Goal: Task Accomplishment & Management: Manage account settings

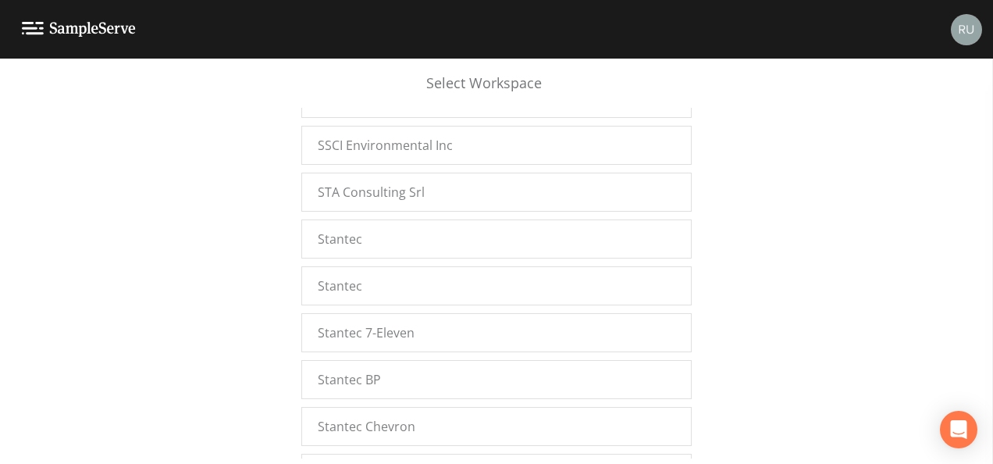
scroll to position [20946, 0]
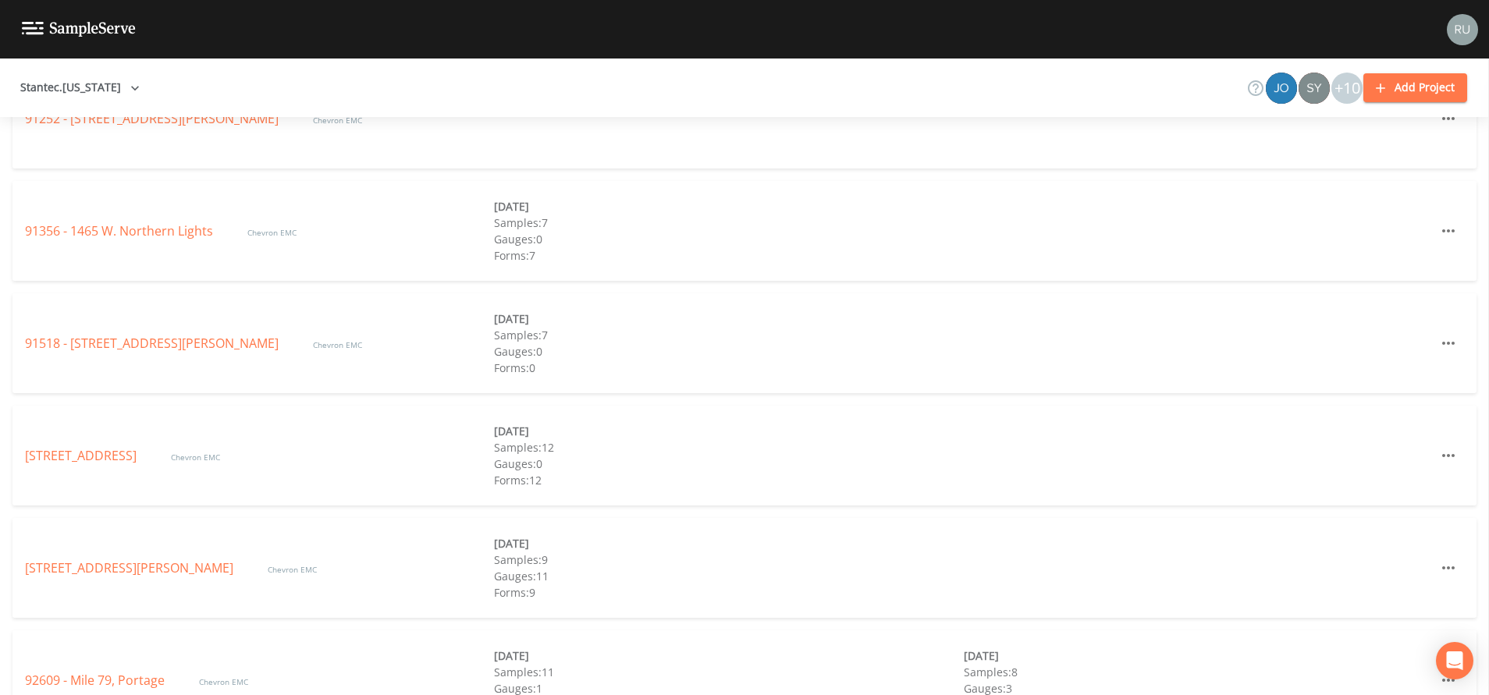
scroll to position [2098, 0]
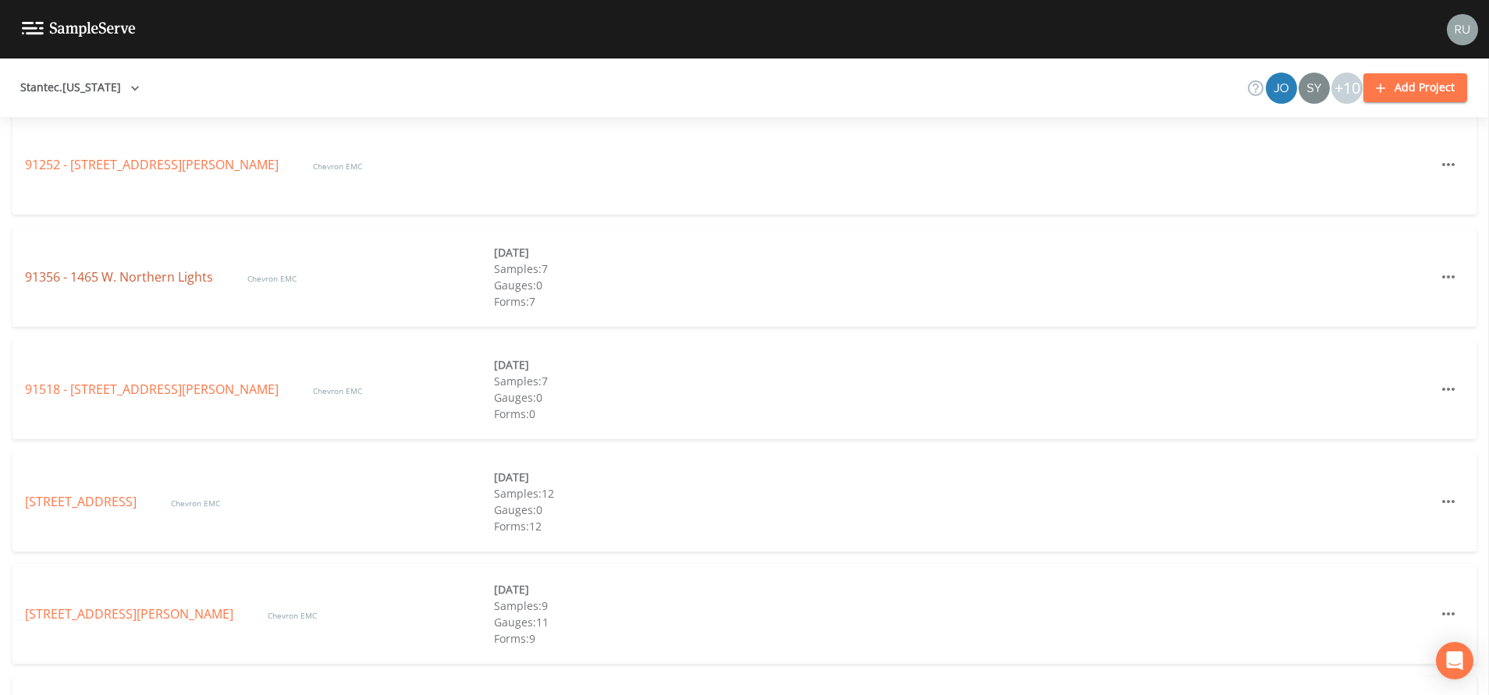
click at [105, 277] on link "91356 - 1465 W. Northern Lights" at bounding box center [120, 277] width 191 height 17
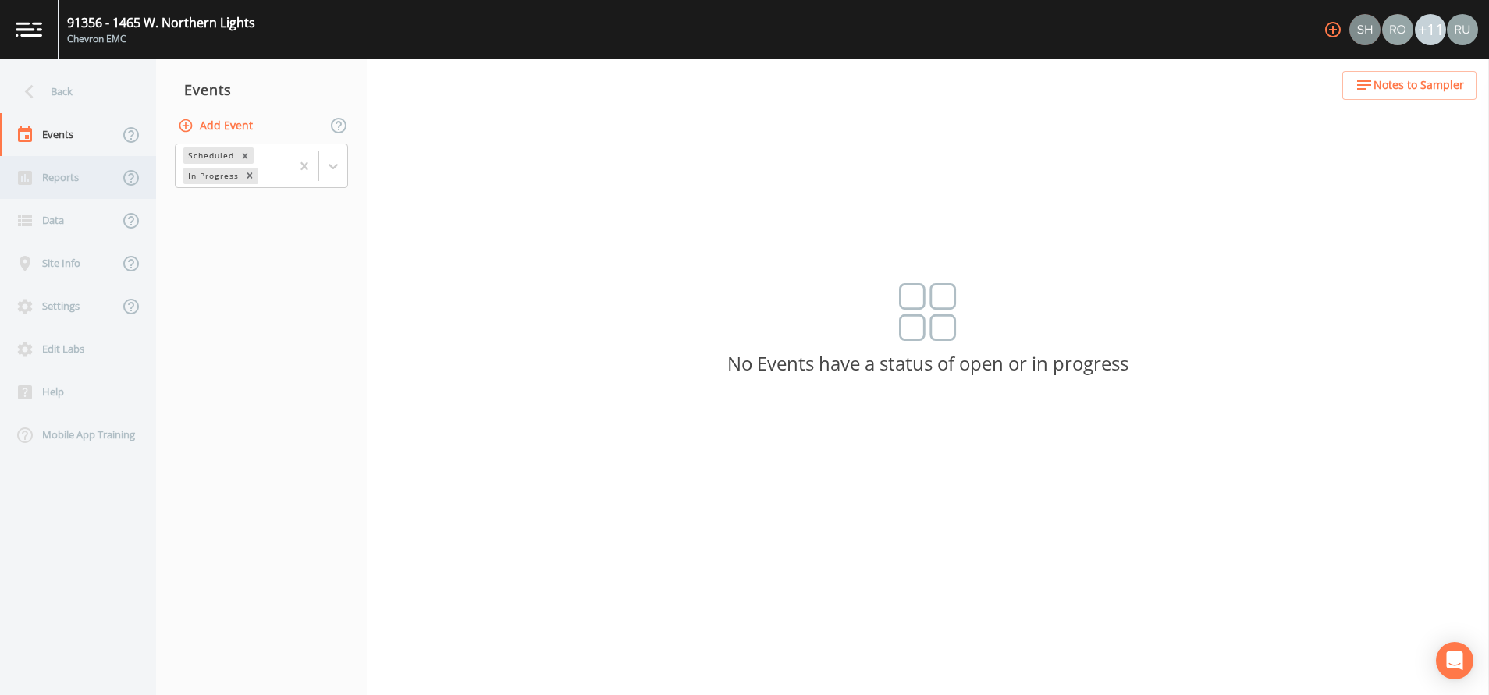
click at [52, 177] on div "Reports" at bounding box center [59, 177] width 119 height 43
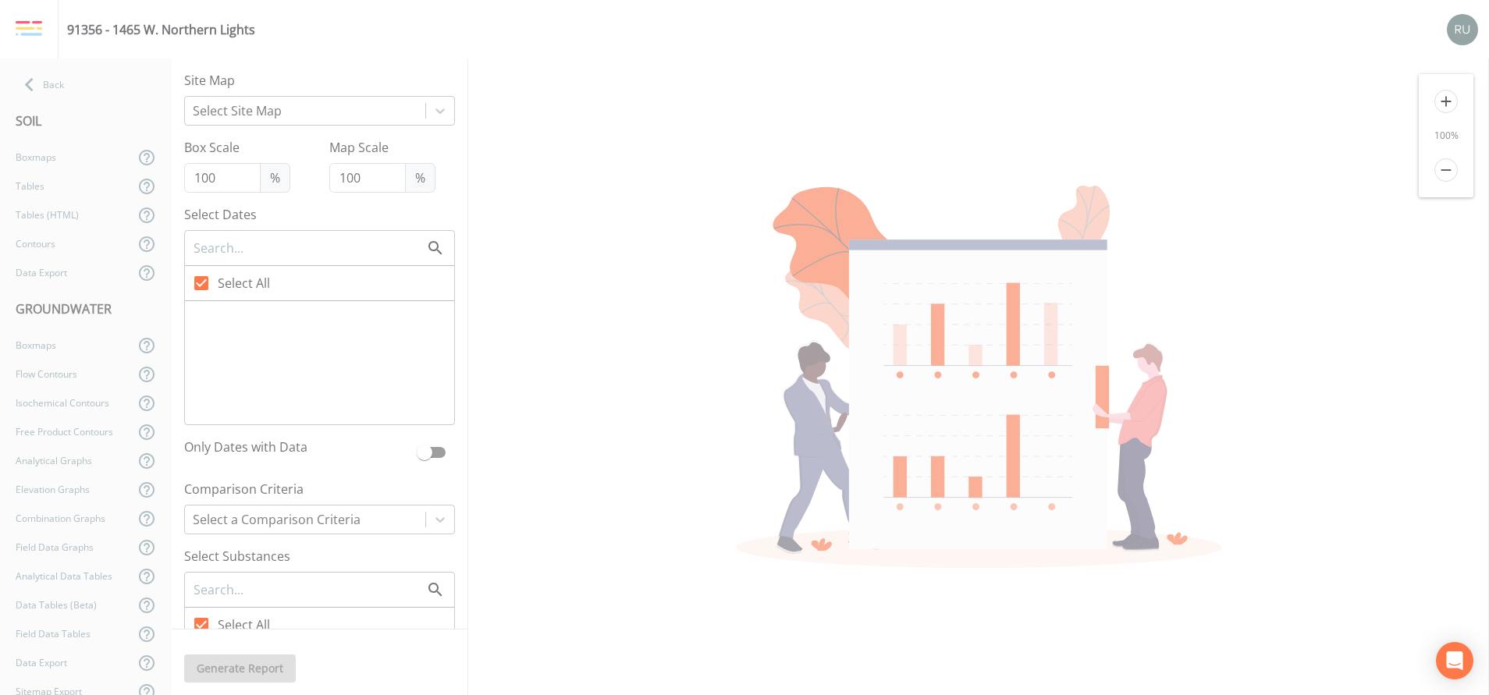
checkbox input "false"
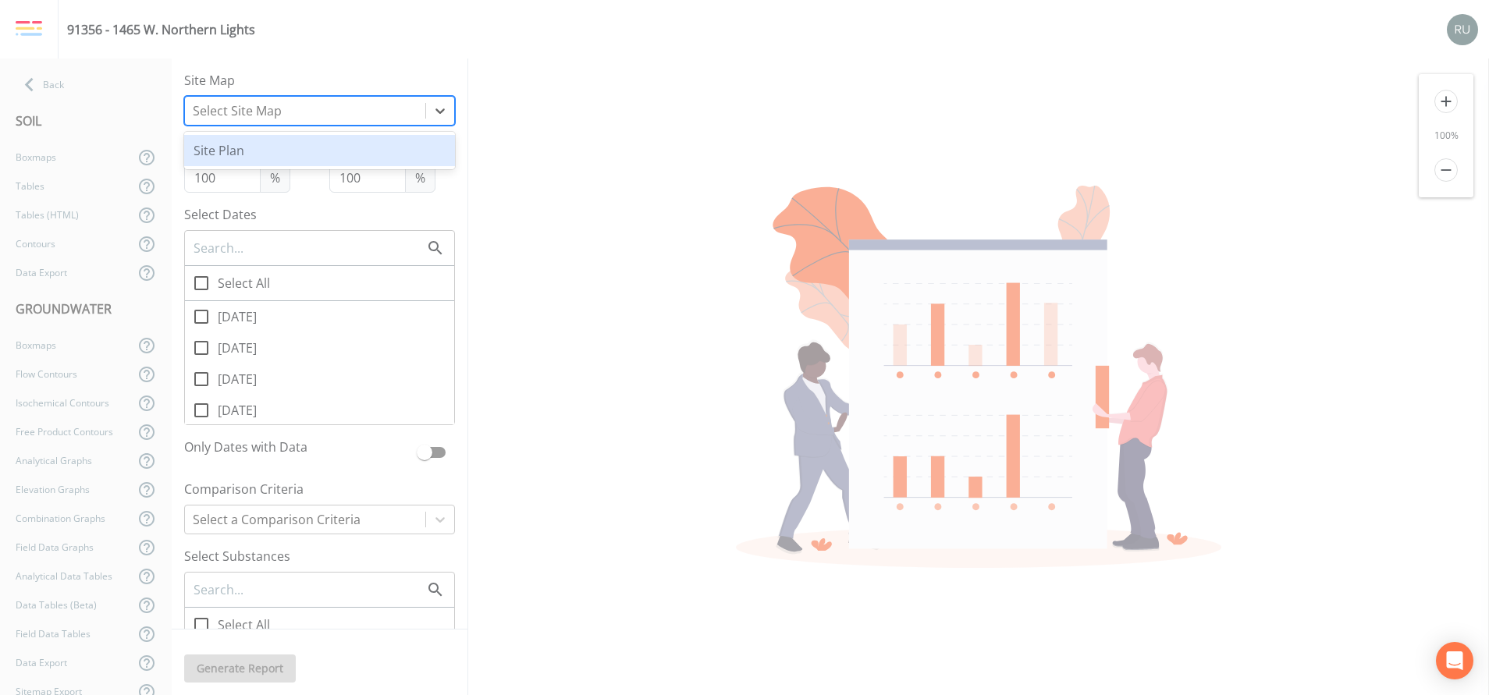
click at [368, 116] on div at bounding box center [305, 111] width 225 height 22
click at [295, 154] on div "Site Plan" at bounding box center [319, 150] width 271 height 31
checkbox input "false"
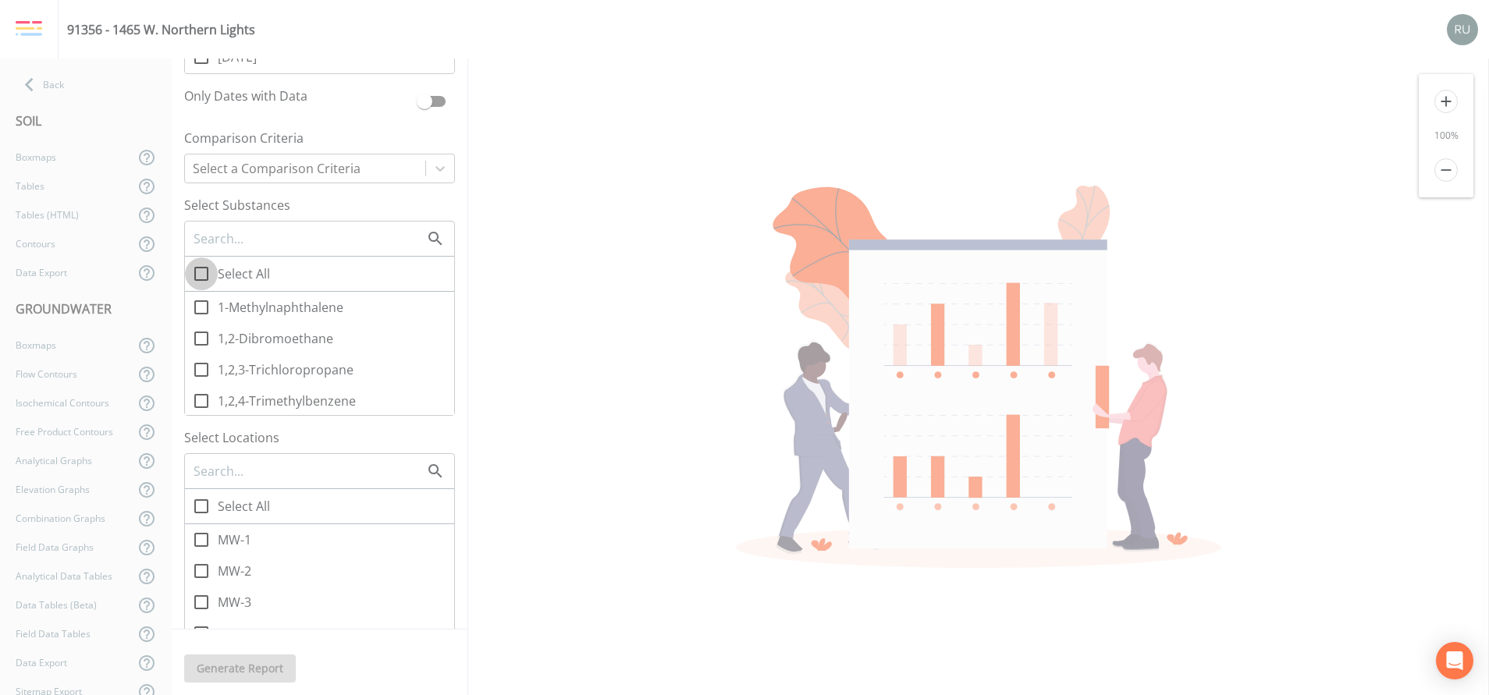
click at [208, 270] on icon at bounding box center [201, 274] width 14 height 14
click at [201, 270] on input "Select All" at bounding box center [193, 266] width 16 height 16
checkbox input "true"
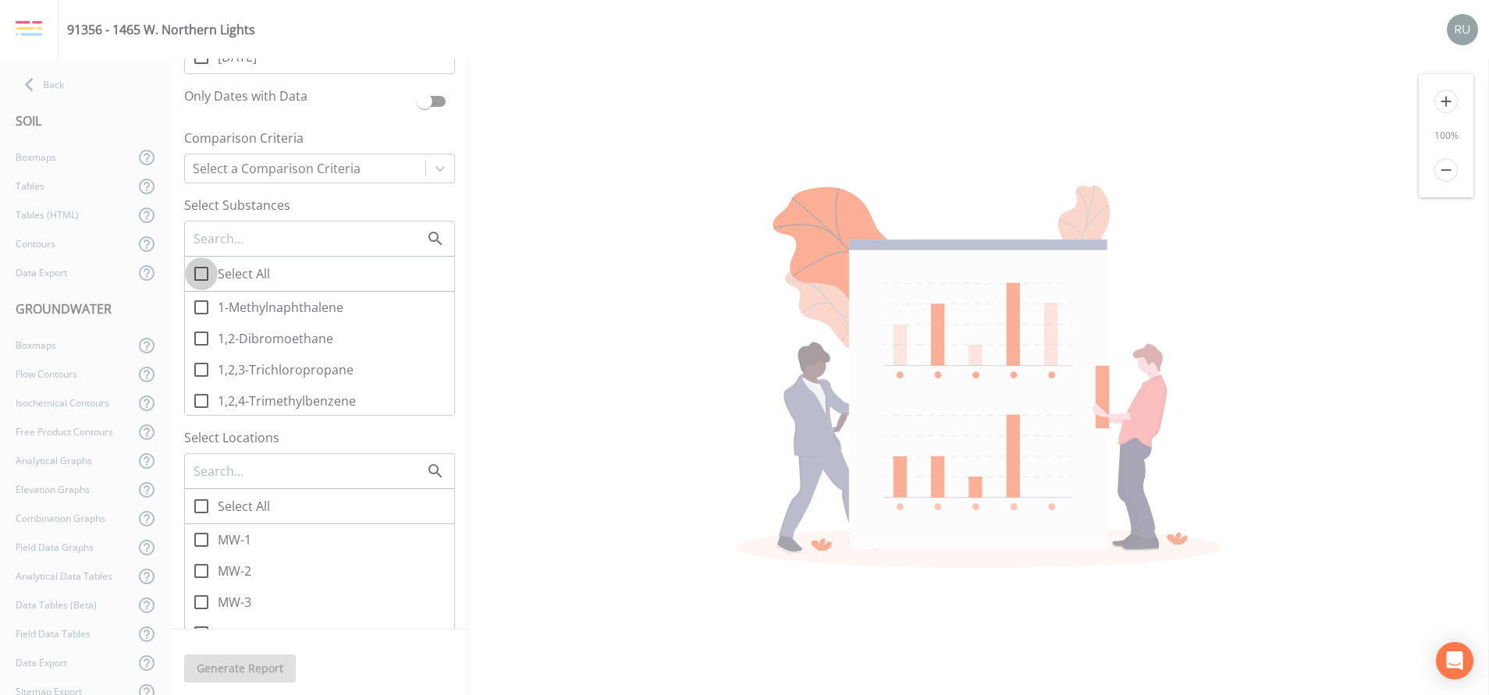
checkbox input "true"
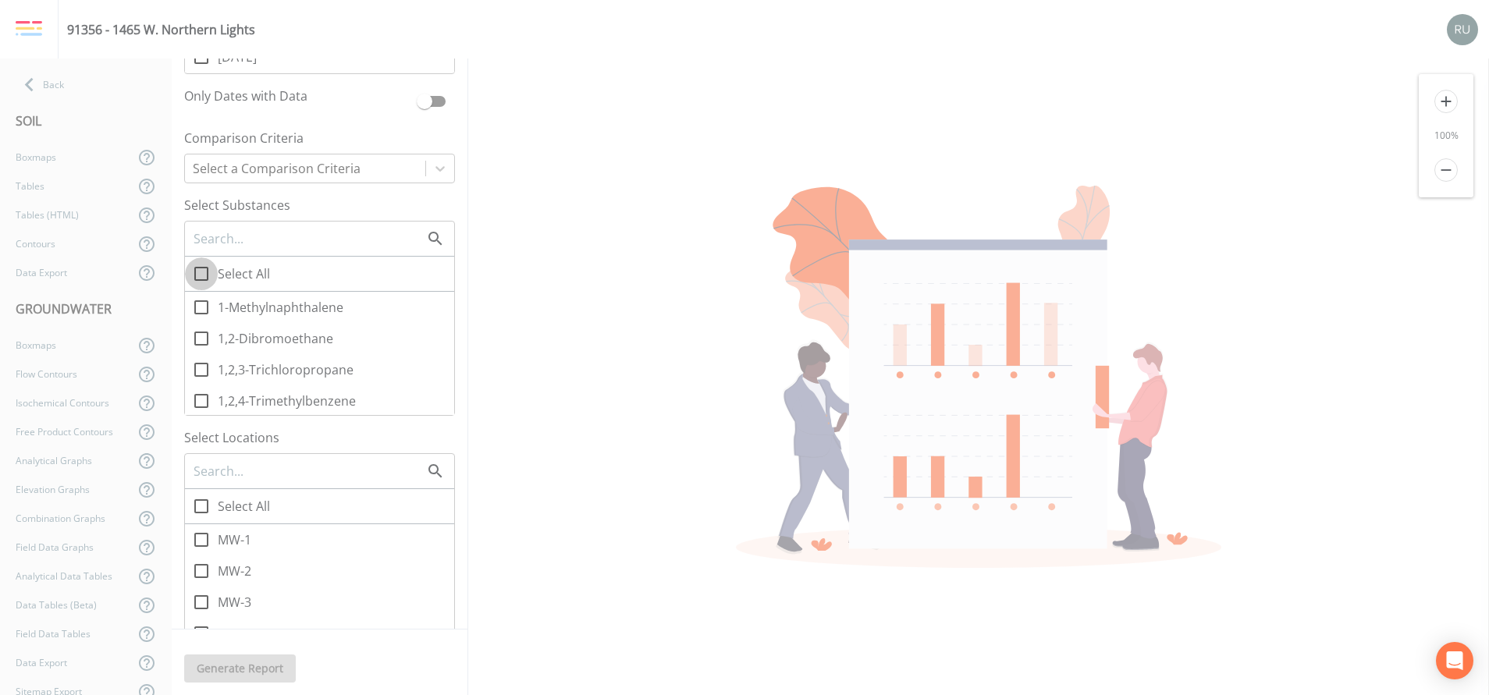
checkbox input "true"
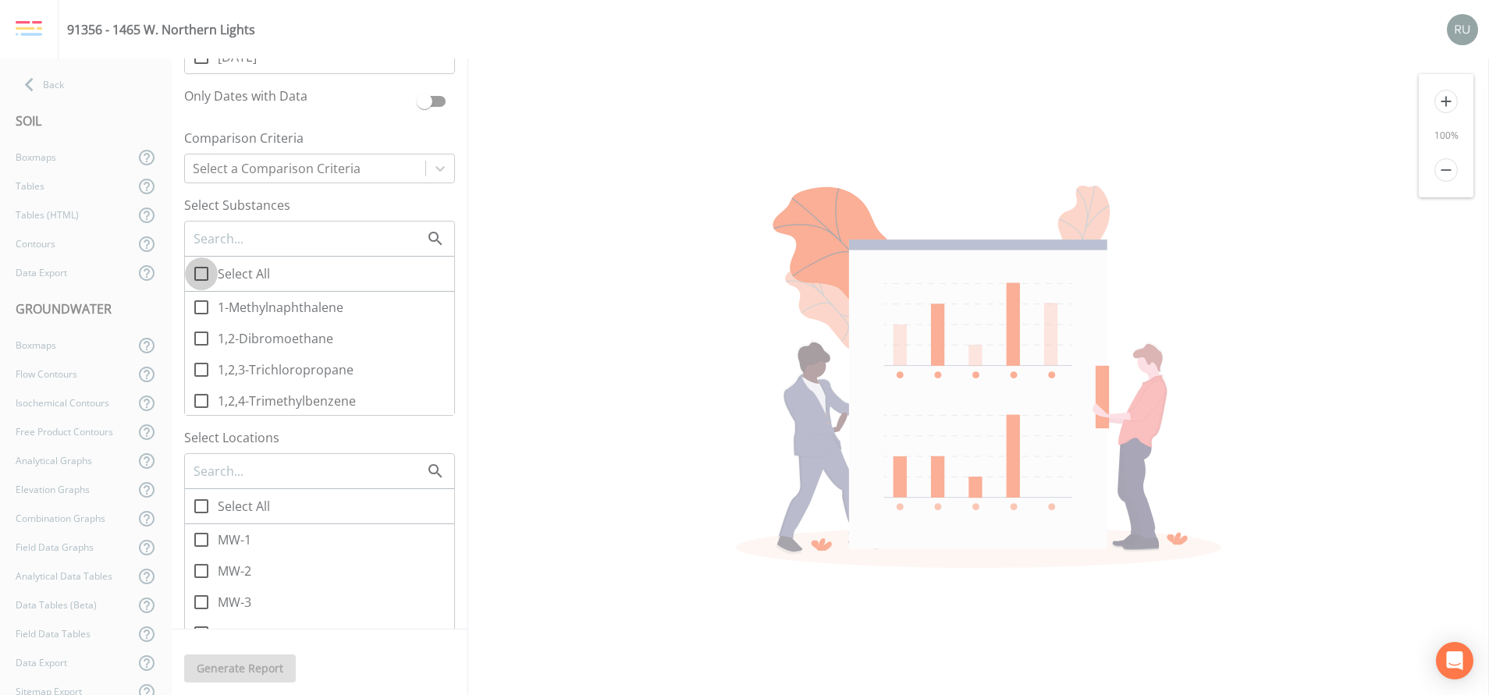
checkbox input "true"
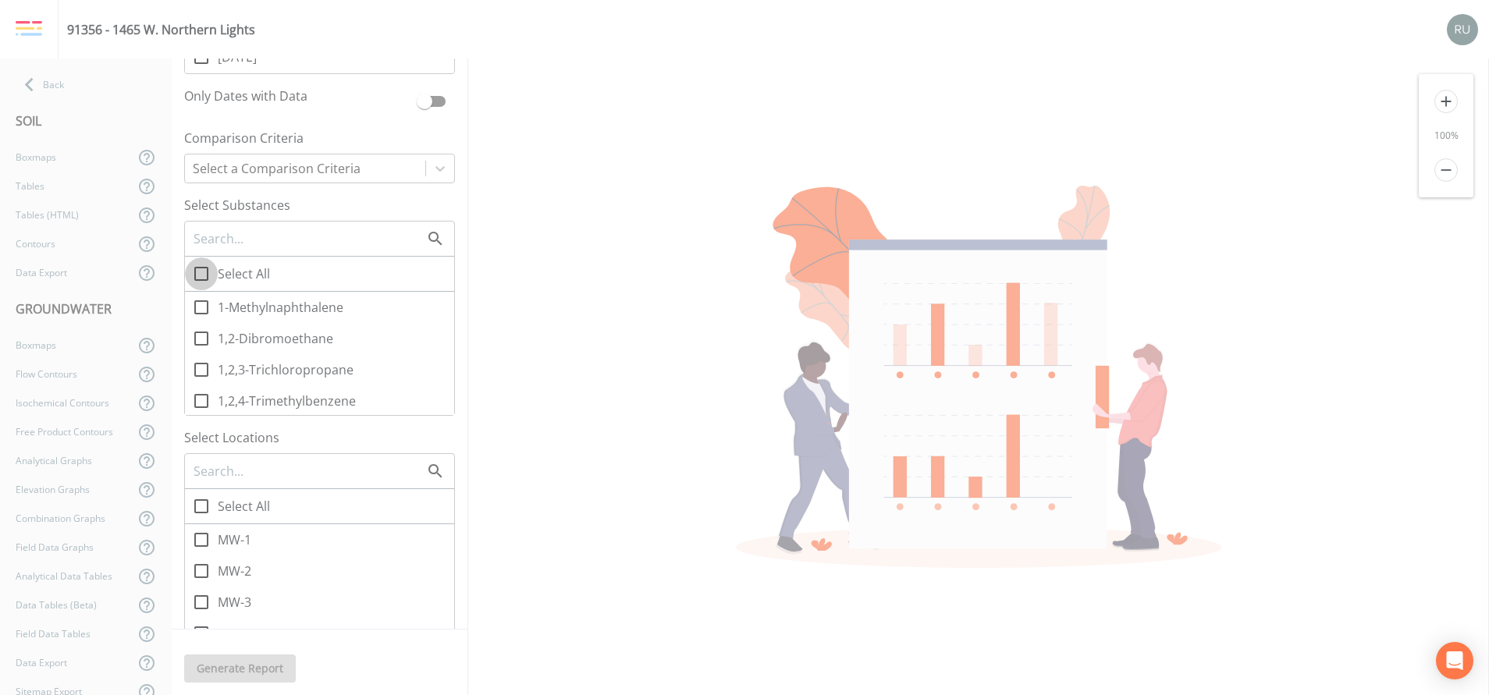
checkbox input "true"
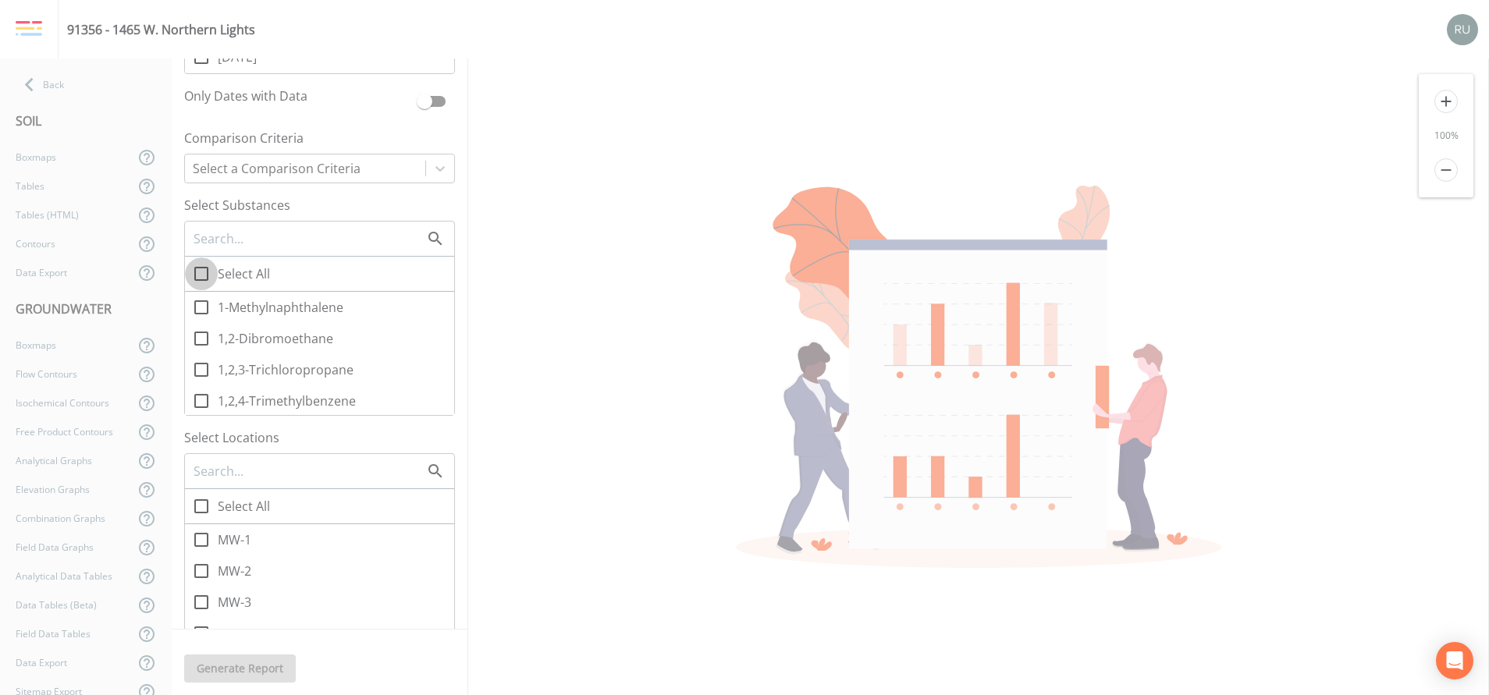
checkbox input "true"
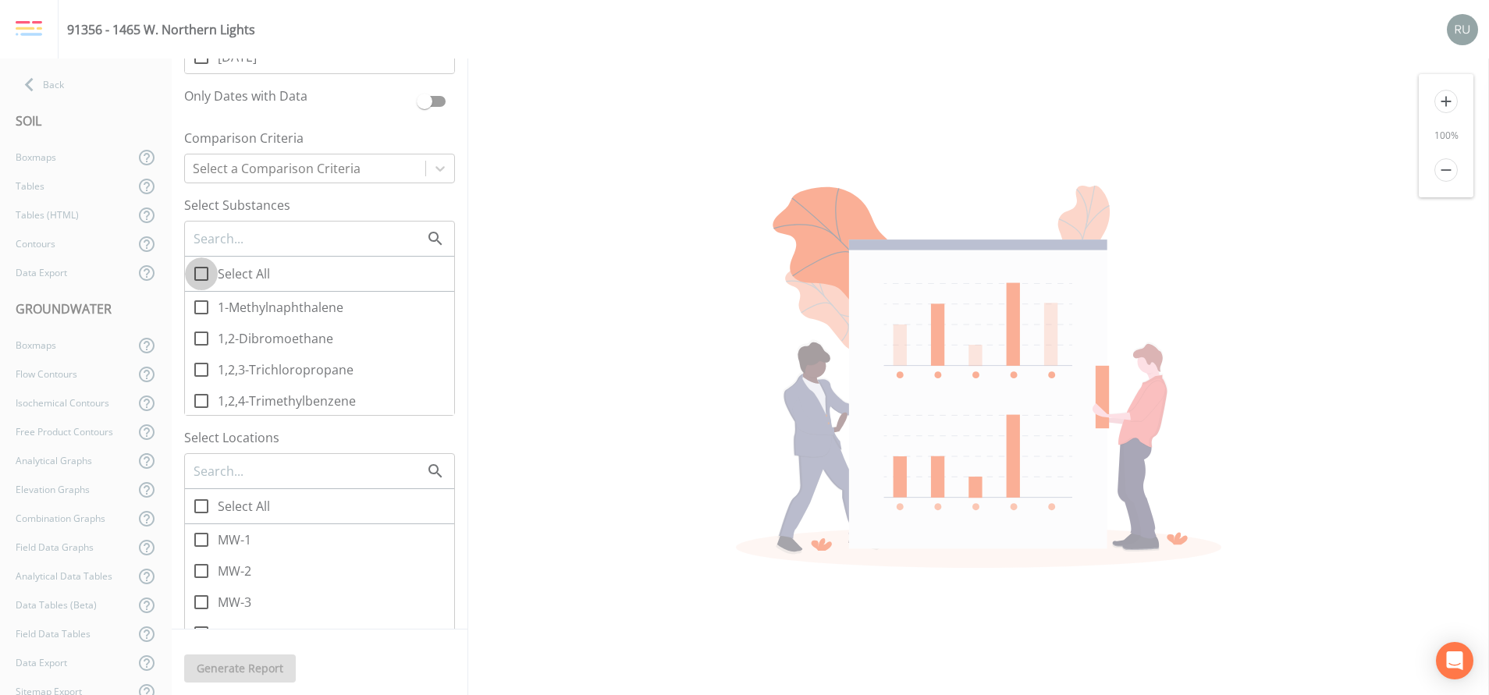
checkbox input "true"
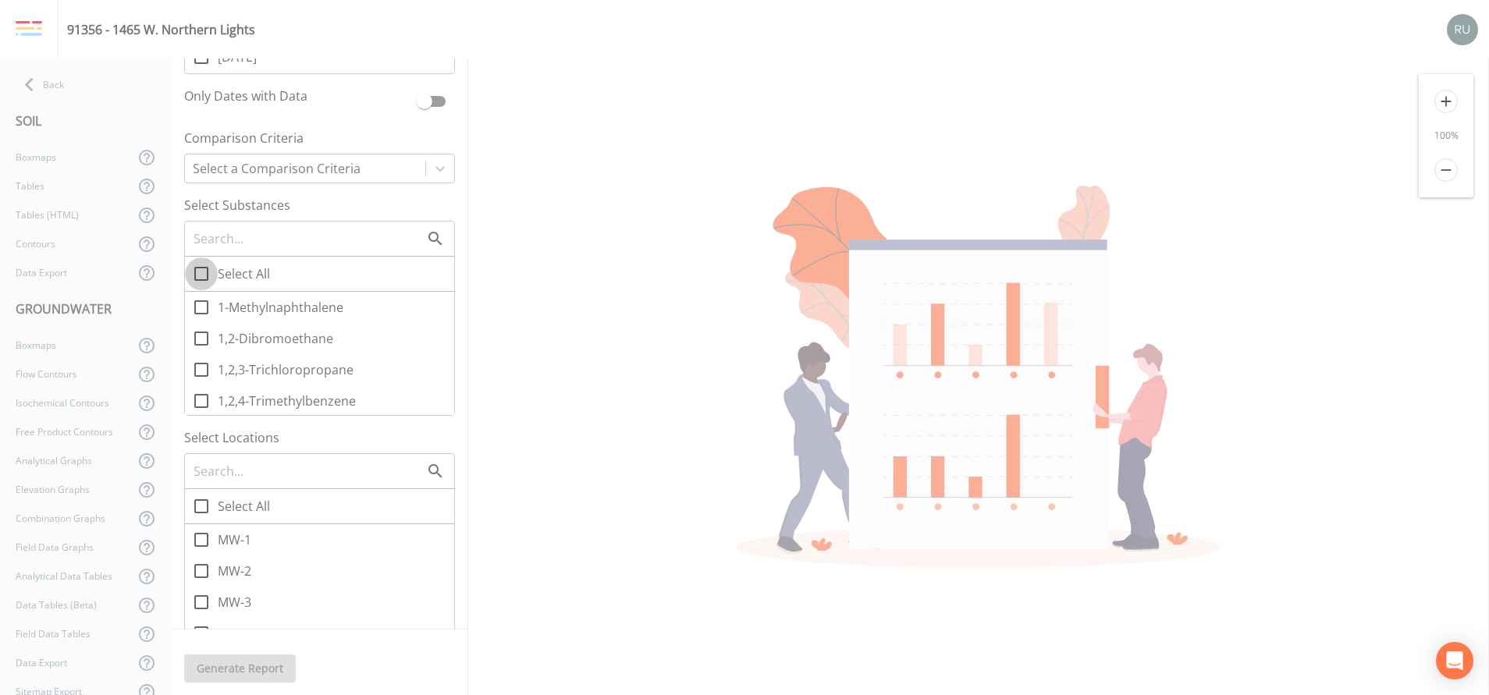
checkbox input "true"
click at [225, 509] on span "Select All" at bounding box center [244, 506] width 52 height 19
click at [201, 506] on input "Select All" at bounding box center [193, 498] width 16 height 16
checkbox input "true"
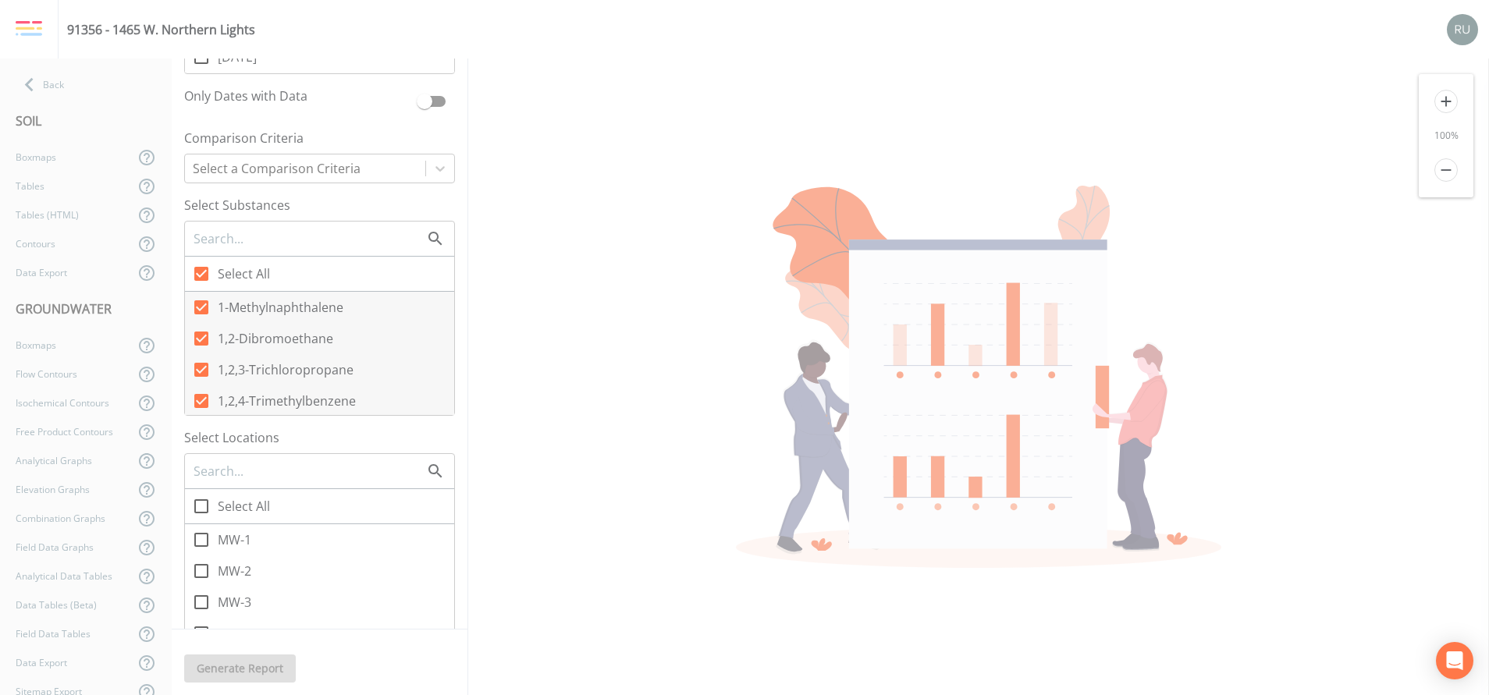
checkbox input "true"
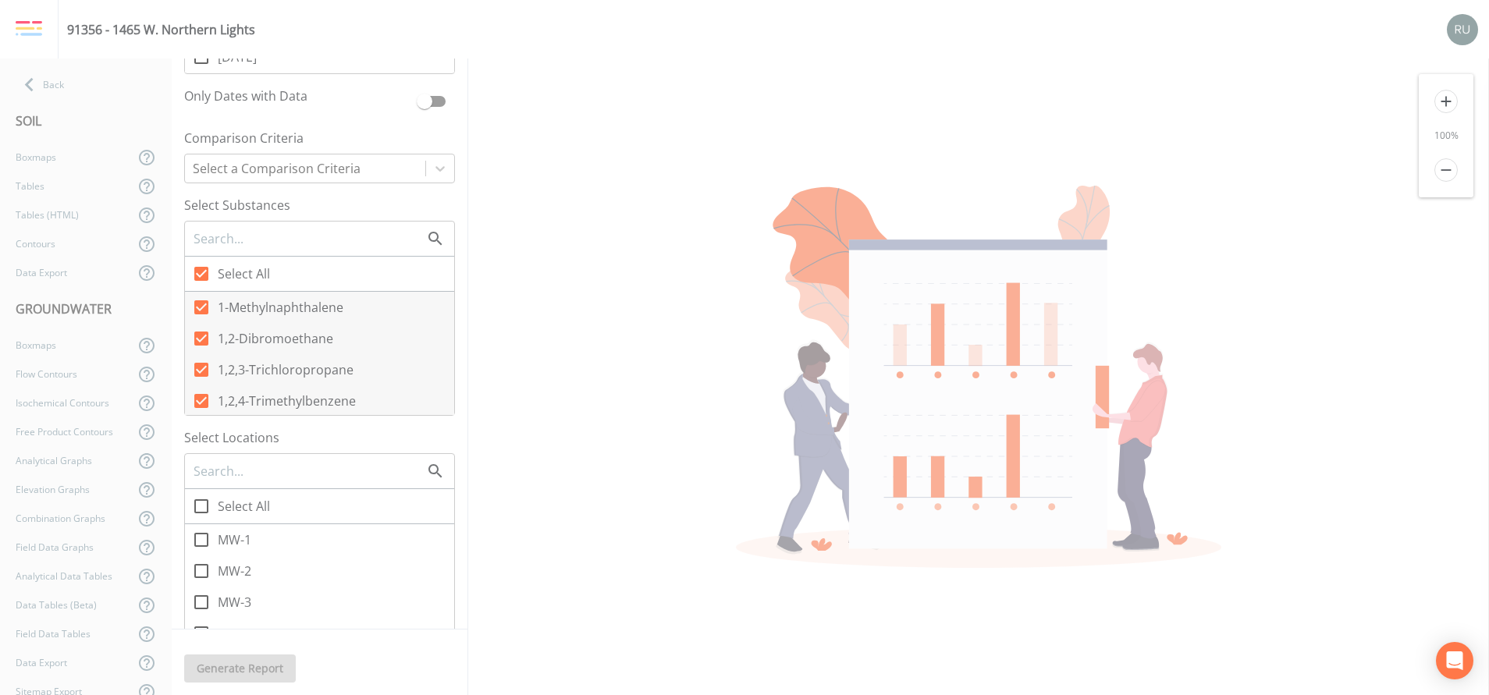
checkbox input "true"
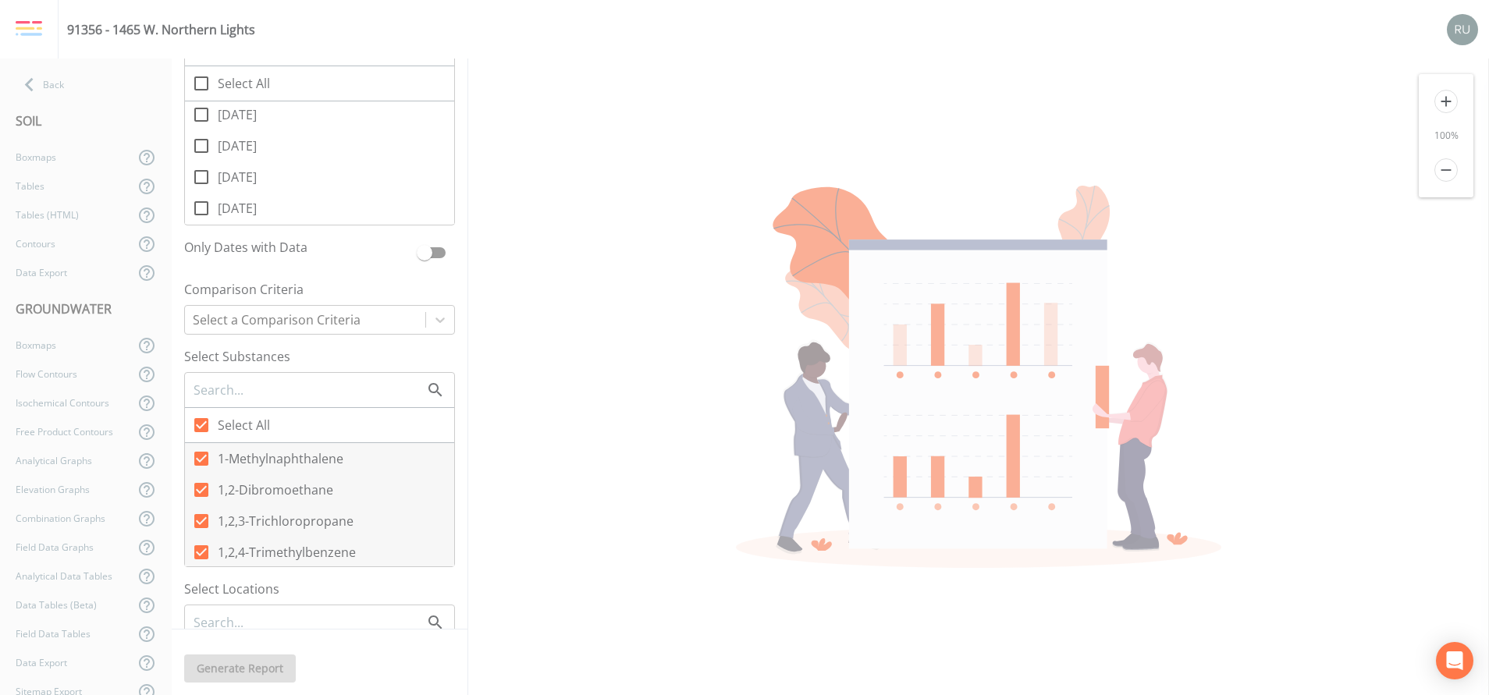
scroll to position [58, 0]
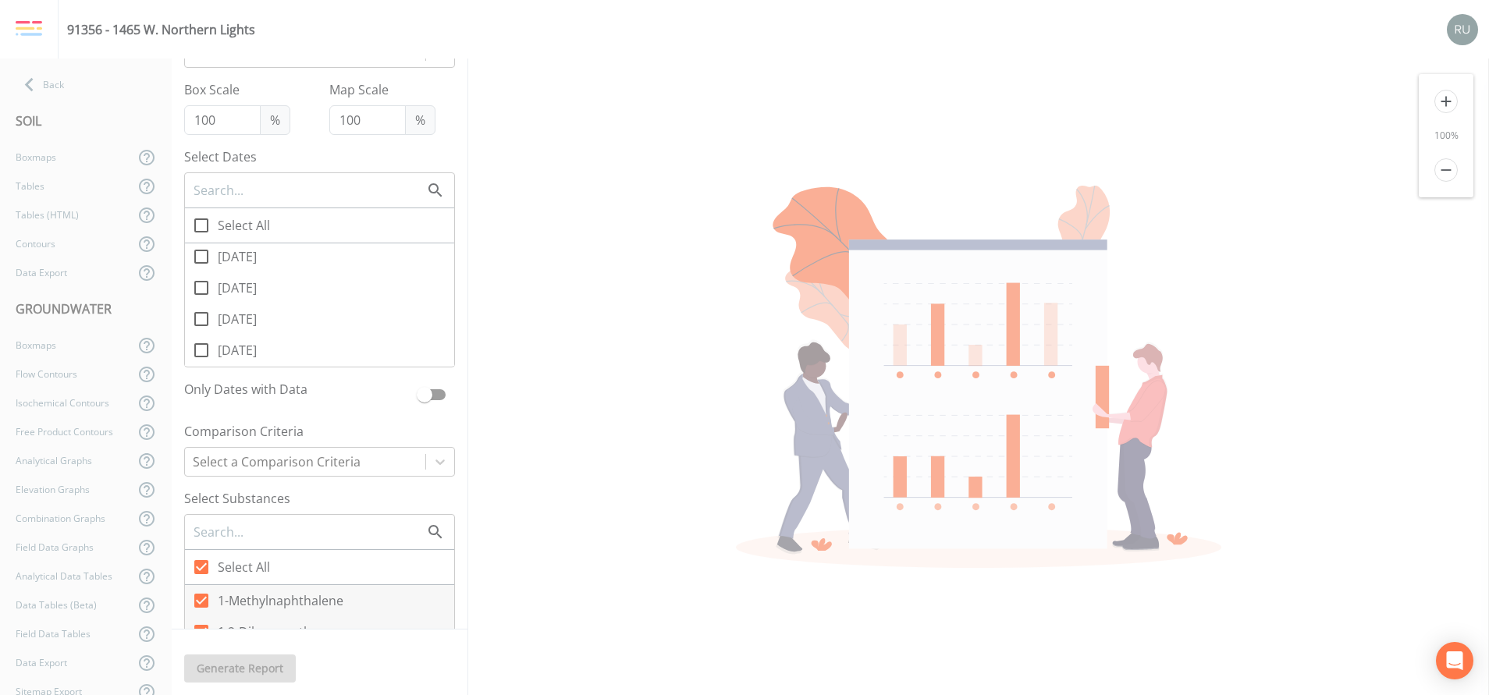
click at [201, 218] on icon at bounding box center [201, 225] width 19 height 19
click at [201, 218] on input "Select All" at bounding box center [193, 217] width 16 height 16
checkbox input "true"
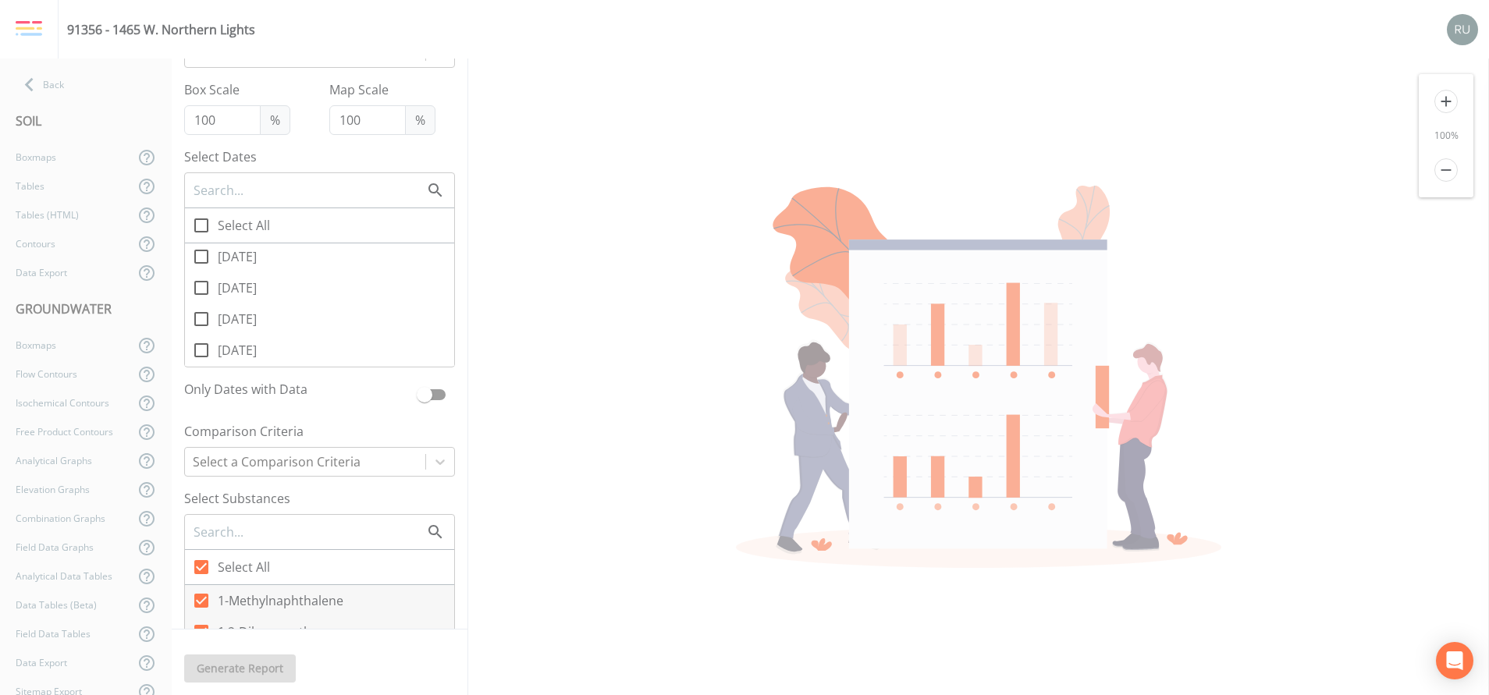
checkbox input "true"
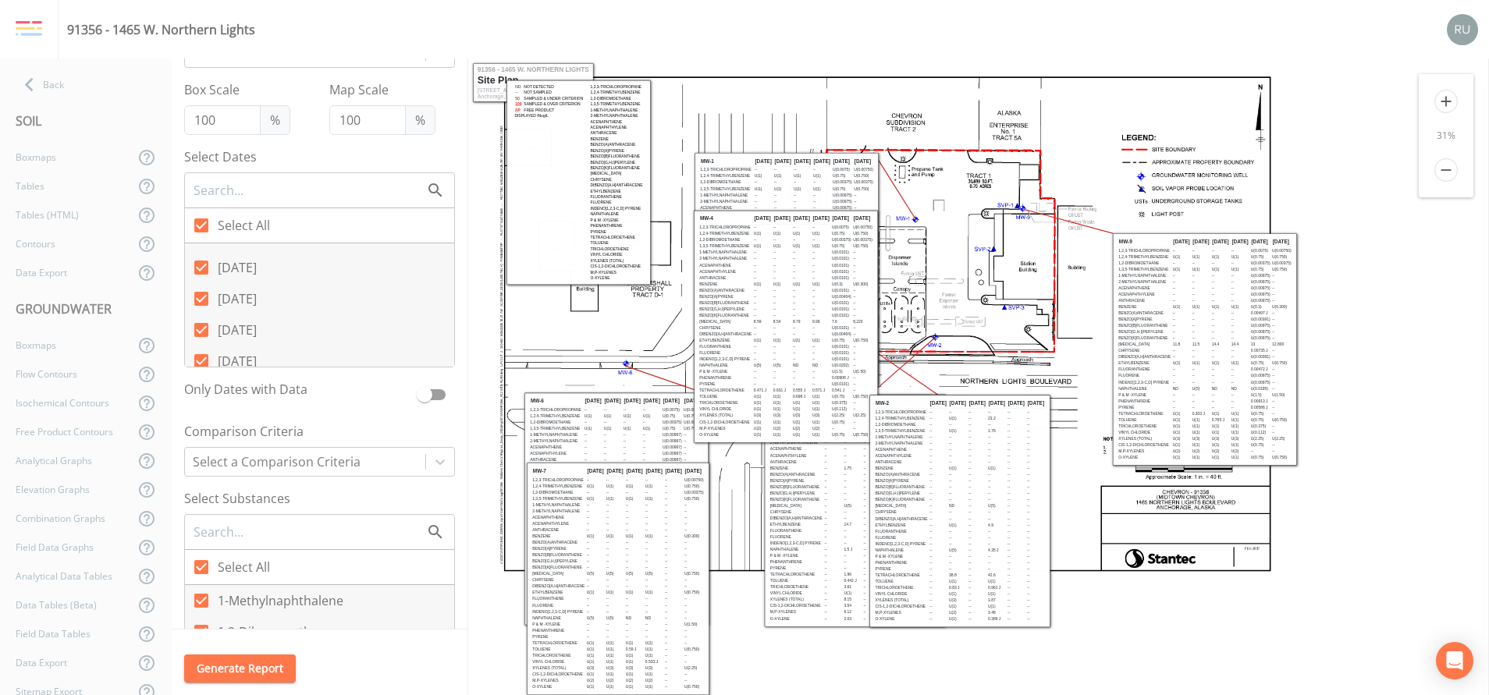
scroll to position [0, 0]
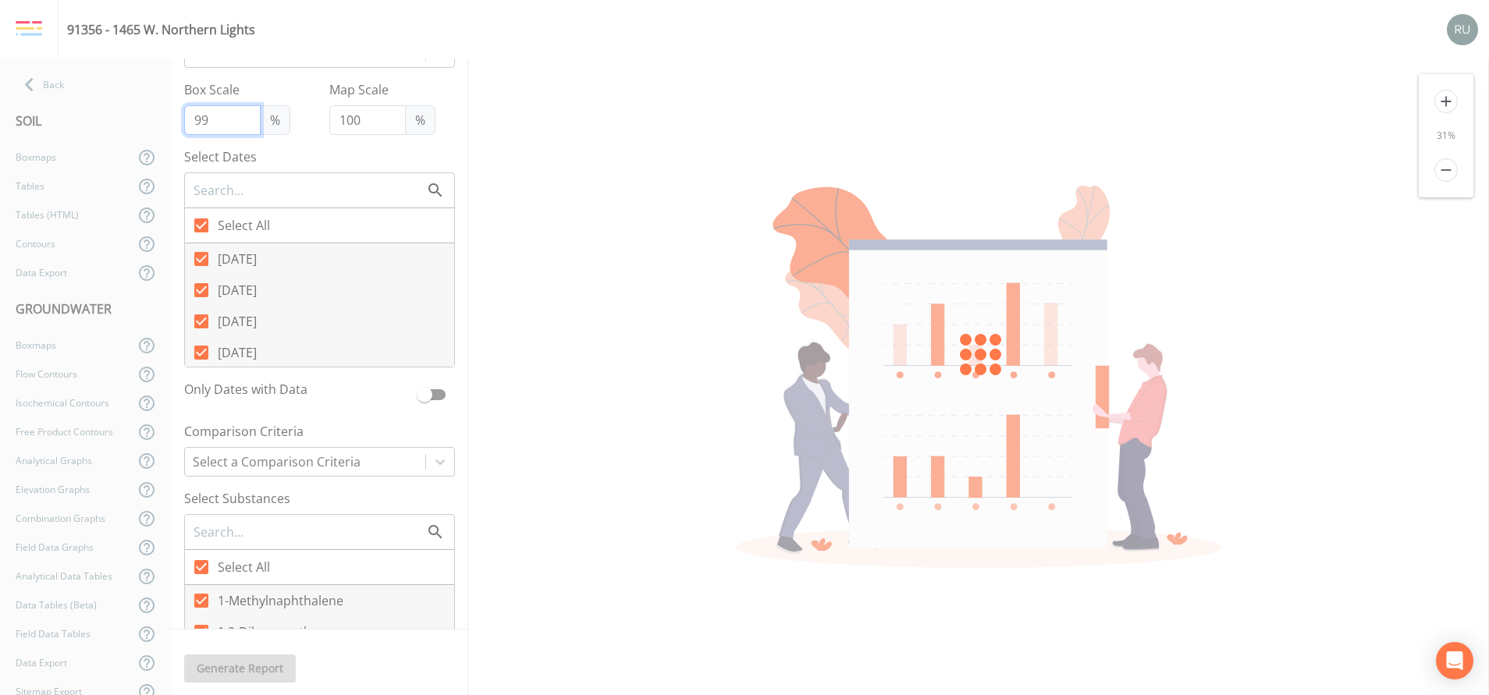
click at [236, 125] on input "99" at bounding box center [222, 120] width 76 height 30
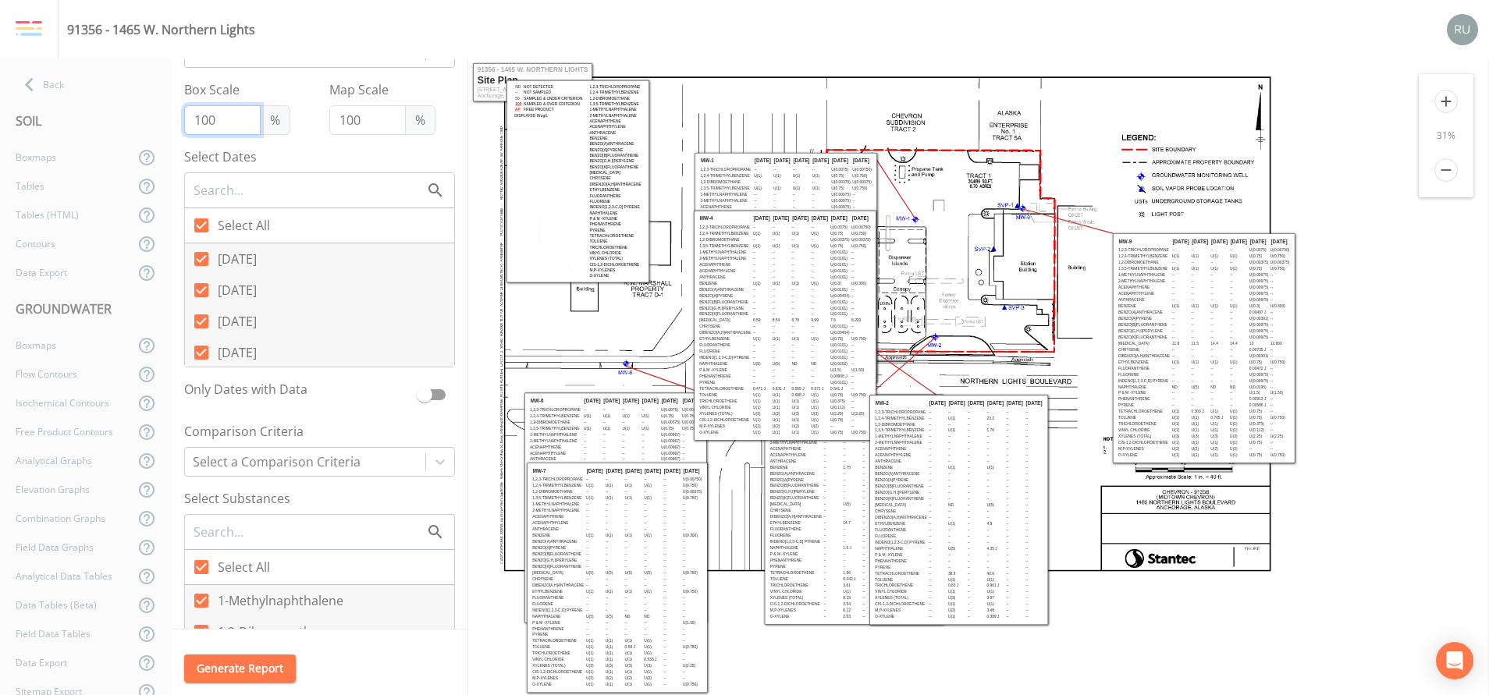
click at [237, 114] on input "100" at bounding box center [222, 120] width 76 height 30
drag, startPoint x: 215, startPoint y: 119, endPoint x: 194, endPoint y: 121, distance: 21.2
click at [194, 121] on input "100" at bounding box center [222, 120] width 76 height 30
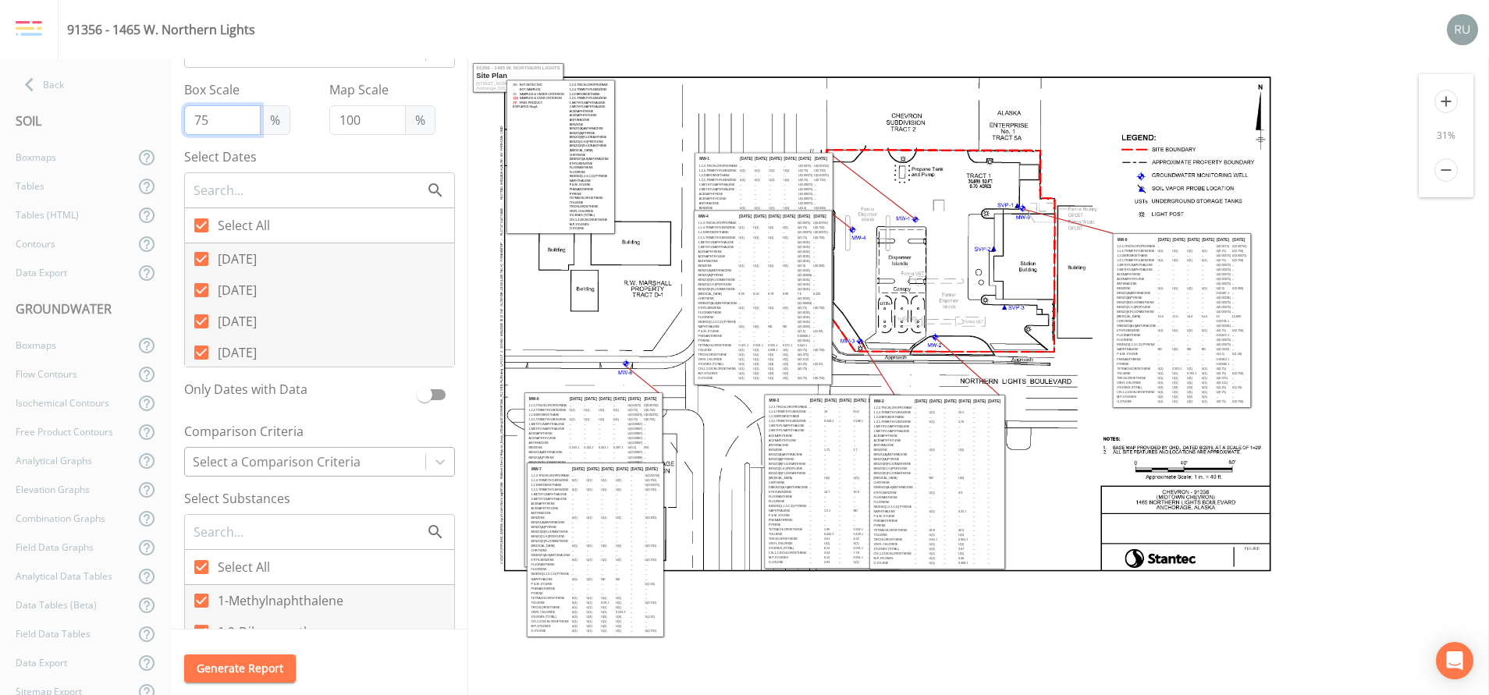
type input "75"
click at [350, 461] on div at bounding box center [305, 462] width 225 height 22
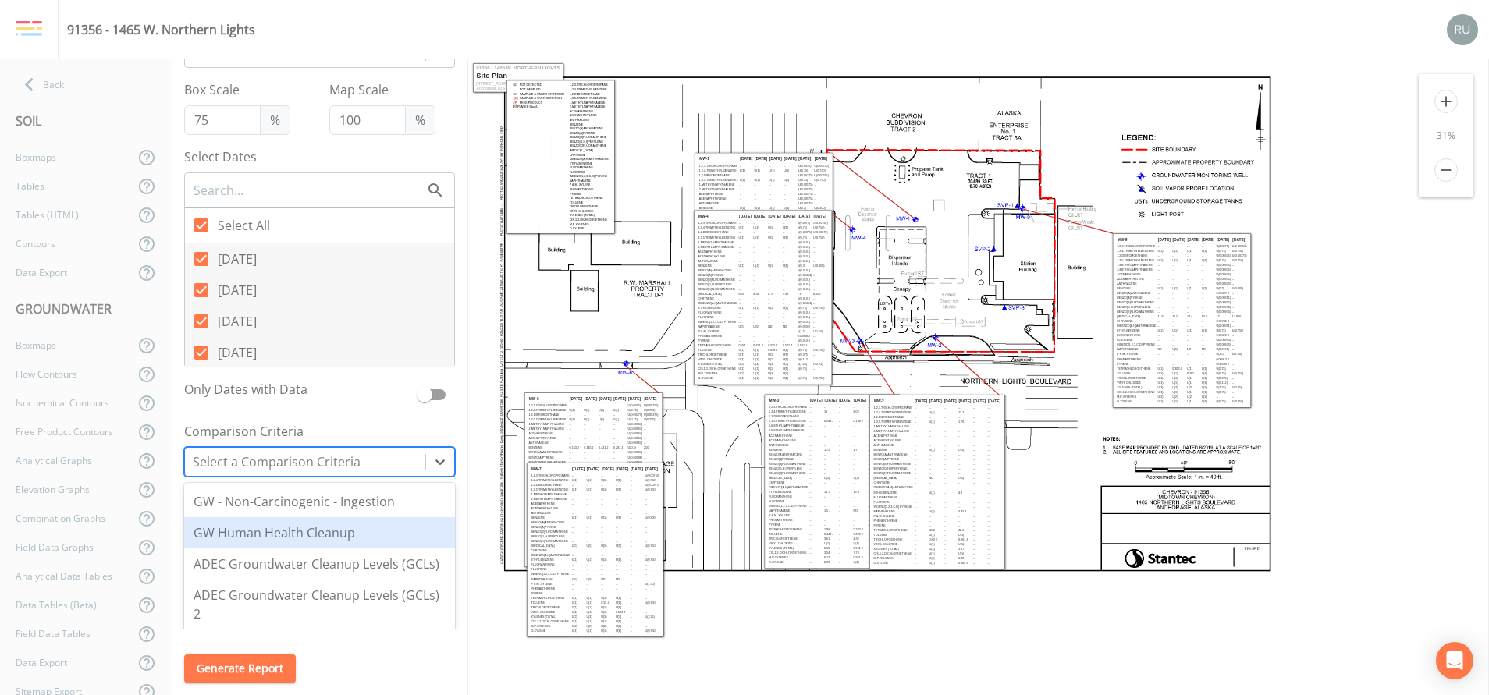
click at [294, 535] on div "GW Human Health Cleanup" at bounding box center [319, 533] width 271 height 31
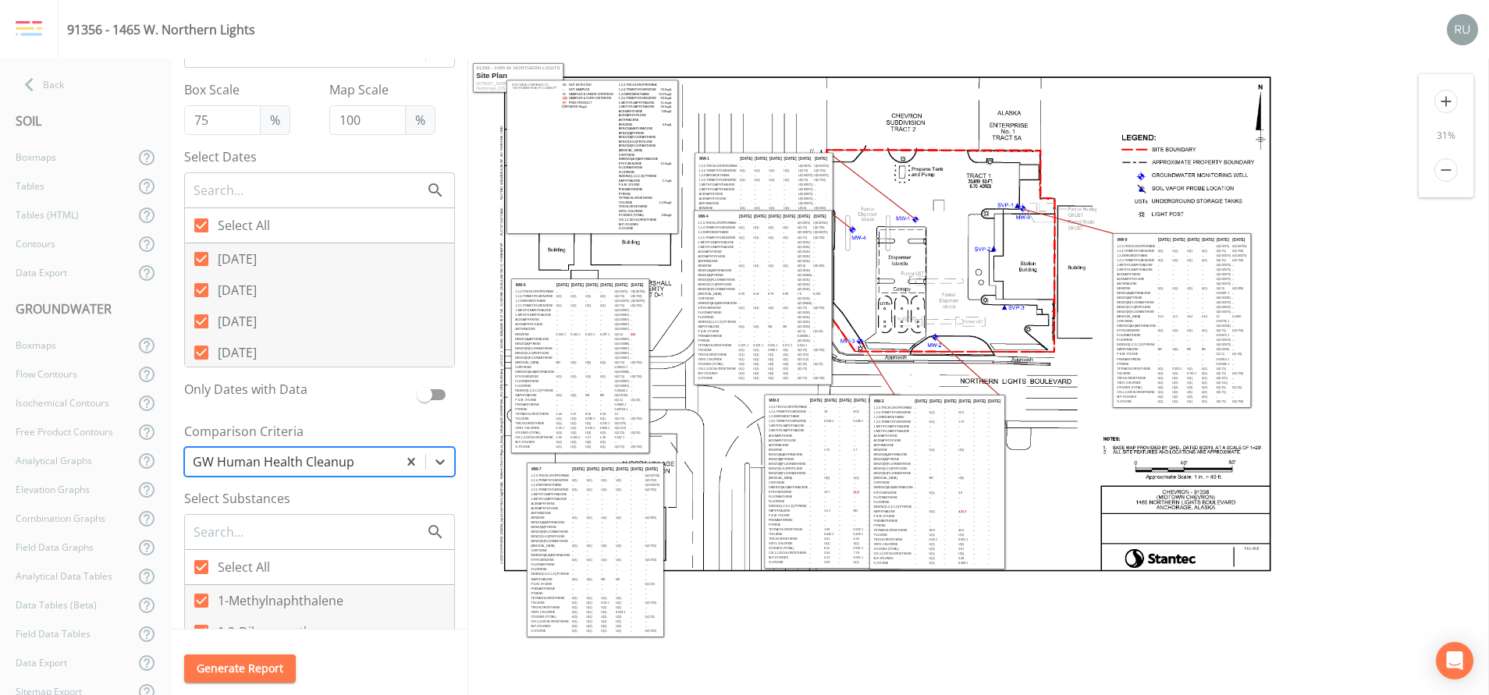
drag, startPoint x: 586, startPoint y: 415, endPoint x: 573, endPoint y: 301, distance: 114.7
click at [573, 301] on td "--" at bounding box center [578, 301] width 14 height 5
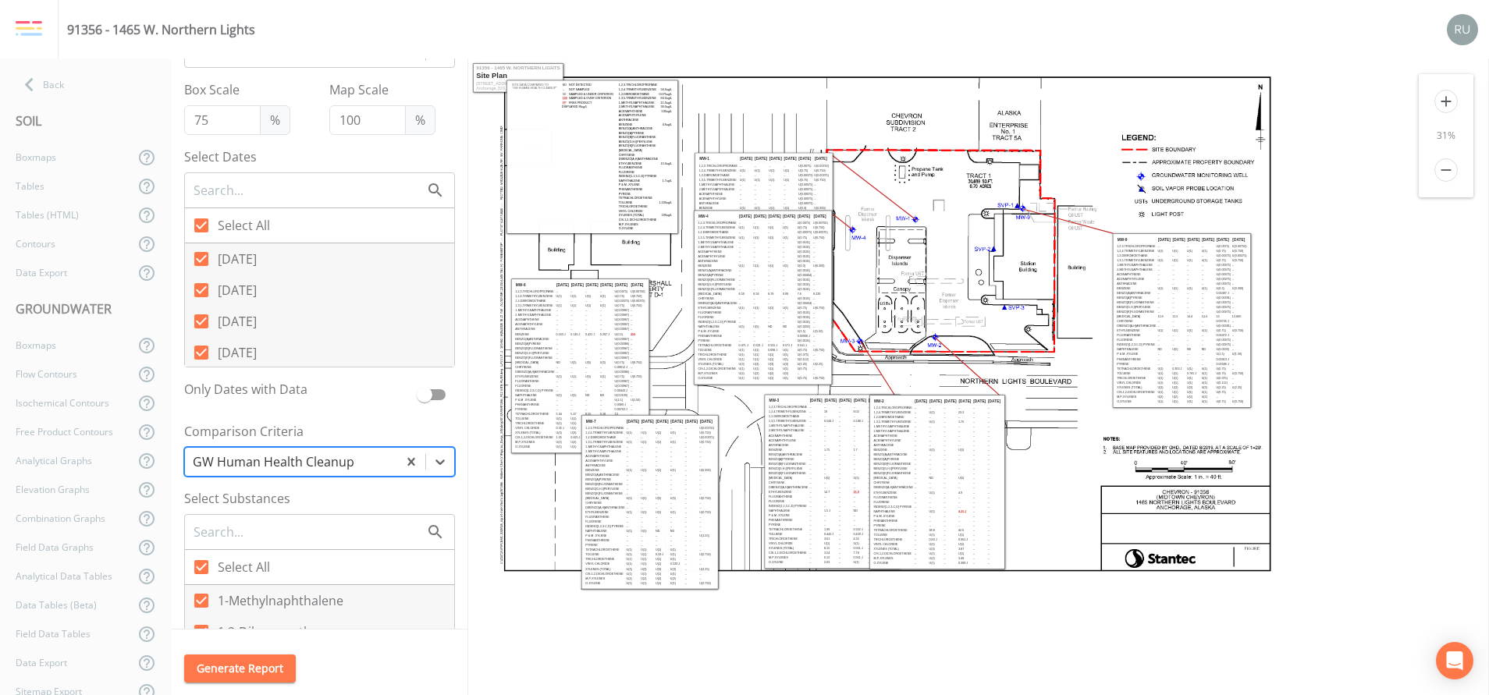
drag, startPoint x: 588, startPoint y: 503, endPoint x: 642, endPoint y: 518, distance: 56.6
click at [642, 518] on tbody "MW-7 4/13/23 9/14/23 4/5/24 8/7/24 4/3/25 7/10/25 1,2,3-Trichloropropane -- -- …" at bounding box center [650, 502] width 130 height 168
click at [53, 86] on div "Back" at bounding box center [78, 84] width 156 height 29
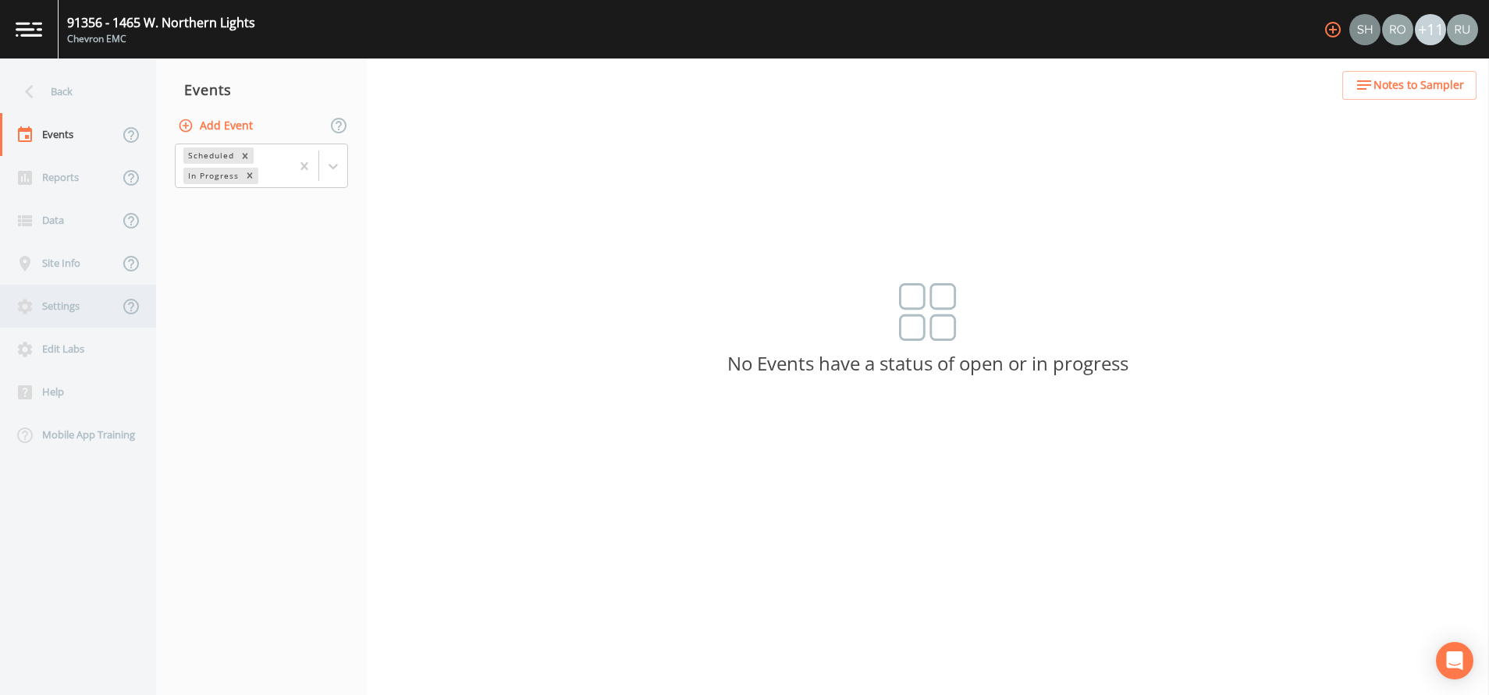
click at [59, 305] on div "Settings" at bounding box center [59, 306] width 119 height 43
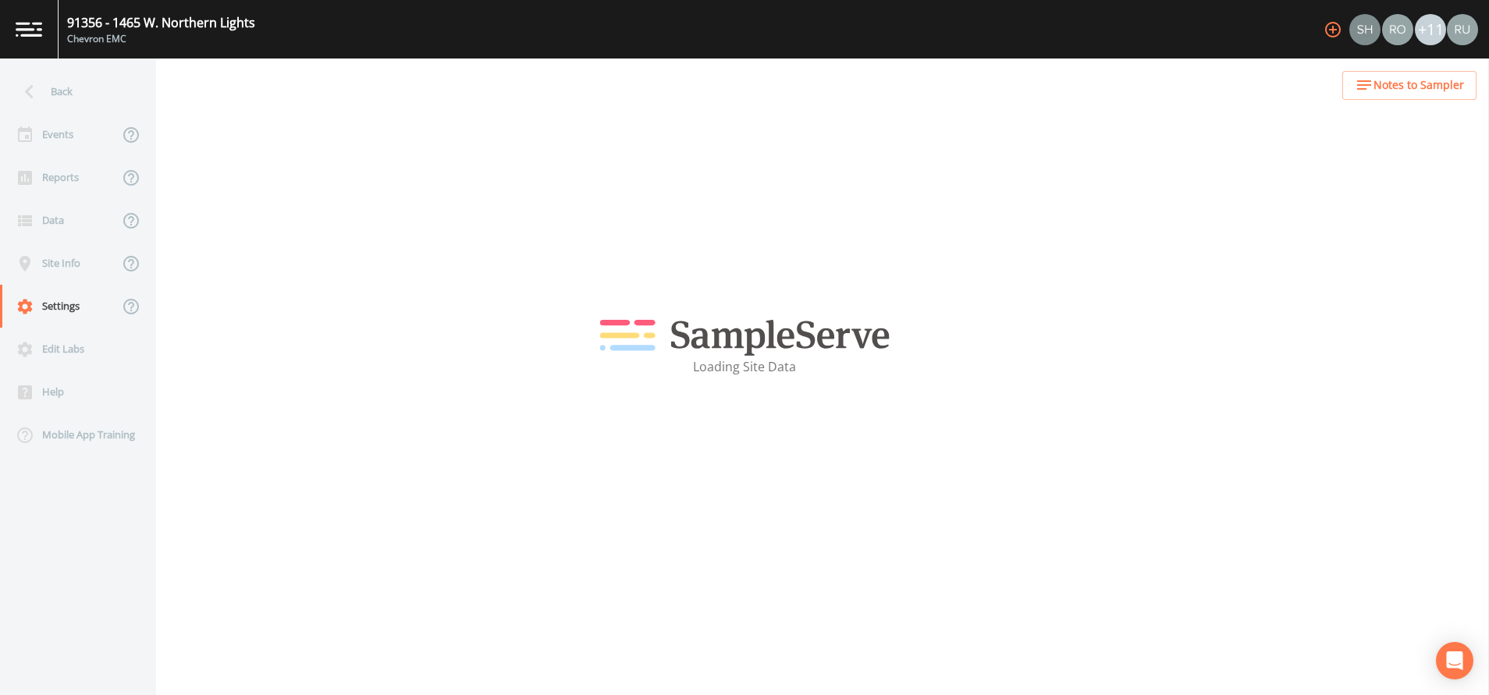
select select "2bfc9921-07cb-448e-a2bb-0a2701ef13fb"
select select "United States"
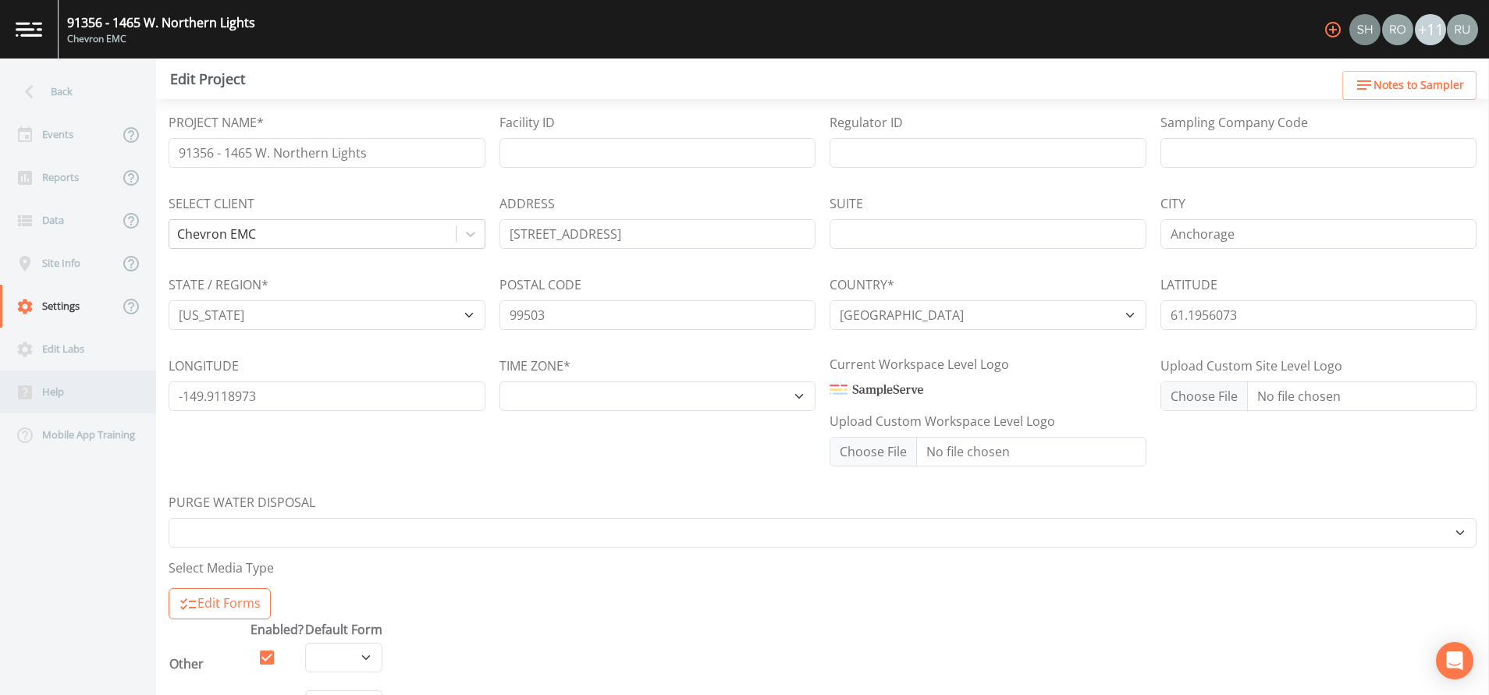
select select "US/Alaska"
select select "8faee006-8b36-41da-9341-6602a55c96d7"
select select "a90dcfc5-f476-442c-af6c-7cac625a7e50"
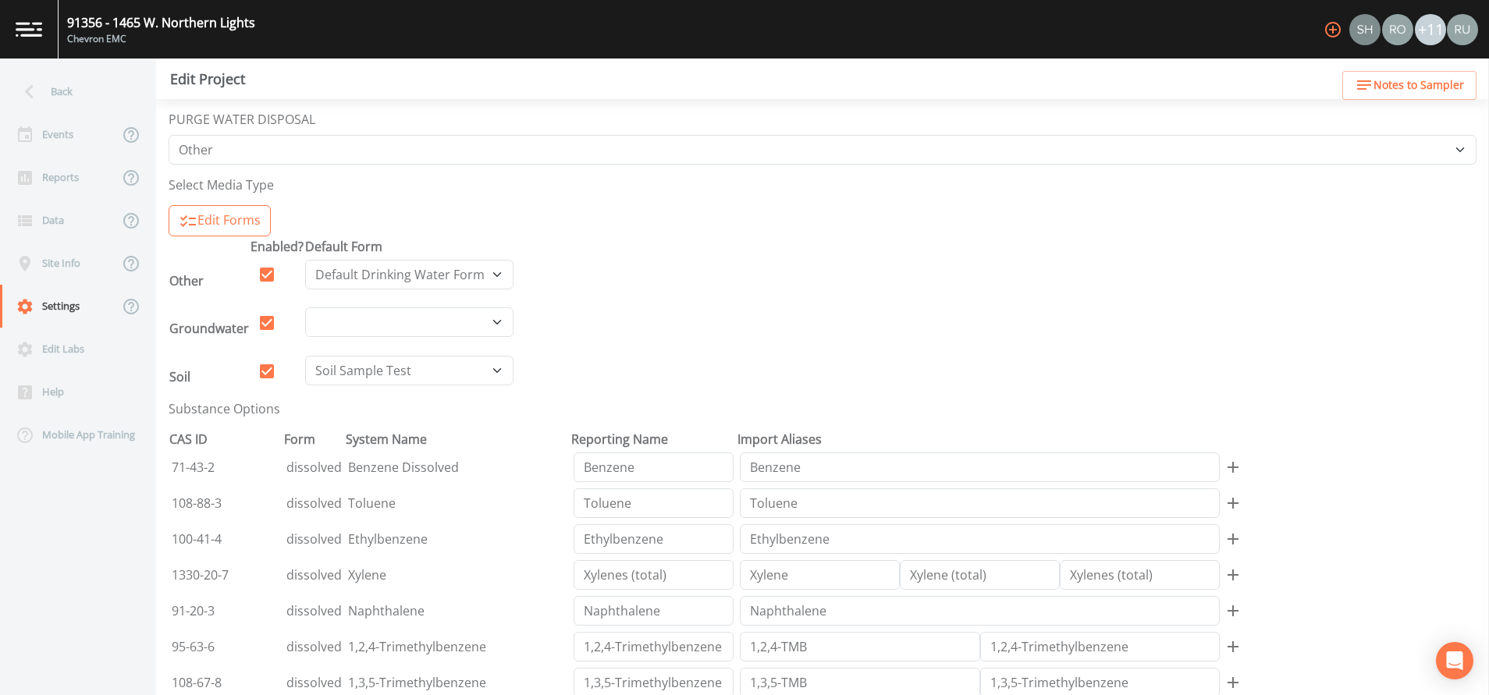
scroll to position [351, 0]
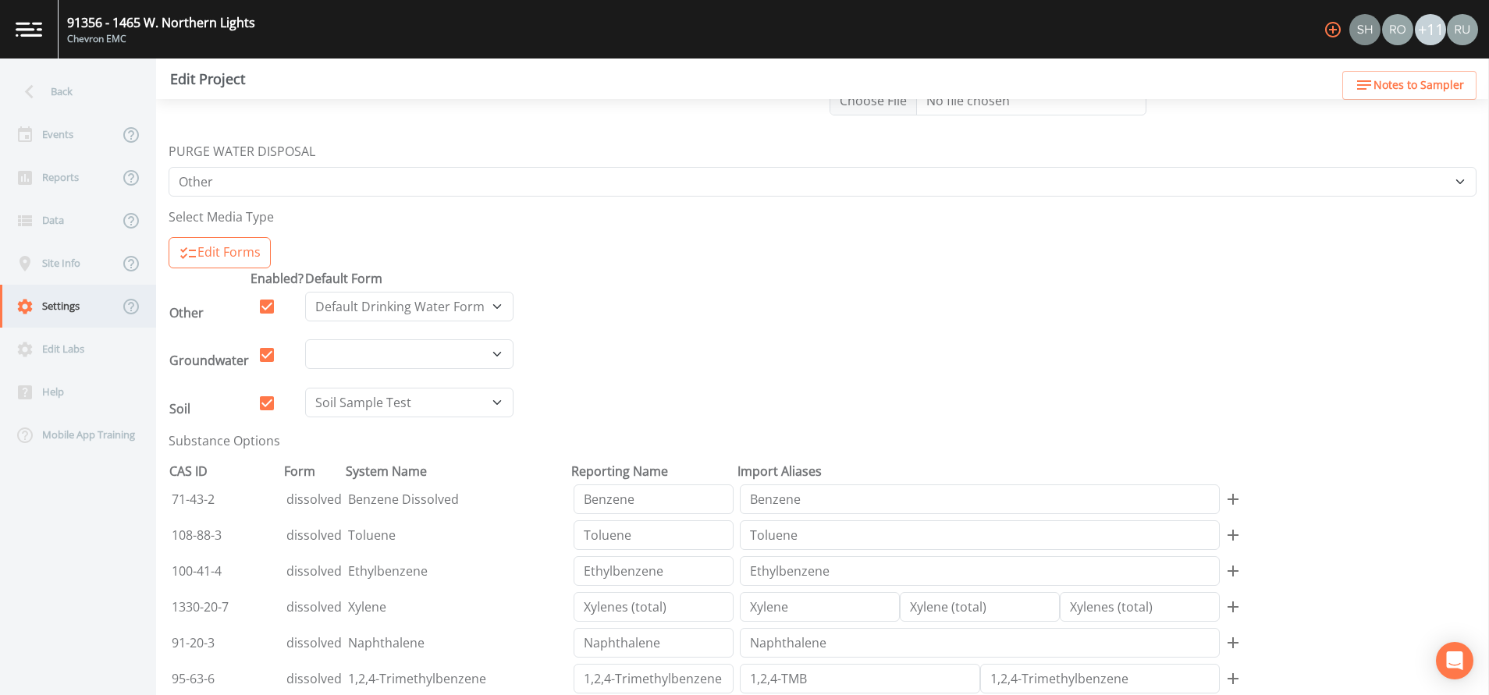
click at [41, 301] on div "Settings" at bounding box center [59, 306] width 119 height 43
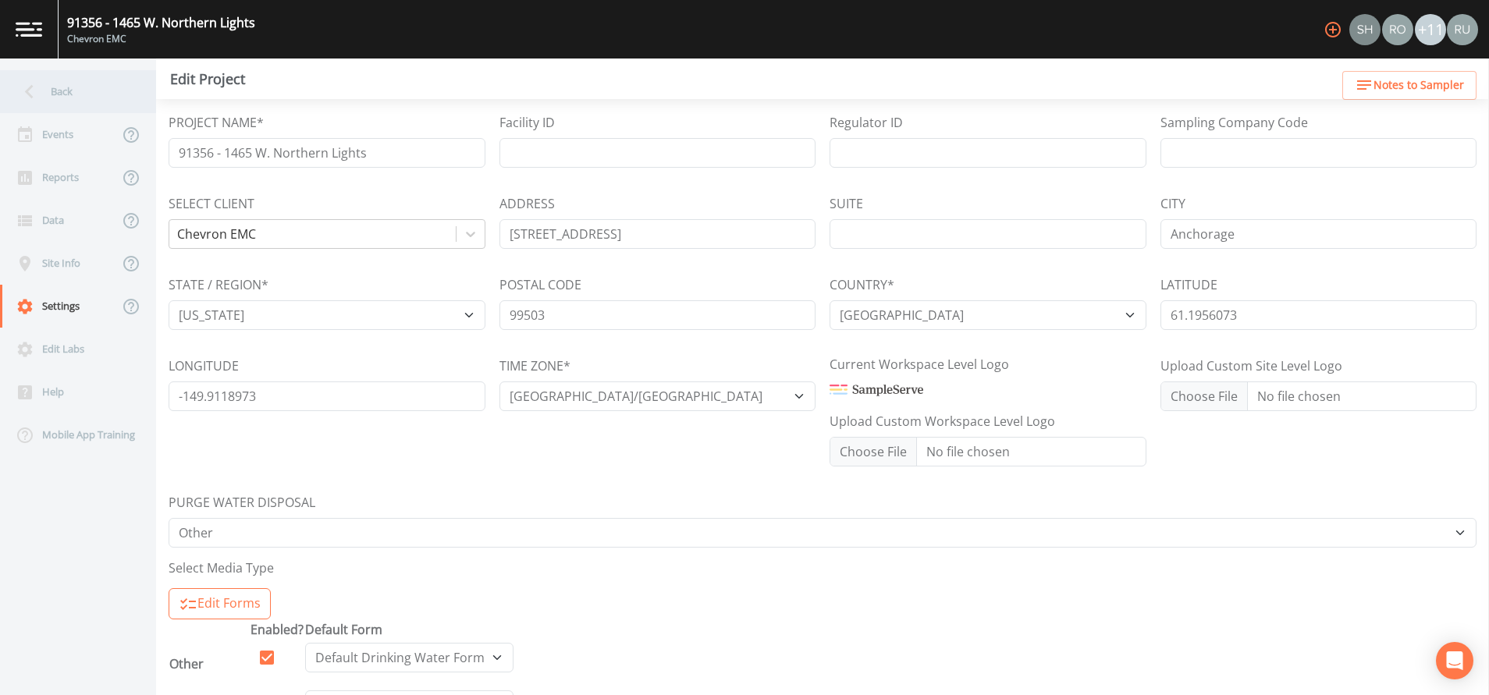
click at [60, 98] on div "Back" at bounding box center [70, 91] width 141 height 43
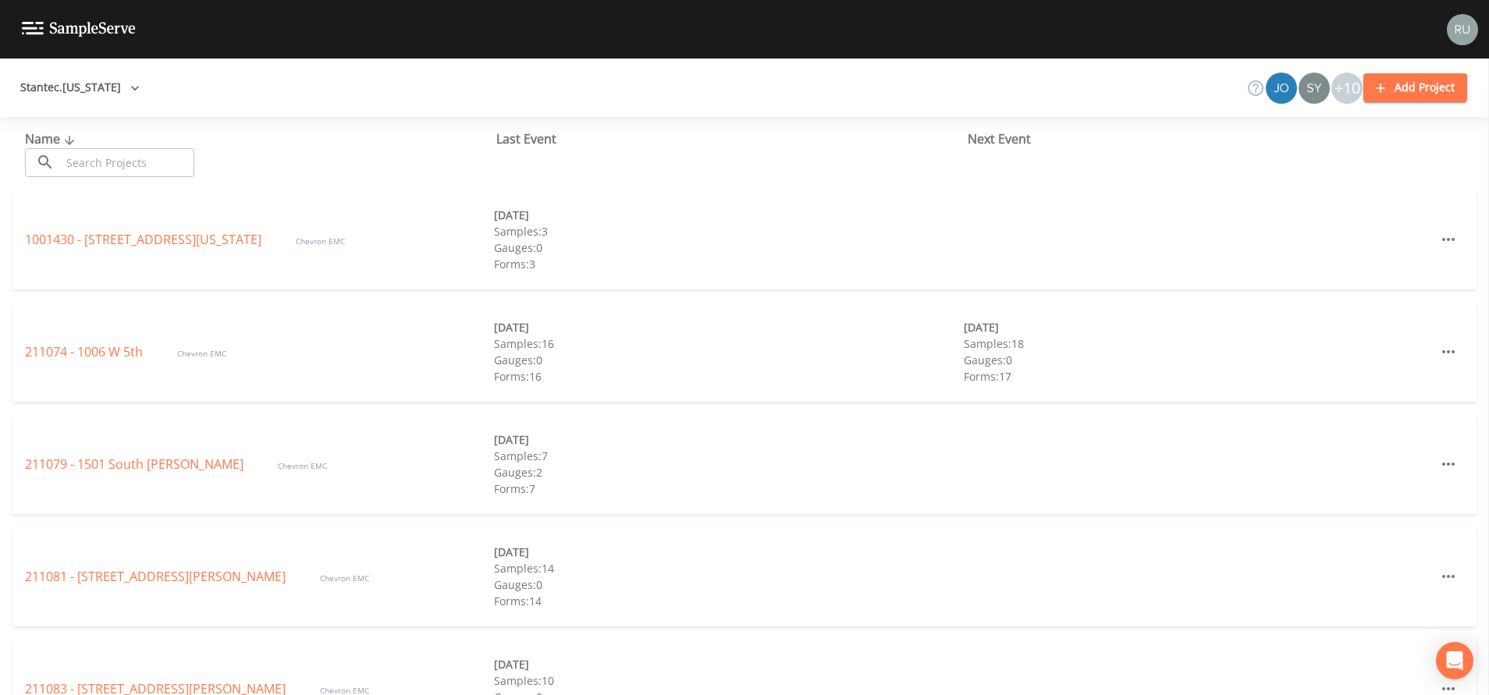
click at [1459, 30] on img at bounding box center [1462, 29] width 31 height 31
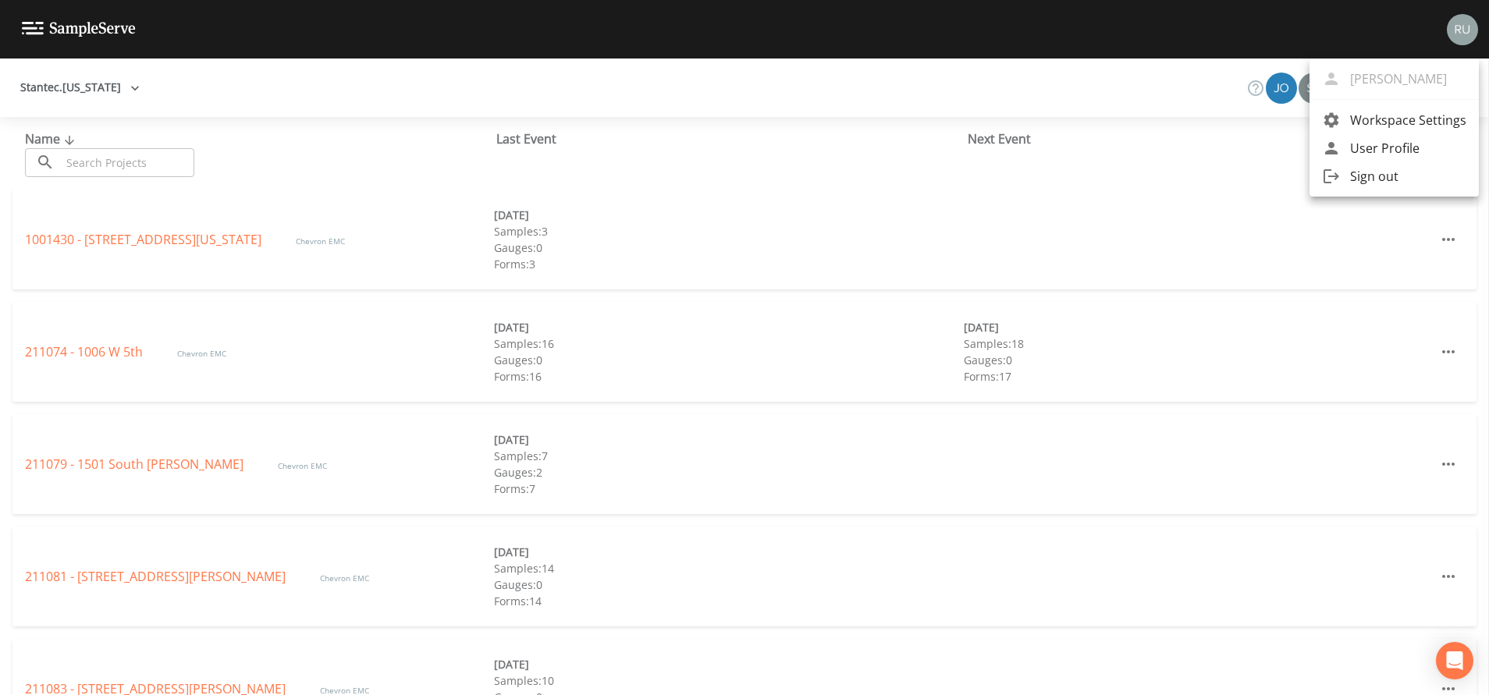
click at [1378, 123] on span "Workspace Settings" at bounding box center [1408, 120] width 116 height 19
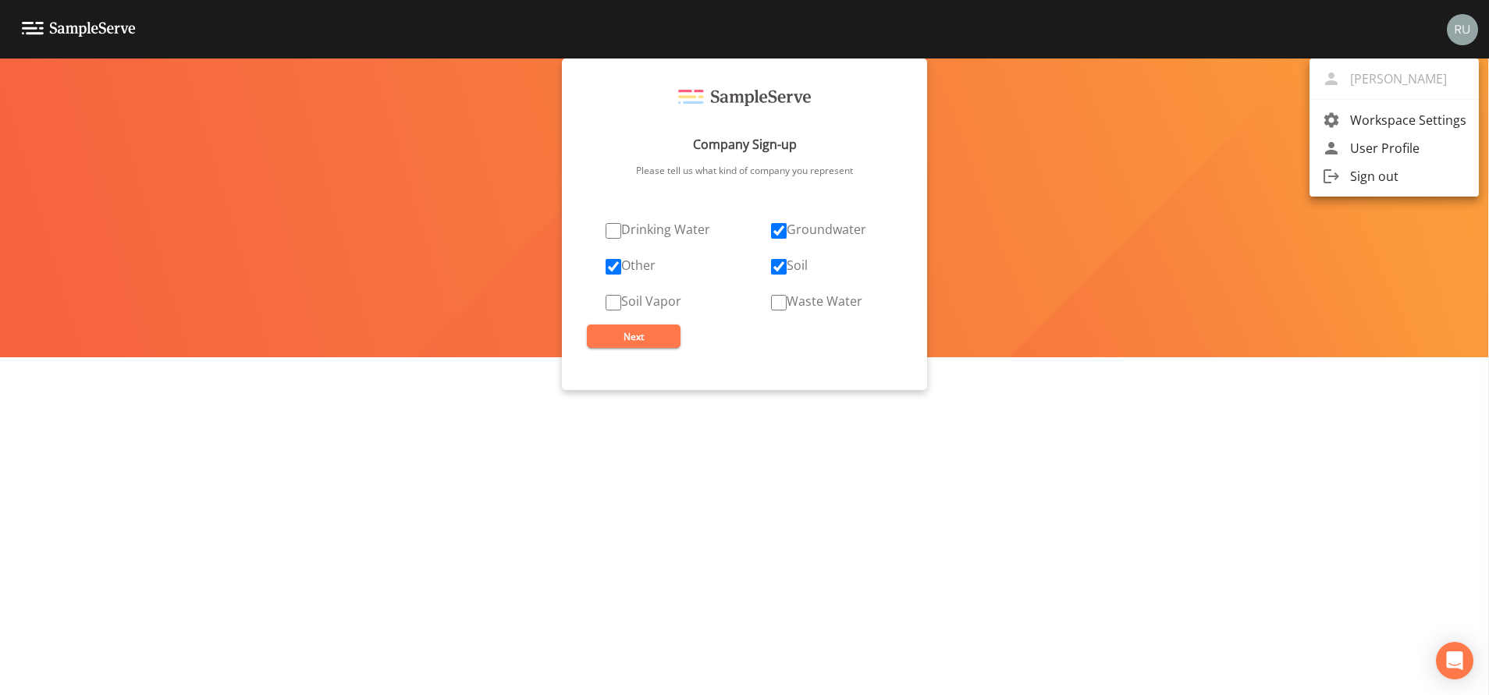
click at [613, 299] on div at bounding box center [744, 347] width 1489 height 695
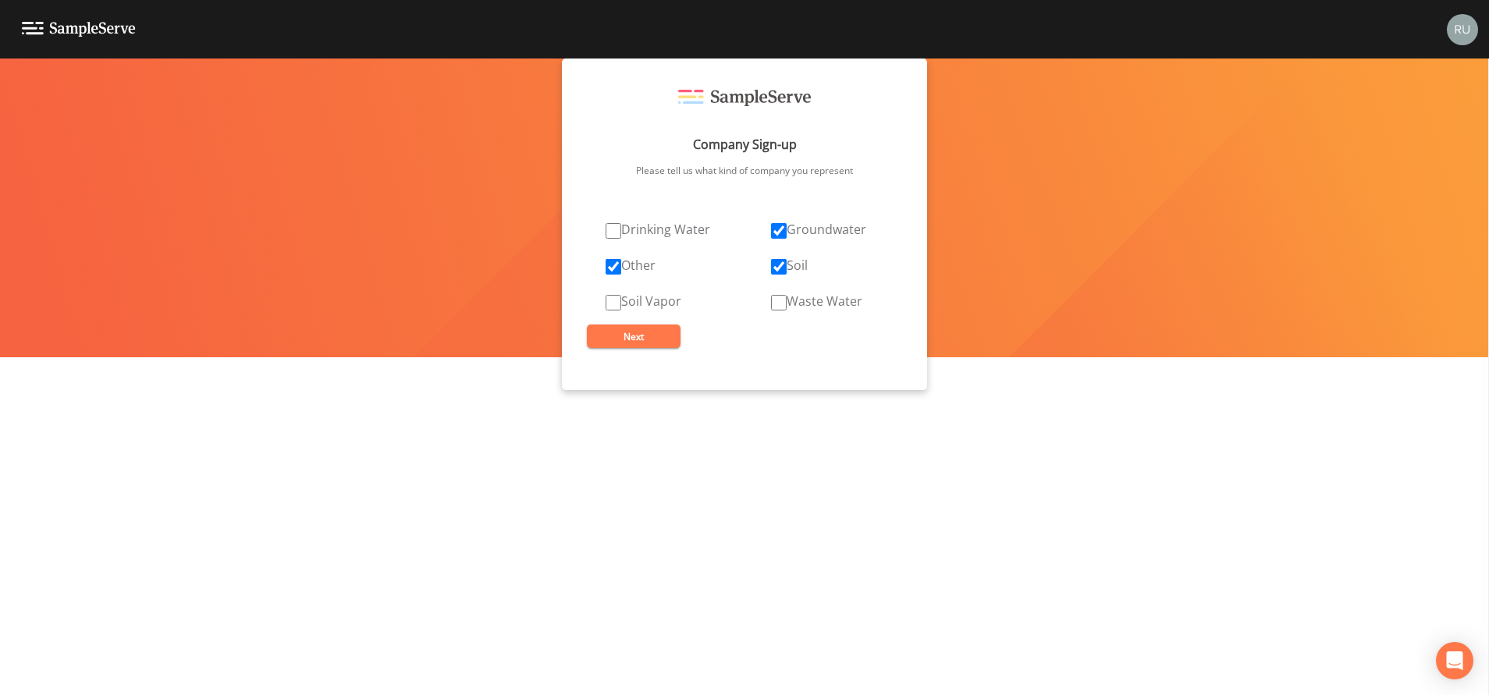
drag, startPoint x: 608, startPoint y: 304, endPoint x: 626, endPoint y: 308, distance: 18.4
click at [609, 304] on input "Soil Vapor" at bounding box center [614, 303] width 16 height 16
click at [627, 308] on label "Soil Vapor" at bounding box center [644, 301] width 76 height 19
click at [621, 308] on input "Soil Vapor" at bounding box center [614, 303] width 16 height 16
click at [614, 304] on input "Soil Vapor" at bounding box center [614, 303] width 16 height 16
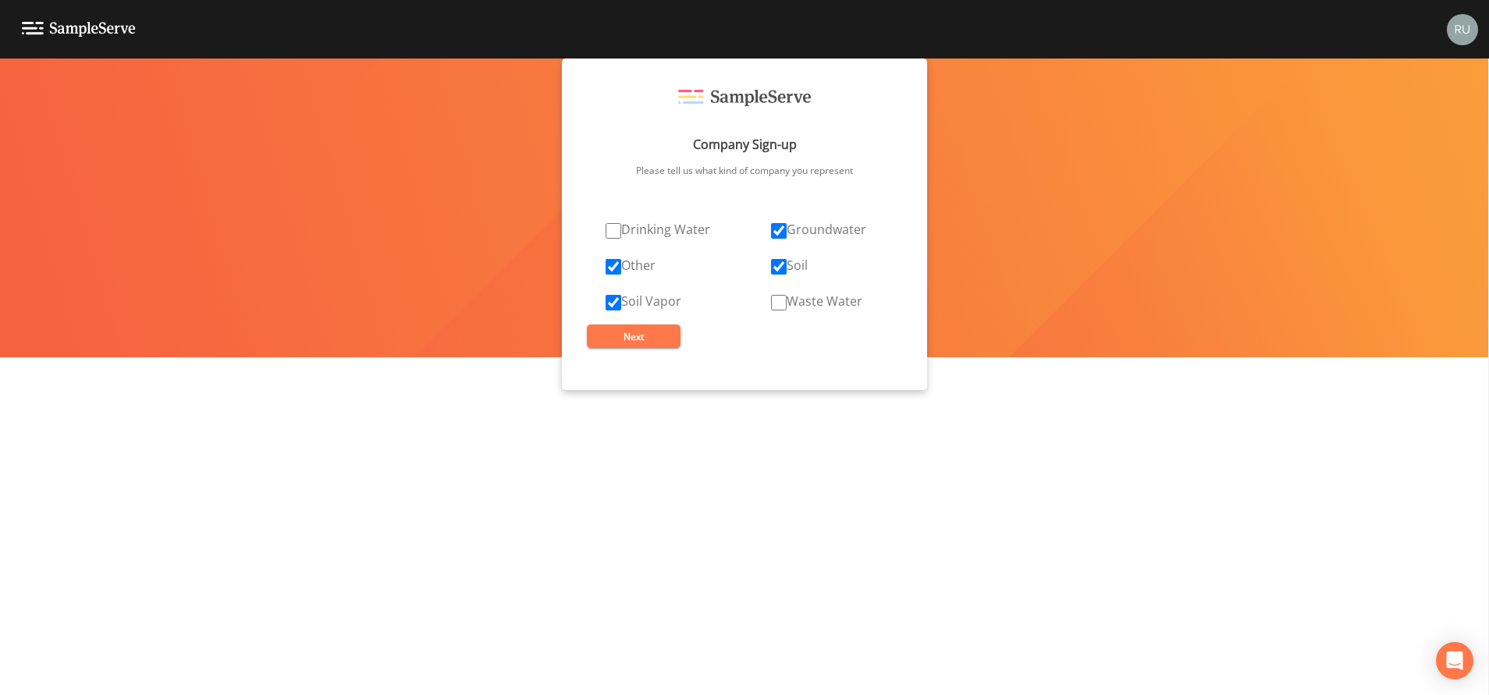
checkbox input "true"
click at [624, 337] on button "Next" at bounding box center [634, 336] width 94 height 23
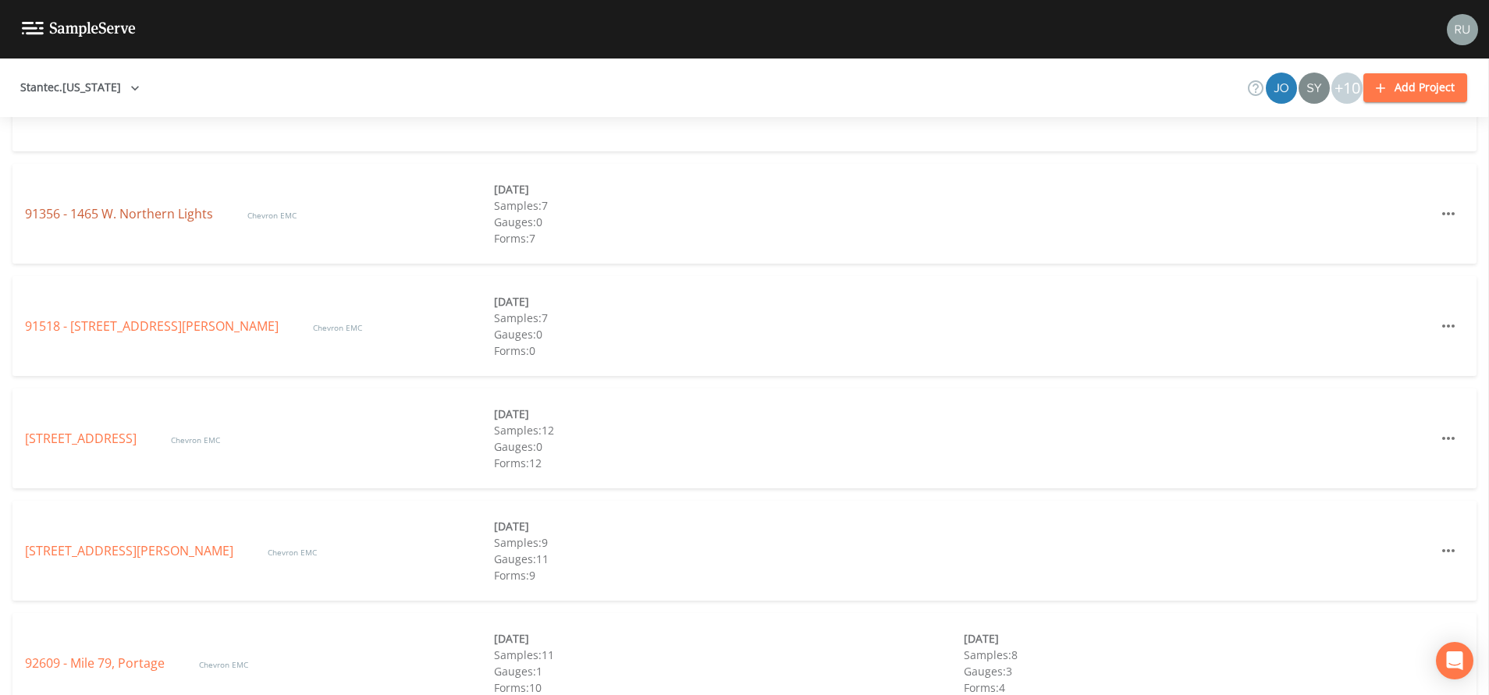
scroll to position [2112, 0]
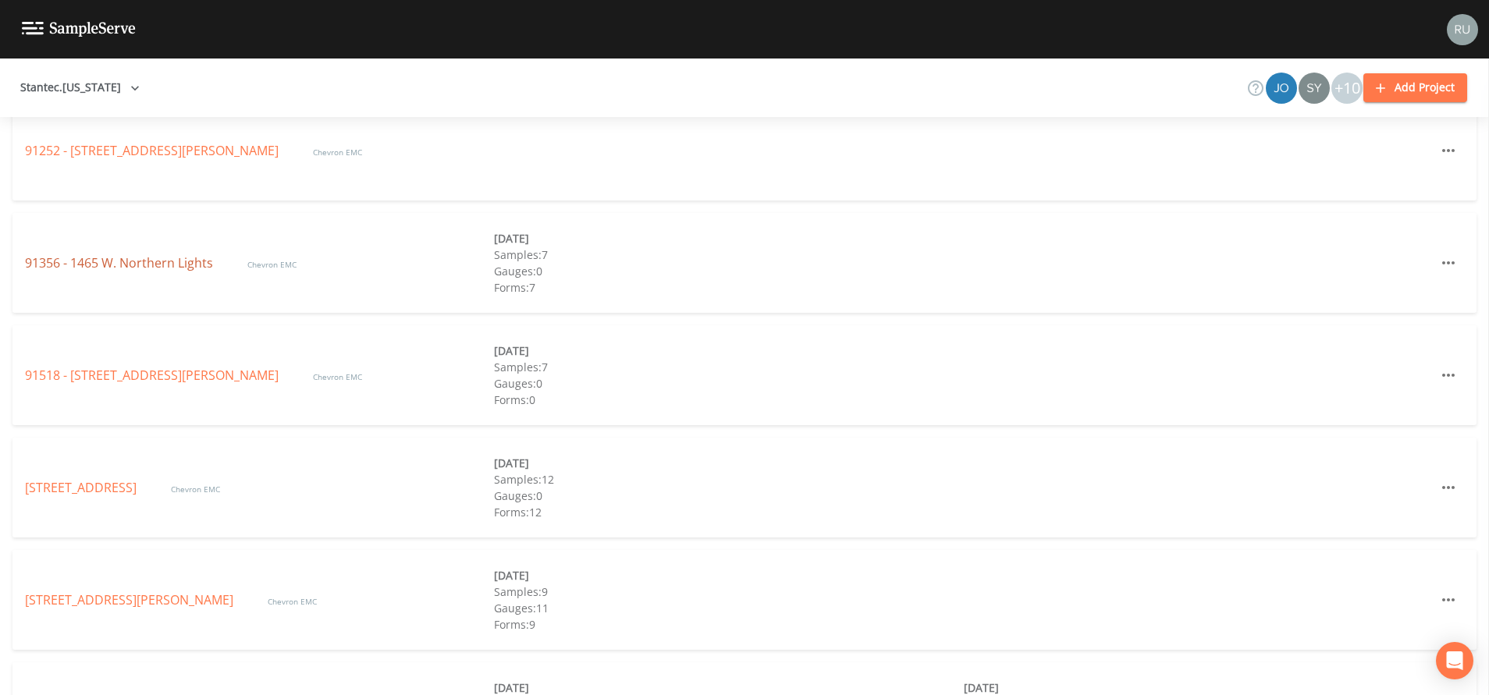
click at [99, 261] on link "91356 - 1465 W. Northern Lights" at bounding box center [120, 262] width 191 height 17
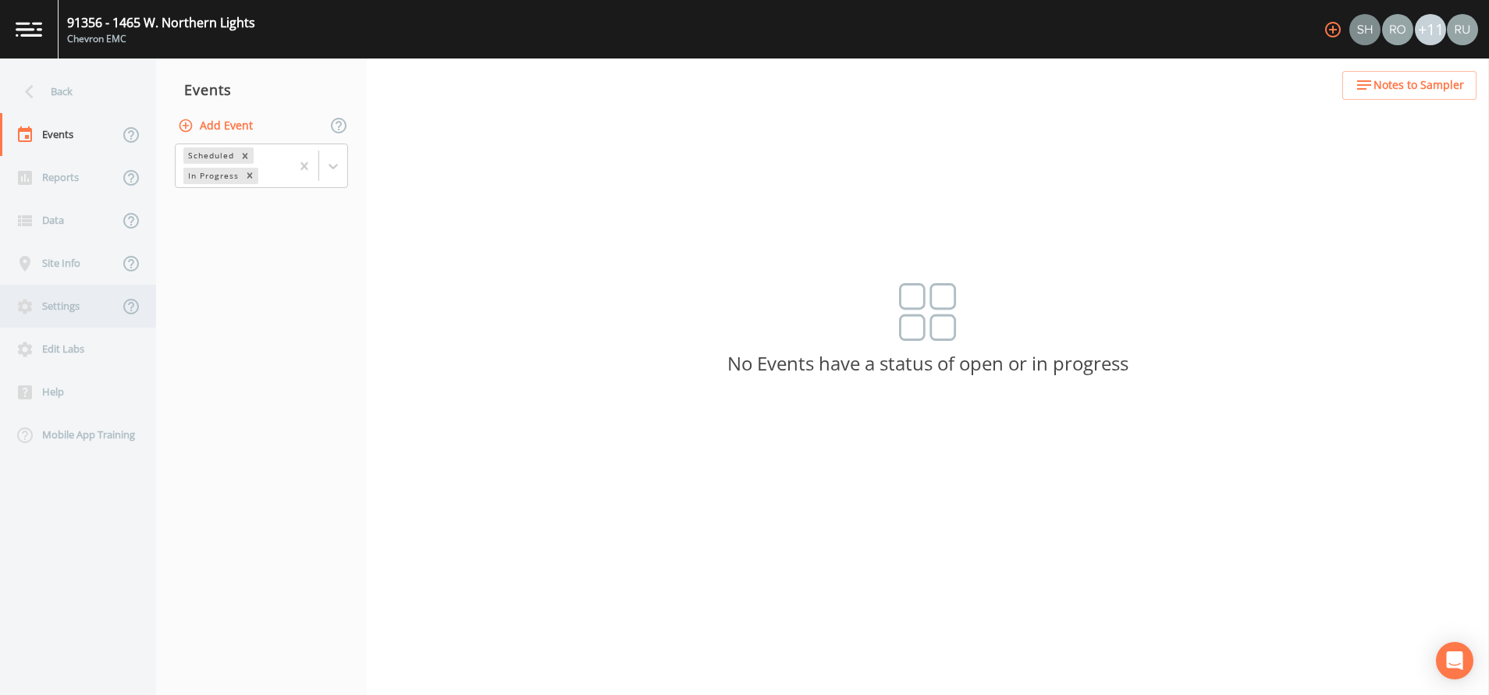
click at [42, 308] on div "Settings" at bounding box center [59, 306] width 119 height 43
select select "2bfc9921-07cb-448e-a2bb-0a2701ef13fb"
select select "United States"
select select "US/Alaska"
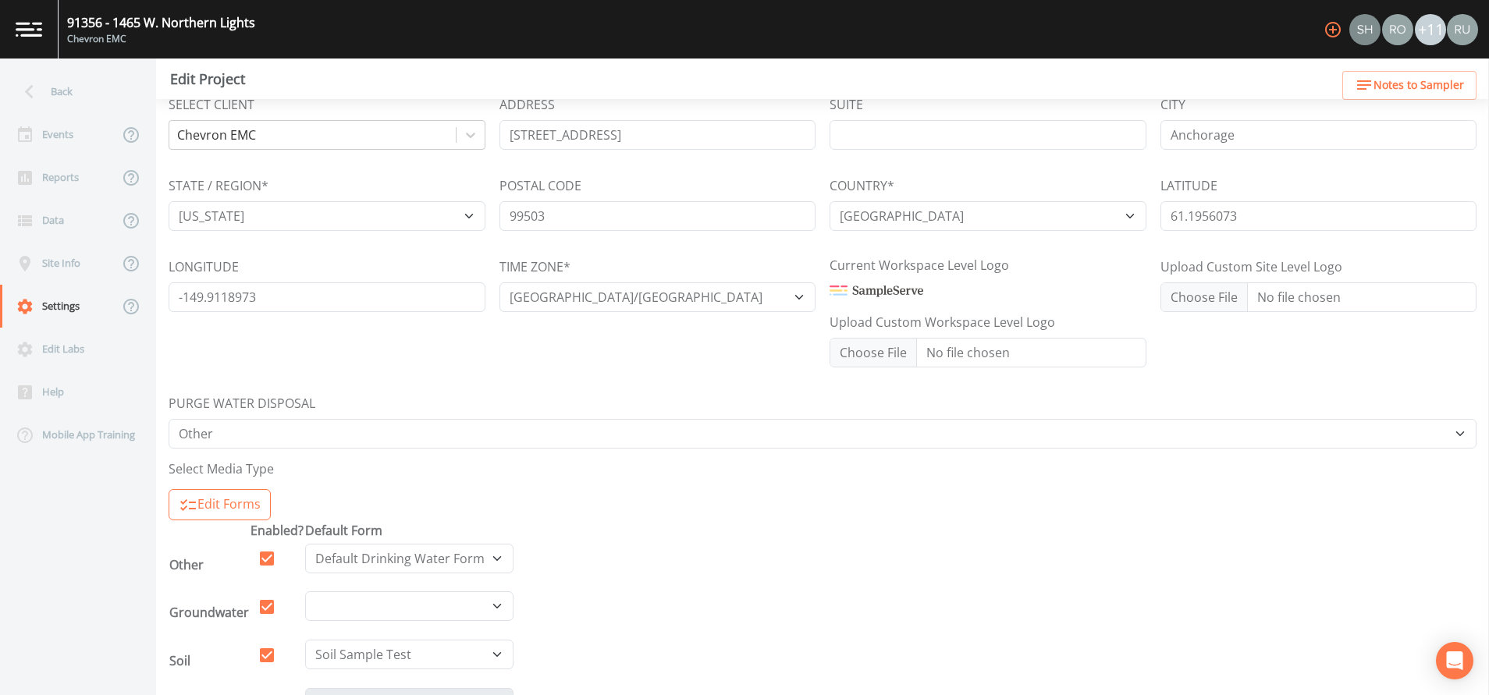
scroll to position [234, 0]
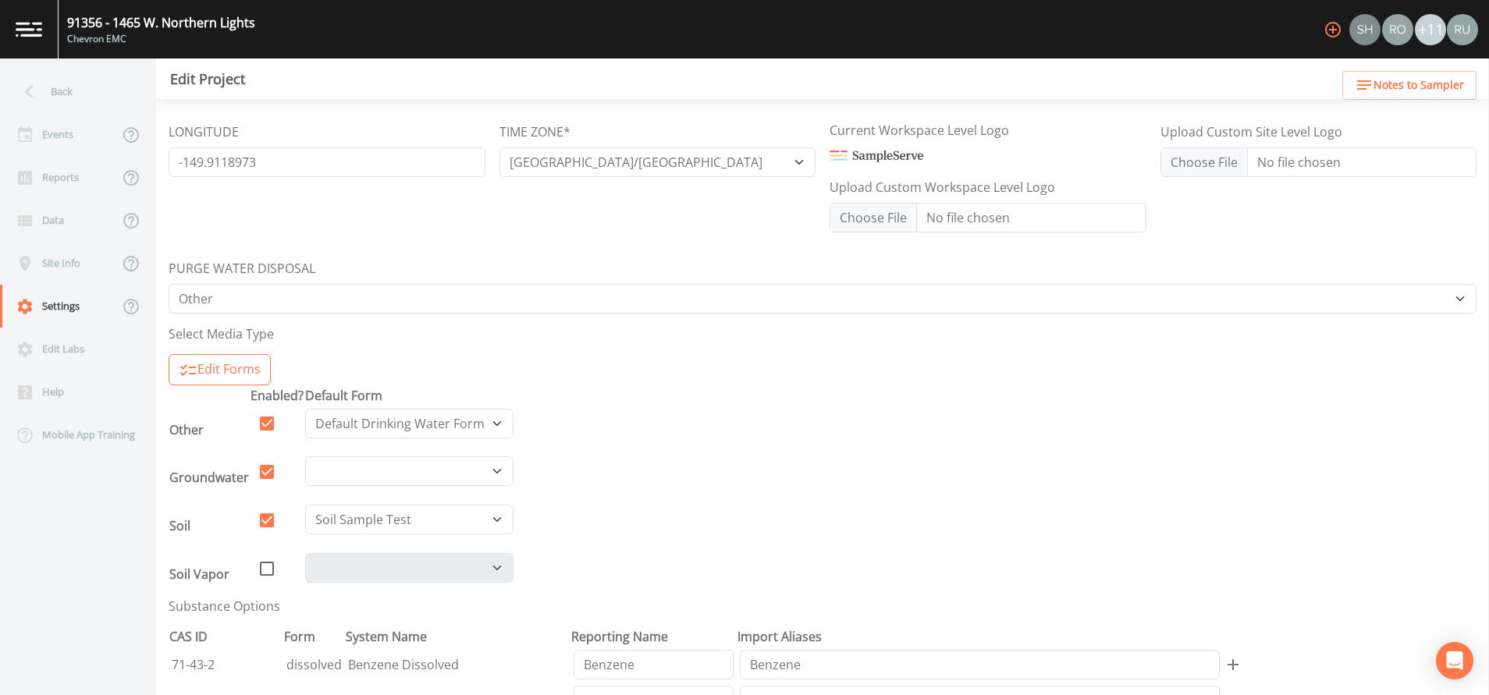
click at [264, 565] on input "checkbox" at bounding box center [259, 559] width 16 height 16
checkbox input "true"
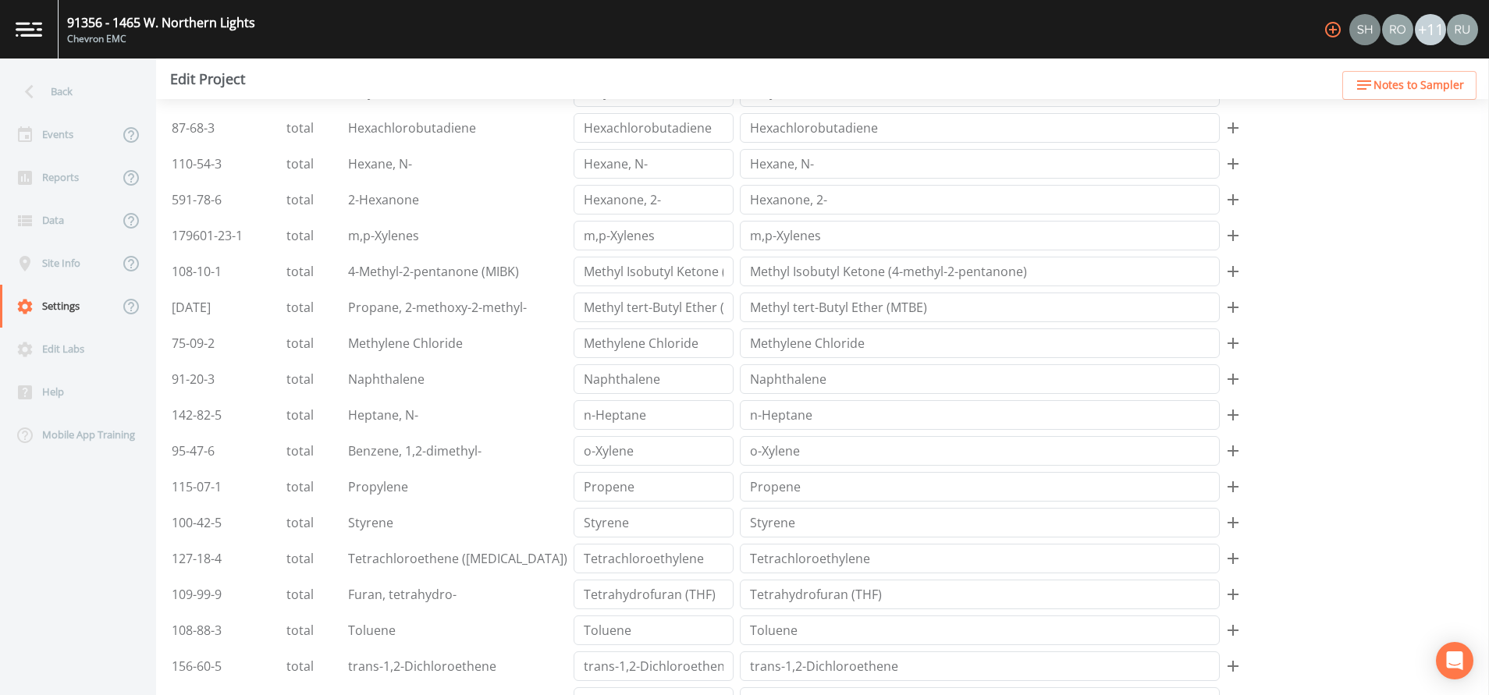
scroll to position [3825, 0]
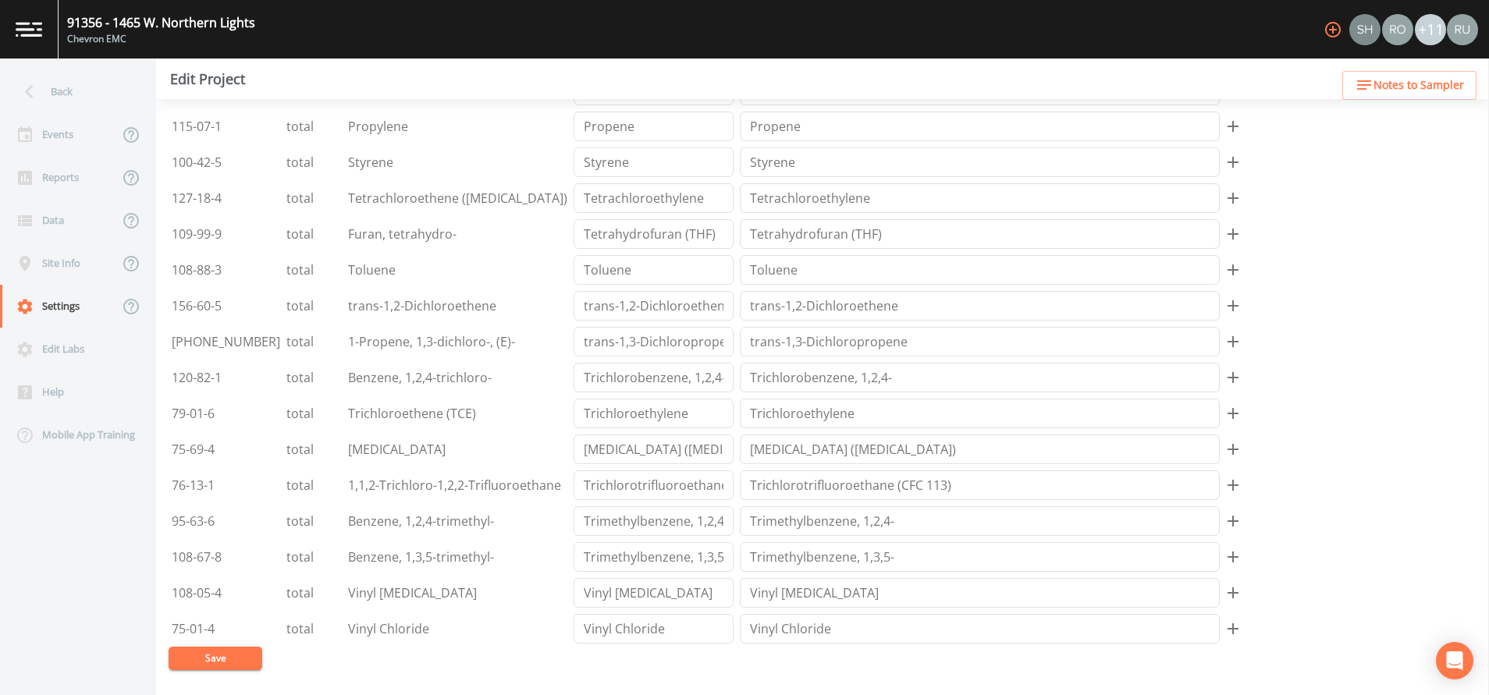
click at [208, 666] on button "Save" at bounding box center [216, 658] width 94 height 23
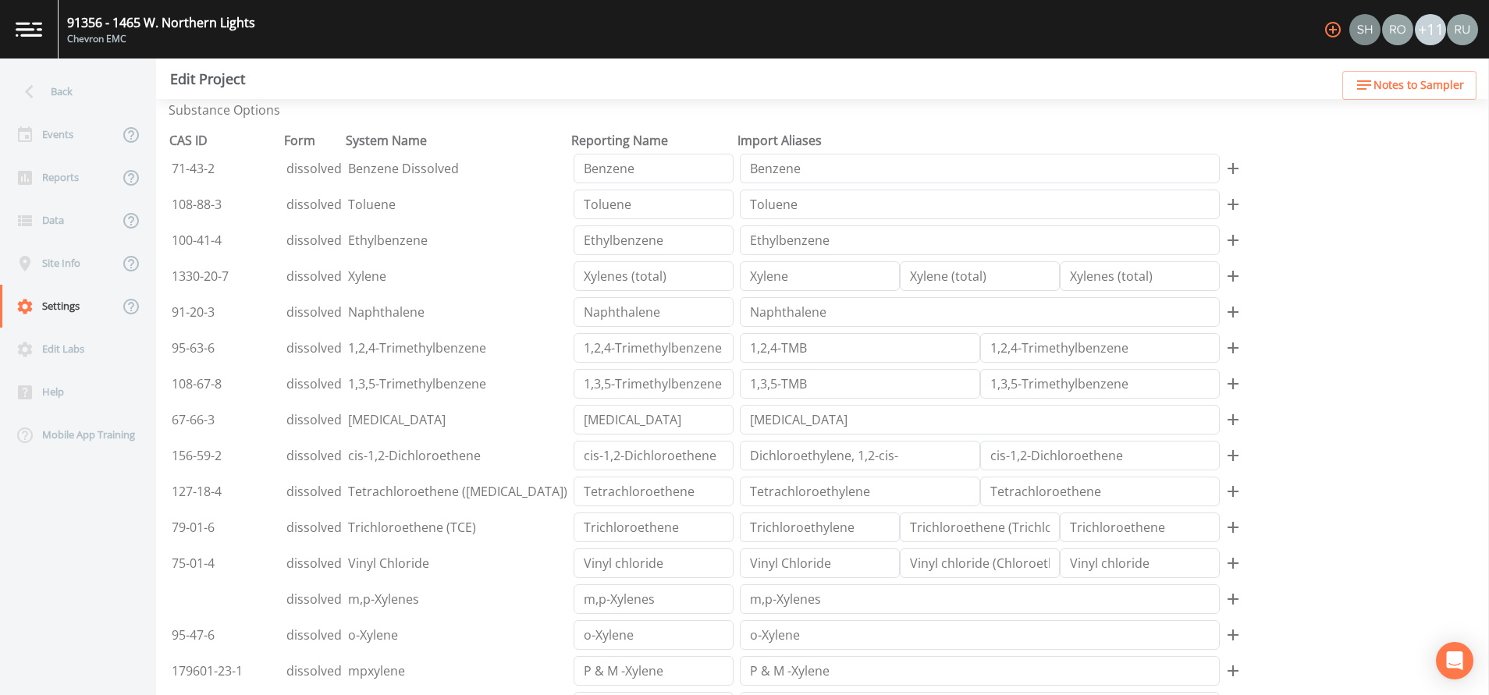
scroll to position [351, 0]
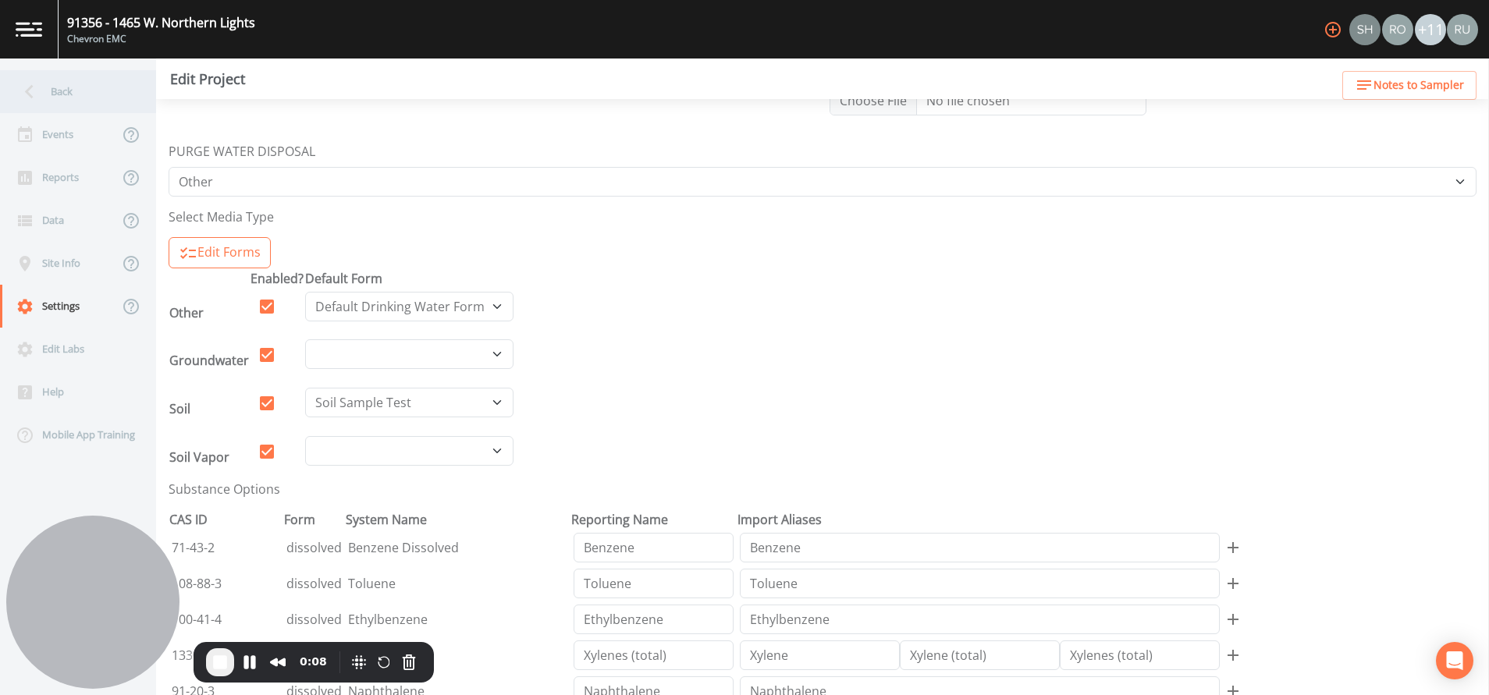
click at [69, 96] on div "Back" at bounding box center [70, 91] width 141 height 43
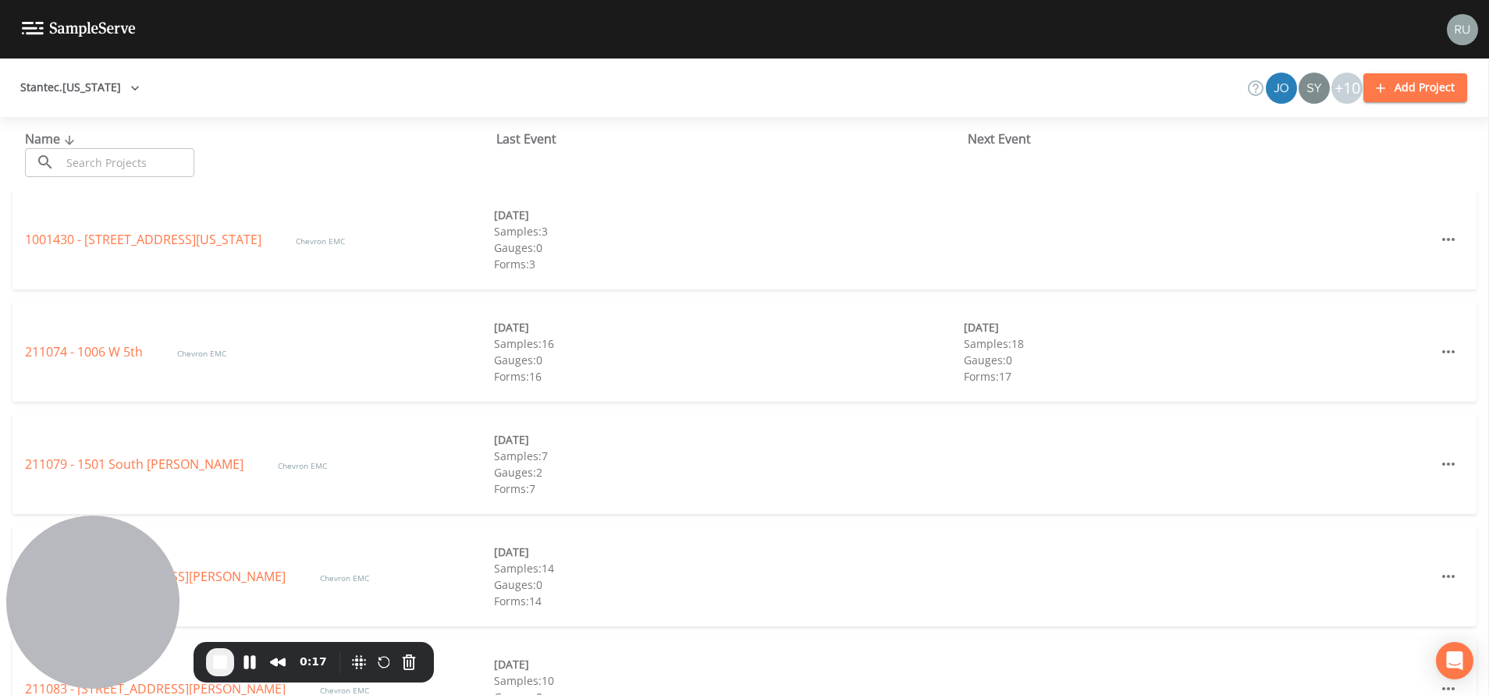
click at [1460, 31] on img at bounding box center [1462, 29] width 31 height 31
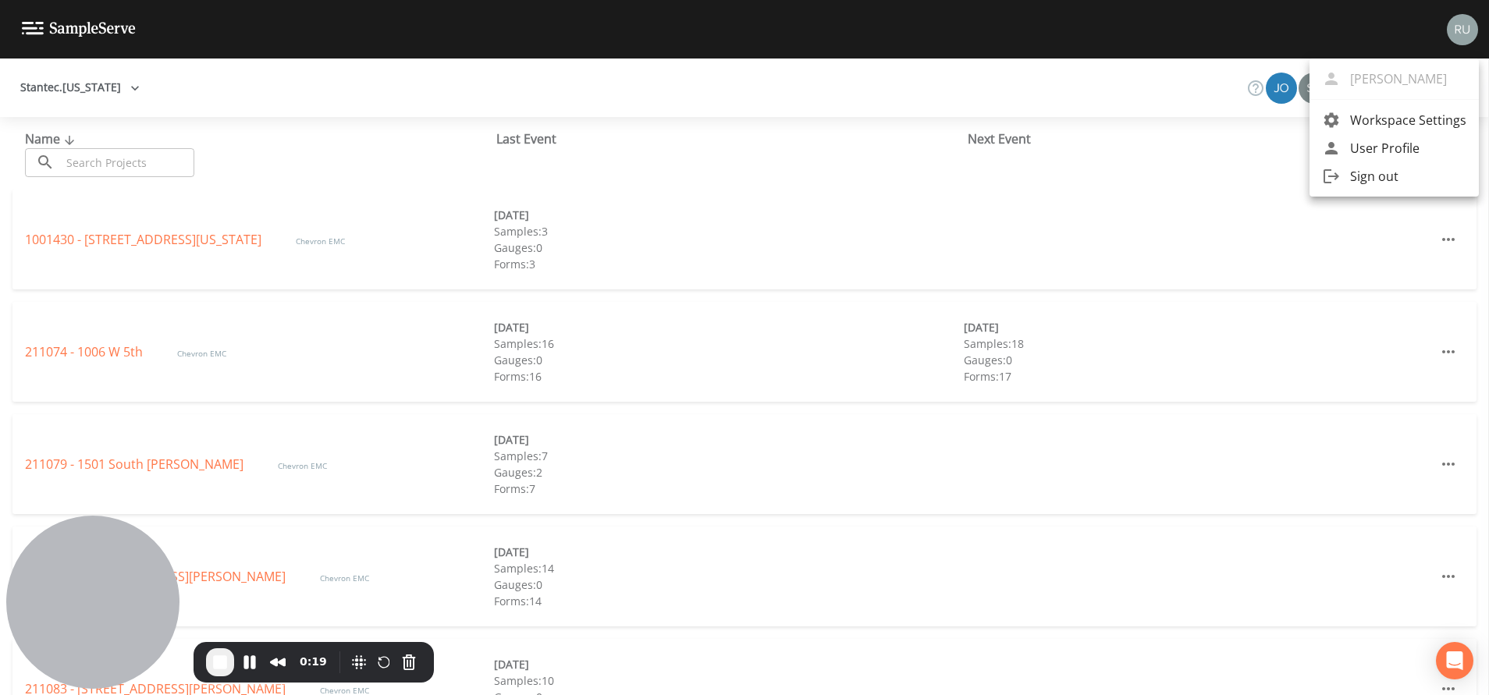
click at [1400, 122] on span "Workspace Settings" at bounding box center [1408, 120] width 116 height 19
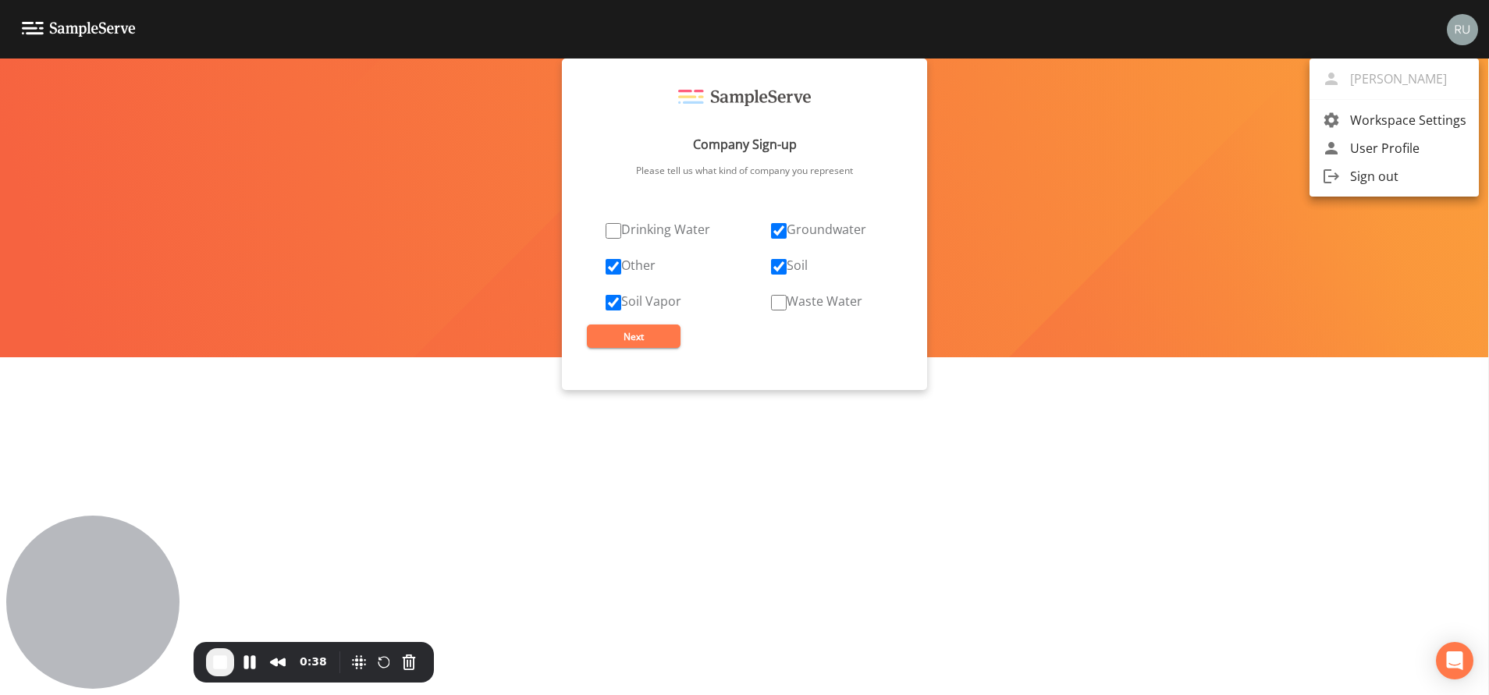
click at [628, 340] on div at bounding box center [744, 347] width 1489 height 695
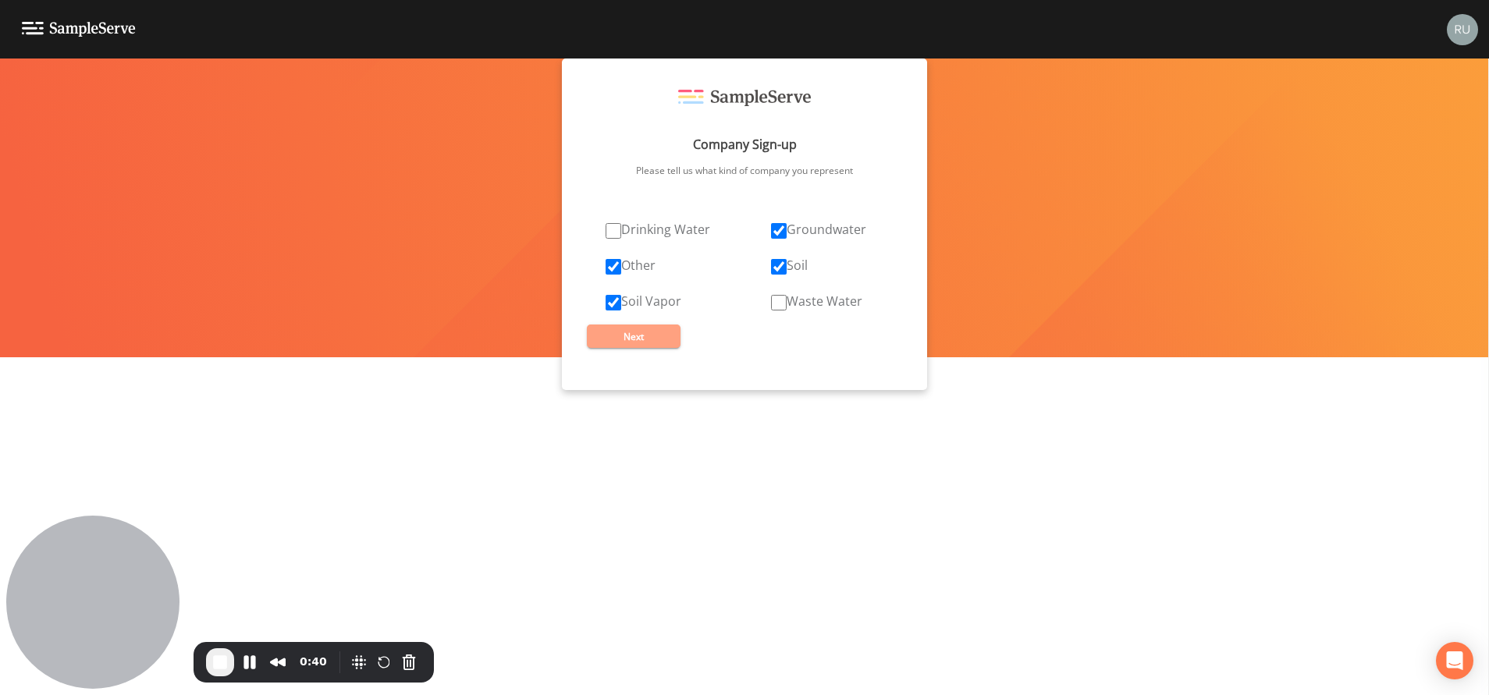
click at [649, 342] on button "Next" at bounding box center [634, 336] width 94 height 23
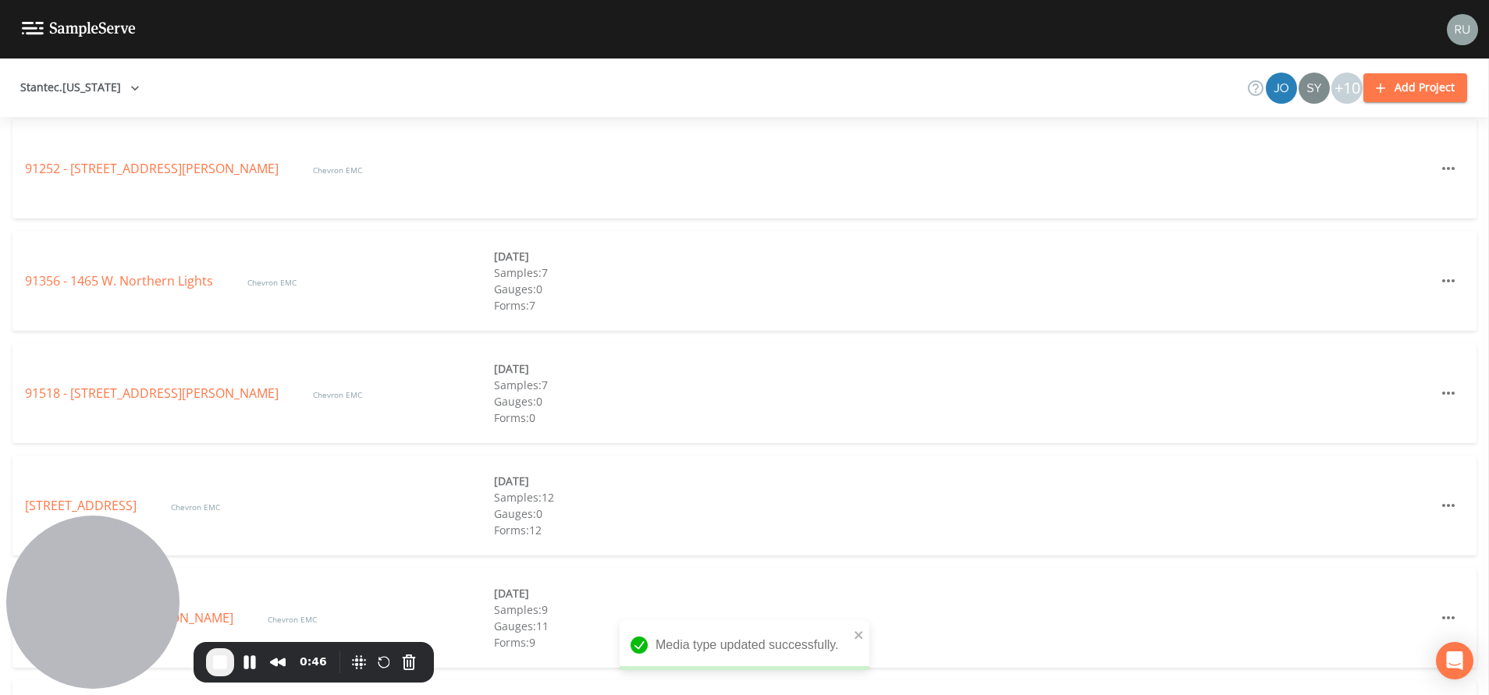
scroll to position [2079, 0]
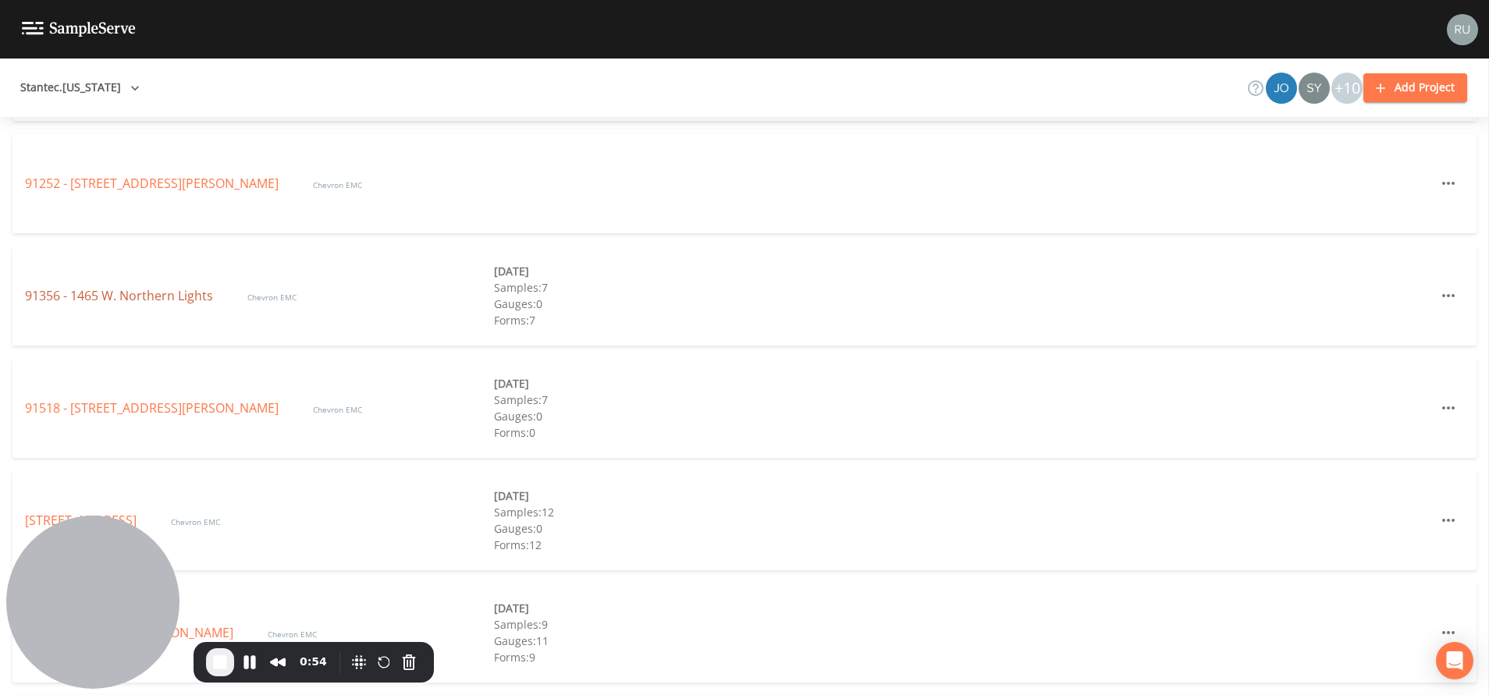
click at [103, 294] on link "91356 - 1465 W. Northern Lights" at bounding box center [120, 295] width 191 height 17
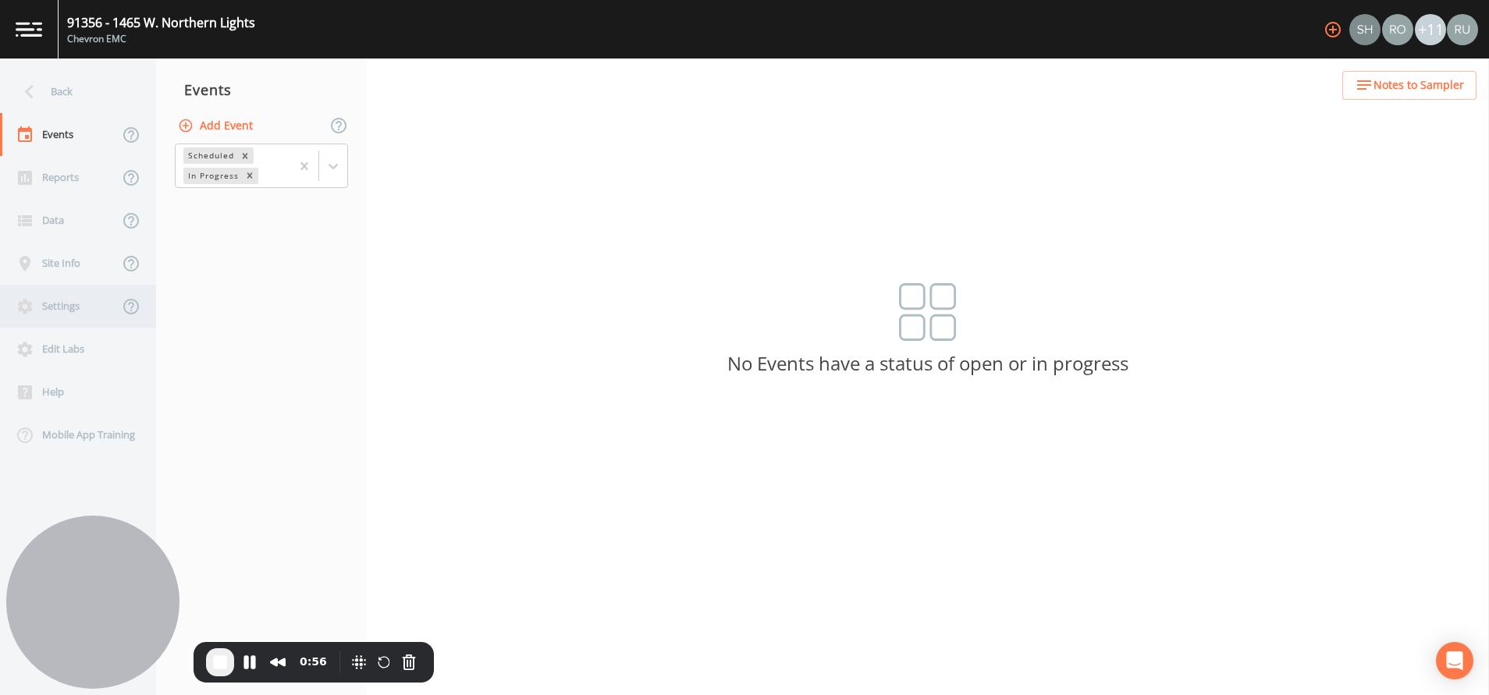
click at [75, 307] on div "Settings" at bounding box center [59, 306] width 119 height 43
select select "2bfc9921-07cb-448e-a2bb-0a2701ef13fb"
select select "United States"
select select "US/Alaska"
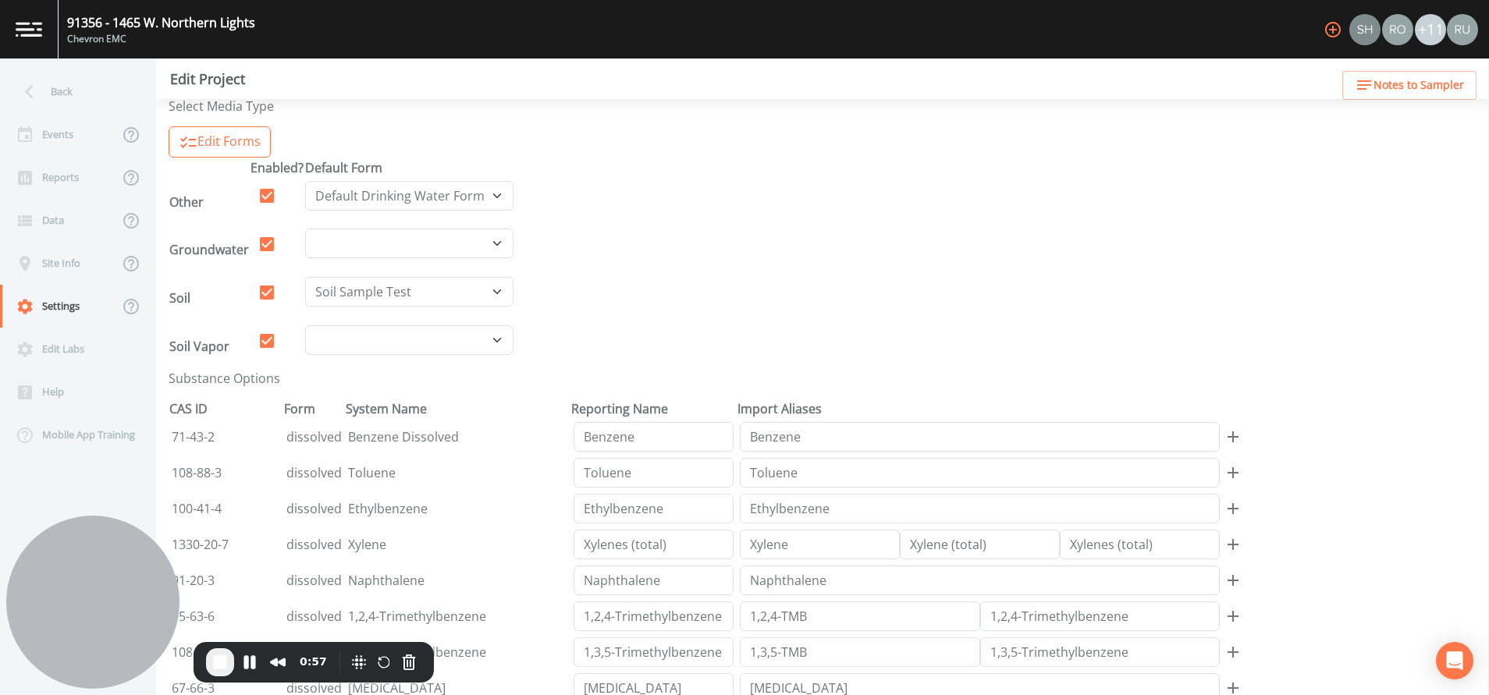
scroll to position [468, 0]
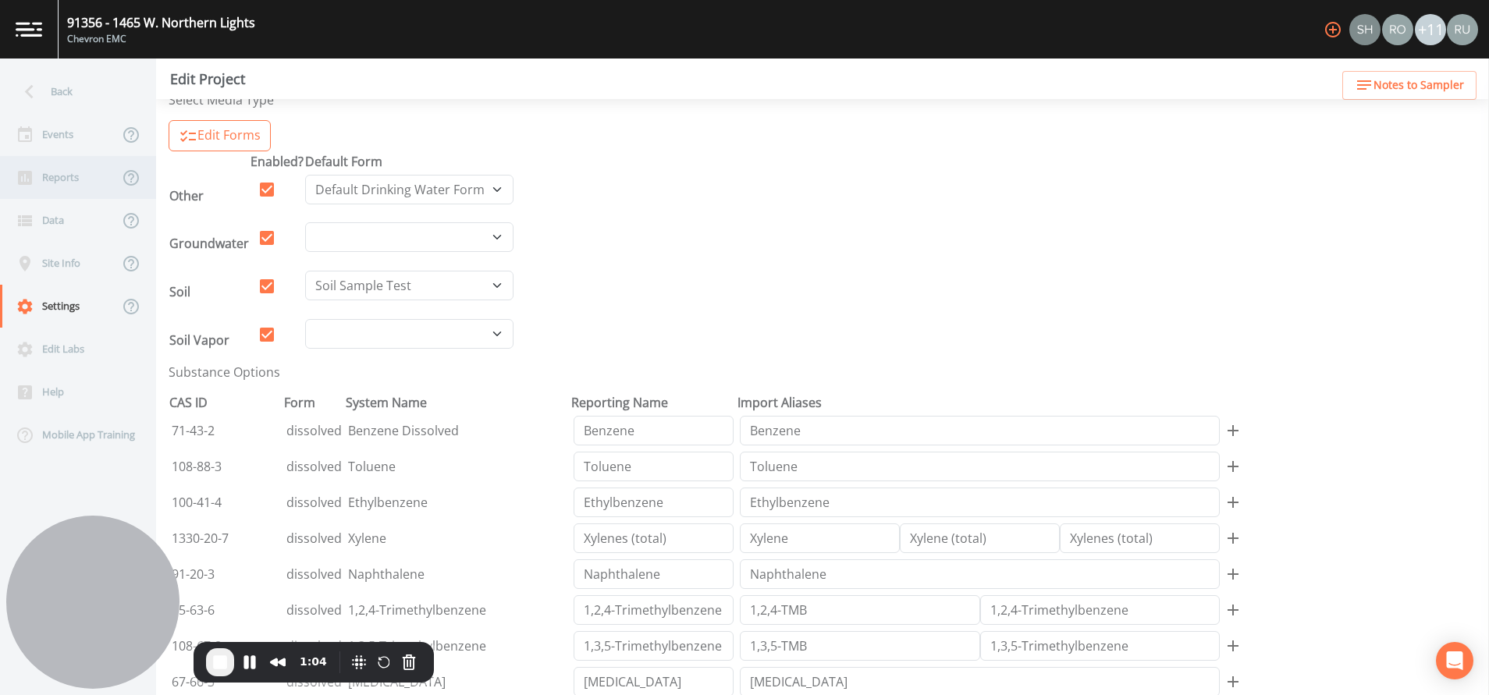
click at [73, 180] on div "Reports" at bounding box center [59, 177] width 119 height 43
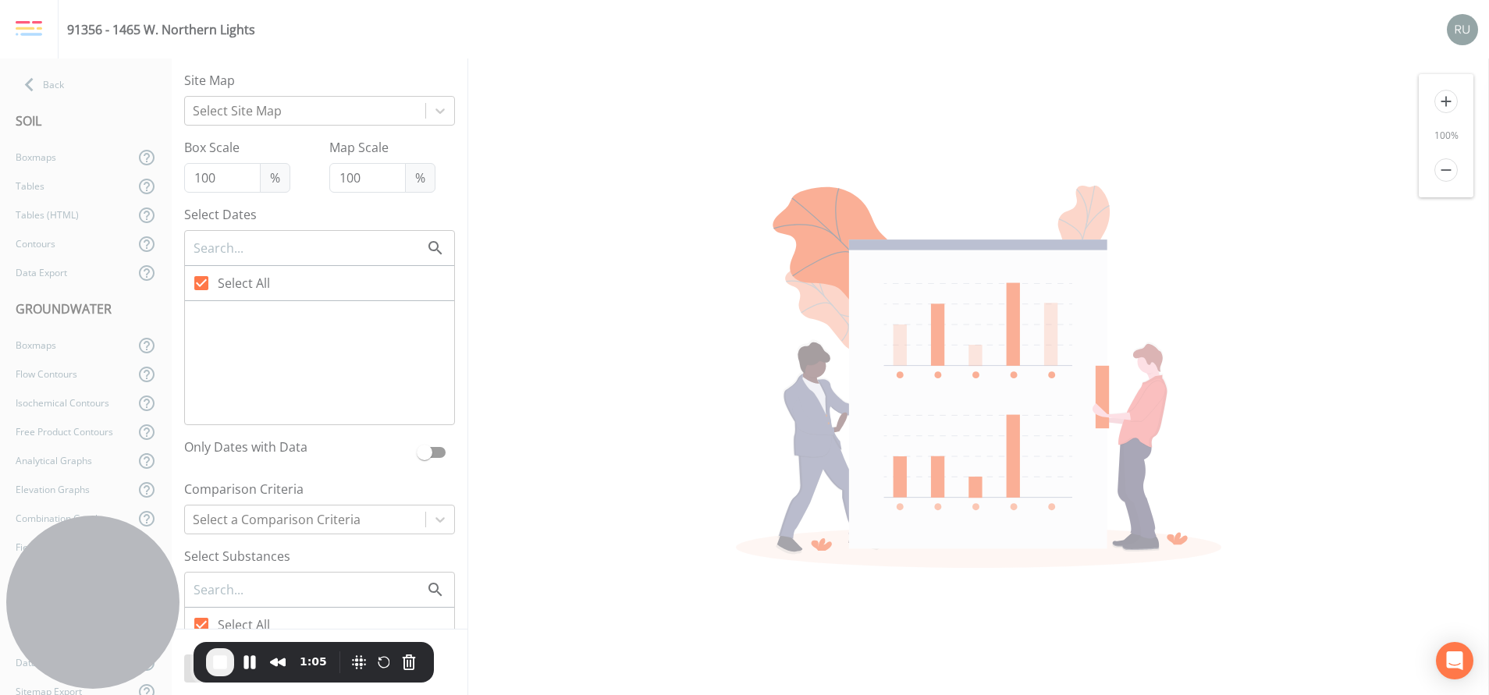
checkbox input "false"
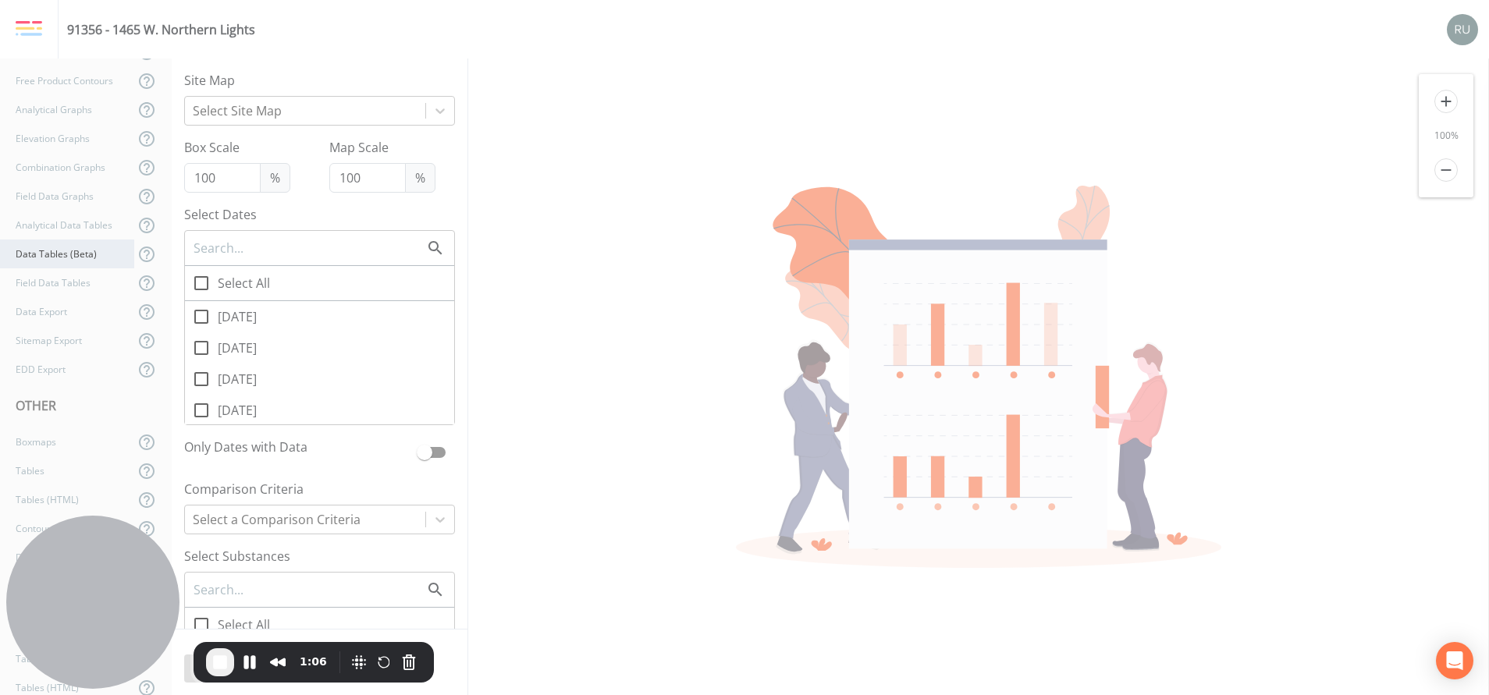
scroll to position [432, 0]
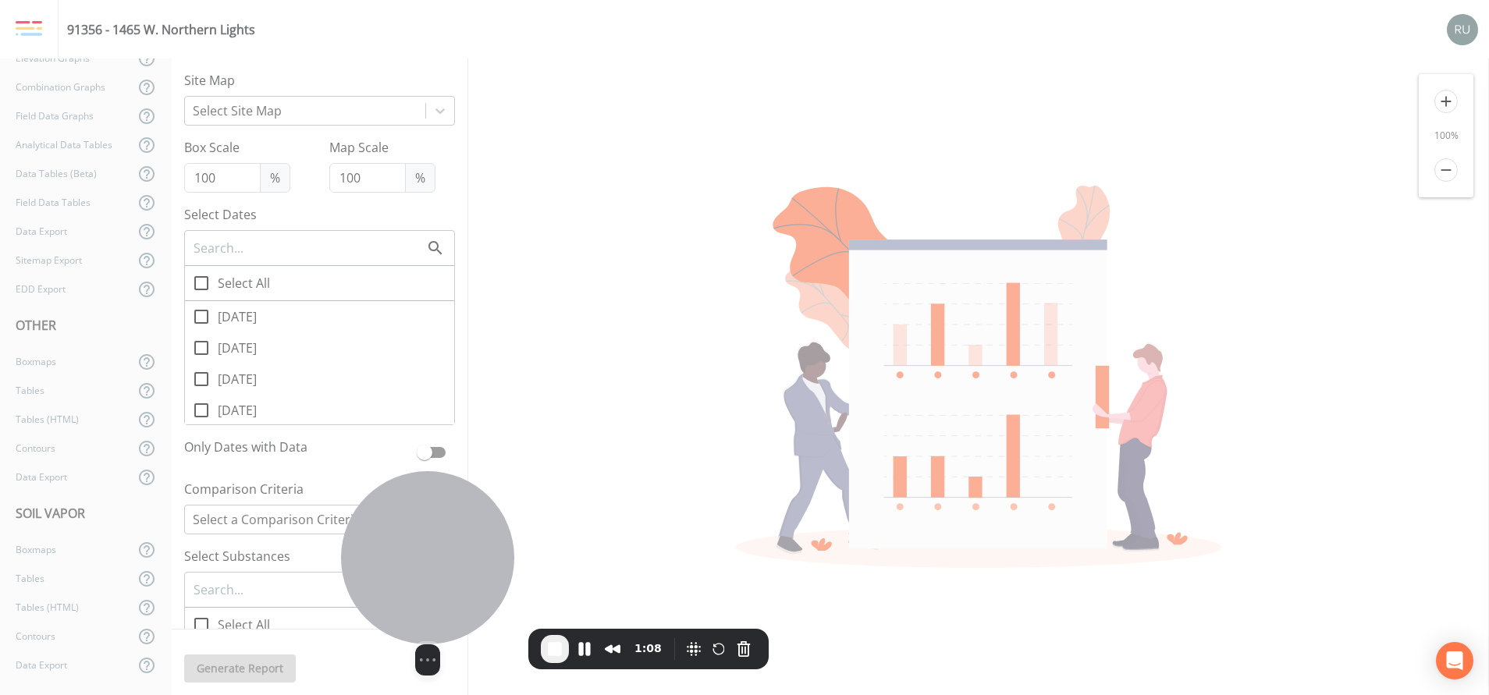
drag, startPoint x: 76, startPoint y: 548, endPoint x: 411, endPoint y: 535, distance: 335.1
click at [411, 535] on div at bounding box center [427, 557] width 173 height 173
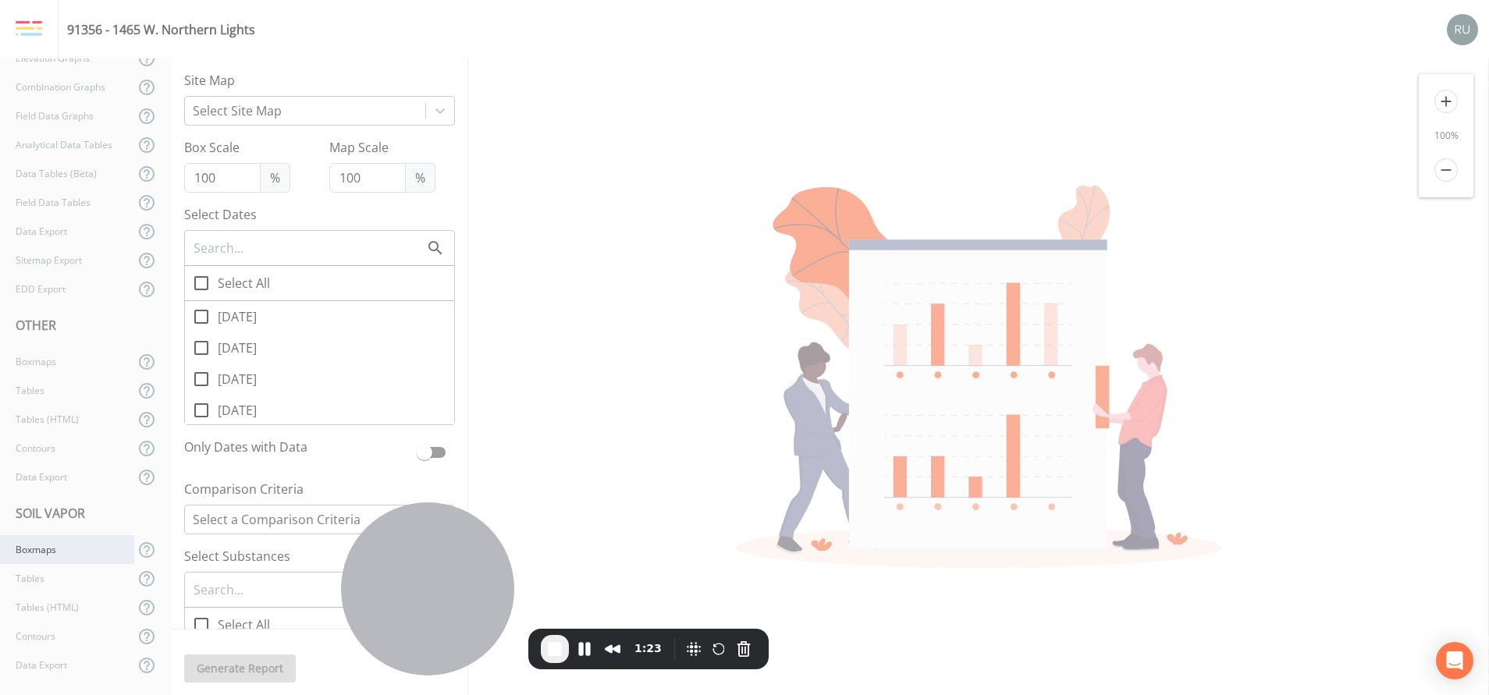
click at [37, 552] on div "Boxmaps" at bounding box center [67, 549] width 134 height 29
checkbox input "true"
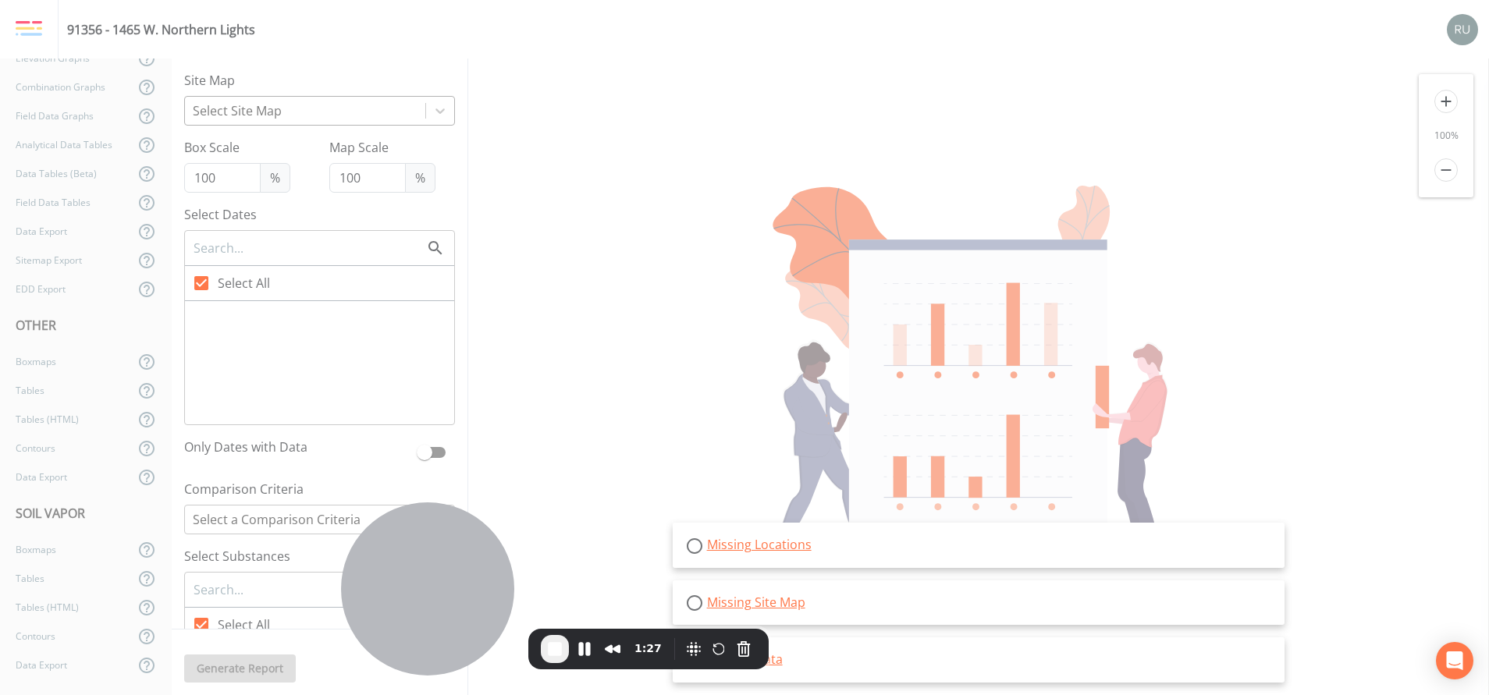
click at [372, 116] on div at bounding box center [305, 111] width 225 height 22
click at [59, 83] on div "Back" at bounding box center [78, 84] width 156 height 29
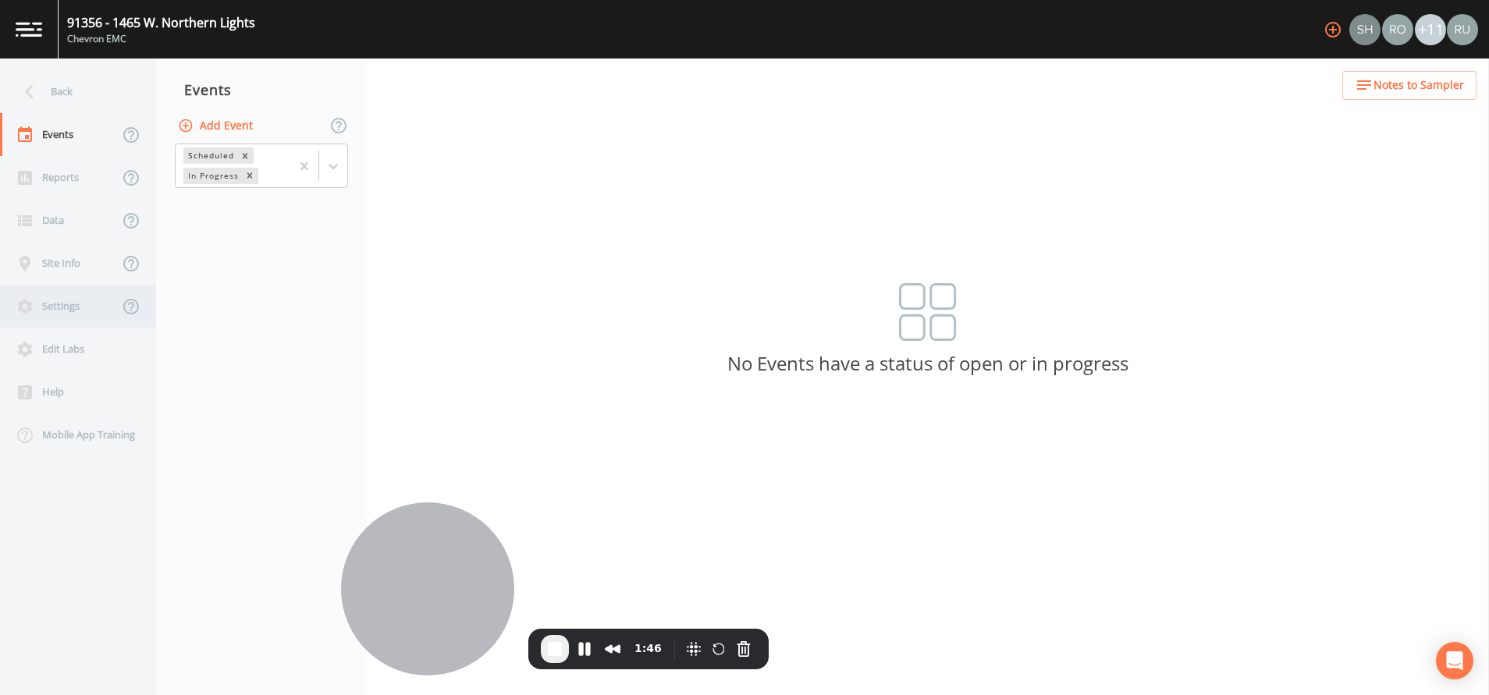
click at [66, 310] on div "Settings" at bounding box center [59, 306] width 119 height 43
select select "2bfc9921-07cb-448e-a2bb-0a2701ef13fb"
select select "United States"
select select "US/Alaska"
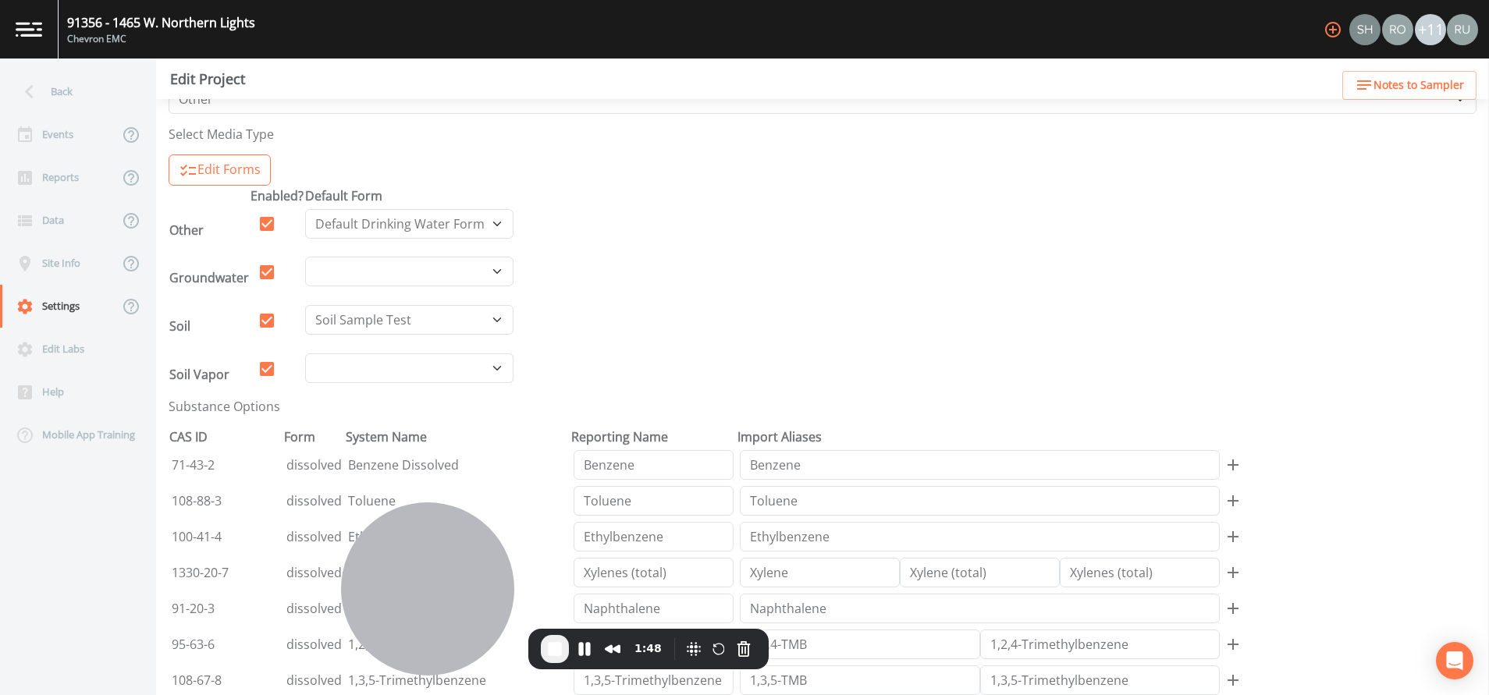
scroll to position [468, 0]
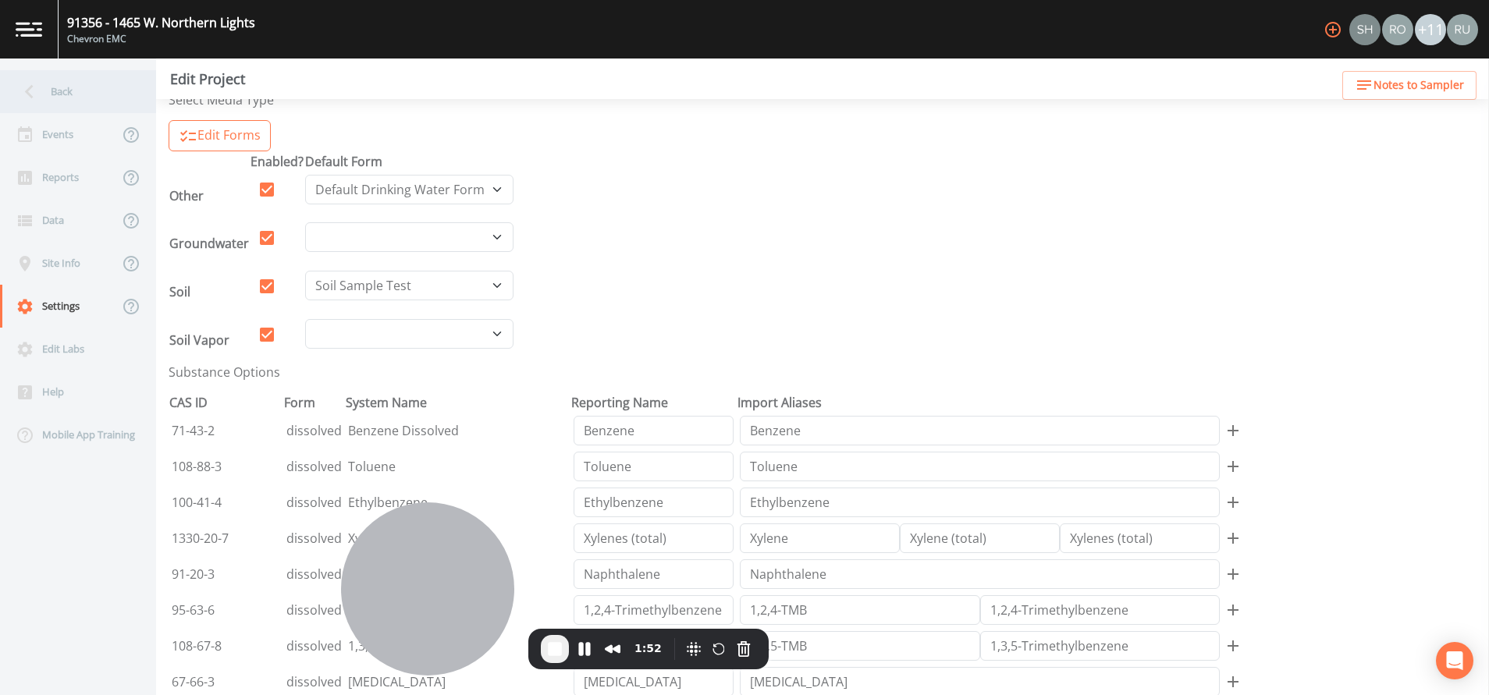
click at [57, 87] on div "Back" at bounding box center [70, 91] width 141 height 43
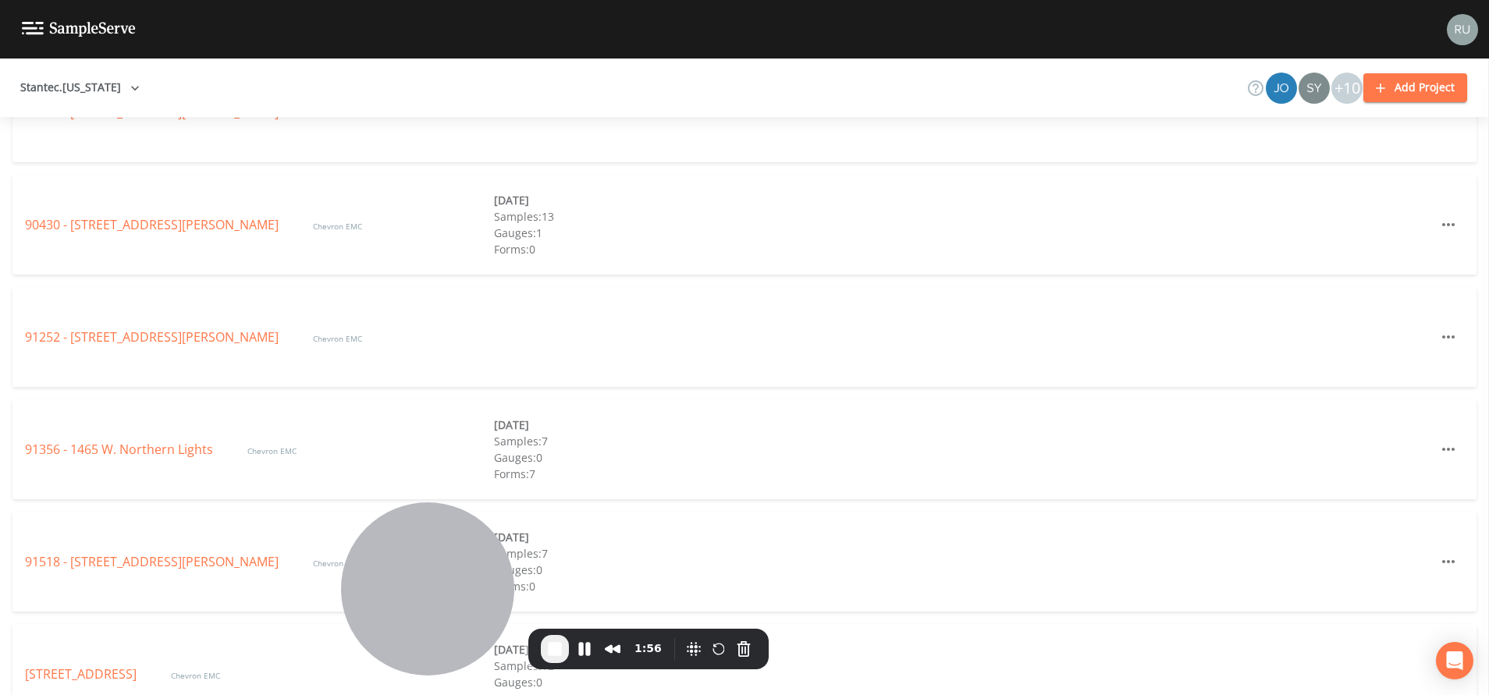
scroll to position [1756, 0]
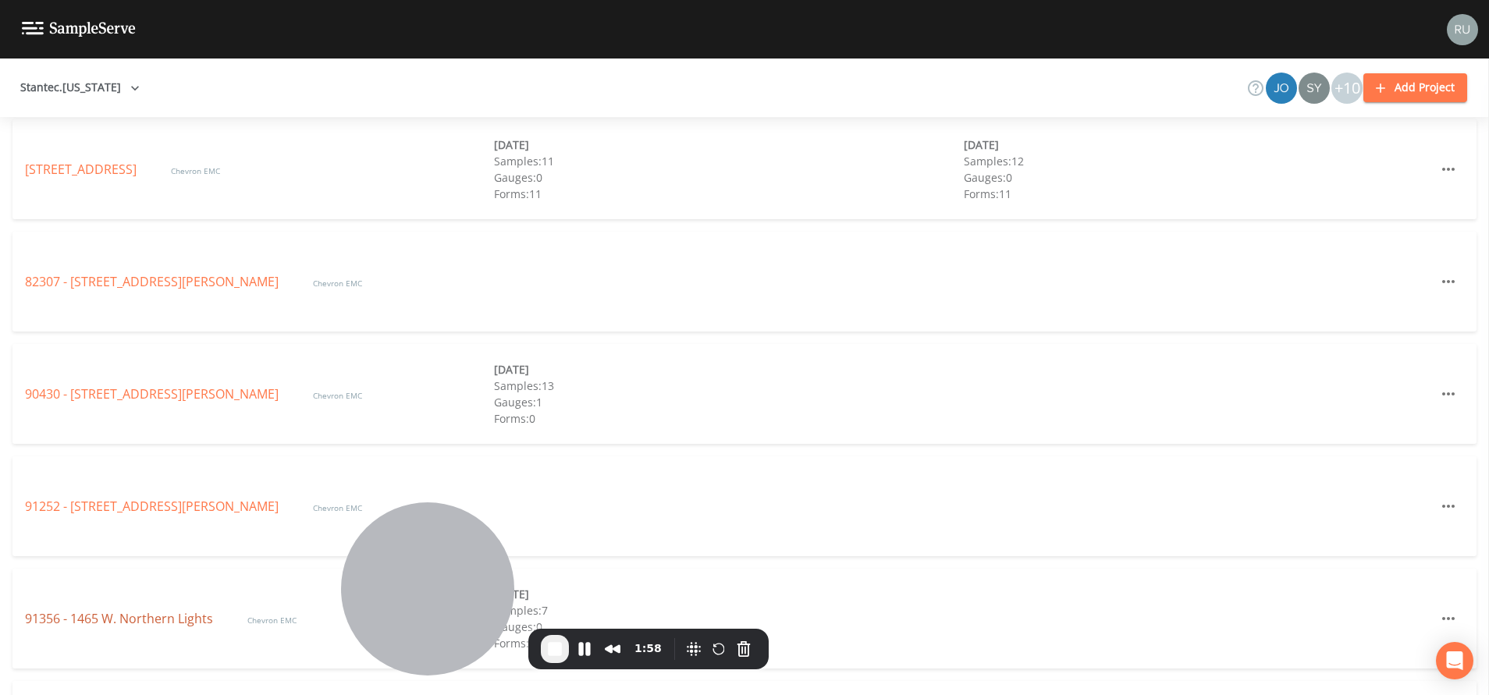
click at [88, 615] on link "91356 - 1465 W. Northern Lights" at bounding box center [120, 618] width 191 height 17
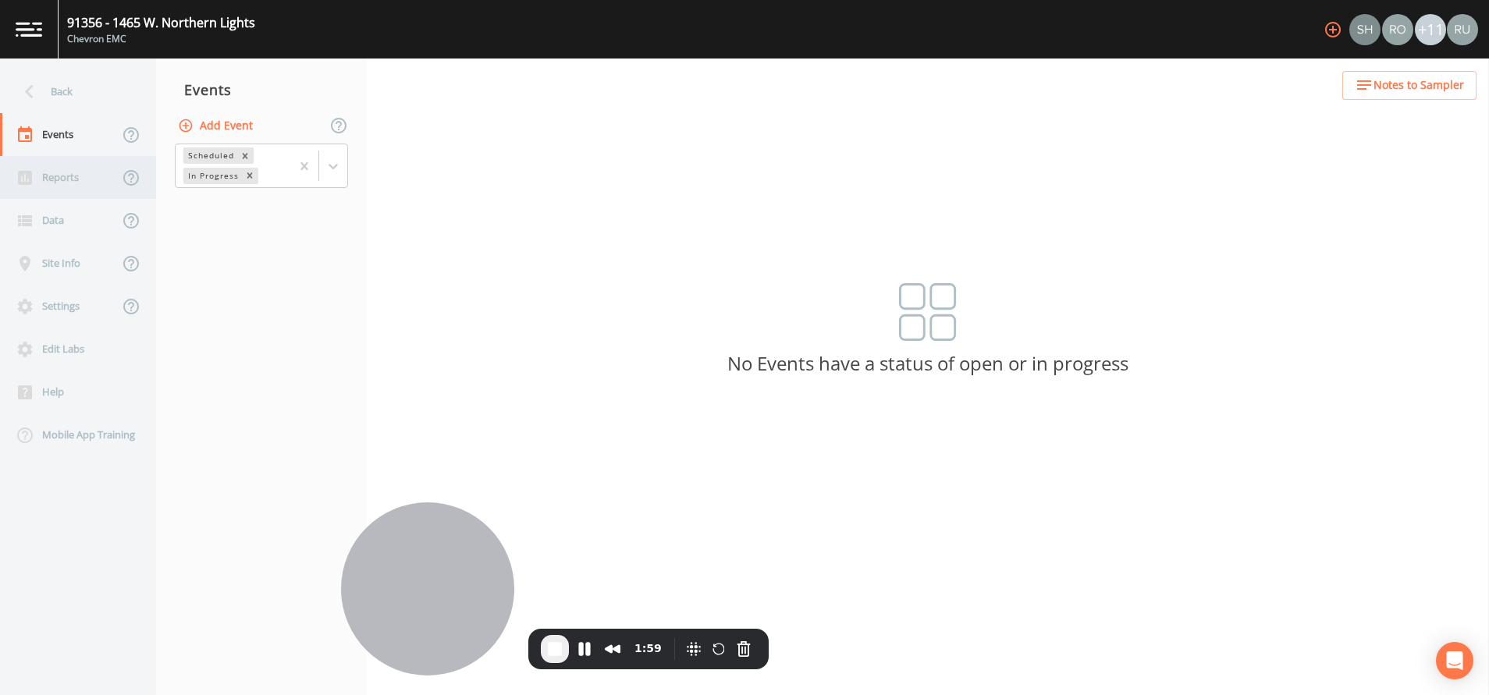
click at [59, 173] on div "Reports" at bounding box center [59, 177] width 119 height 43
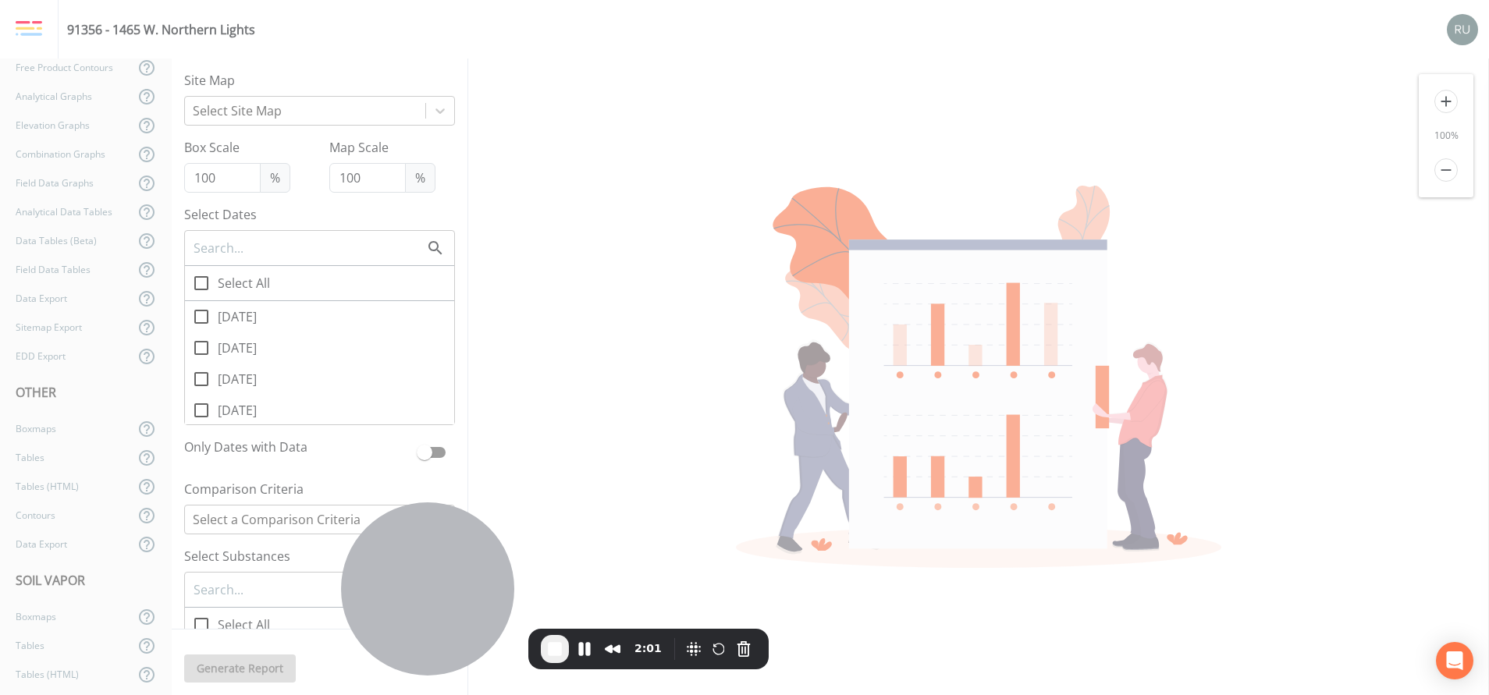
scroll to position [432, 0]
click at [62, 351] on div "Boxmaps" at bounding box center [67, 361] width 134 height 29
checkbox input "true"
checkbox input "false"
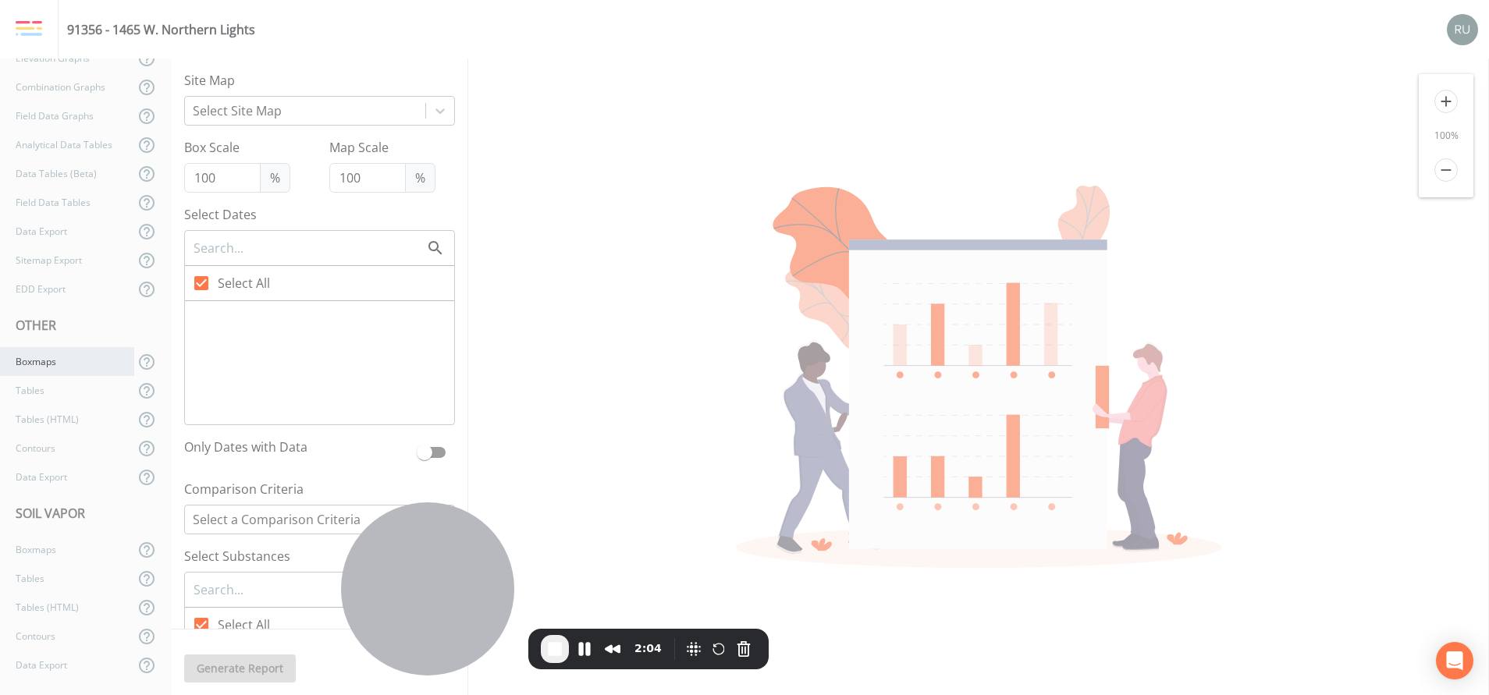
checkbox input "false"
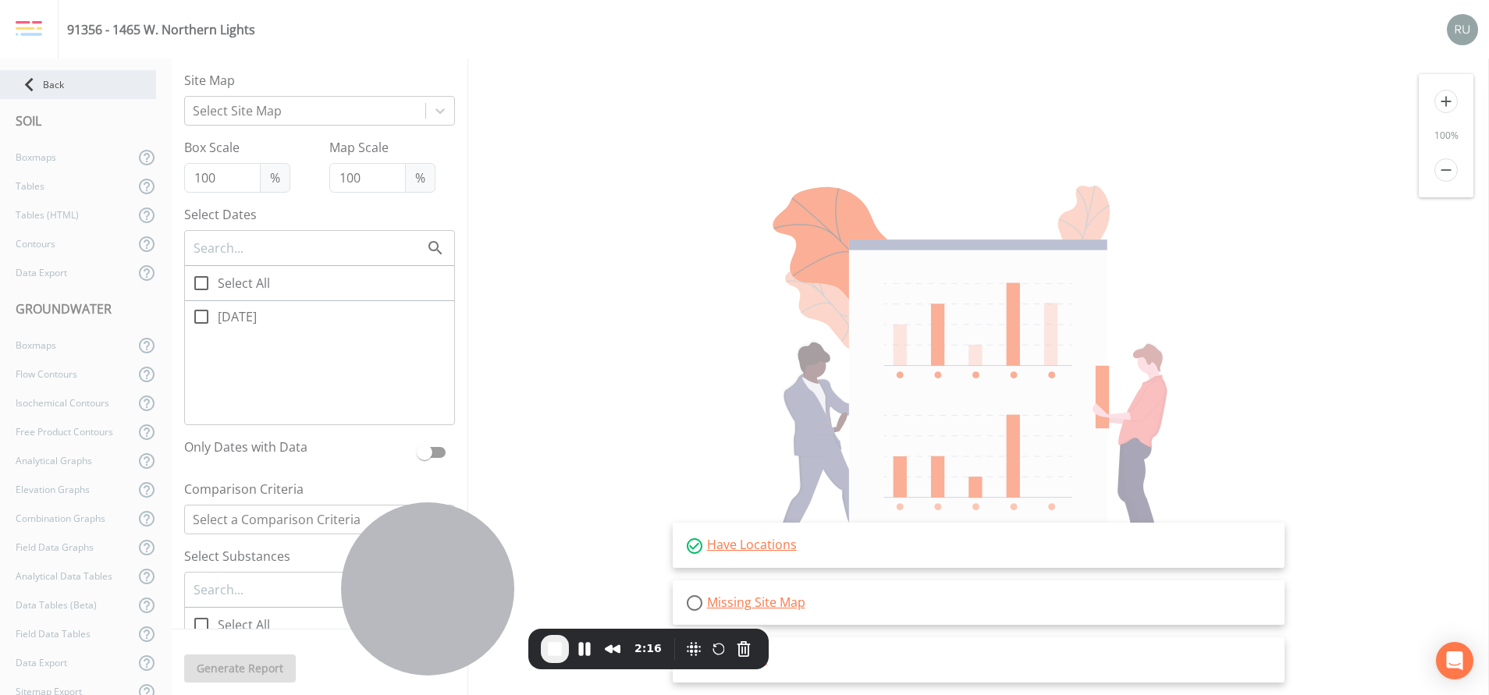
click at [58, 91] on div "Back" at bounding box center [78, 84] width 156 height 29
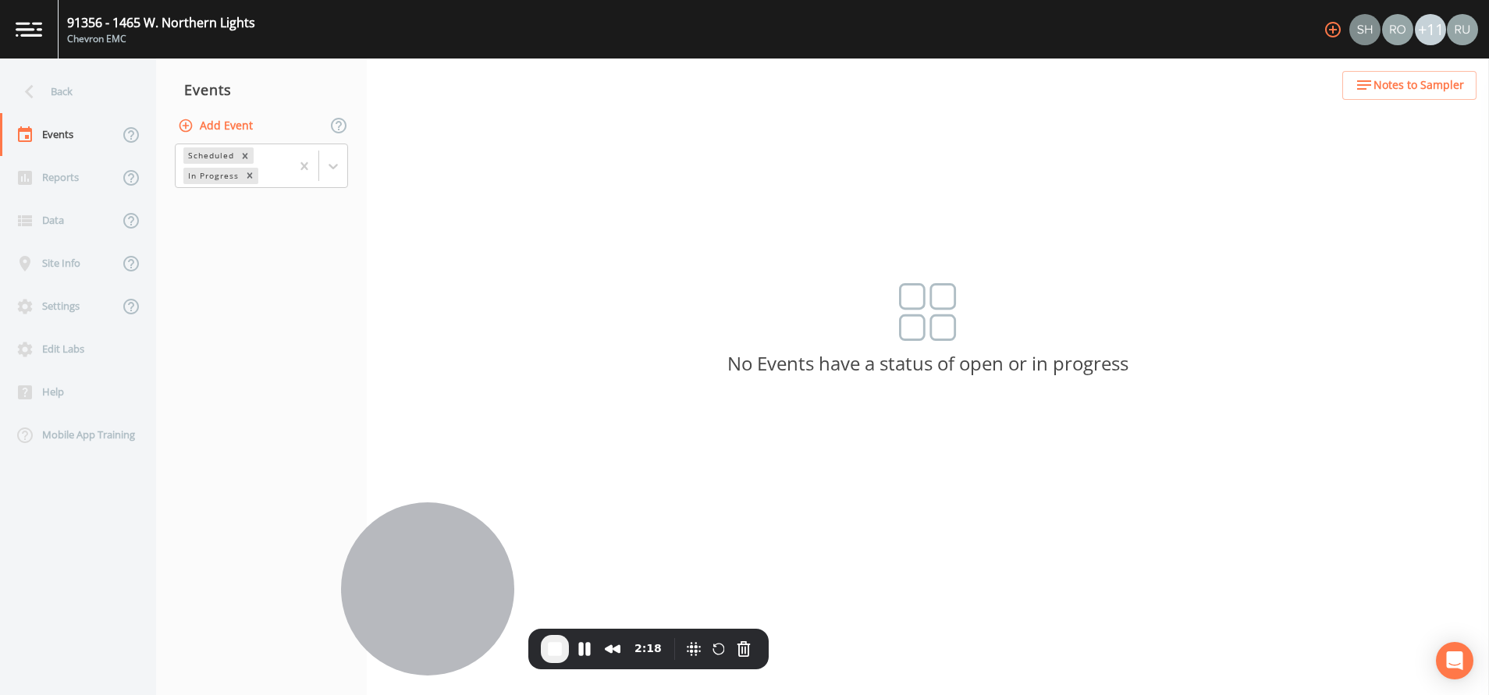
click at [216, 127] on button "Add Event" at bounding box center [217, 126] width 84 height 29
select select "drinking_water"
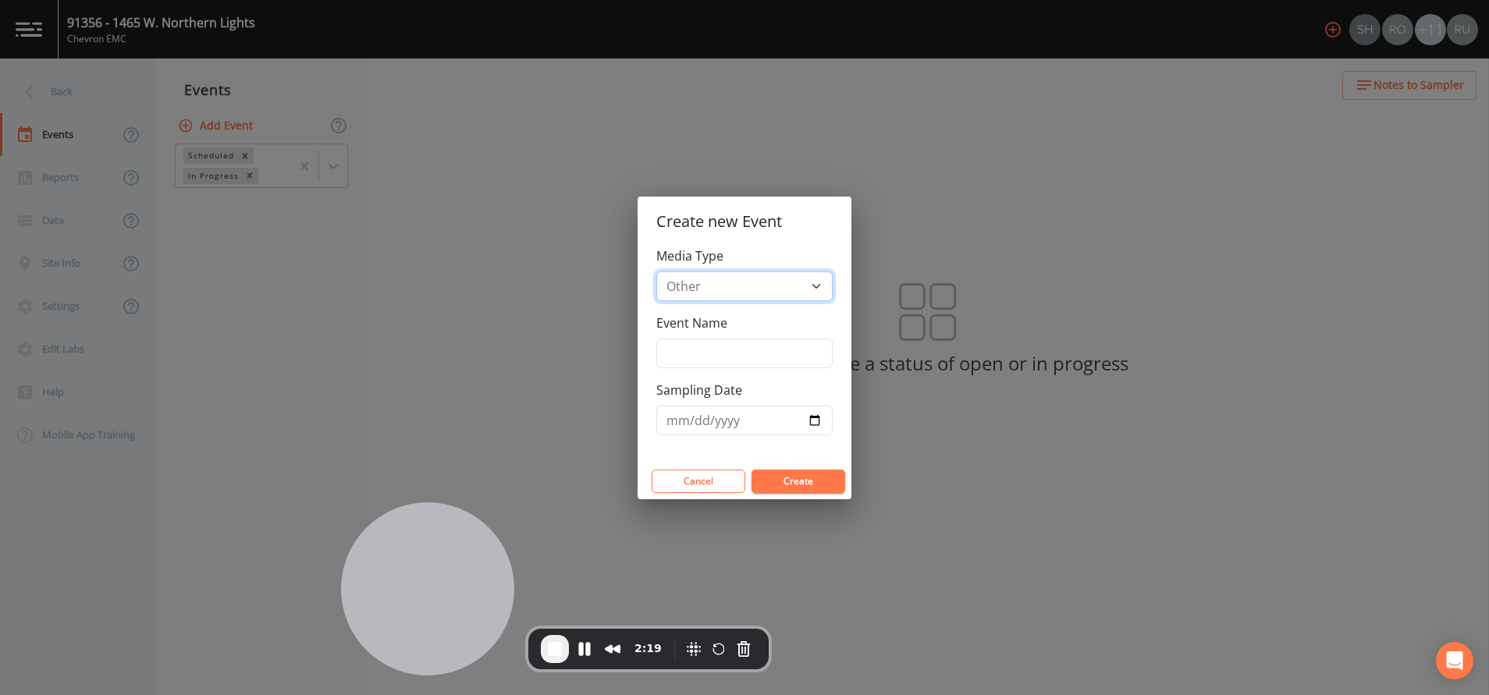
click at [811, 289] on select "Groundwater Other Soil Soil Vapor" at bounding box center [744, 287] width 176 height 30
click at [688, 486] on button "Cancel" at bounding box center [699, 481] width 94 height 23
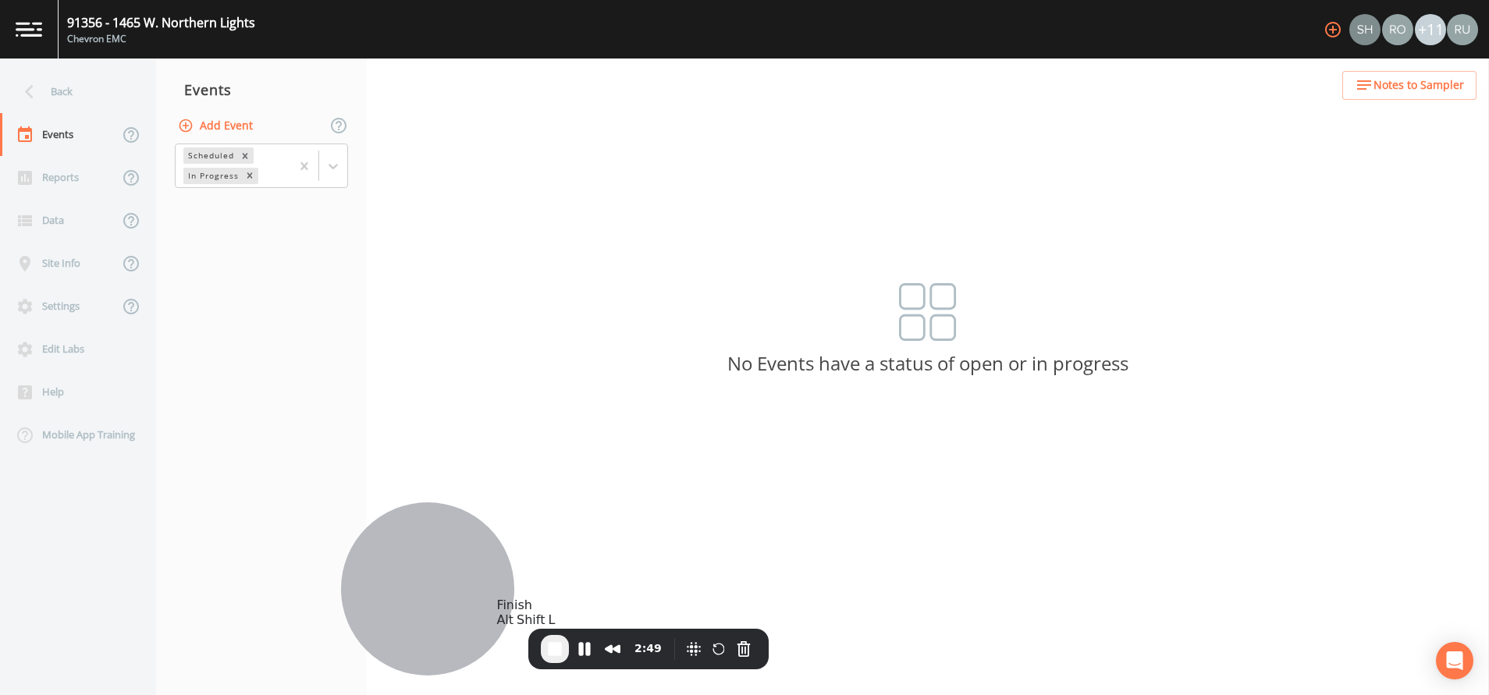
click at [553, 651] on span "End Recording" at bounding box center [555, 649] width 19 height 19
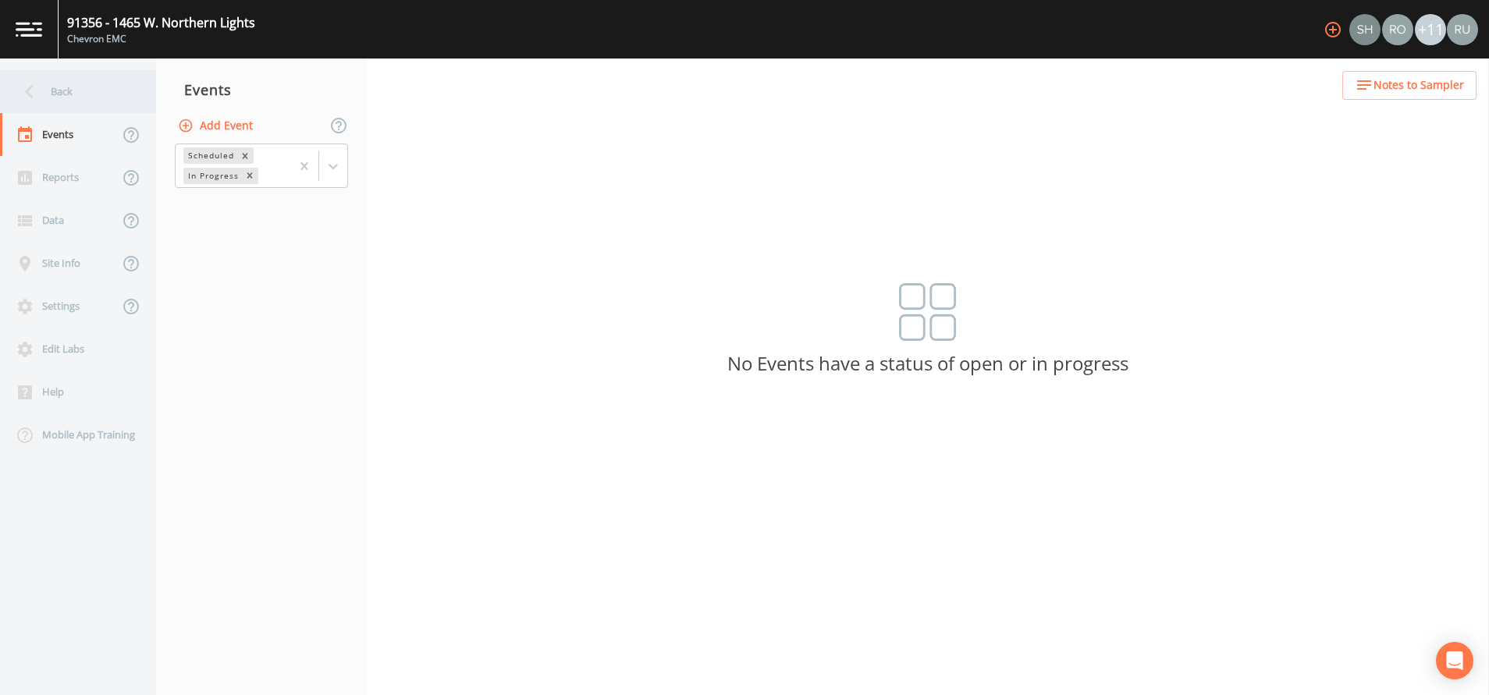
click at [61, 89] on div "Back" at bounding box center [70, 91] width 141 height 43
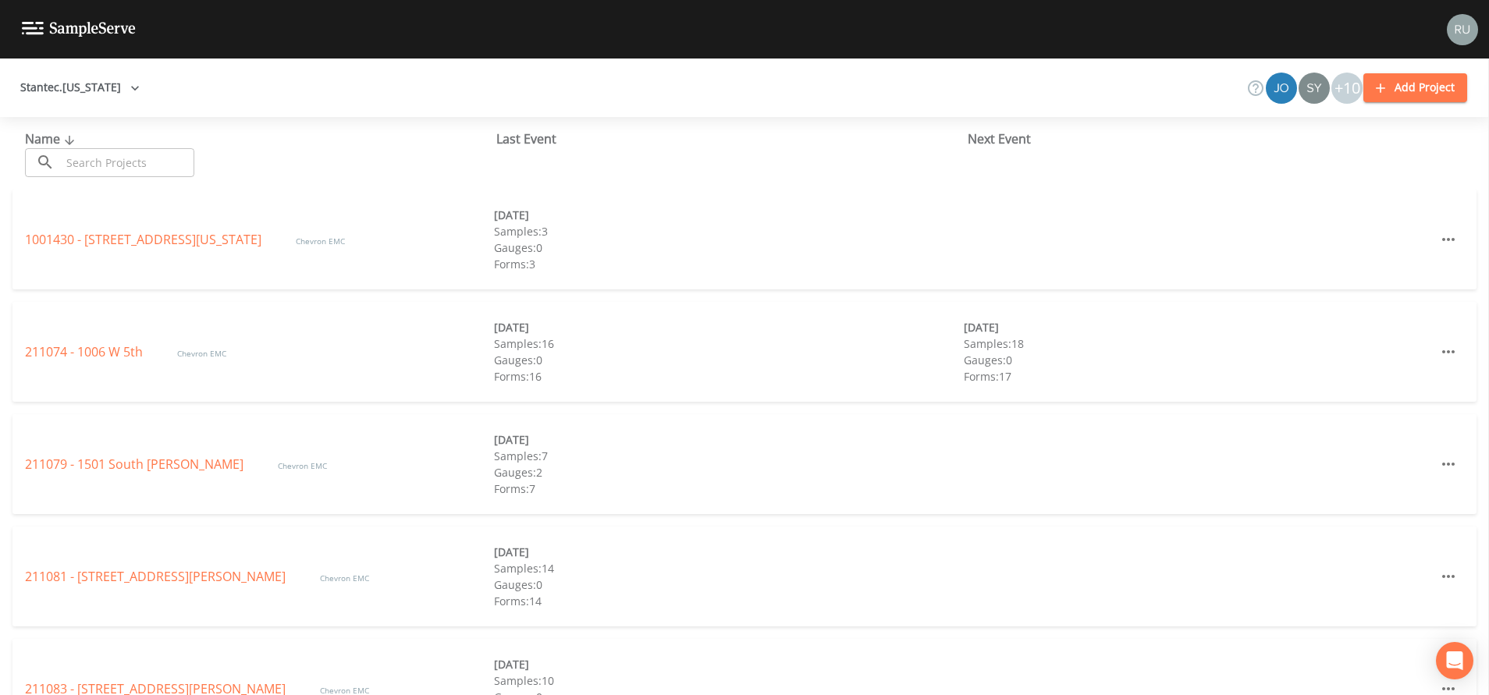
click at [68, 86] on button "Stantec.Alaska" at bounding box center [80, 87] width 132 height 29
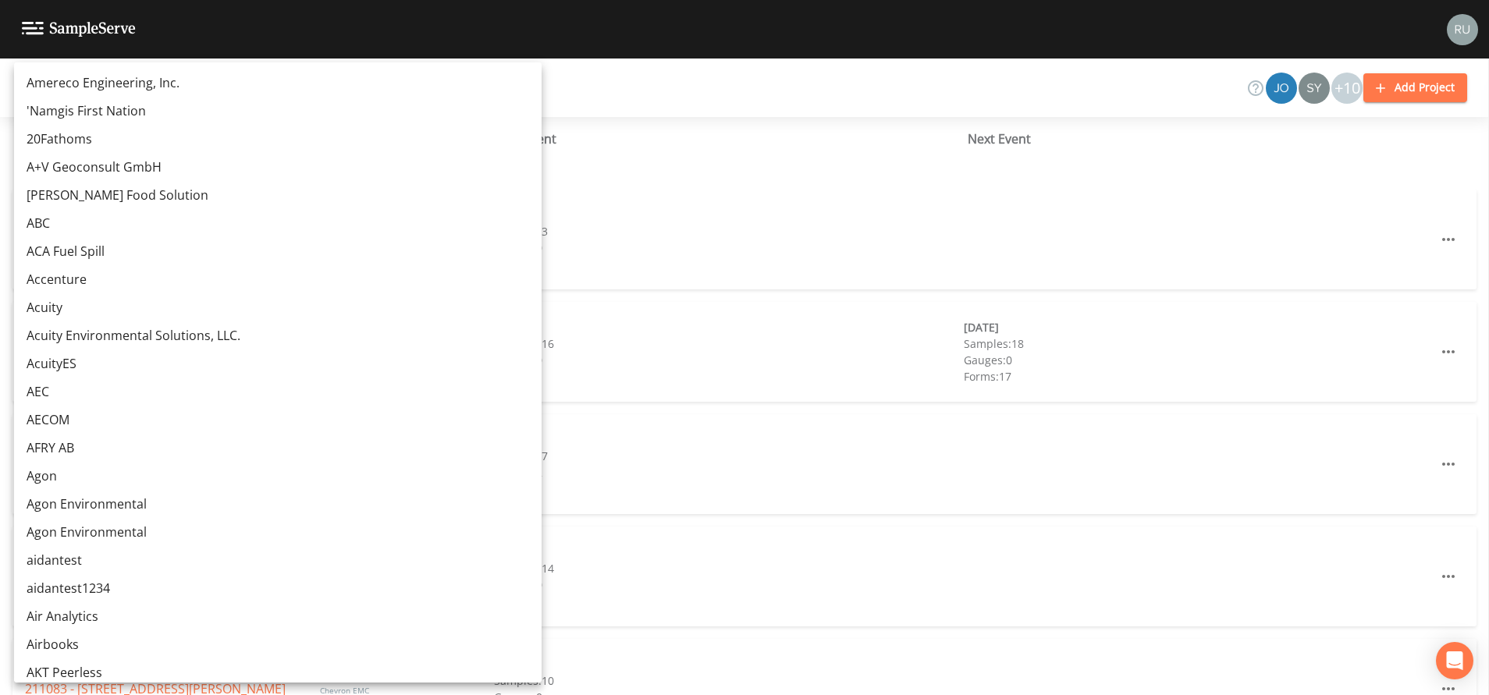
scroll to position [12524, 0]
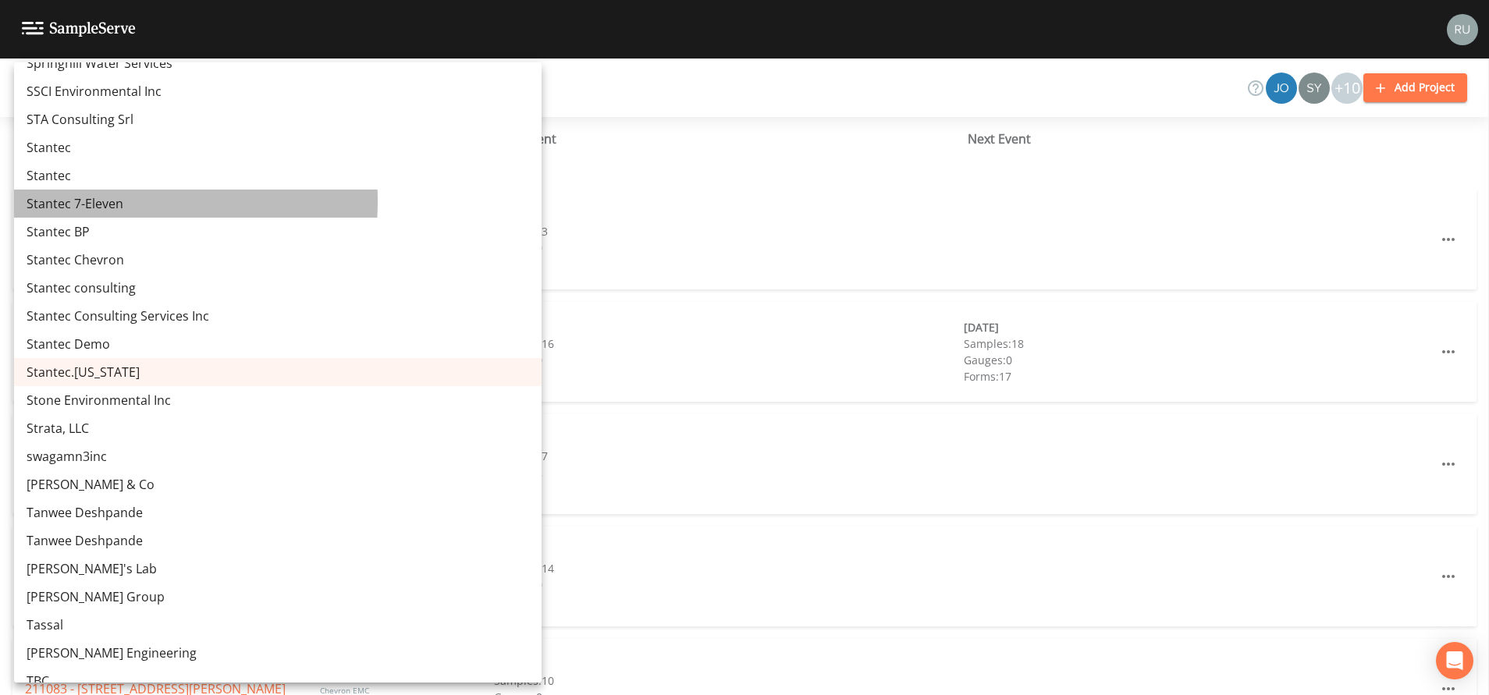
click at [85, 201] on link "Stantec 7-Eleven" at bounding box center [278, 204] width 528 height 28
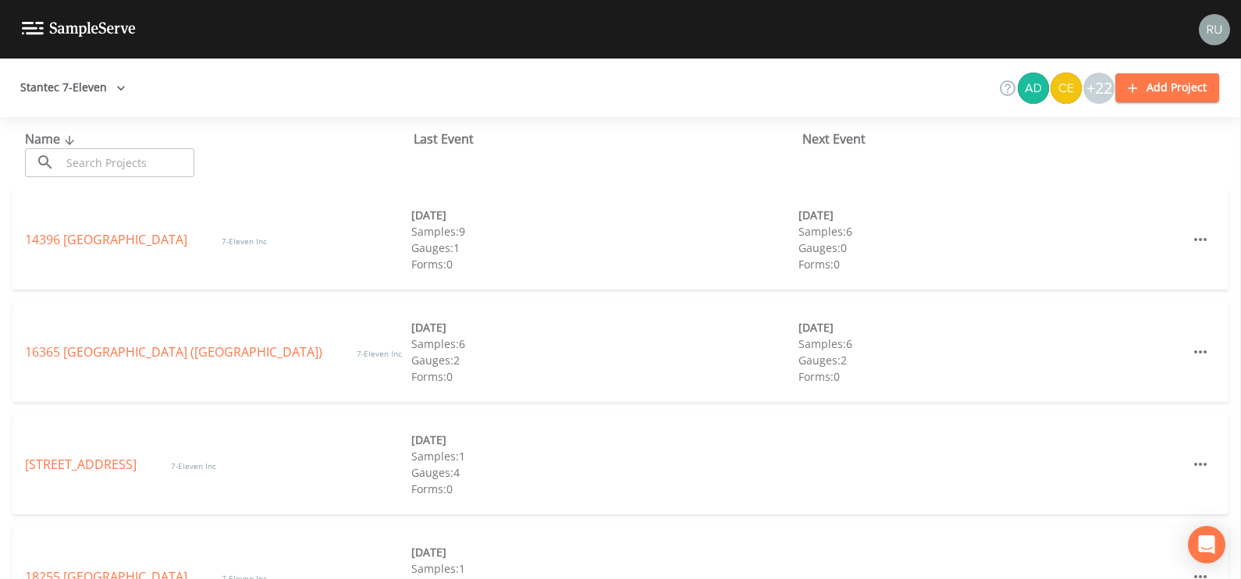
click at [1211, 26] on img at bounding box center [1214, 29] width 31 height 31
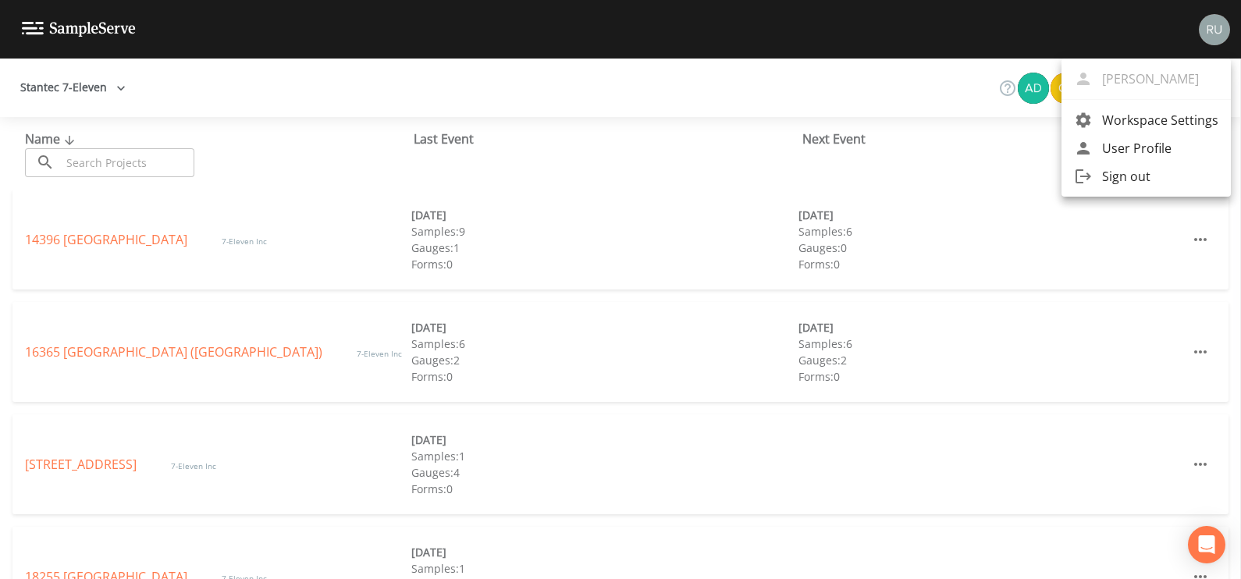
click at [1130, 118] on span "Workspace Settings" at bounding box center [1160, 120] width 116 height 19
click at [118, 86] on div at bounding box center [620, 289] width 1241 height 579
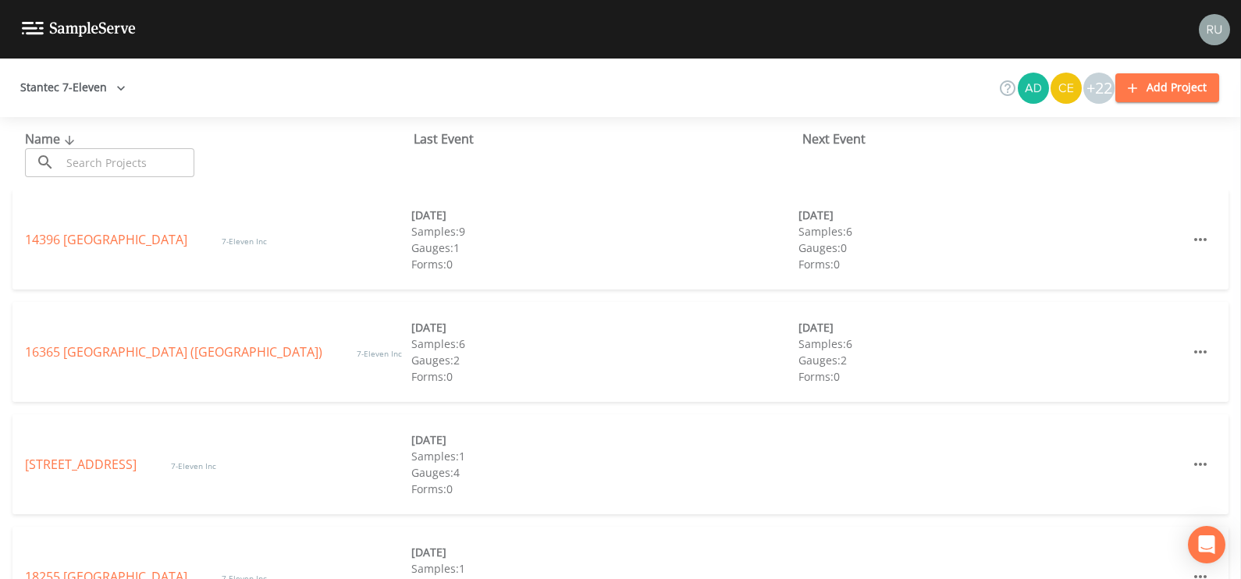
click at [85, 86] on button "Stantec 7-Eleven" at bounding box center [73, 87] width 118 height 29
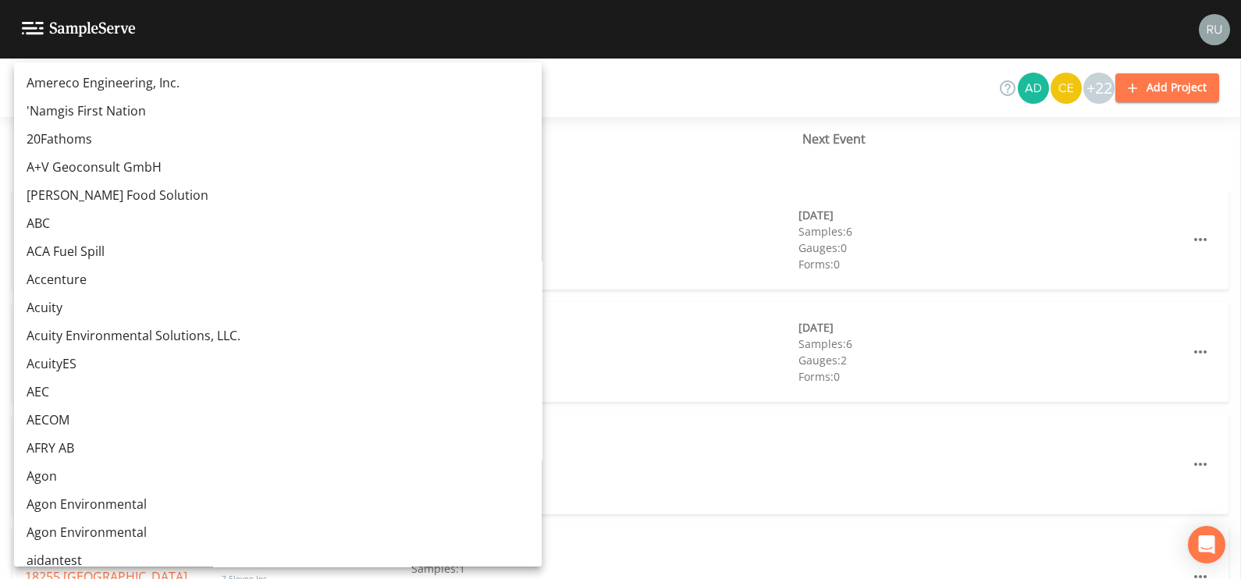
scroll to position [12405, 0]
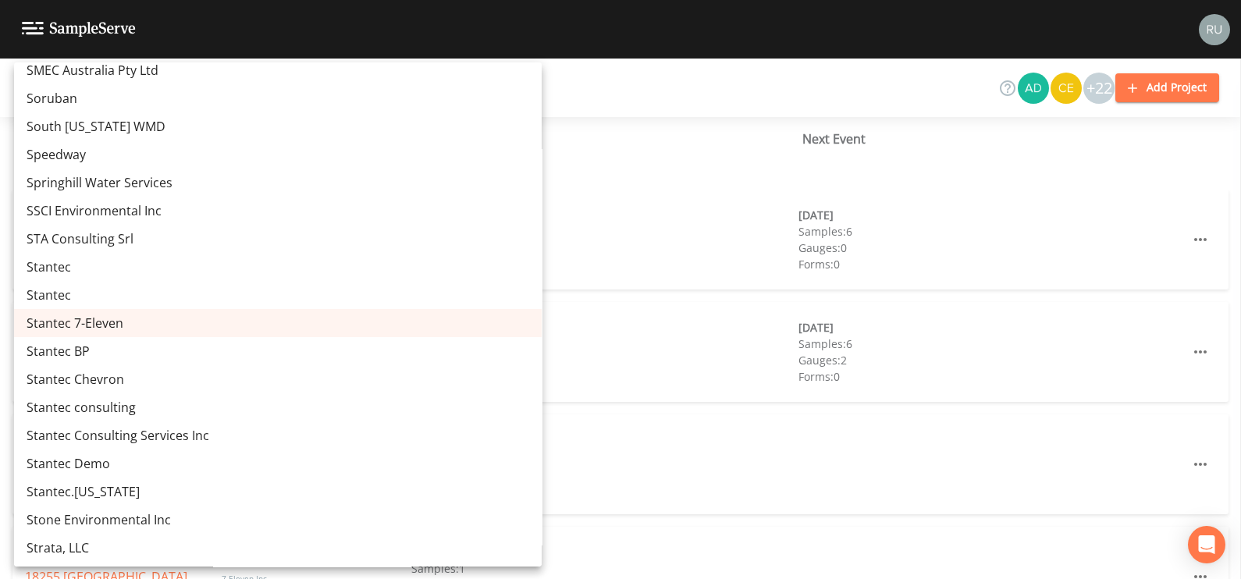
click at [70, 342] on link "Stantec BP" at bounding box center [278, 351] width 528 height 28
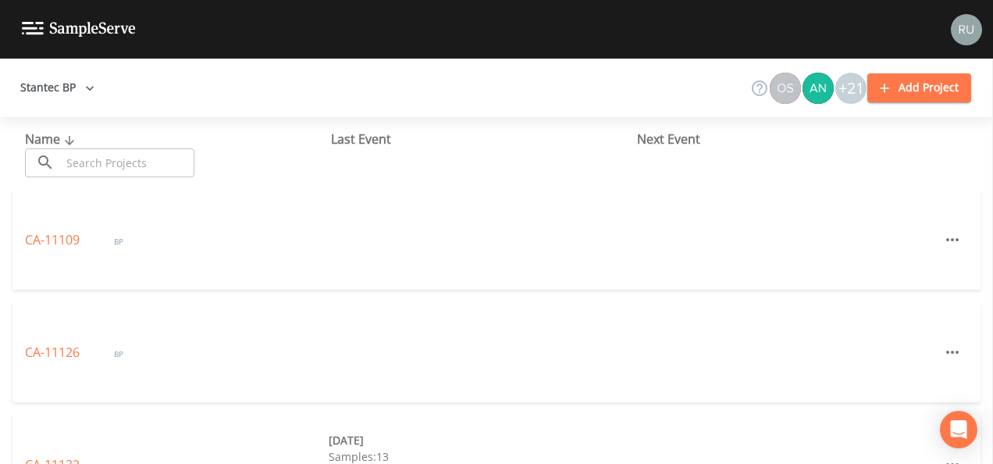
click at [965, 28] on img at bounding box center [966, 29] width 31 height 31
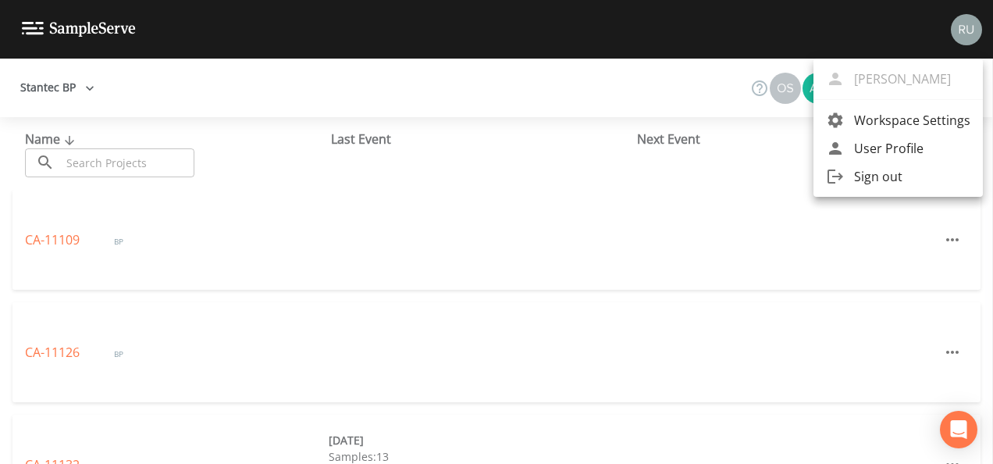
click at [904, 119] on span "Workspace Settings" at bounding box center [912, 120] width 116 height 19
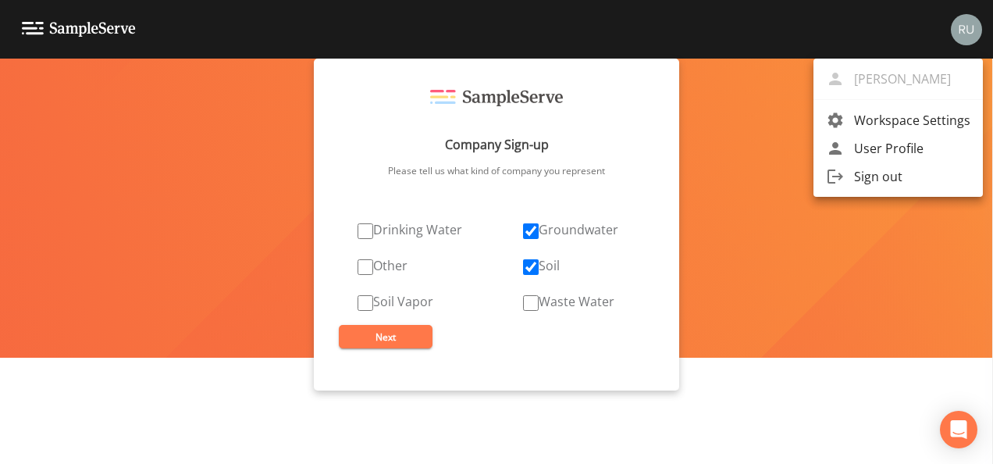
click at [362, 299] on div at bounding box center [496, 232] width 993 height 464
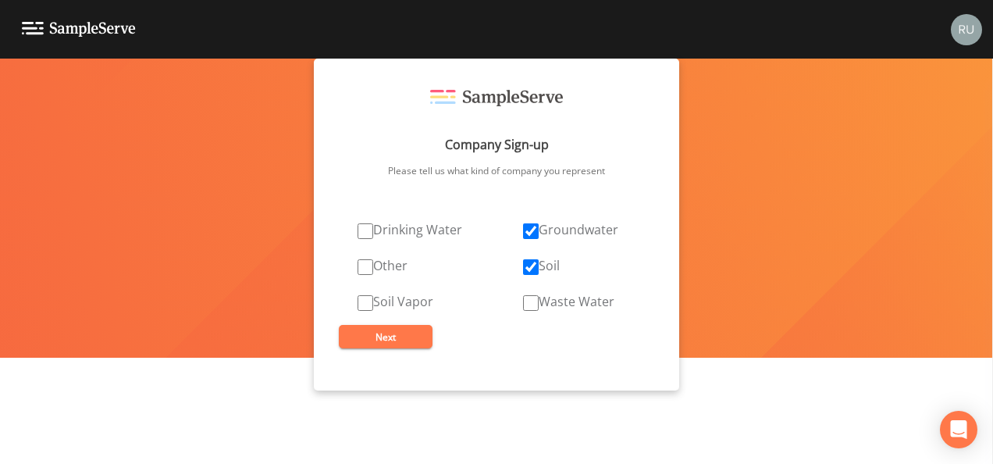
click at [365, 301] on input "Soil Vapor" at bounding box center [365, 303] width 16 height 16
checkbox input "true"
click at [386, 337] on button "Next" at bounding box center [386, 336] width 94 height 23
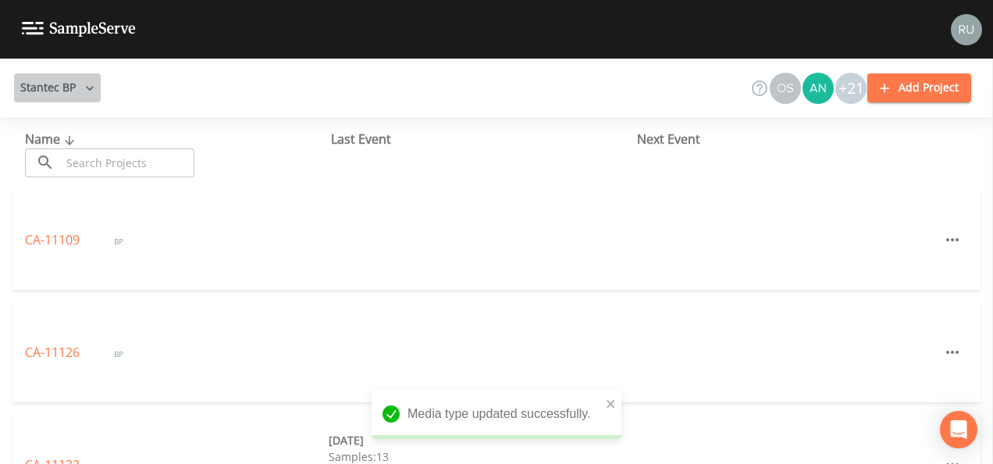
click at [65, 83] on button "Stantec BP" at bounding box center [57, 87] width 87 height 29
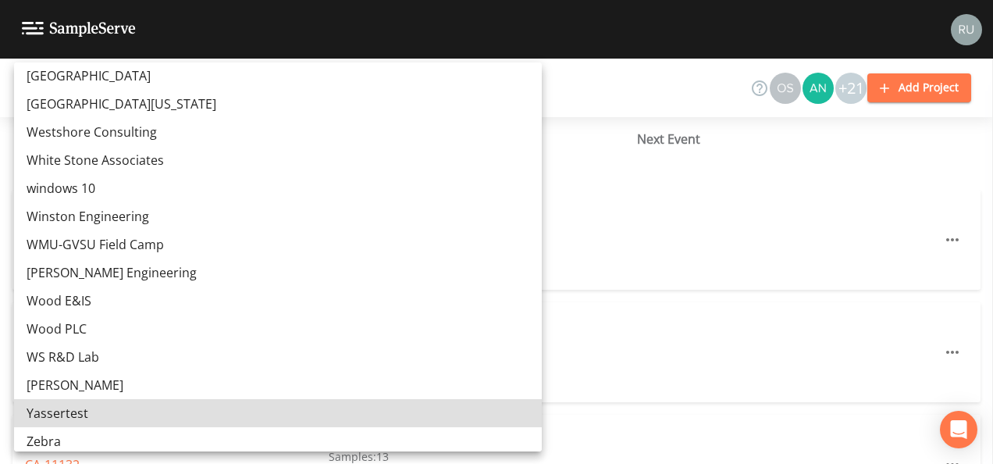
scroll to position [15491, 0]
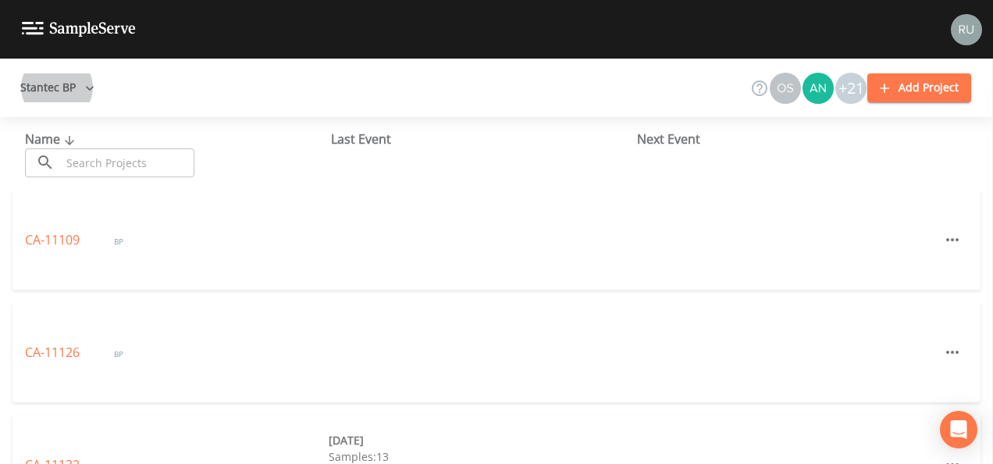
click at [74, 87] on button "Stantec BP" at bounding box center [57, 87] width 87 height 29
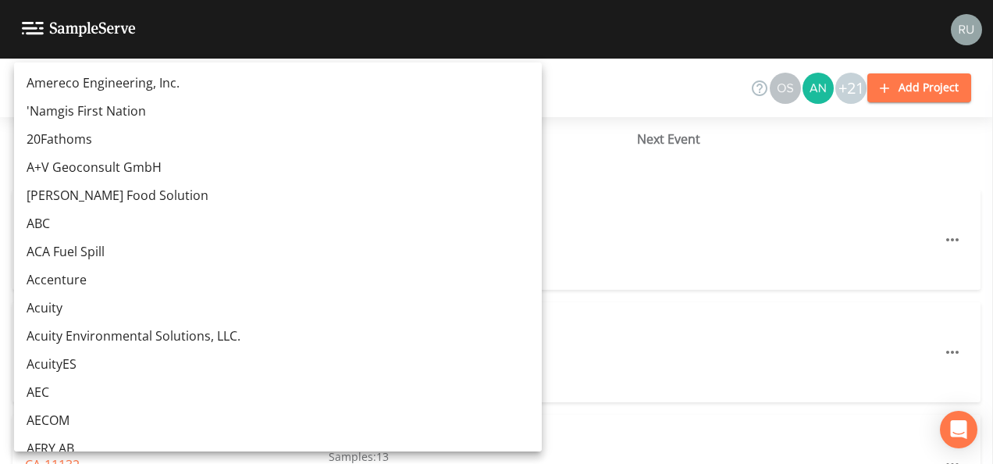
scroll to position [2073, 0]
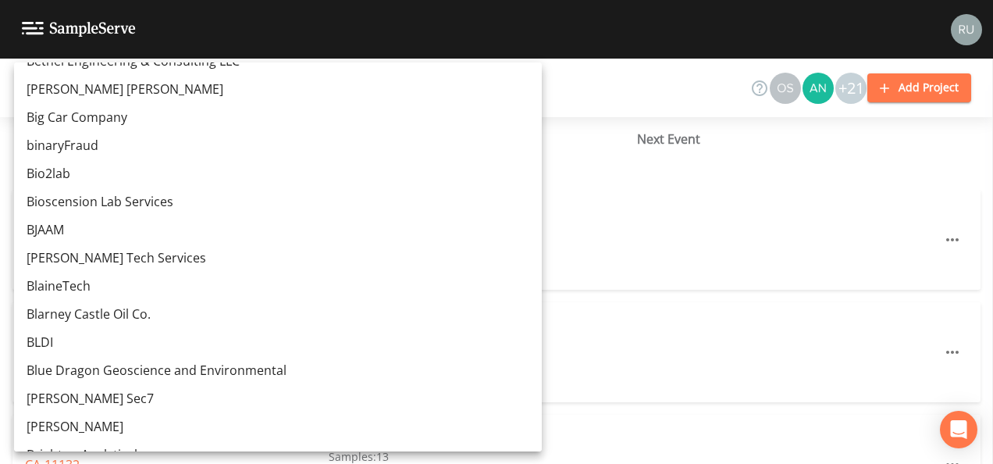
click at [116, 315] on link "Blarney Castle Oil Co." at bounding box center [278, 314] width 528 height 28
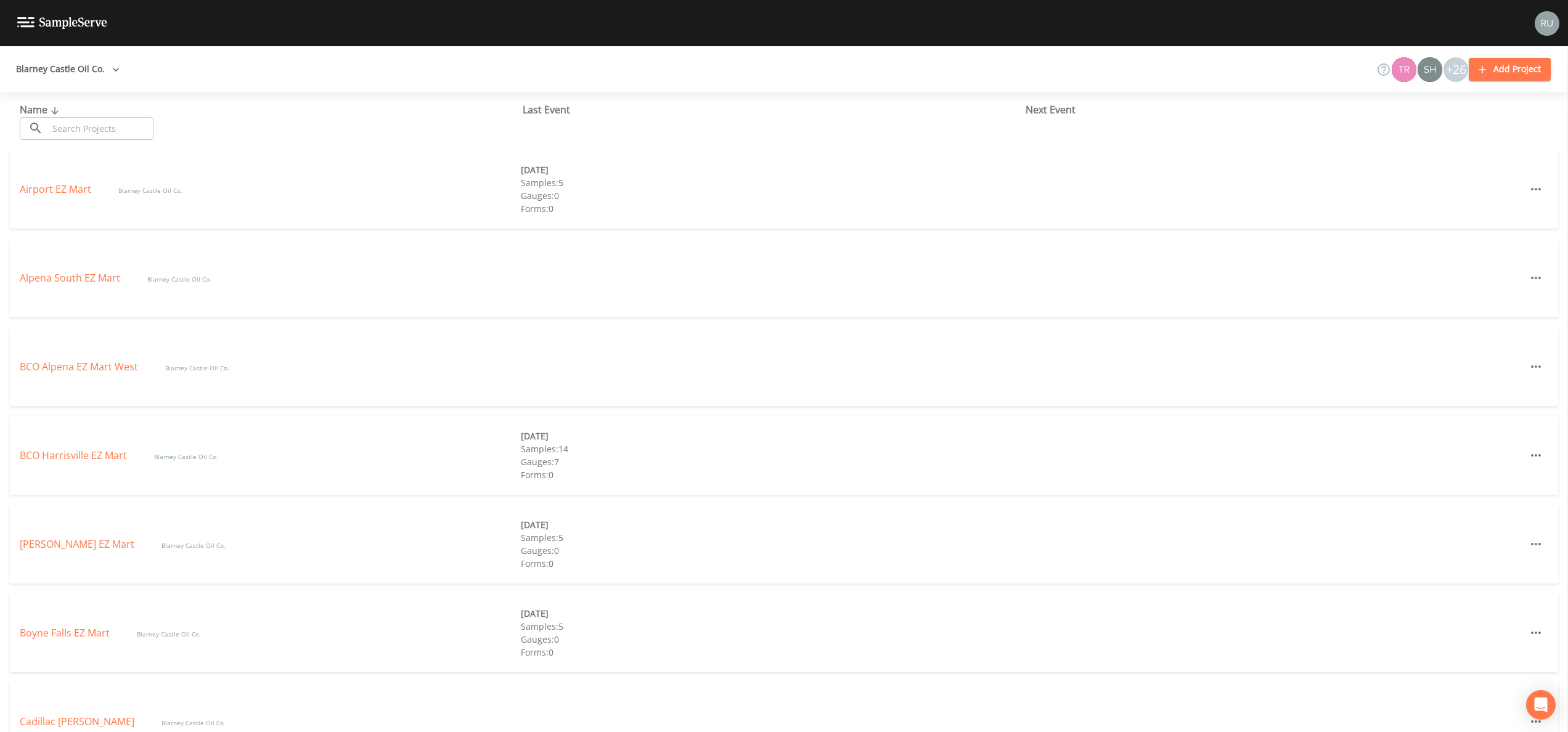
click at [1544, 23] on img at bounding box center [1547, 23] width 24 height 24
click at [1480, 95] on span "Workspace Settings" at bounding box center [1504, 95] width 92 height 15
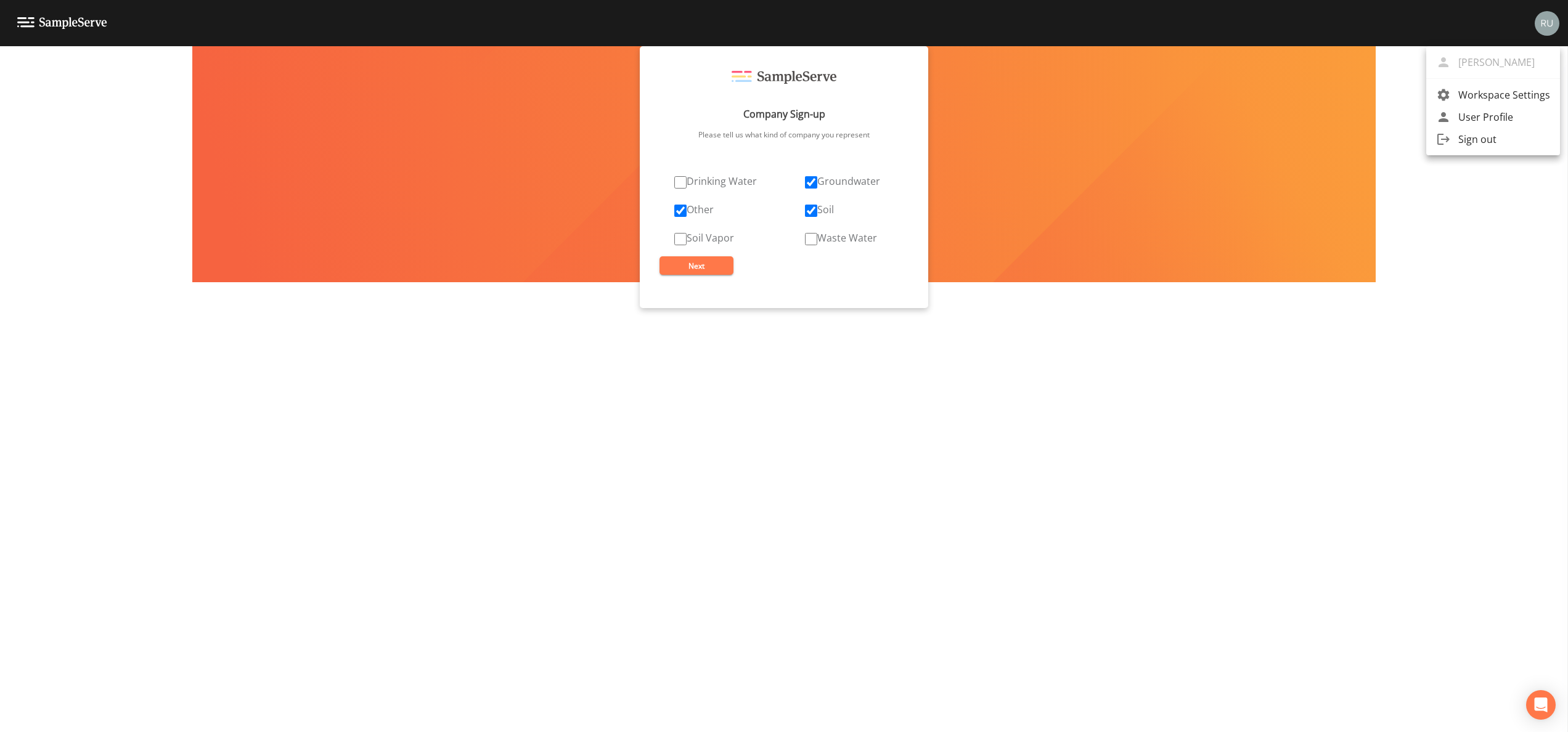
click at [681, 238] on div at bounding box center [784, 366] width 1568 height 732
click at [681, 239] on input "Soil Vapor" at bounding box center [681, 239] width 13 height 13
checkbox input "true"
click at [692, 266] on button "Next" at bounding box center [696, 265] width 74 height 18
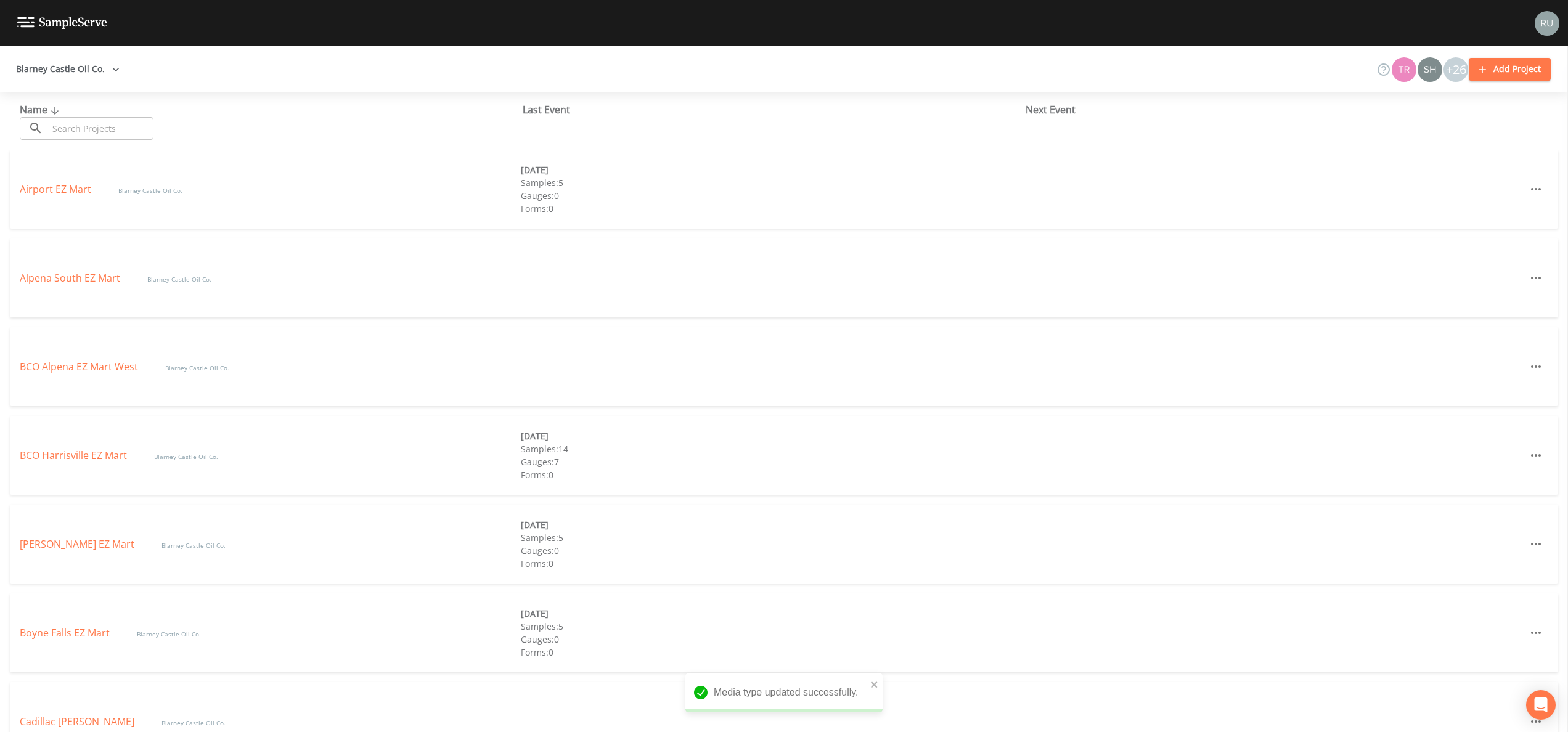
click at [72, 66] on button "Blarney Castle Oil Co." at bounding box center [68, 69] width 114 height 23
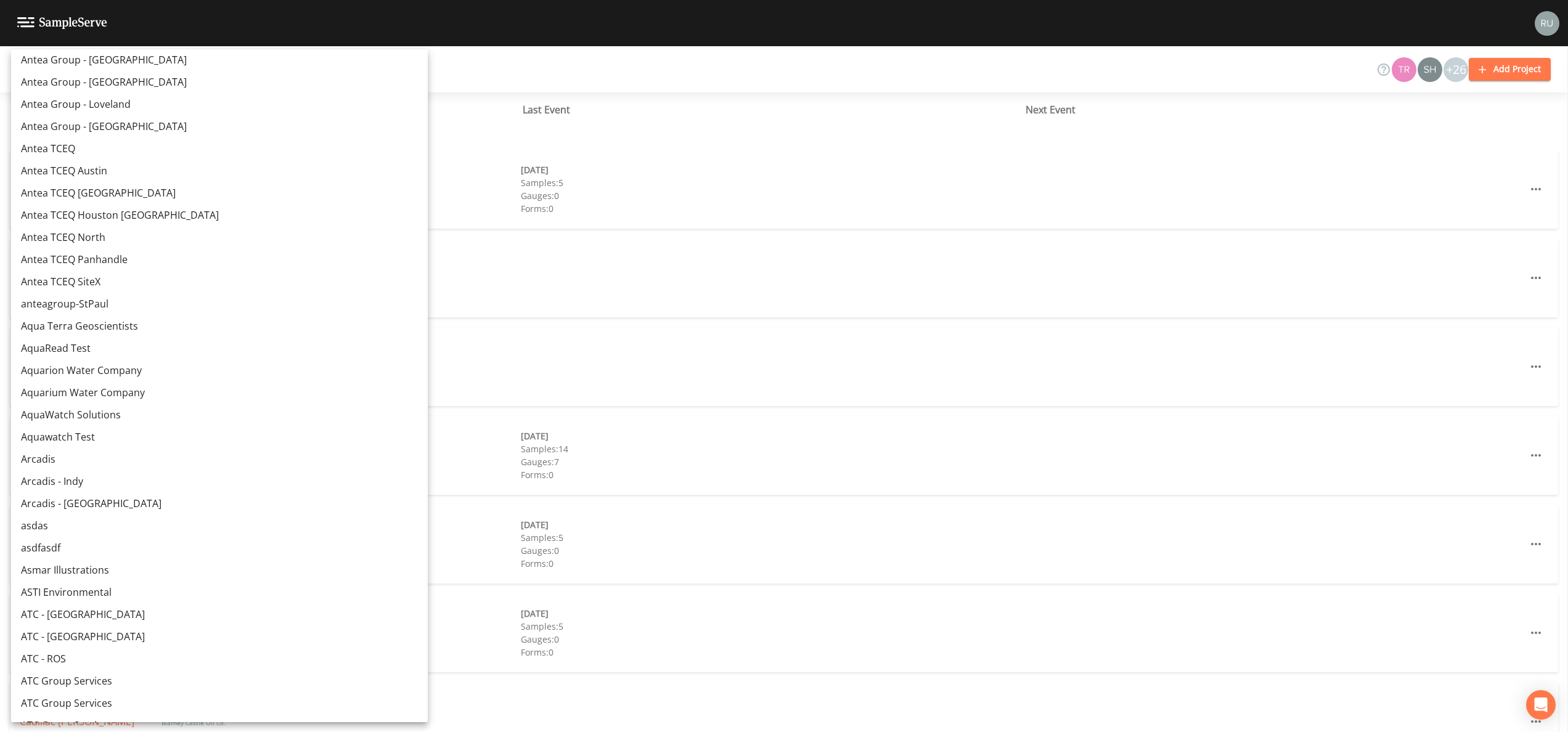
scroll to position [760, 0]
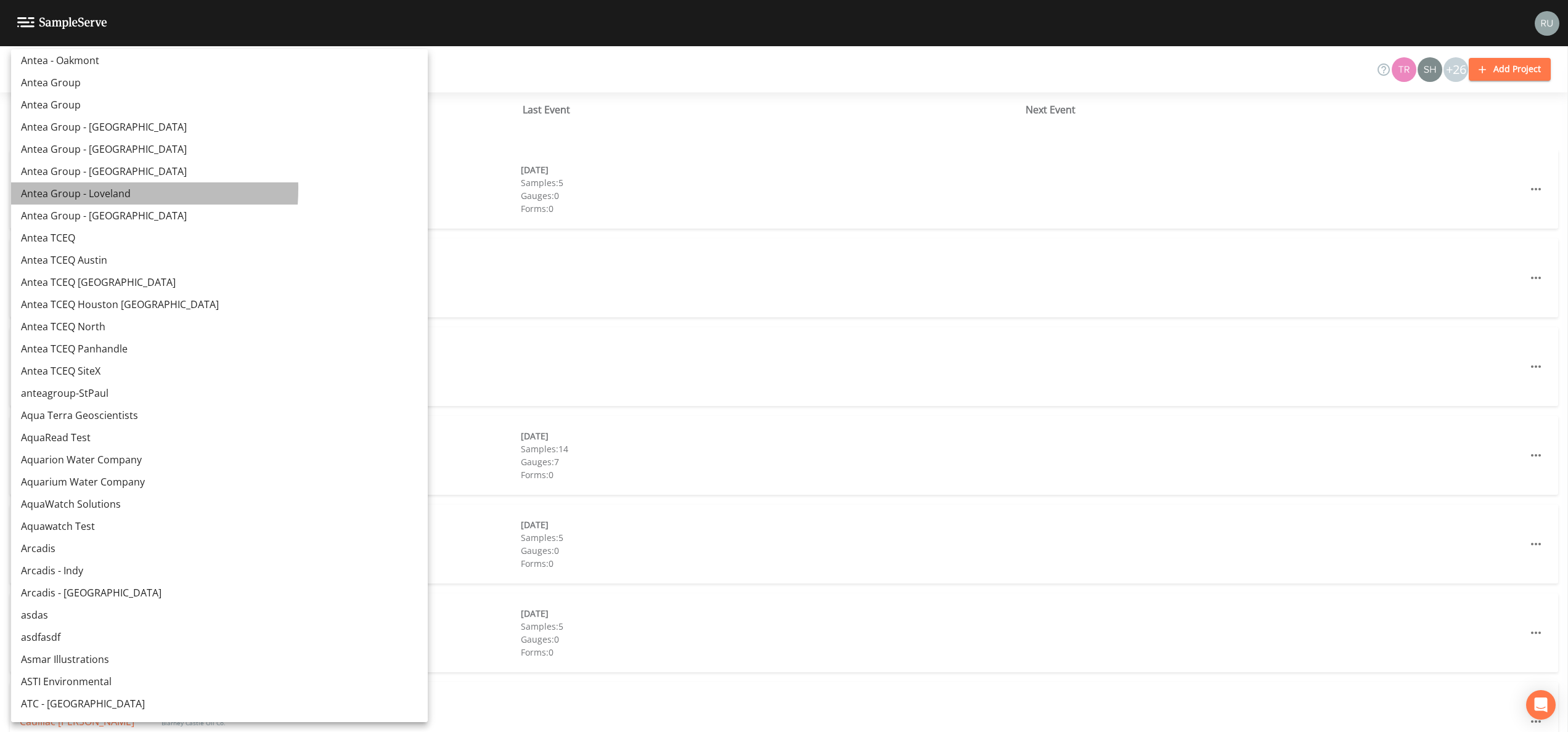
click at [87, 189] on link "Antea Group - Loveland" at bounding box center [219, 193] width 417 height 22
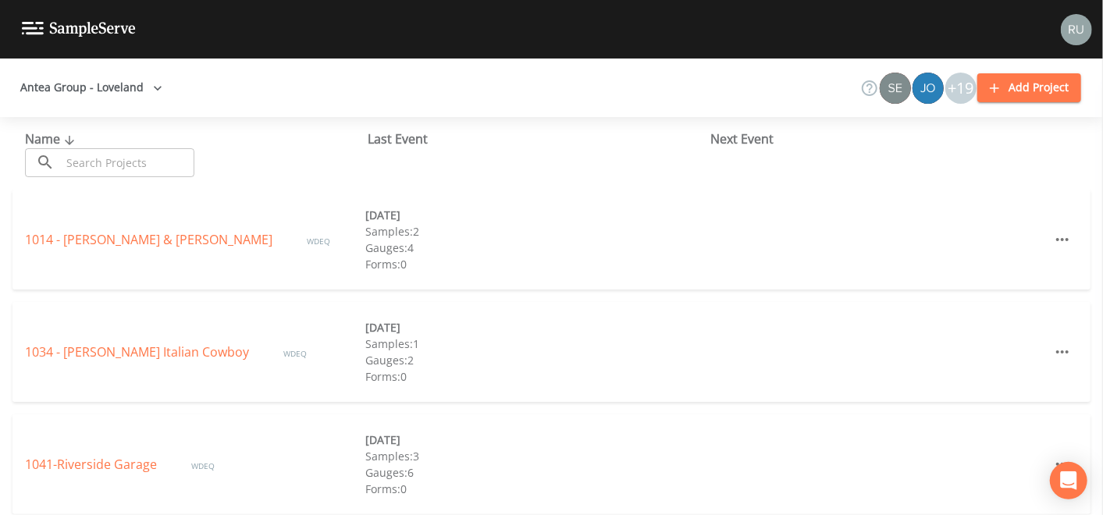
click at [1077, 30] on img at bounding box center [1076, 29] width 31 height 31
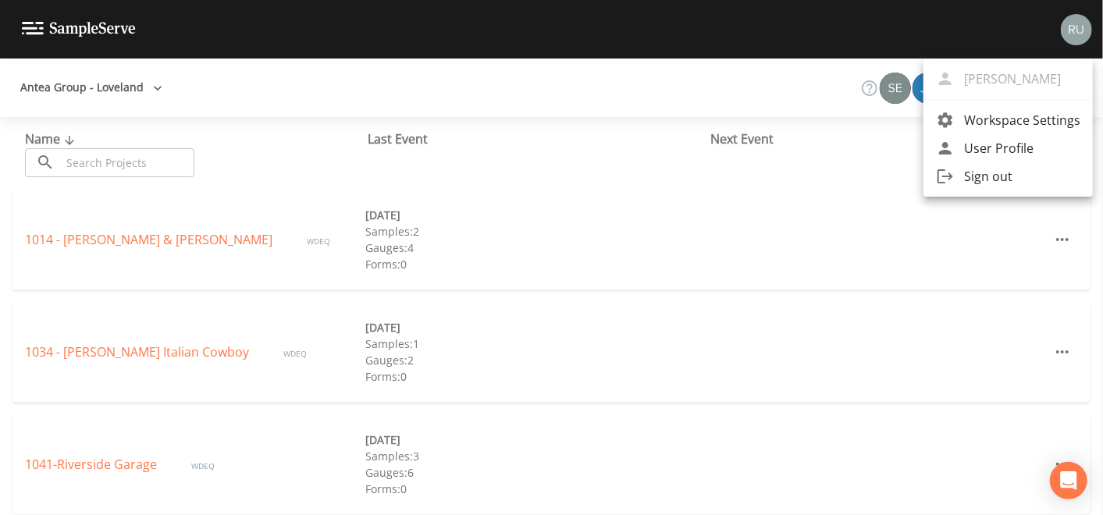
click at [990, 120] on span "Workspace Settings" at bounding box center [1022, 120] width 116 height 19
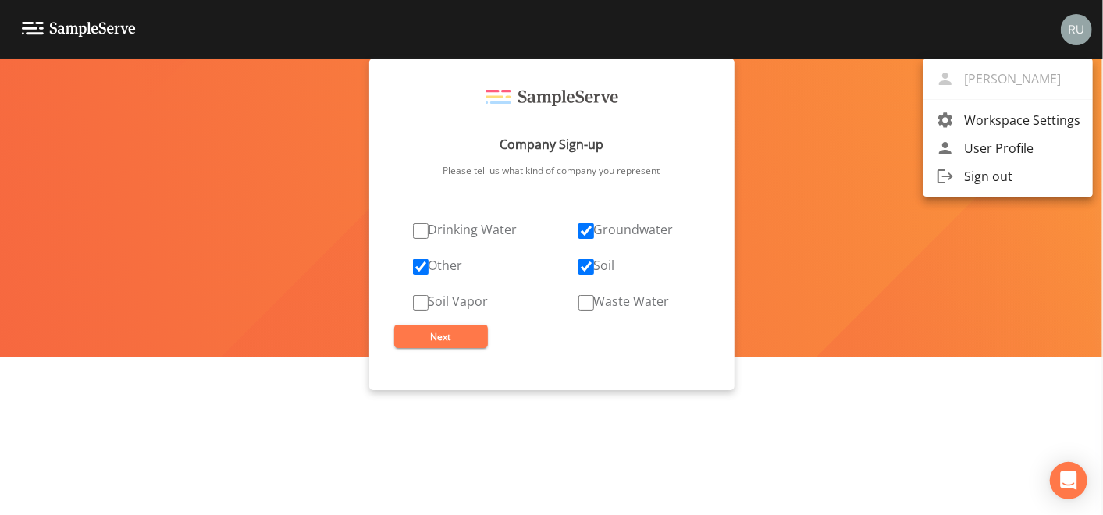
click at [423, 304] on div at bounding box center [551, 257] width 1103 height 515
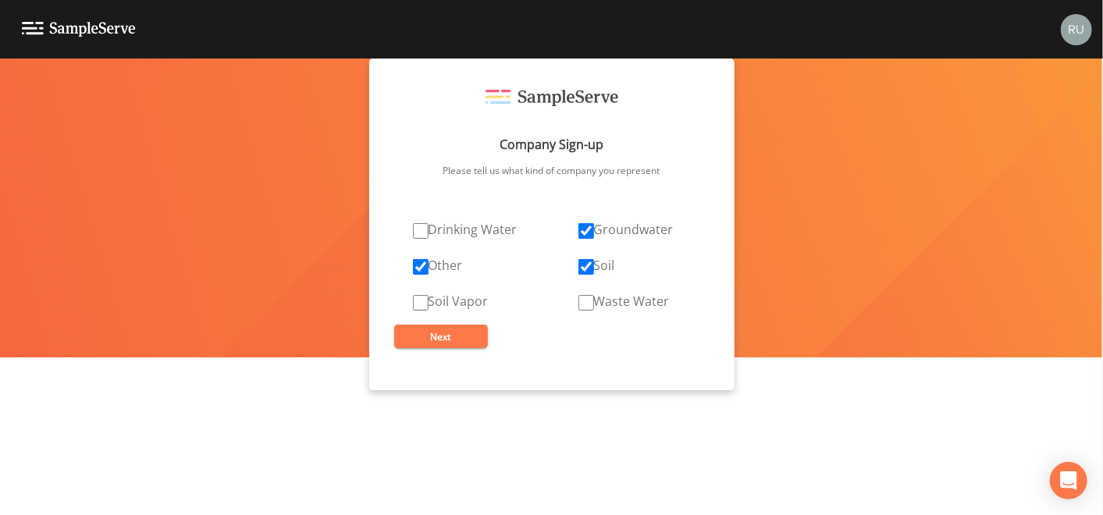
click at [419, 301] on input "Soil Vapor" at bounding box center [421, 303] width 16 height 16
checkbox input "true"
click at [443, 334] on button "Next" at bounding box center [441, 336] width 94 height 23
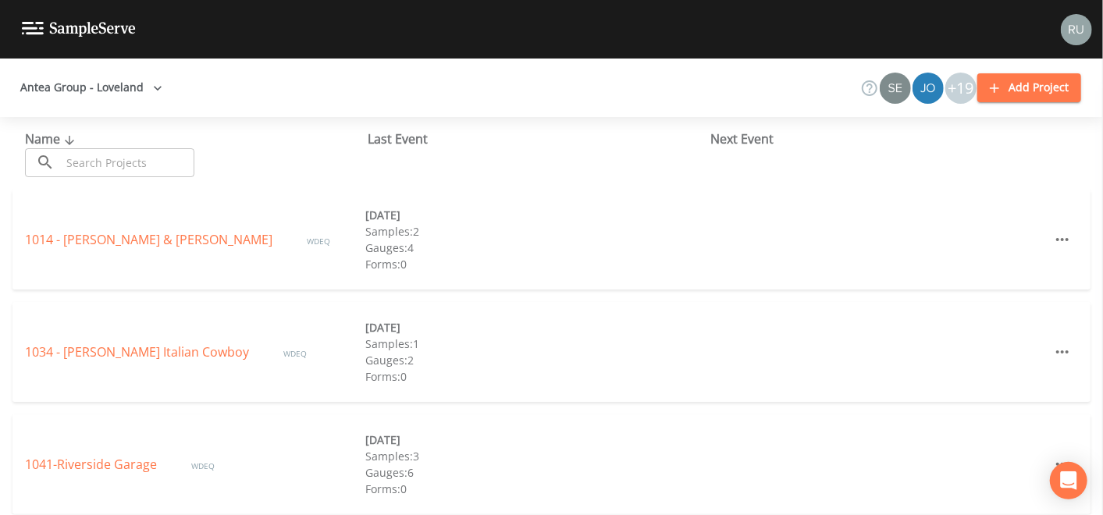
click at [139, 82] on button "Antea Group - Loveland" at bounding box center [91, 87] width 155 height 29
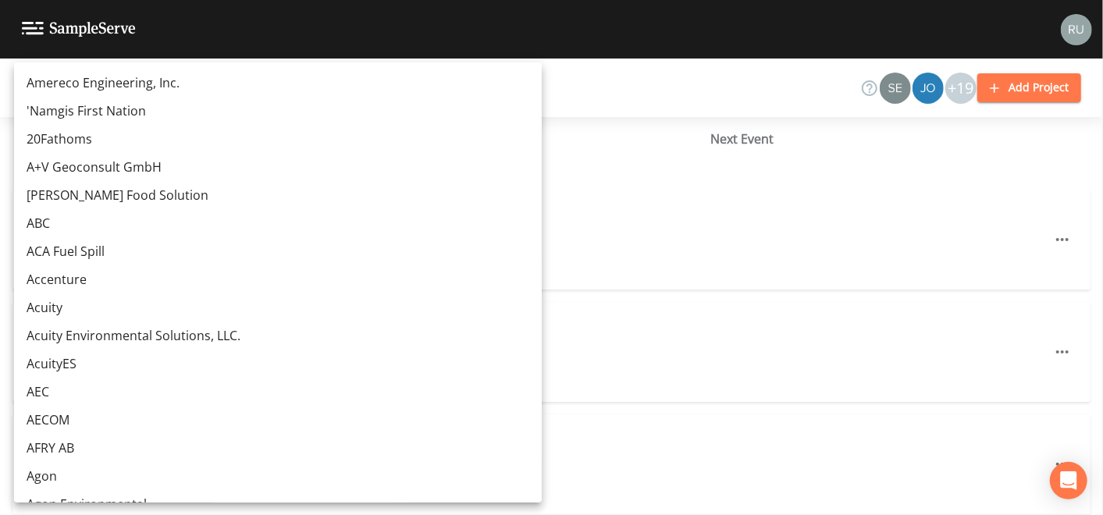
scroll to position [923, 0]
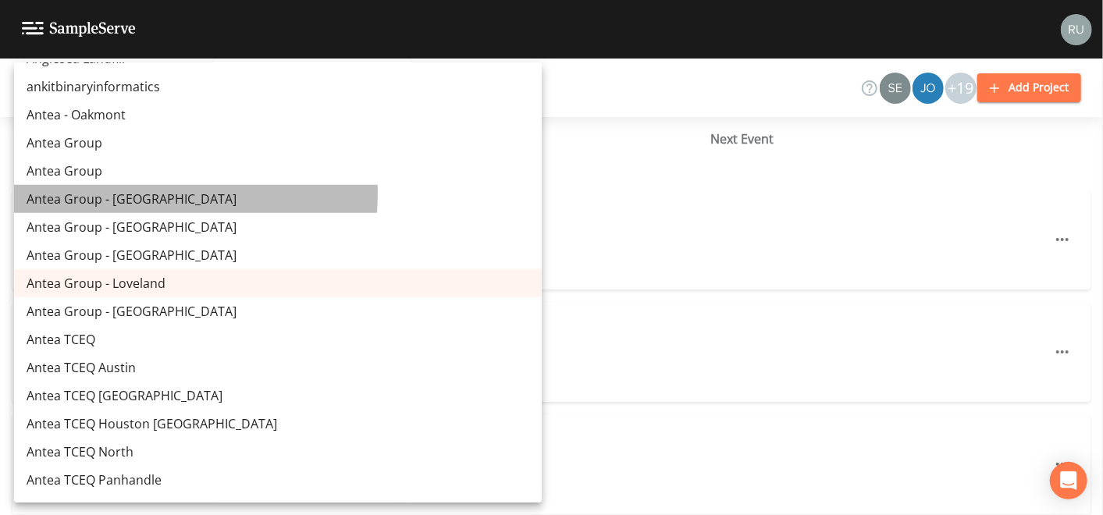
click at [107, 192] on link "Antea Group - [GEOGRAPHIC_DATA]" at bounding box center [278, 199] width 528 height 28
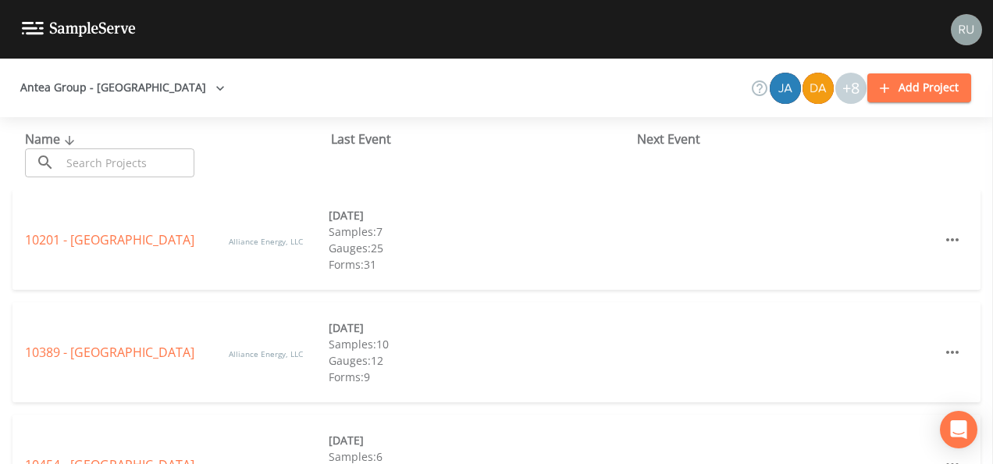
click at [966, 30] on img at bounding box center [966, 29] width 31 height 31
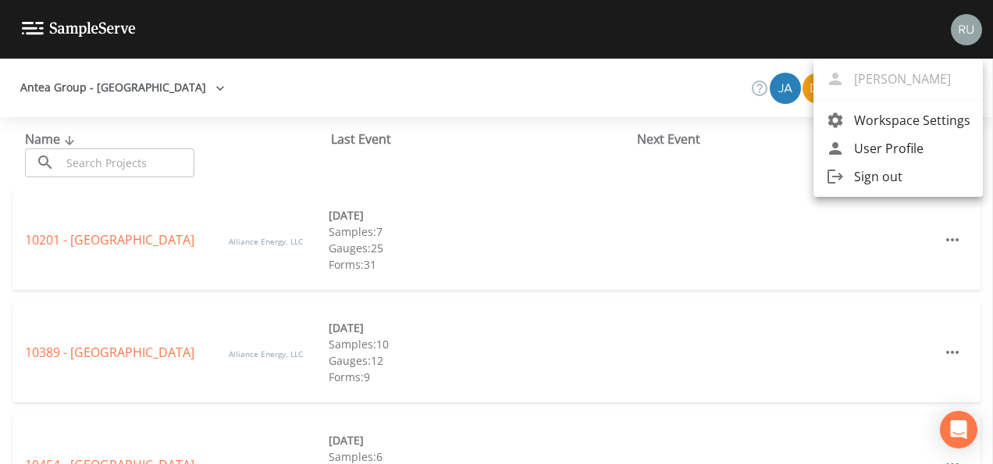
click at [884, 119] on span "Workspace Settings" at bounding box center [912, 120] width 116 height 19
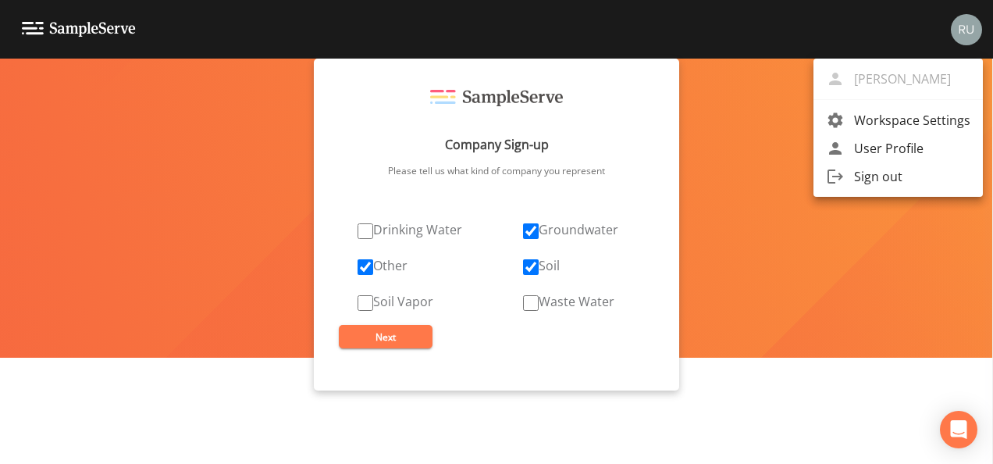
click at [369, 306] on div at bounding box center [496, 232] width 993 height 464
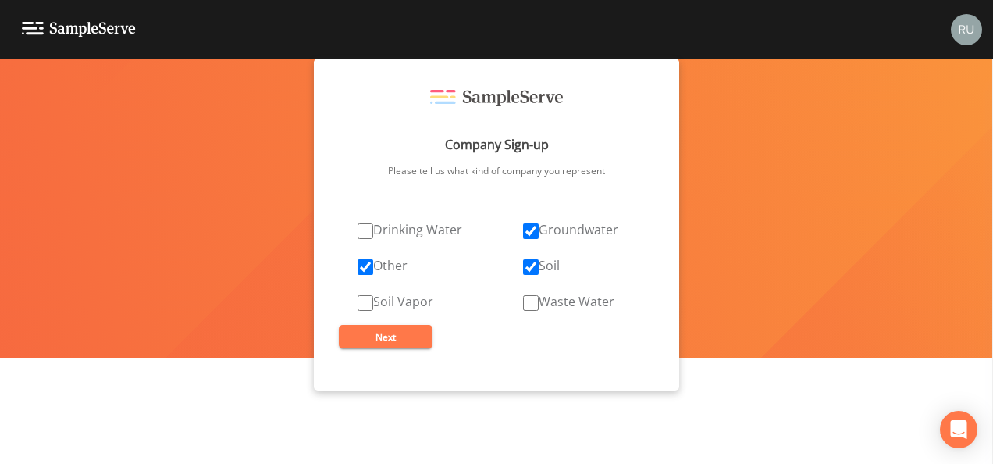
click at [365, 303] on input "Soil Vapor" at bounding box center [365, 303] width 16 height 16
checkbox input "true"
click at [388, 338] on button "Next" at bounding box center [386, 336] width 94 height 23
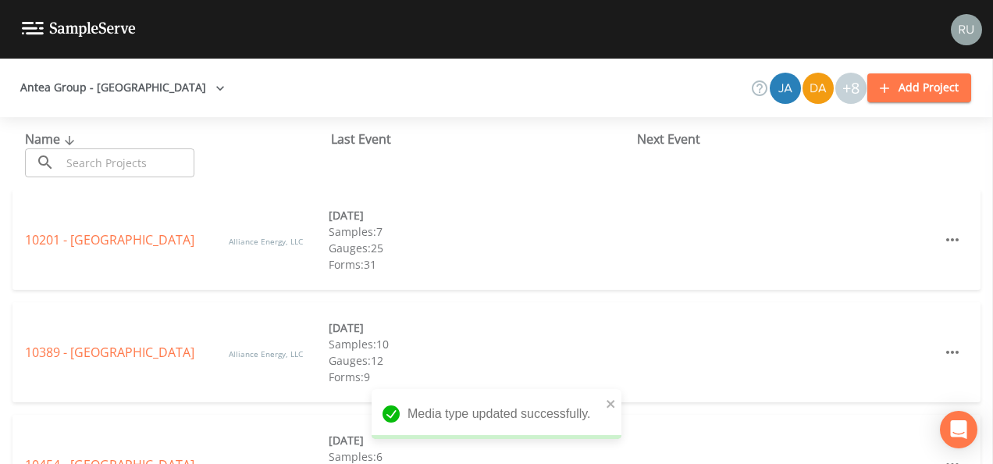
click at [157, 89] on button "Antea Group - [GEOGRAPHIC_DATA]" at bounding box center [122, 87] width 217 height 29
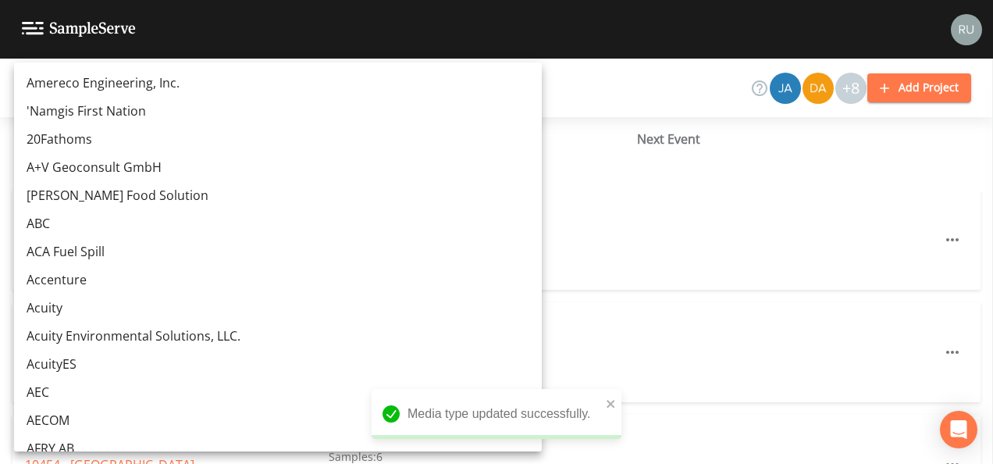
scroll to position [866, 0]
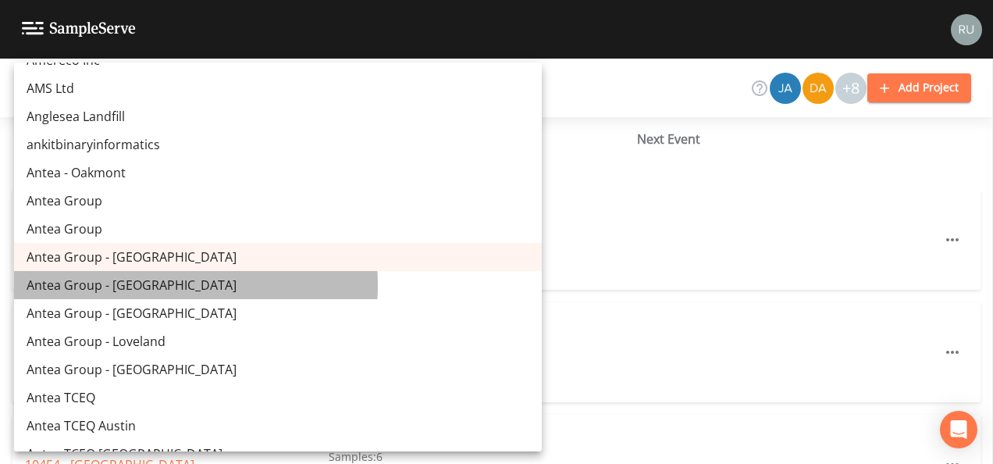
click at [150, 285] on link "Antea Group - [GEOGRAPHIC_DATA]" at bounding box center [278, 285] width 528 height 28
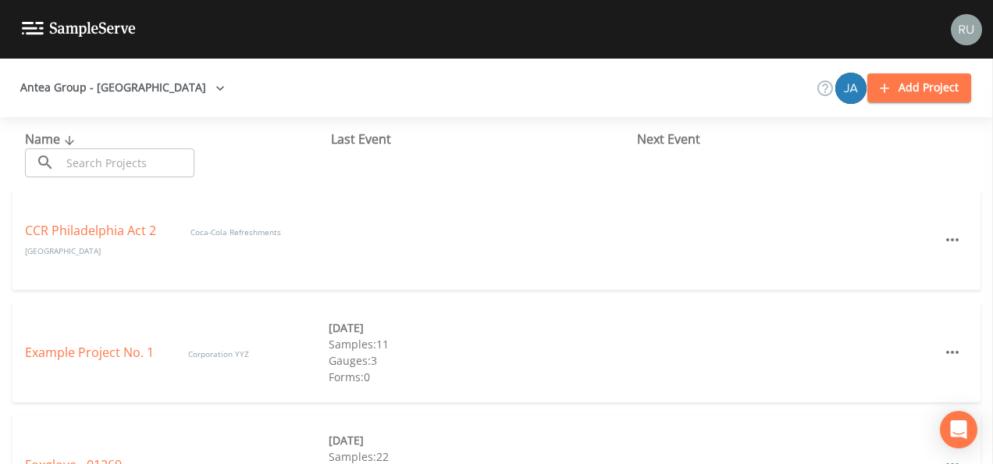
click at [967, 26] on img at bounding box center [966, 29] width 31 height 31
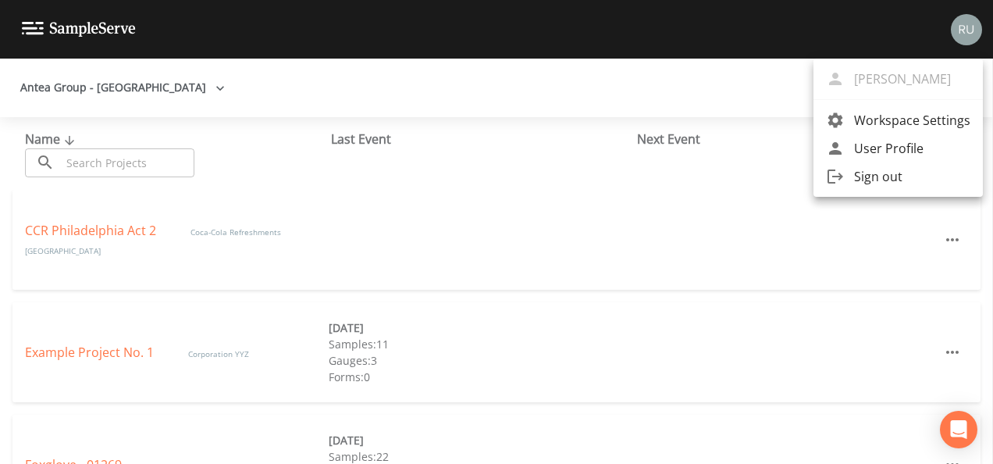
click at [873, 118] on span "Workspace Settings" at bounding box center [912, 120] width 116 height 19
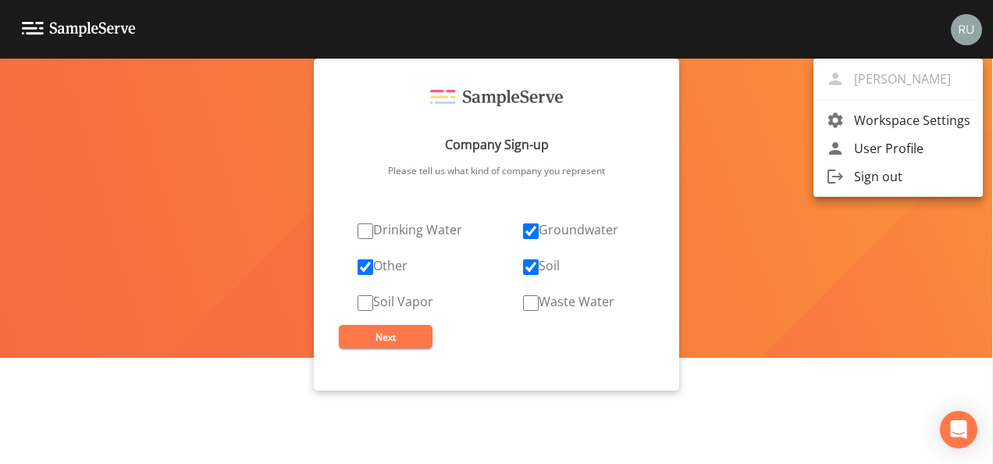
click at [368, 301] on div at bounding box center [496, 232] width 993 height 464
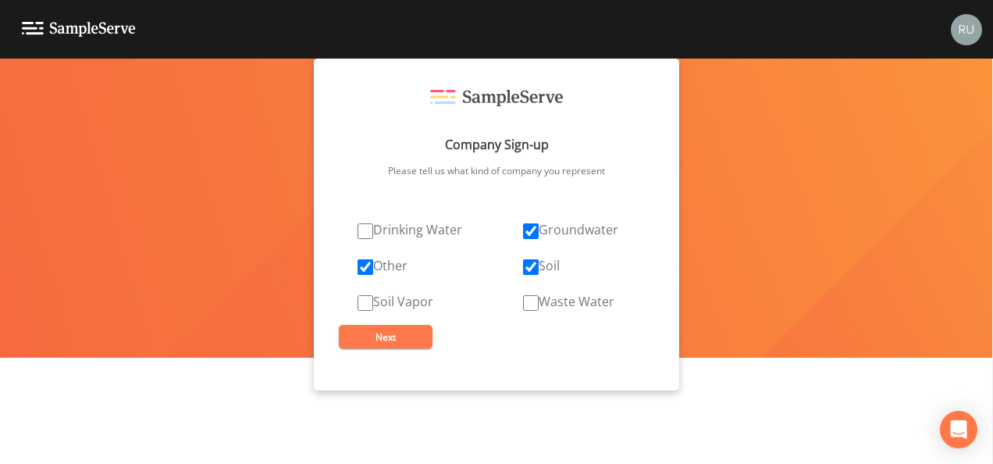
click at [363, 302] on input "Soil Vapor" at bounding box center [365, 303] width 16 height 16
checkbox input "true"
click at [376, 340] on button "Next" at bounding box center [386, 336] width 94 height 23
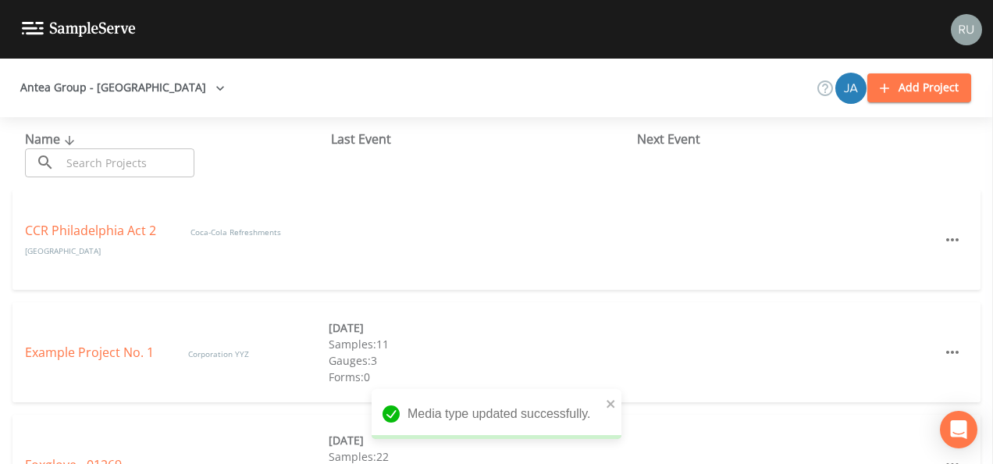
click at [141, 91] on button "Antea Group - Greater Philadelphia" at bounding box center [122, 87] width 217 height 29
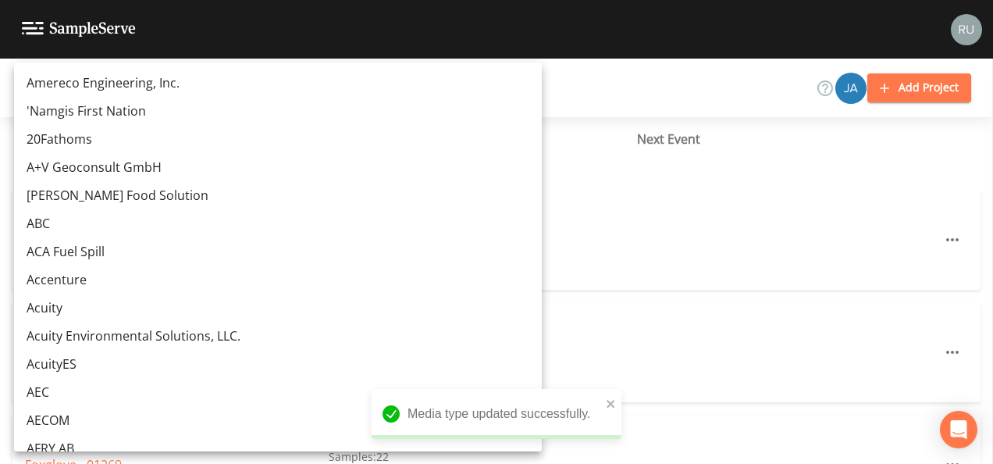
scroll to position [894, 0]
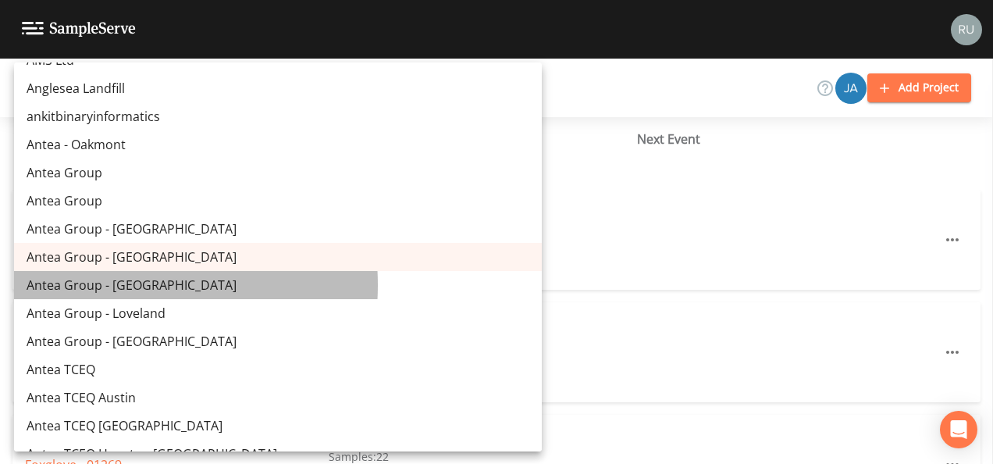
click at [119, 285] on link "Antea Group - [GEOGRAPHIC_DATA]" at bounding box center [278, 285] width 528 height 28
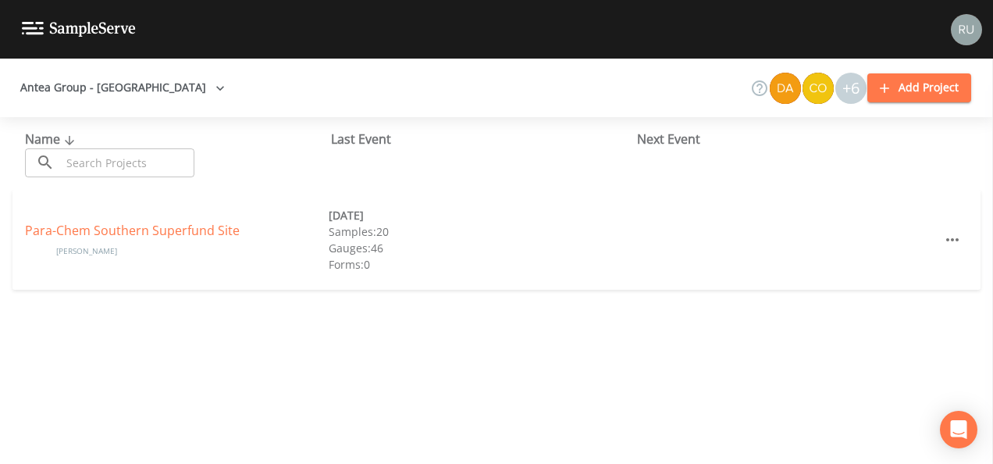
click at [962, 29] on img at bounding box center [966, 29] width 31 height 31
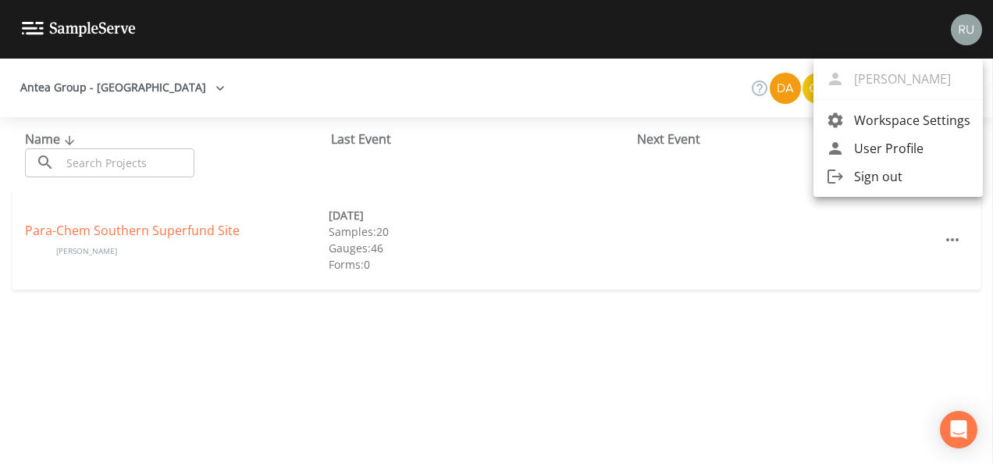
click at [887, 120] on span "Workspace Settings" at bounding box center [912, 120] width 116 height 19
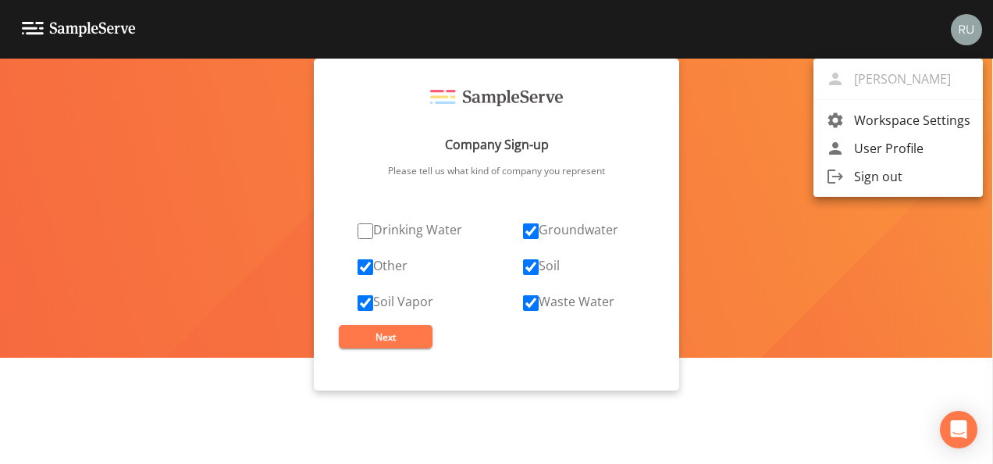
click at [373, 332] on div at bounding box center [496, 232] width 993 height 464
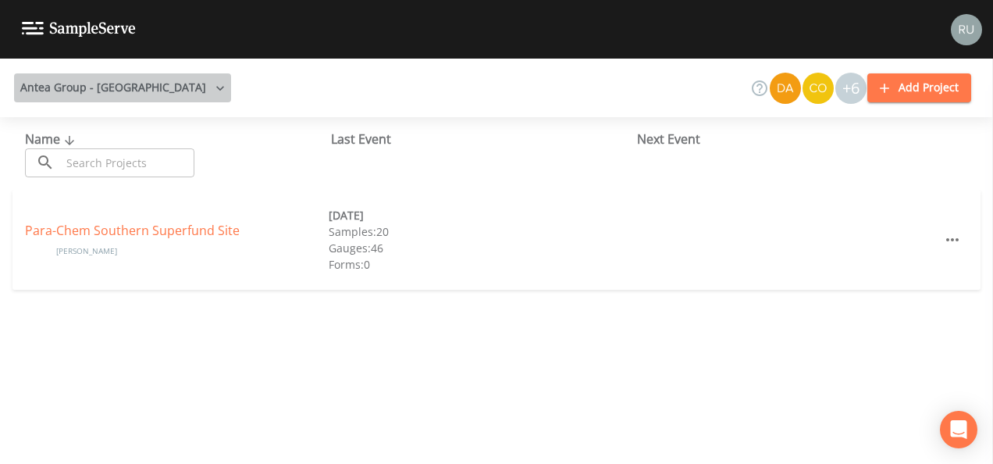
click at [147, 84] on button "Antea Group - [GEOGRAPHIC_DATA]" at bounding box center [122, 87] width 217 height 29
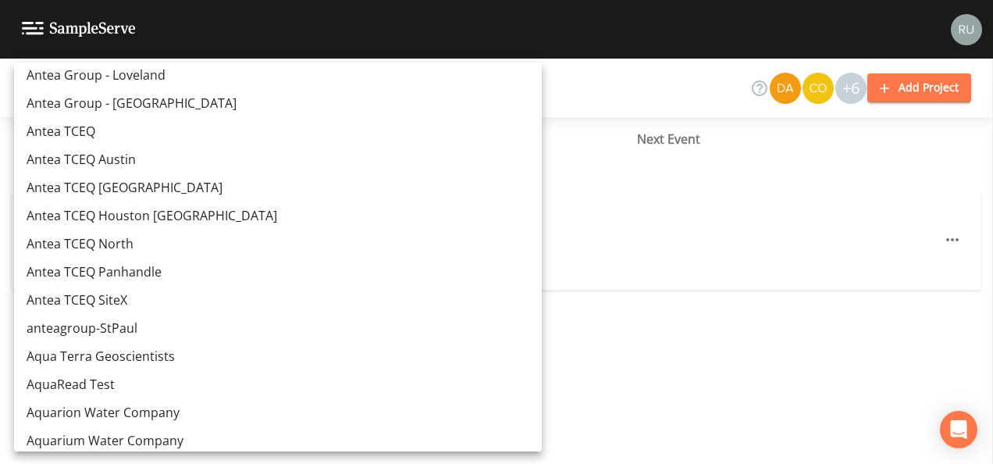
scroll to position [1156, 0]
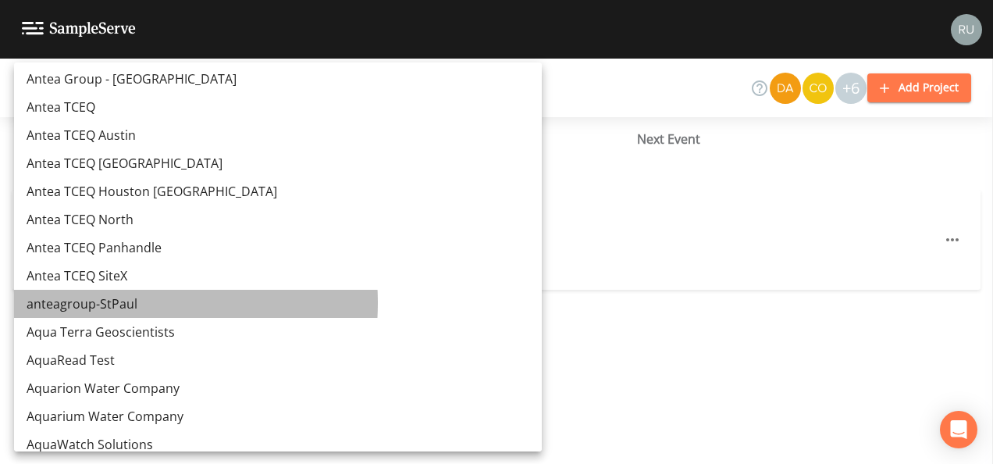
click at [114, 303] on link "anteagroup-StPaul" at bounding box center [278, 304] width 528 height 28
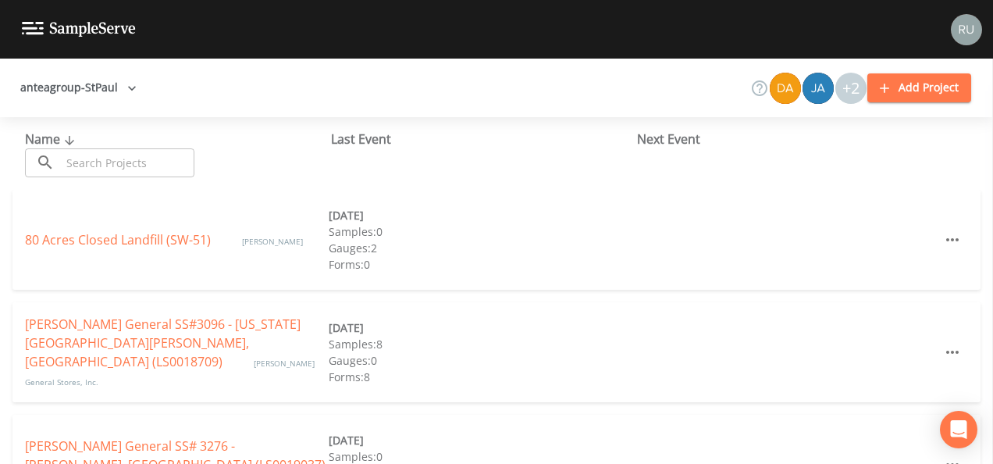
click at [959, 30] on img at bounding box center [966, 29] width 31 height 31
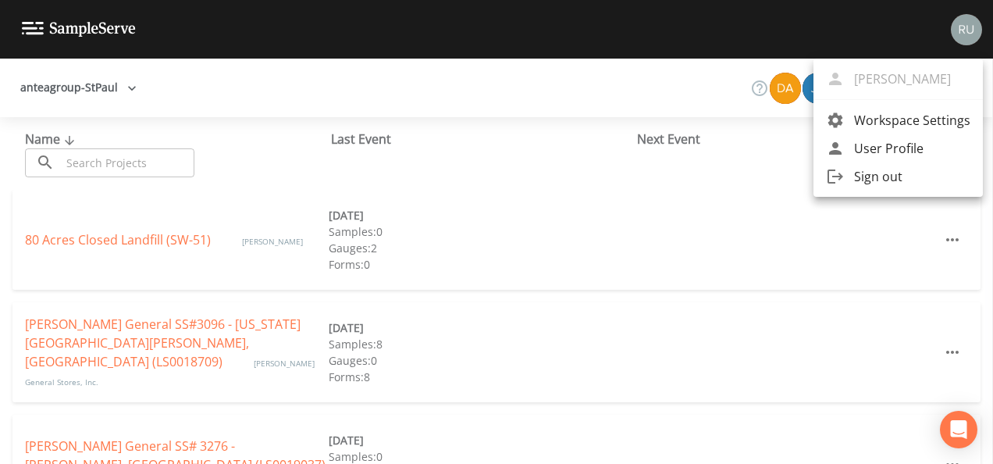
click at [900, 118] on span "Workspace Settings" at bounding box center [912, 120] width 116 height 19
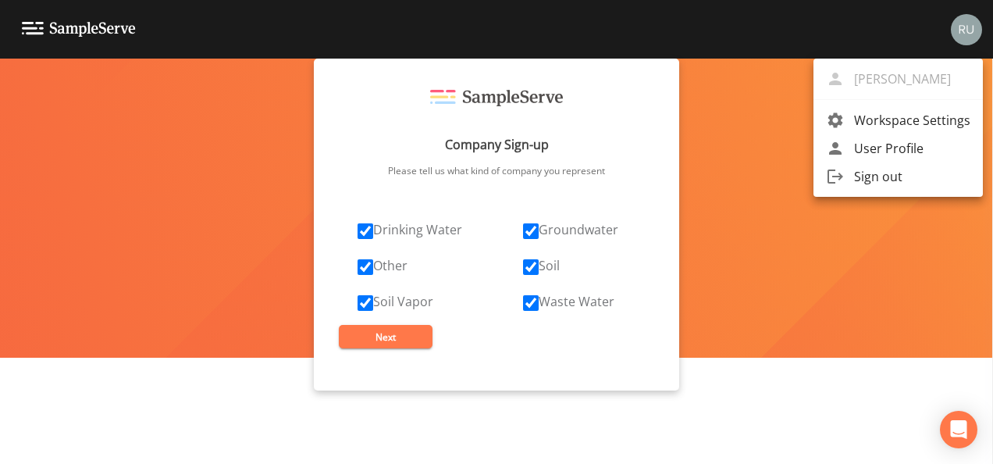
click at [363, 343] on div at bounding box center [496, 232] width 993 height 464
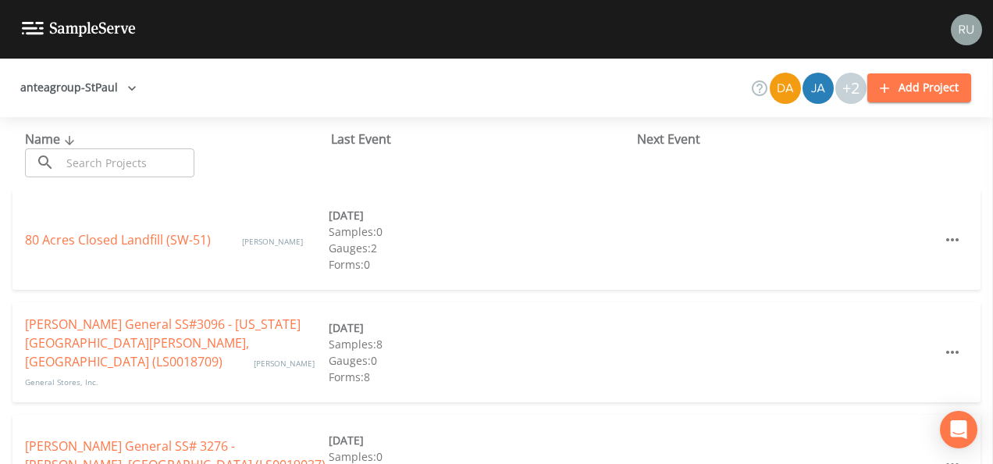
click at [98, 87] on button "anteagroup-StPaul" at bounding box center [78, 87] width 129 height 29
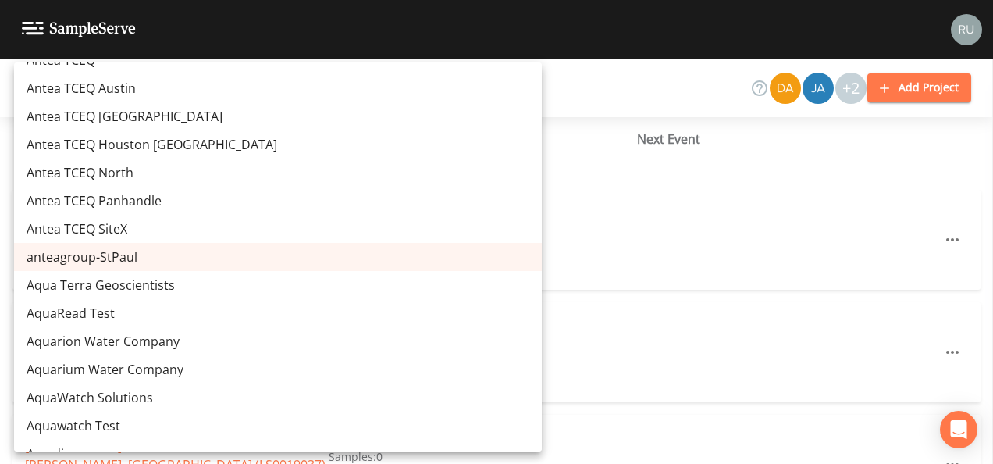
scroll to position [11290, 0]
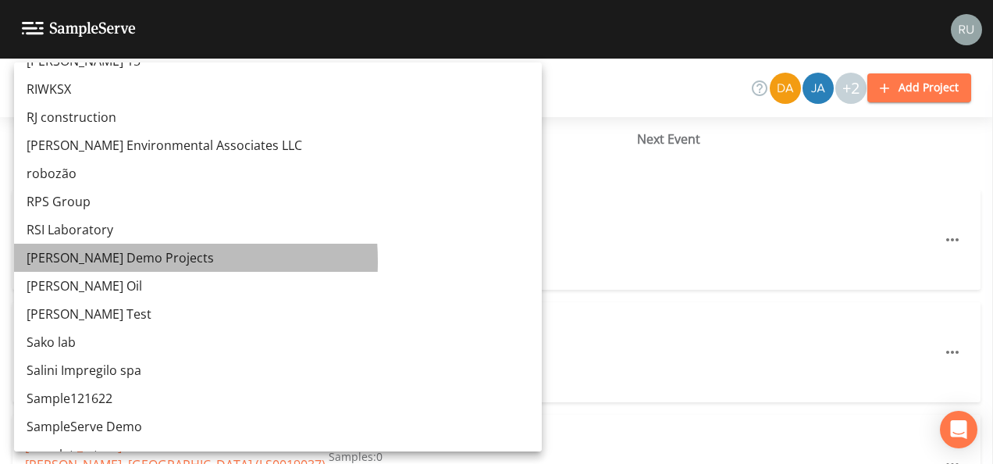
click at [105, 261] on link "[PERSON_NAME] Demo Projects" at bounding box center [278, 258] width 528 height 28
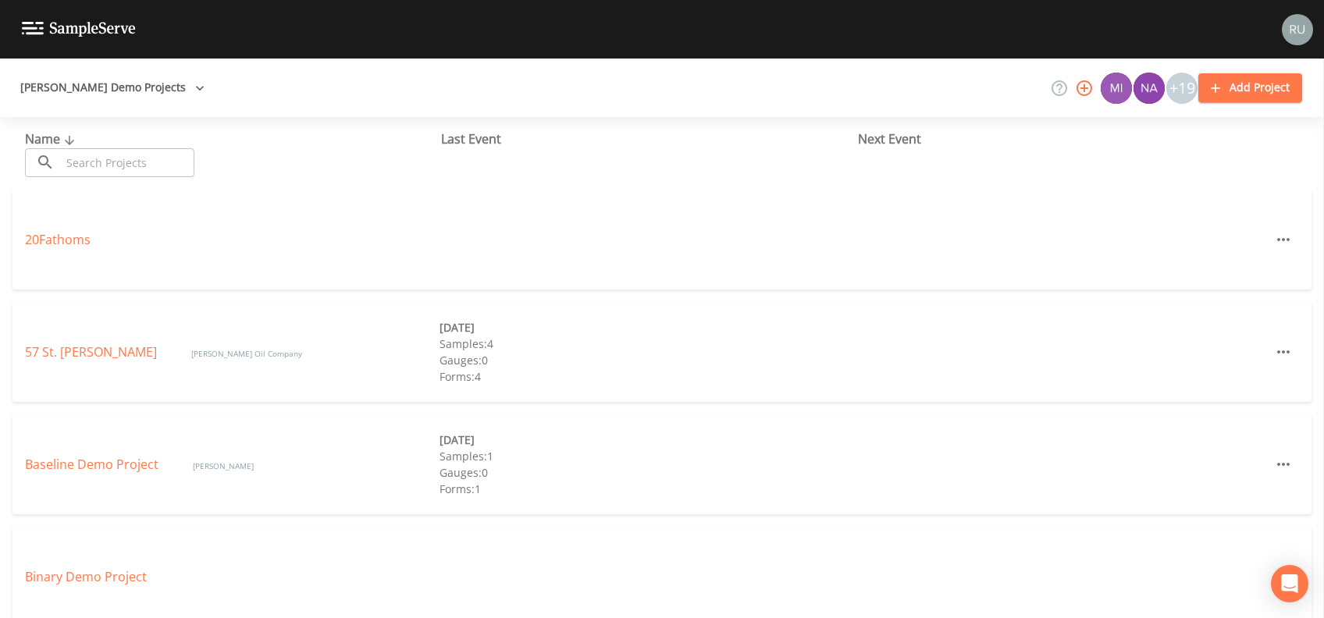
click at [1280, 236] on icon "button" at bounding box center [1283, 239] width 19 height 19
click at [1240, 302] on div at bounding box center [1229, 304] width 28 height 16
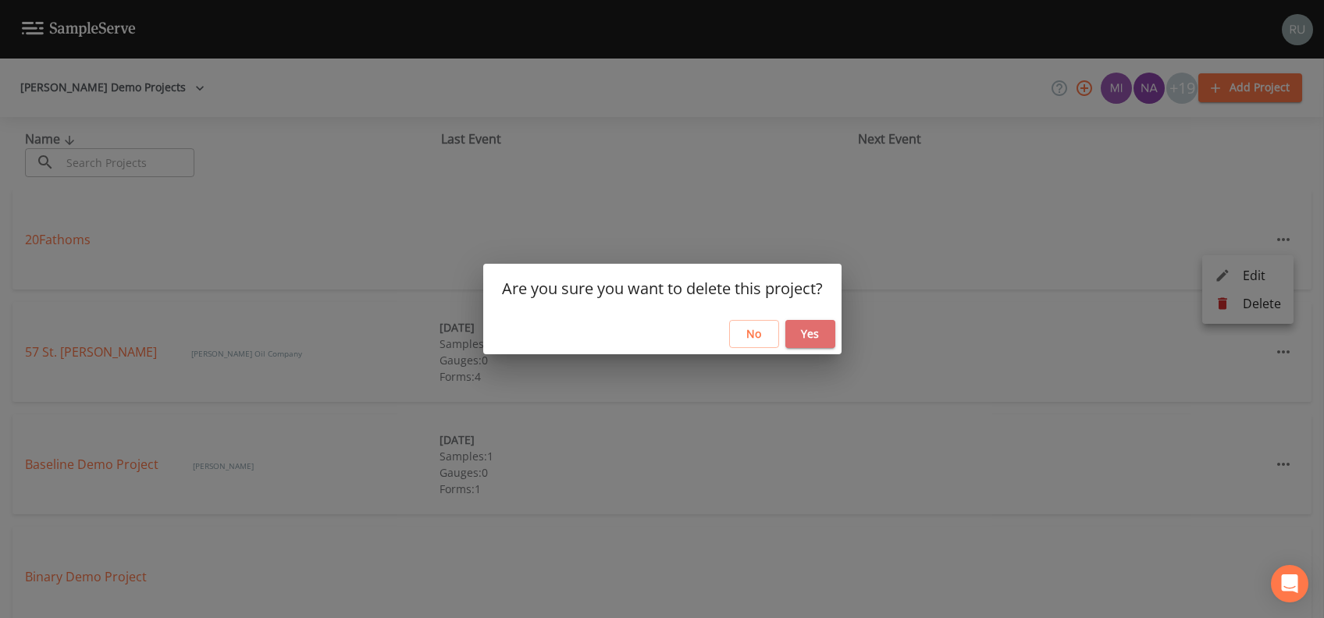
click at [802, 338] on button "Yes" at bounding box center [810, 334] width 50 height 29
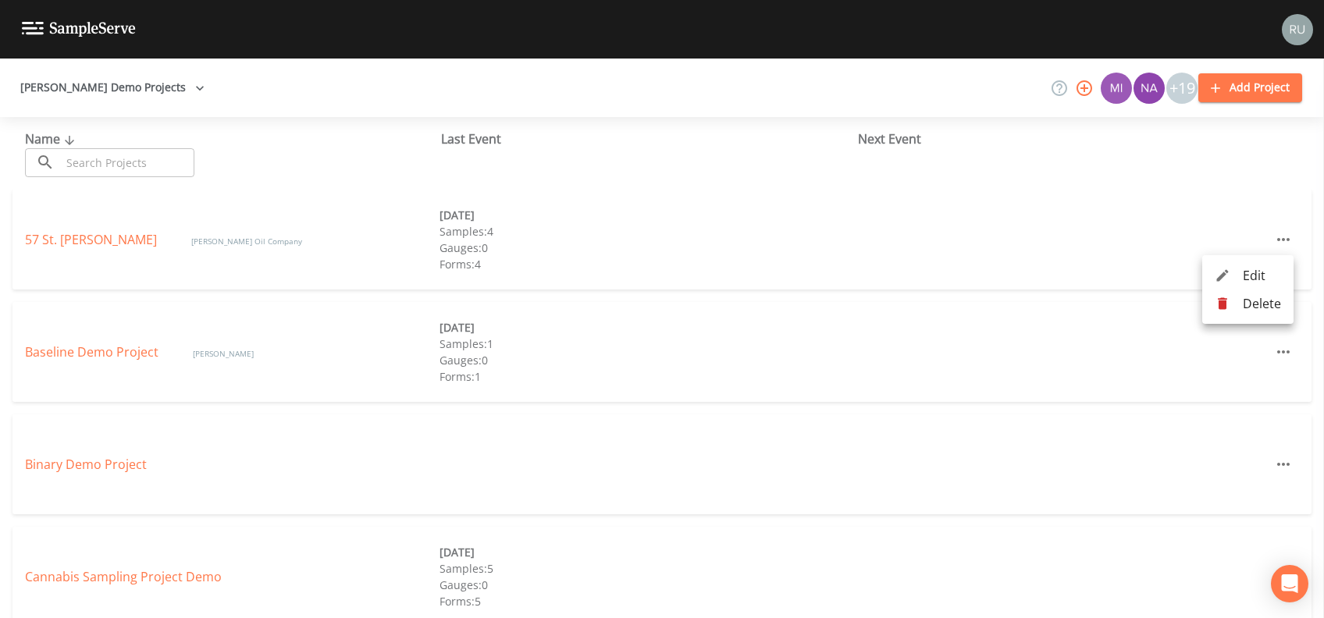
click at [1274, 463] on div at bounding box center [662, 309] width 1324 height 618
click at [1274, 463] on icon "button" at bounding box center [1283, 464] width 19 height 19
click at [1268, 530] on span "Delete" at bounding box center [1262, 528] width 38 height 19
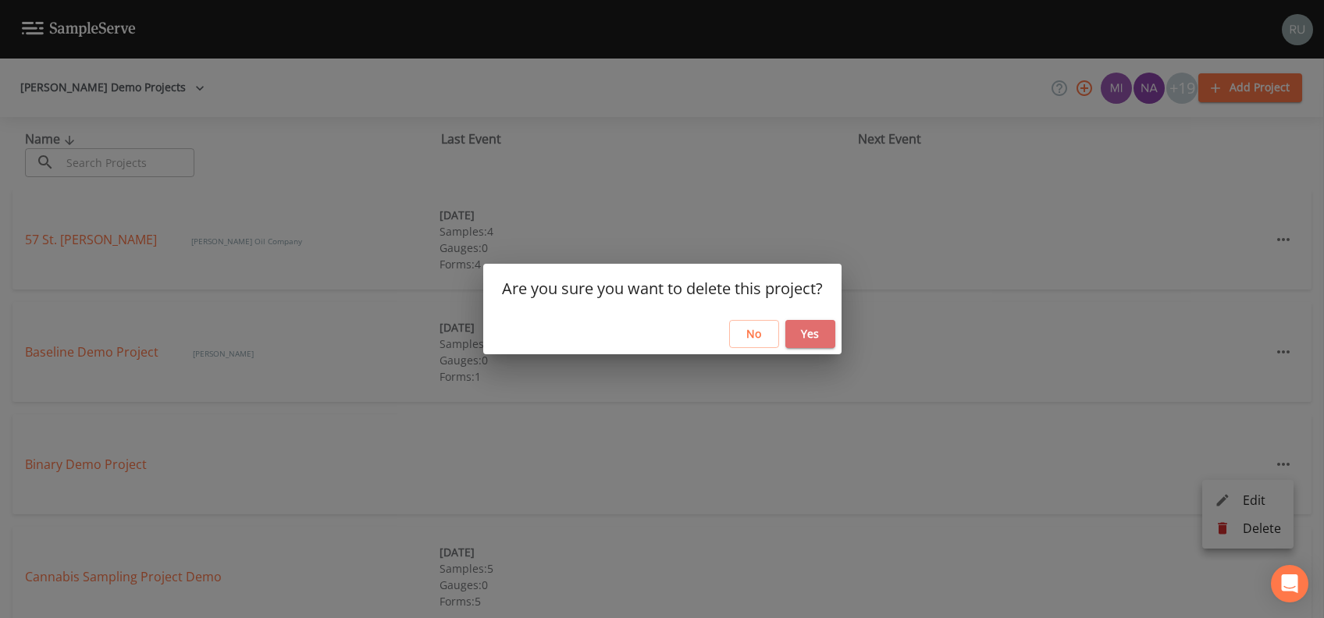
click at [812, 334] on button "Yes" at bounding box center [810, 334] width 50 height 29
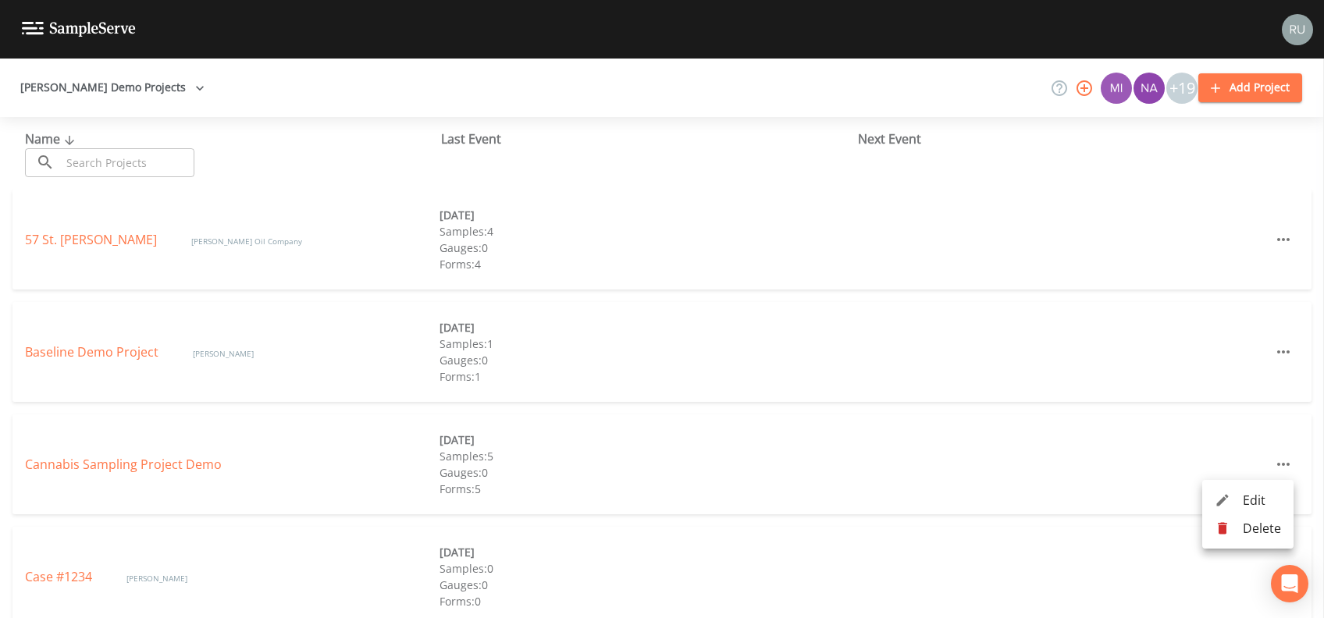
click at [1088, 389] on div at bounding box center [662, 309] width 1324 height 618
click at [894, 137] on div "Next Event" at bounding box center [1066, 139] width 416 height 19
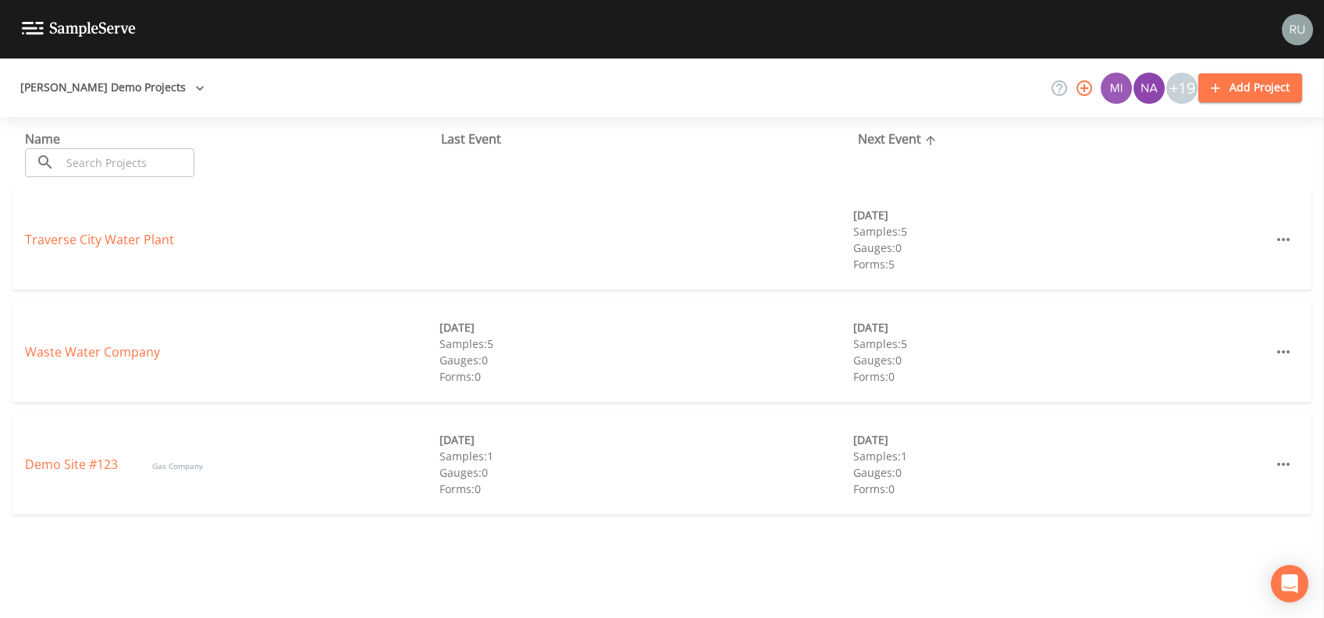
click at [60, 137] on icon at bounding box center [69, 140] width 19 height 14
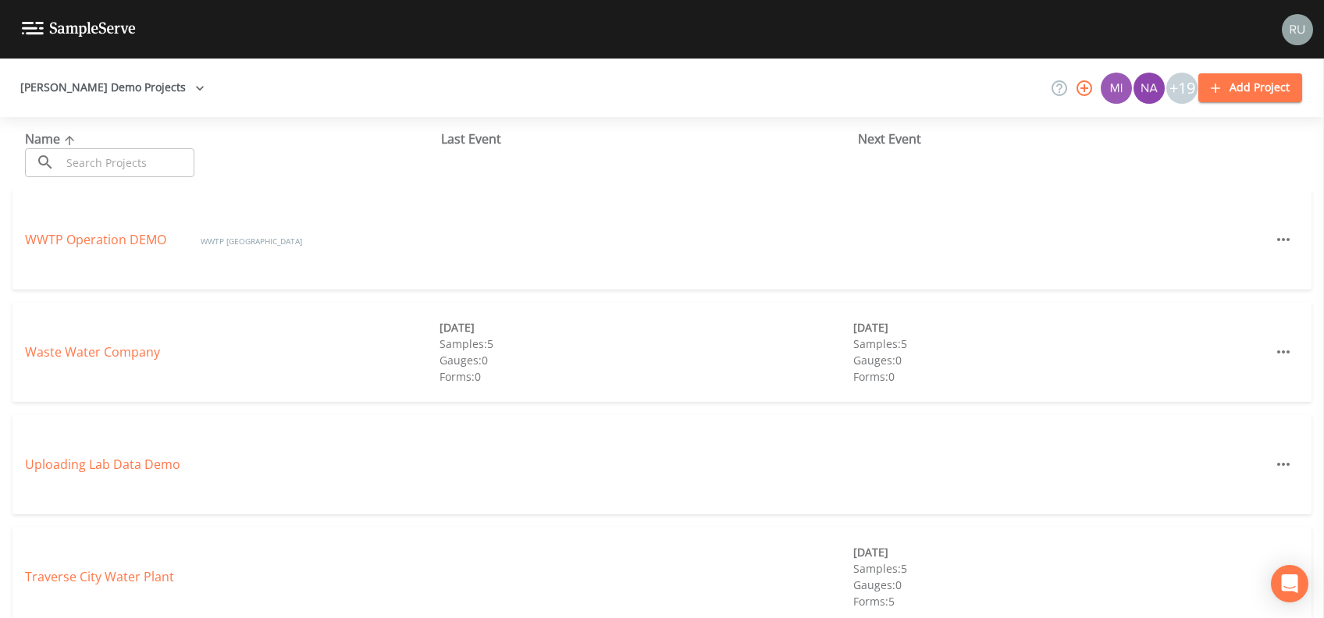
click at [1293, 34] on img at bounding box center [1297, 29] width 31 height 31
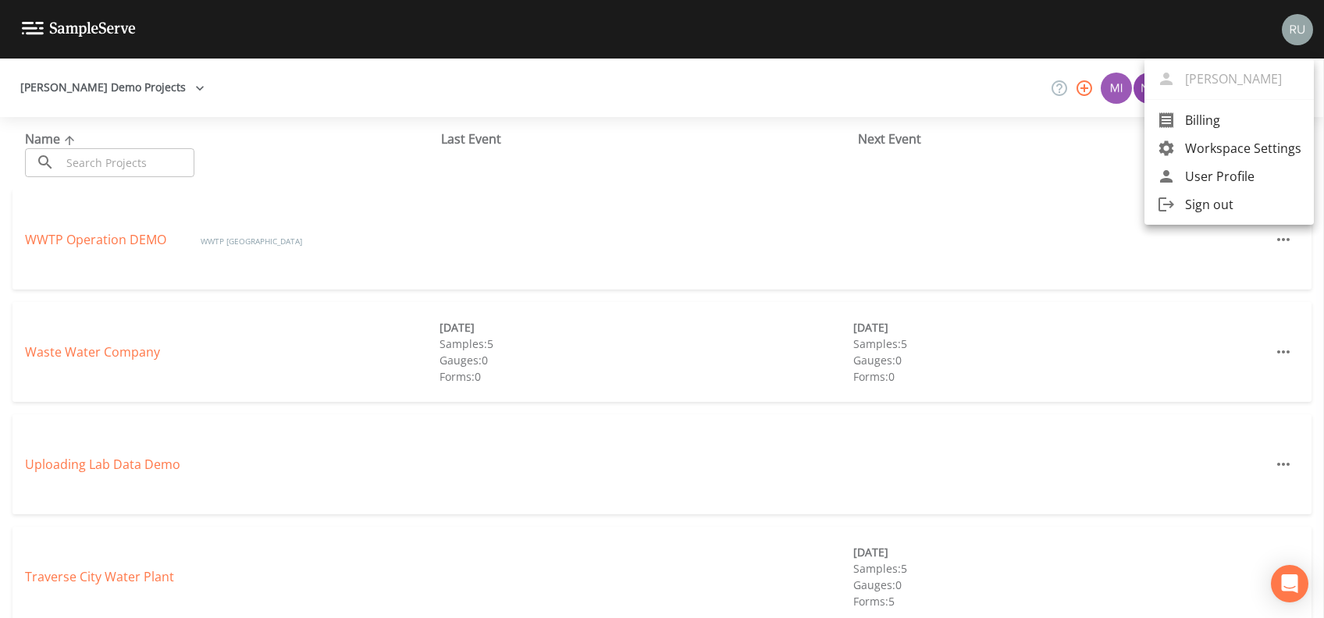
click at [1232, 148] on span "Workspace Settings" at bounding box center [1243, 148] width 116 height 19
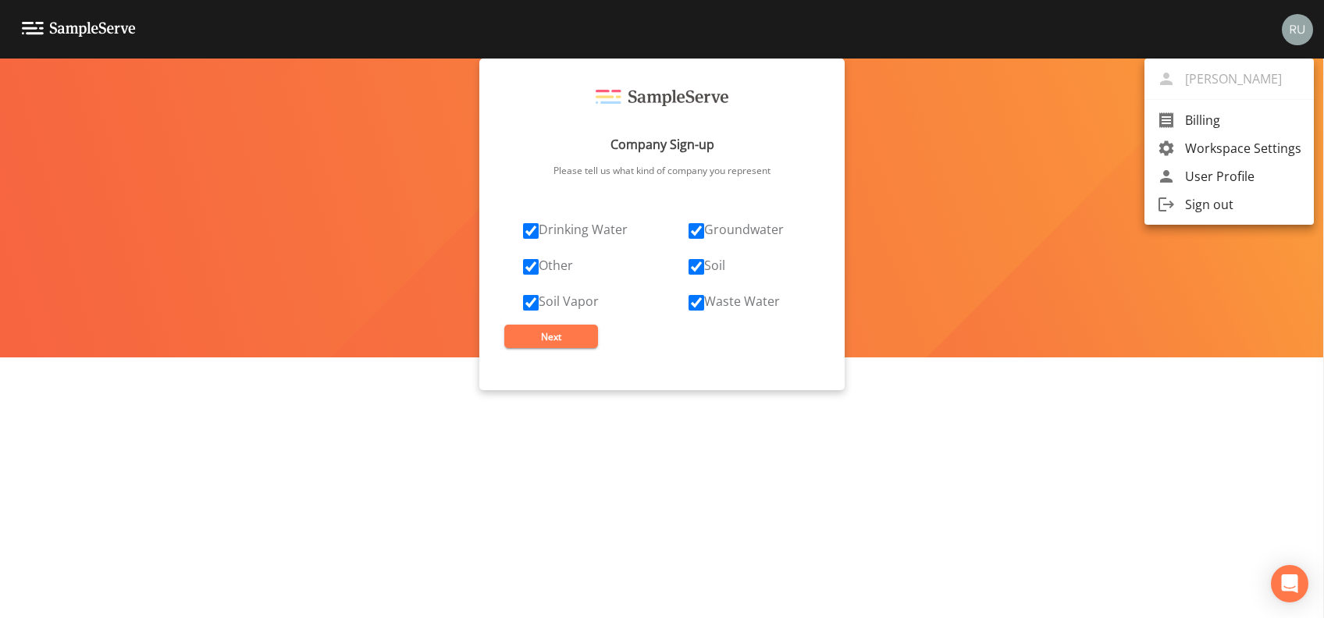
click at [406, 292] on div at bounding box center [662, 309] width 1324 height 618
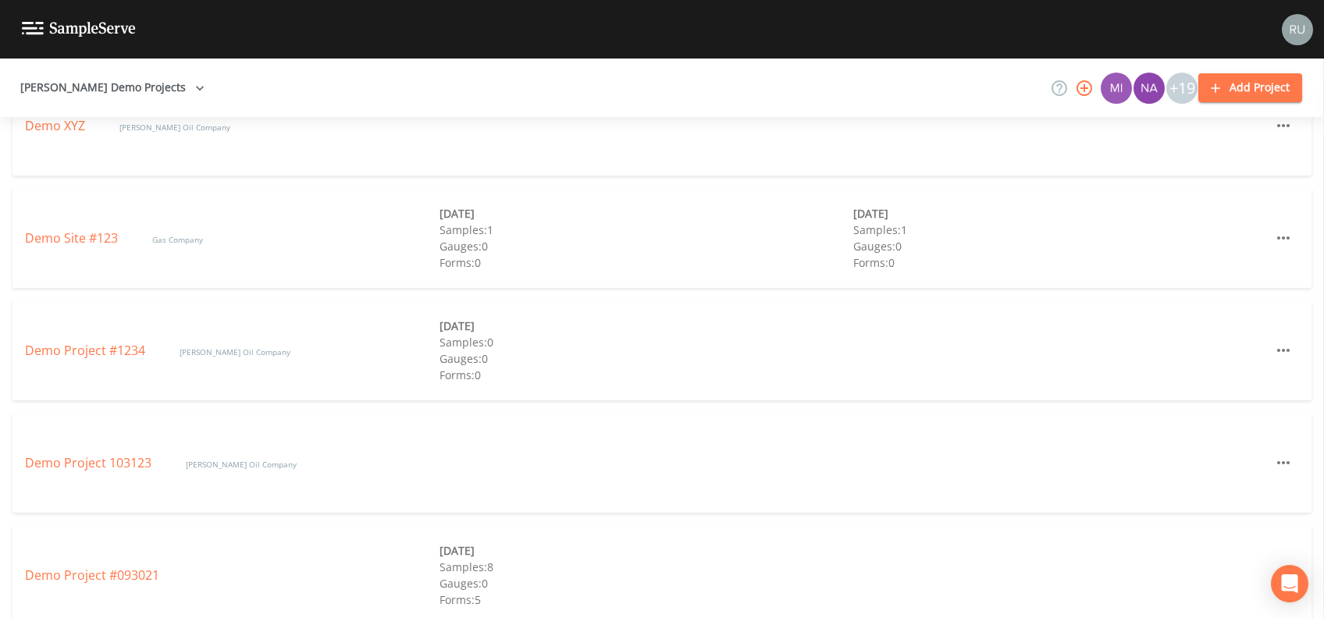
scroll to position [2393, 0]
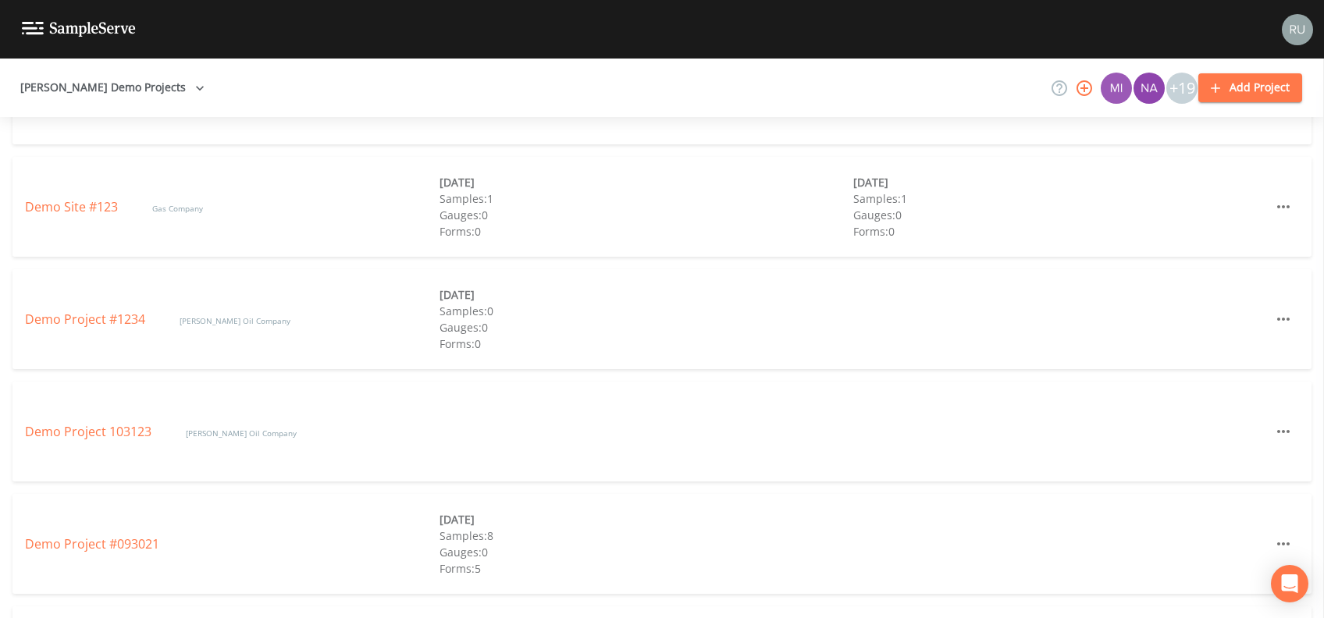
click at [1299, 33] on img at bounding box center [1297, 29] width 31 height 31
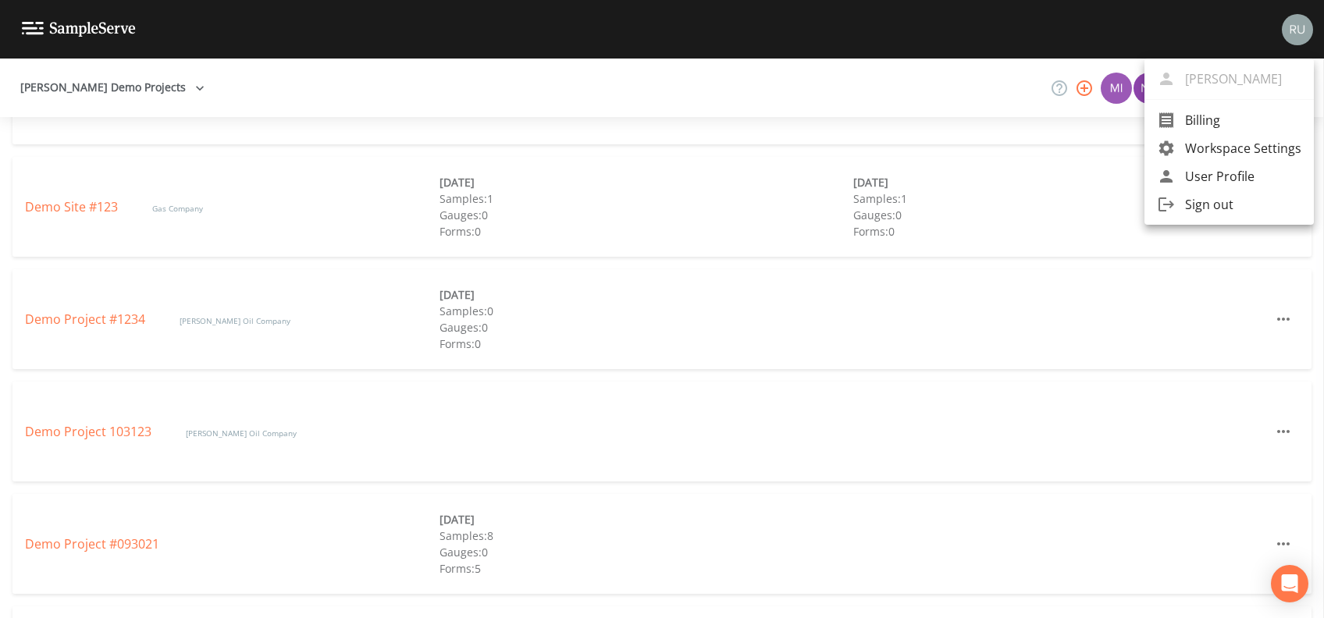
click at [67, 208] on div at bounding box center [662, 309] width 1324 height 618
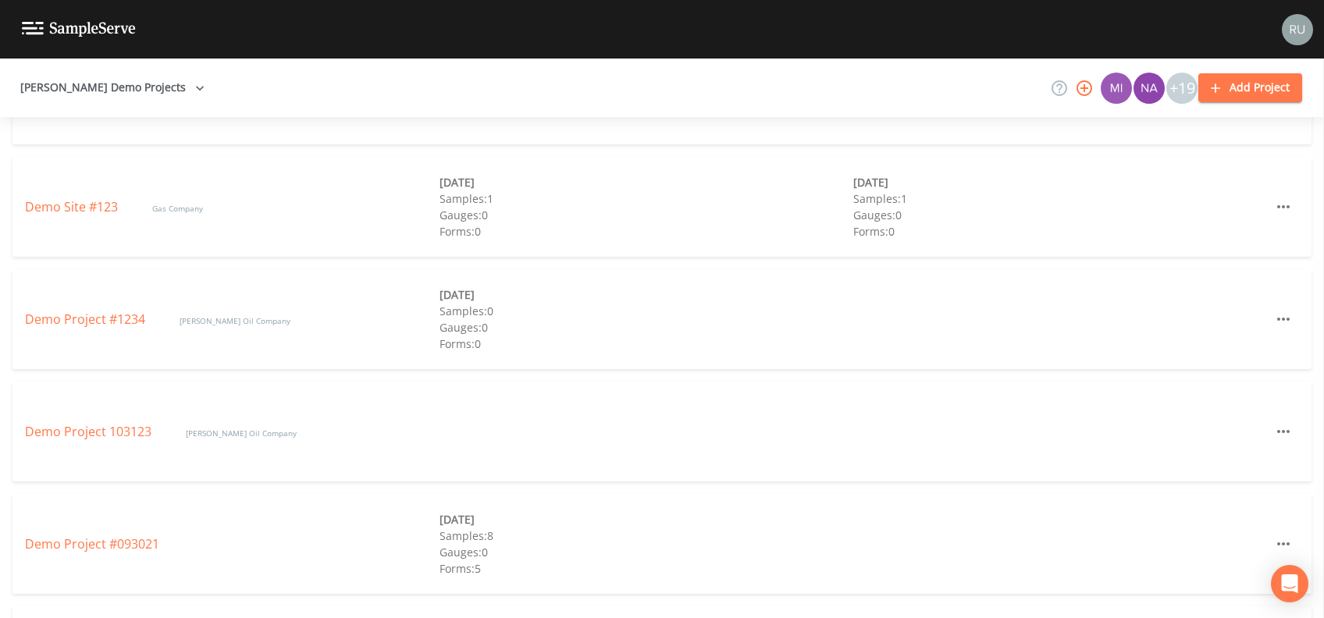
click at [67, 208] on link "Demo Site #123" at bounding box center [73, 206] width 96 height 17
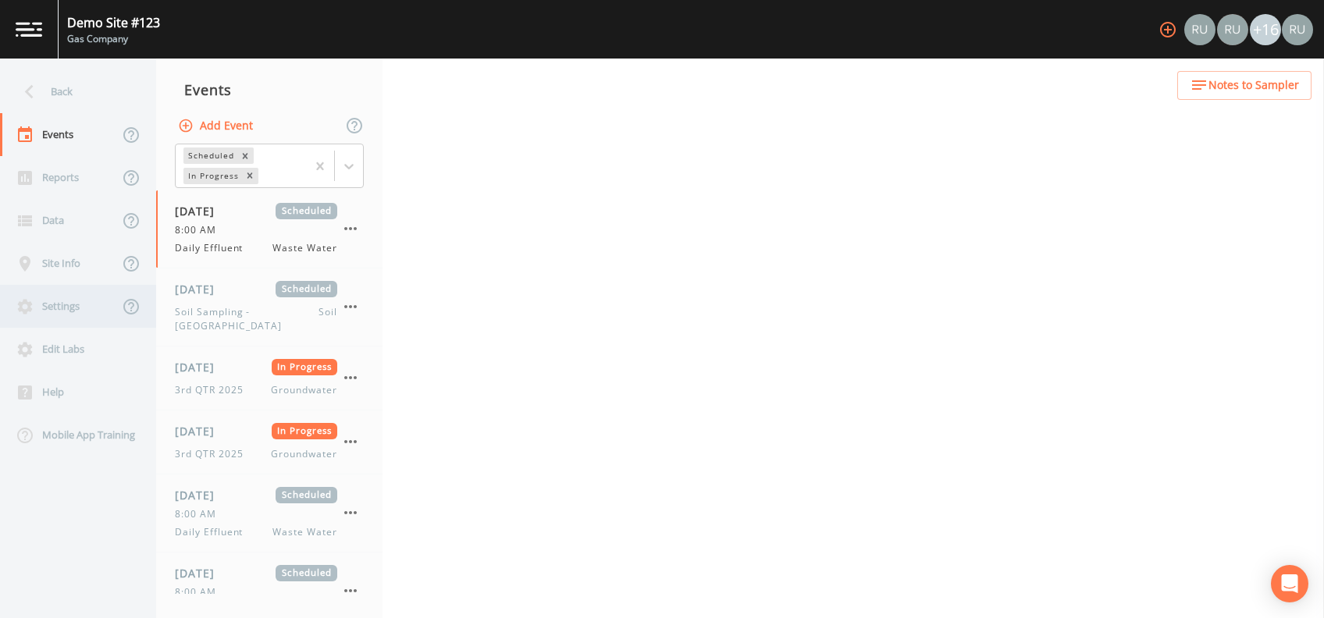
click at [60, 308] on div "Settings" at bounding box center [59, 306] width 119 height 43
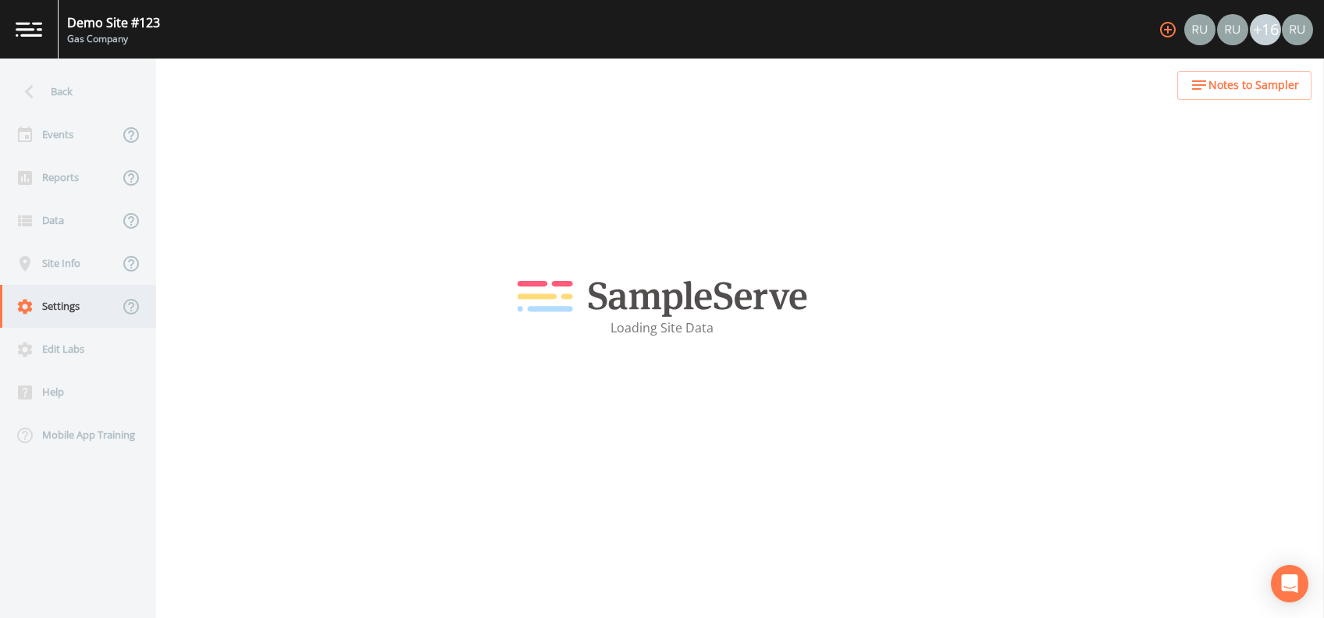
select select "47d45e13-a9d2-4a92-a30e-53aeb2a1ff48"
select select "United States"
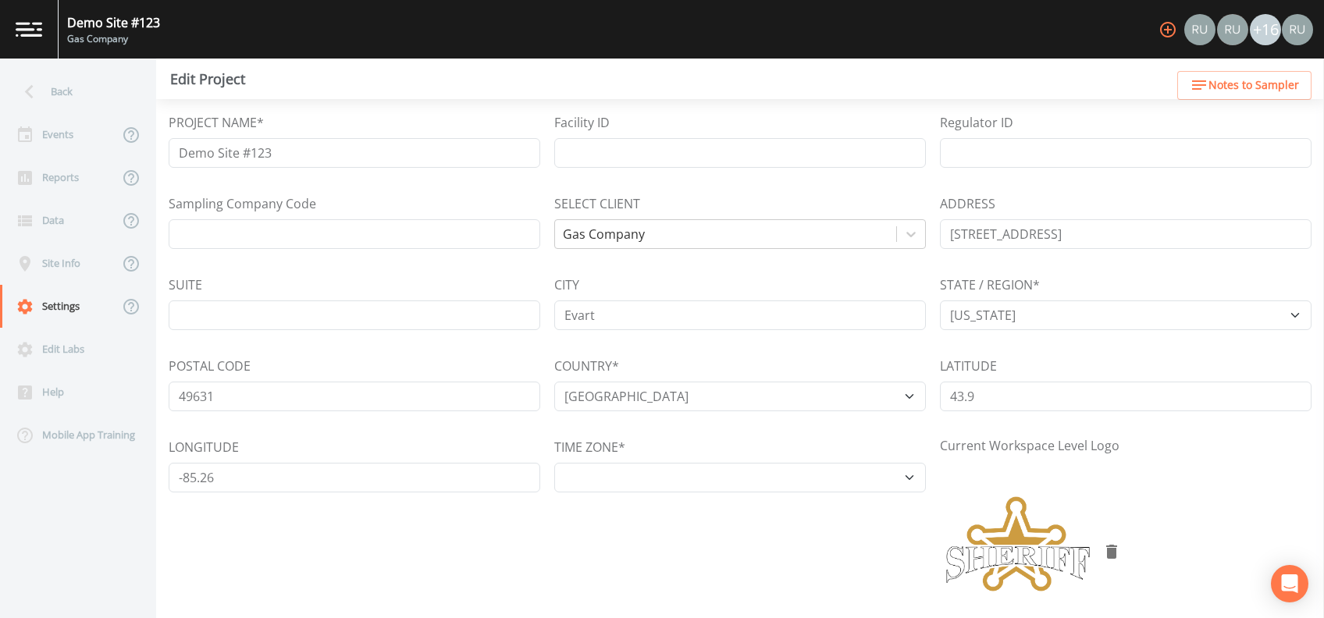
select select "US/Eastern"
select select "Pour on ground"
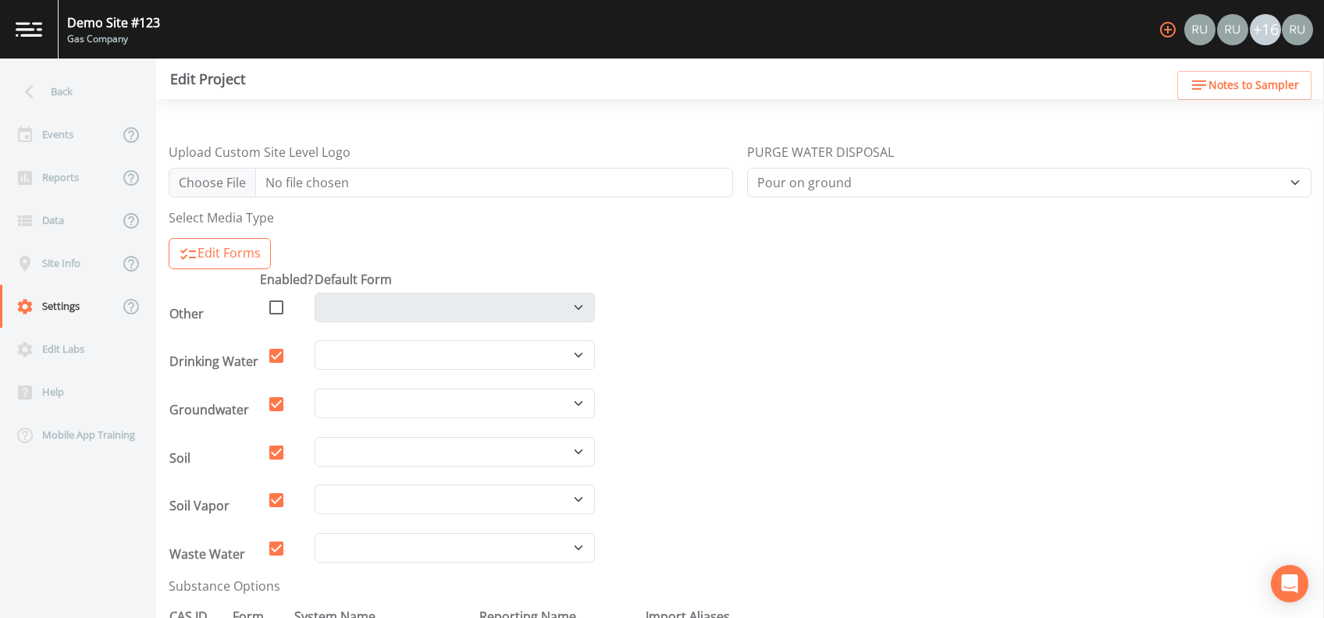
scroll to position [624, 0]
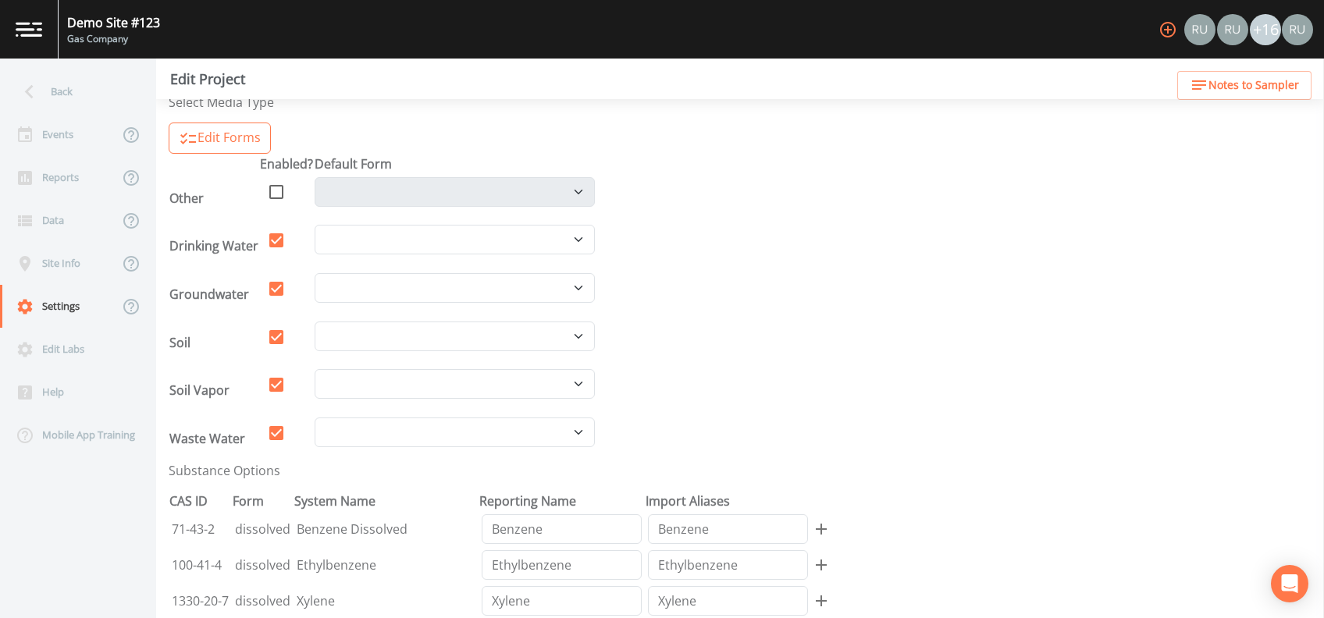
click at [38, 89] on icon at bounding box center [29, 91] width 27 height 27
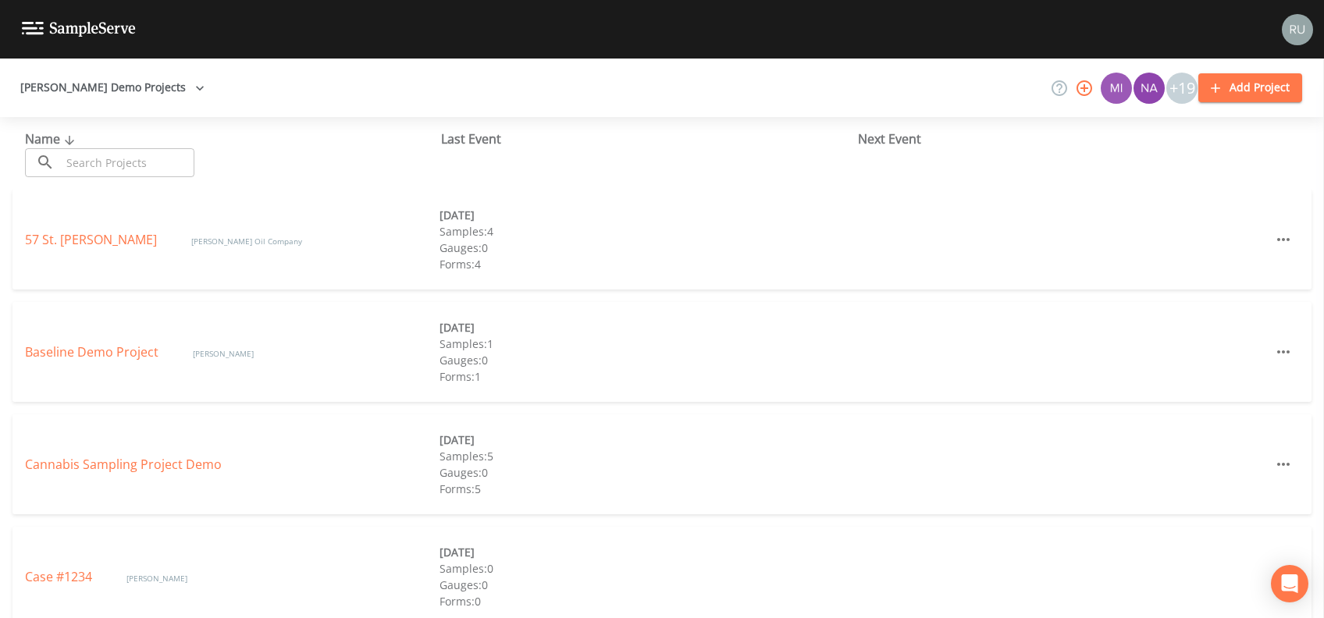
click at [66, 137] on icon at bounding box center [69, 140] width 19 height 14
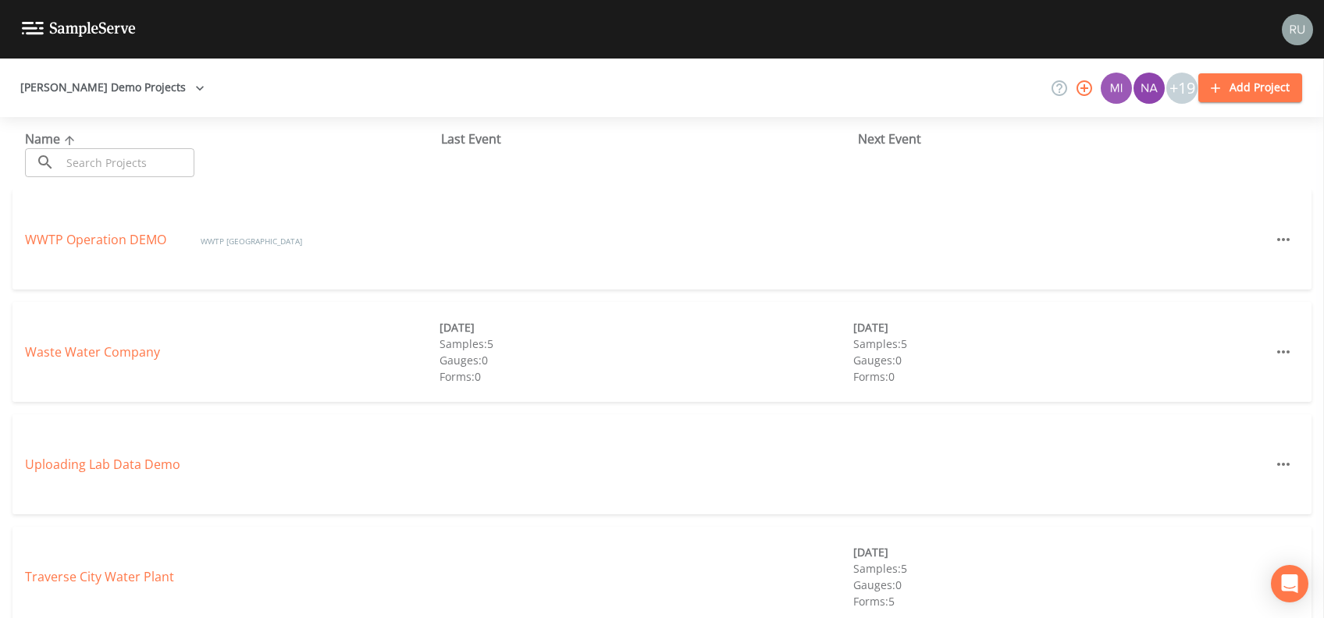
click at [65, 140] on icon at bounding box center [69, 140] width 9 height 9
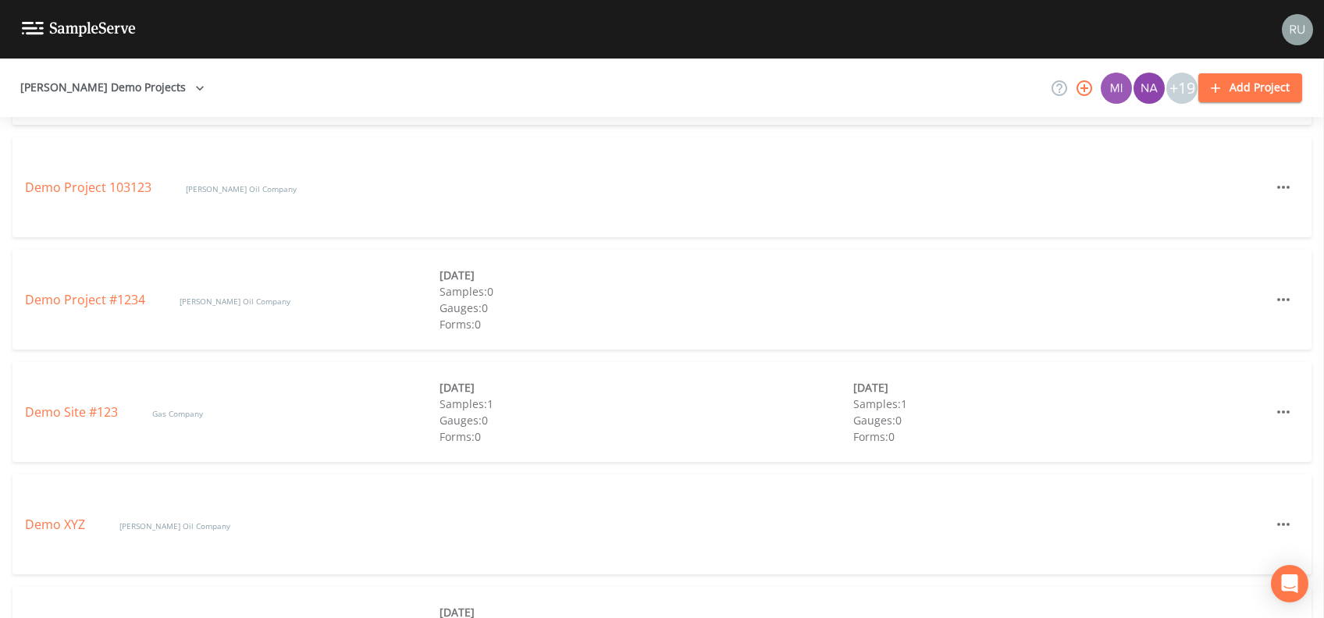
scroll to position [728, 0]
click at [131, 84] on button "Russell Demo Projects" at bounding box center [112, 87] width 197 height 29
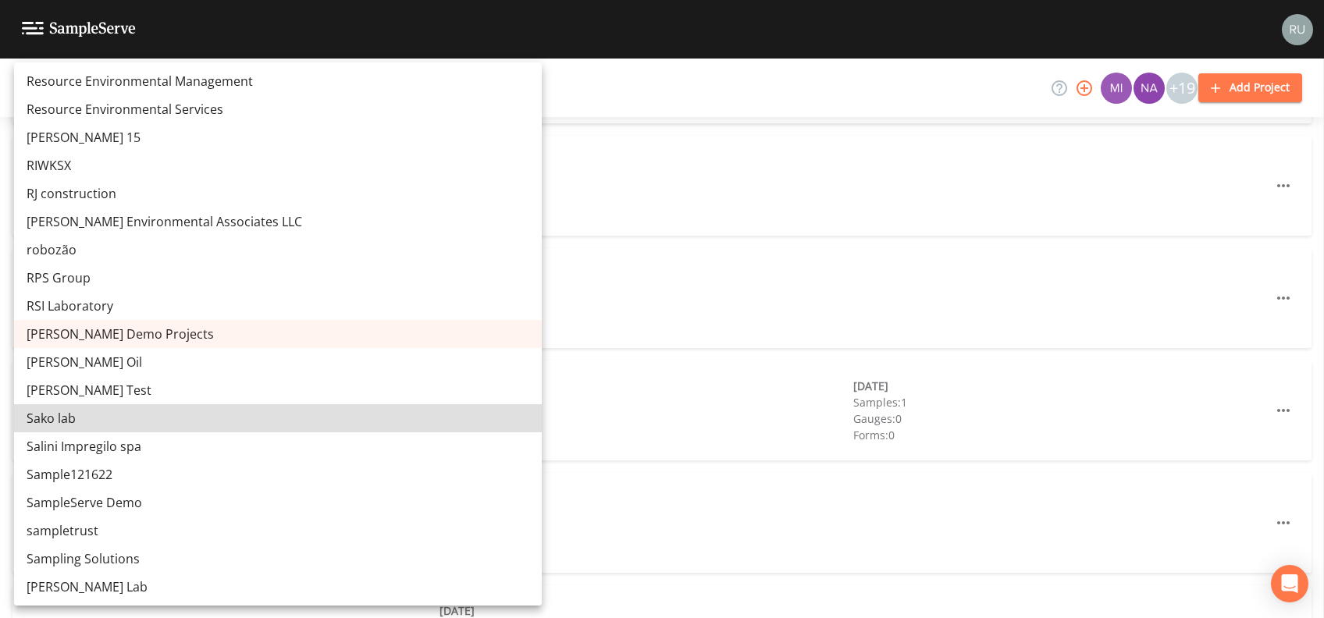
scroll to position [12309, 0]
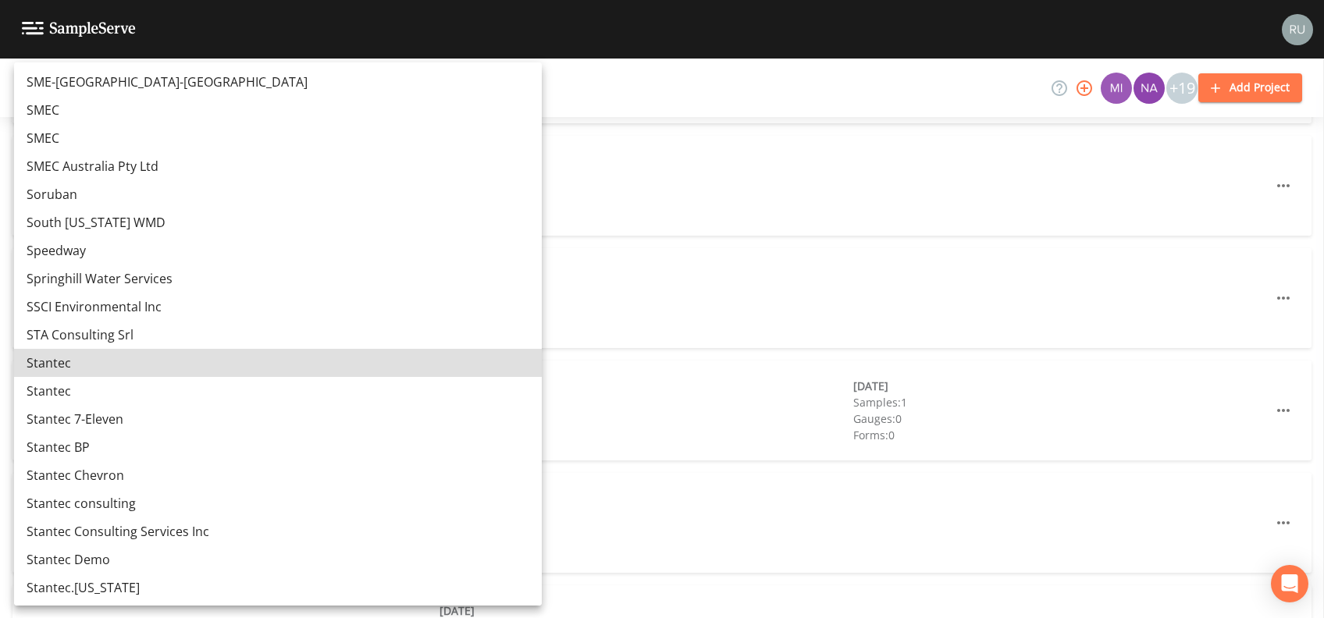
click at [104, 416] on link "Stantec 7-Eleven" at bounding box center [278, 419] width 528 height 28
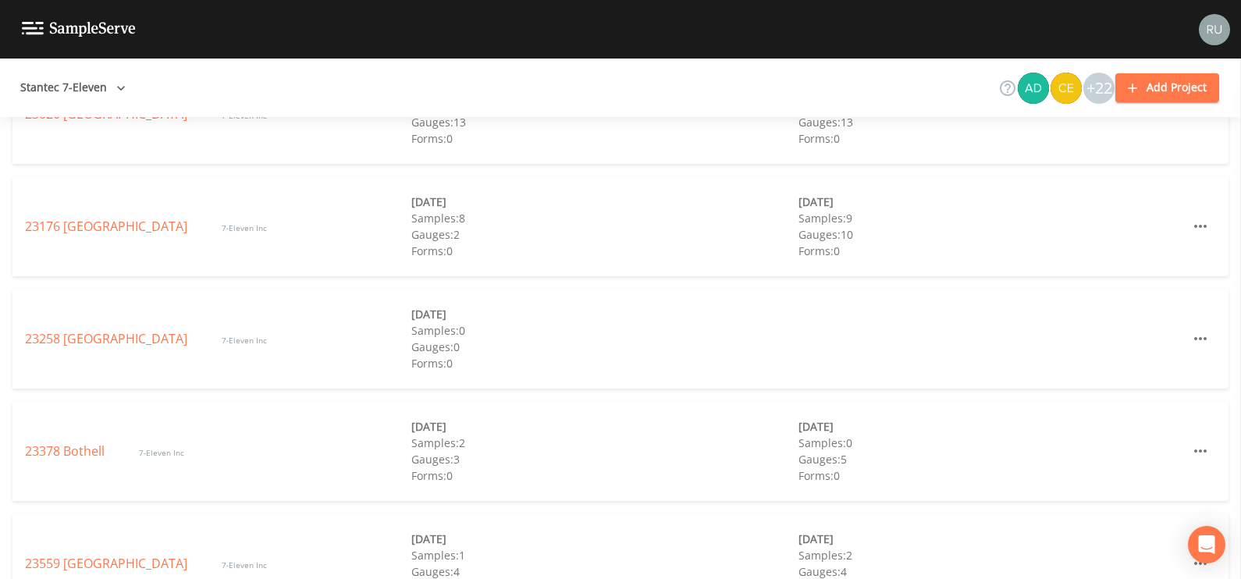
scroll to position [1951, 0]
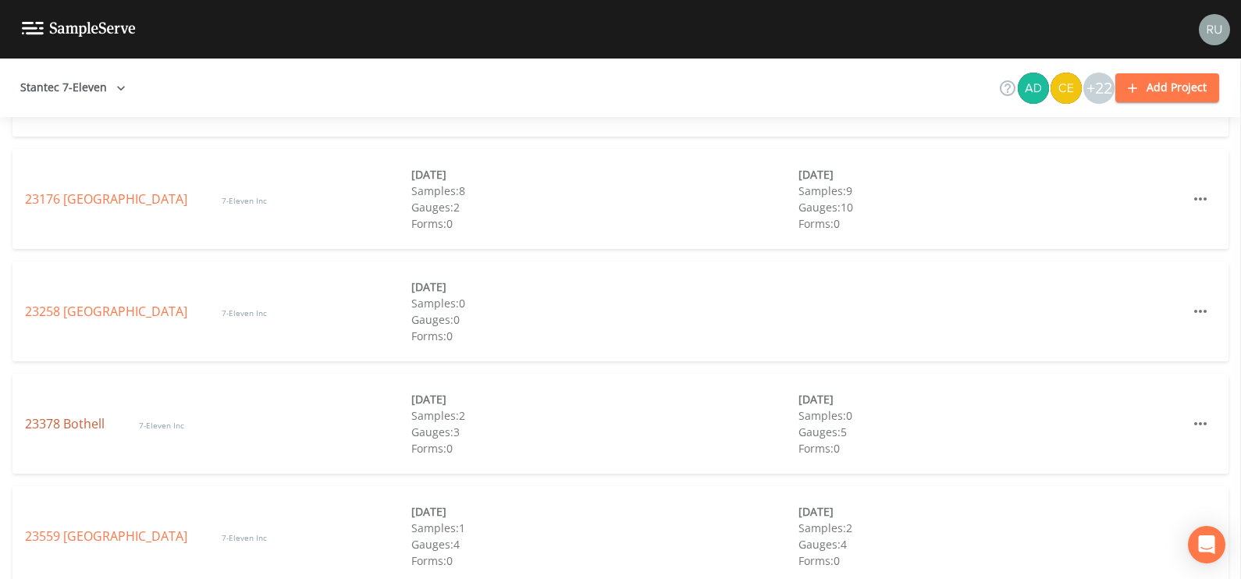
click at [70, 420] on link "23378 Bothell" at bounding box center [66, 423] width 83 height 17
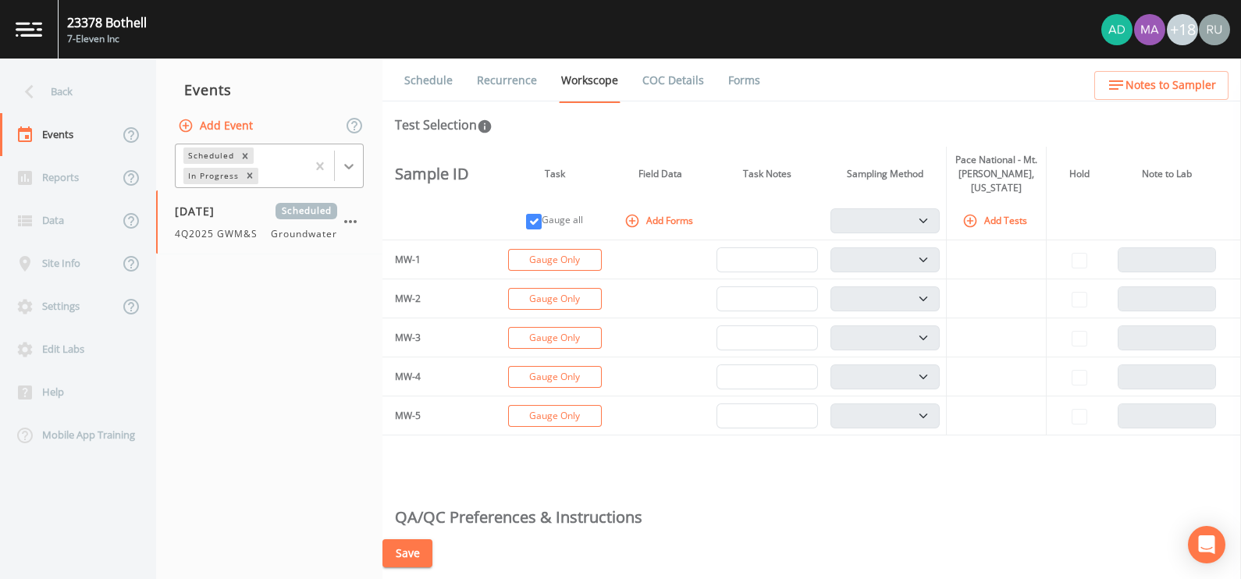
click at [355, 165] on icon at bounding box center [349, 166] width 16 height 16
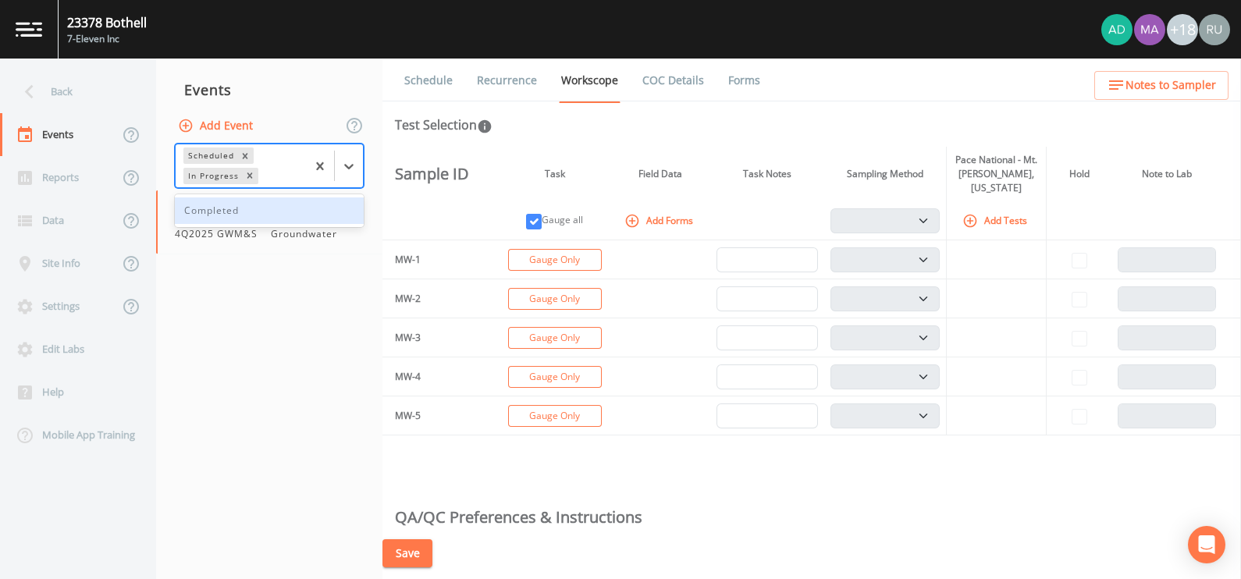
click at [255, 203] on div "Completed" at bounding box center [269, 210] width 189 height 27
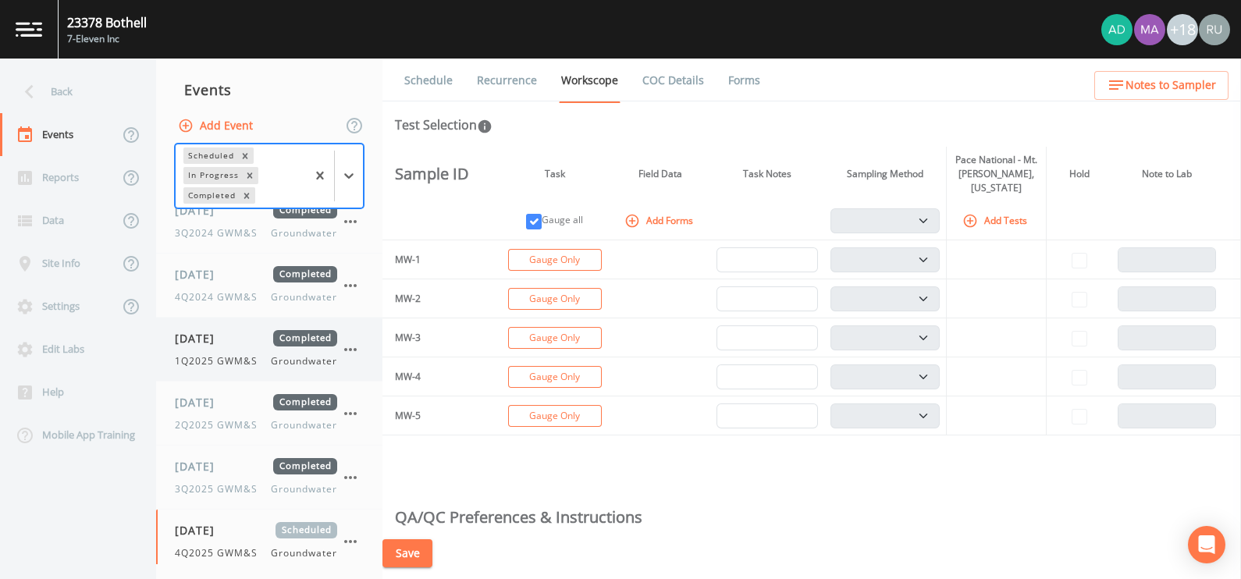
scroll to position [784, 0]
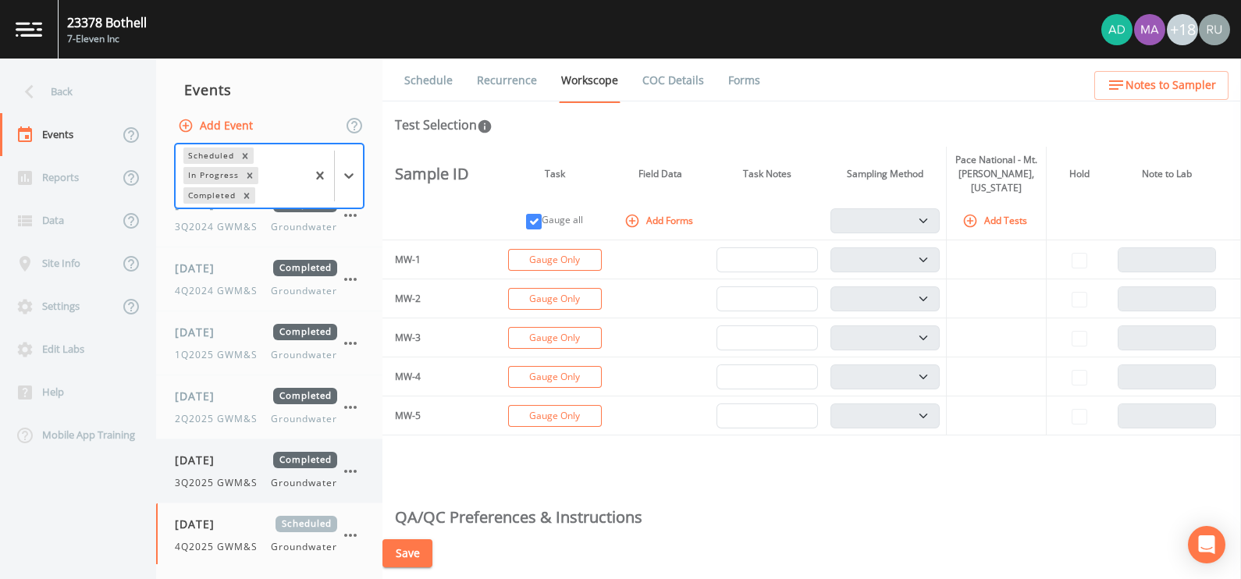
click at [211, 458] on span "[DATE]" at bounding box center [200, 460] width 51 height 16
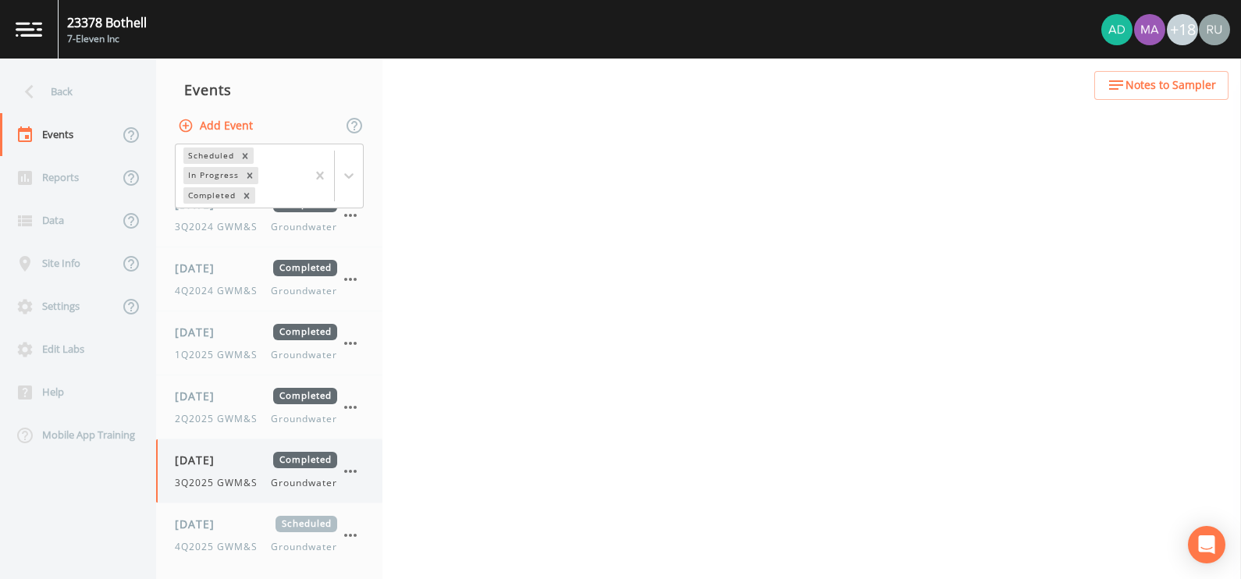
select select "4f082be6-97a7-4f70-a81f-c26a4e896ad7"
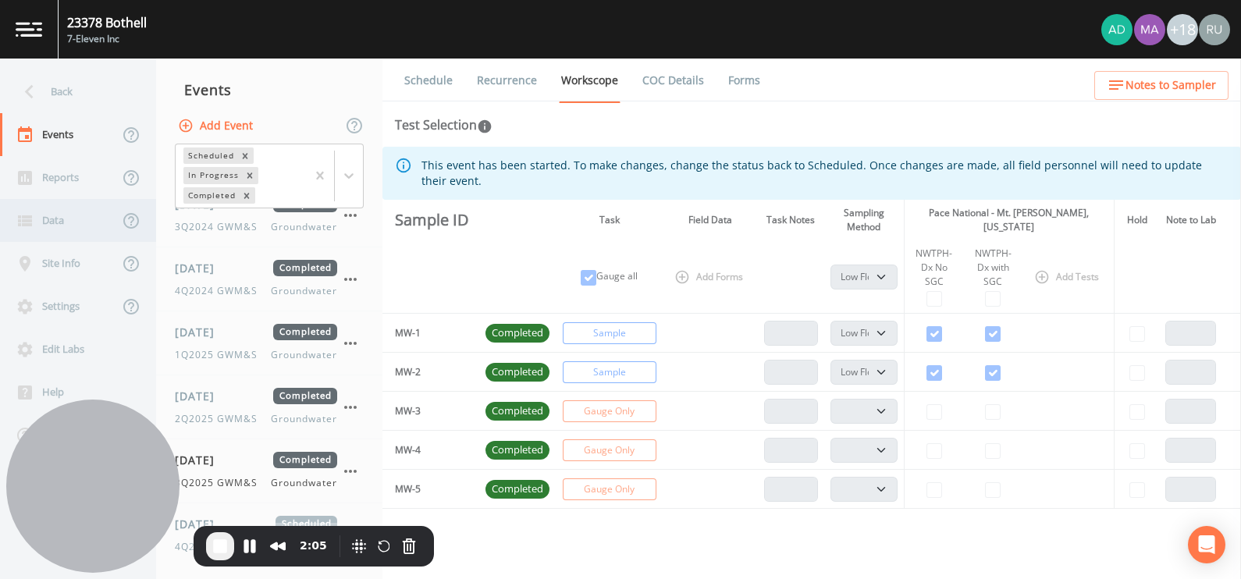
click at [47, 219] on div "Data" at bounding box center [59, 220] width 119 height 43
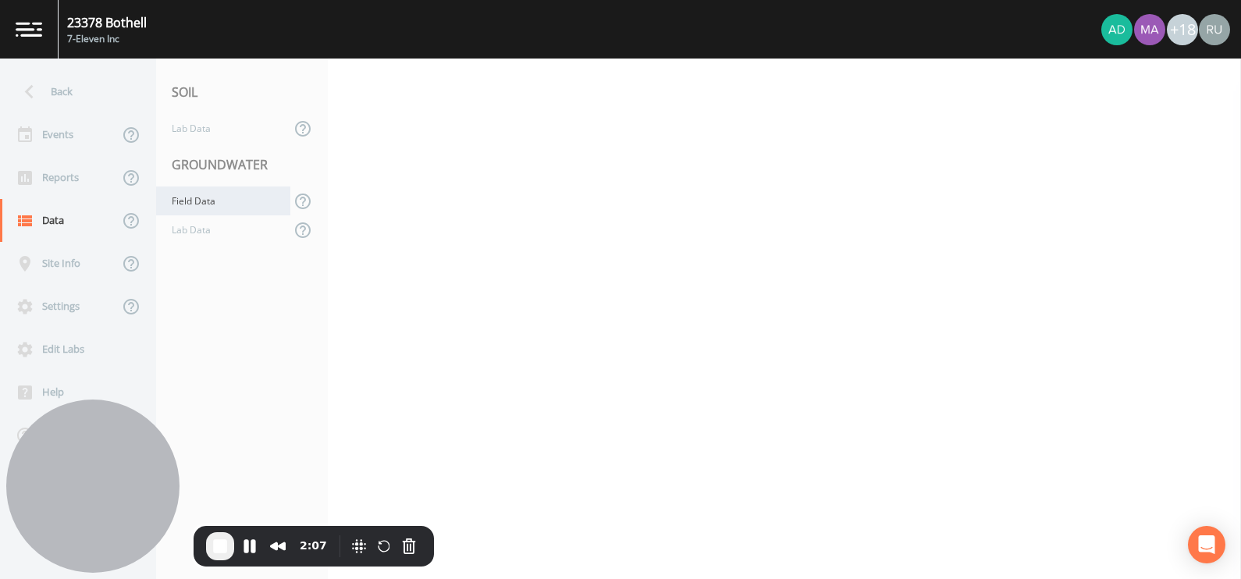
click at [187, 202] on div "Field Data" at bounding box center [223, 201] width 134 height 29
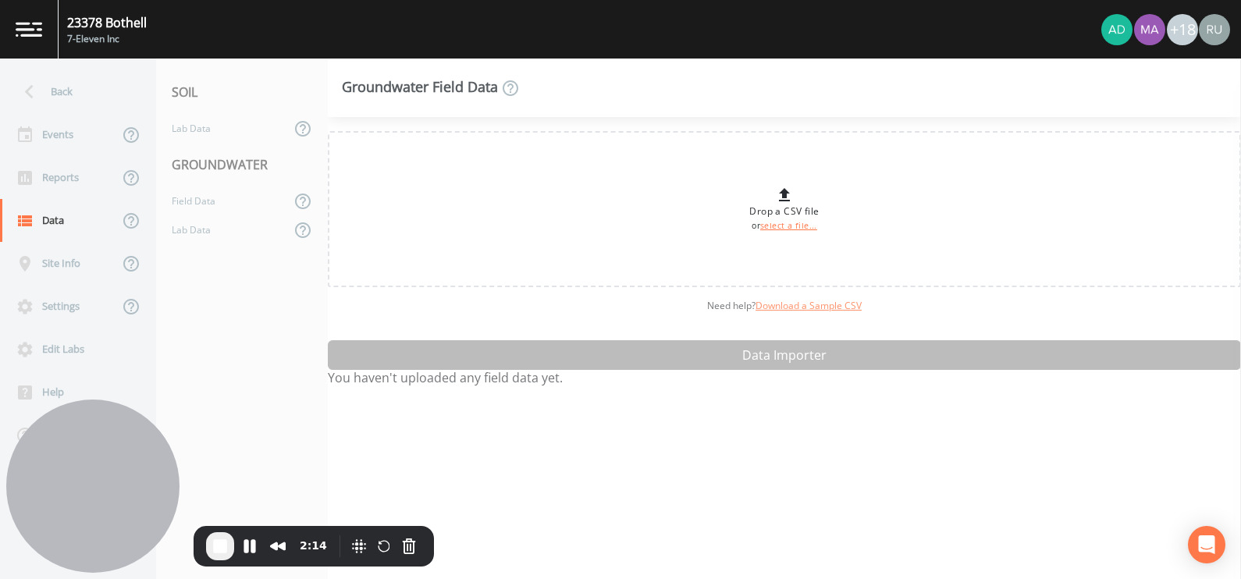
click at [795, 309] on link "Download a Sample CSV" at bounding box center [809, 305] width 106 height 13
click at [221, 544] on span "End Recording" at bounding box center [220, 546] width 19 height 19
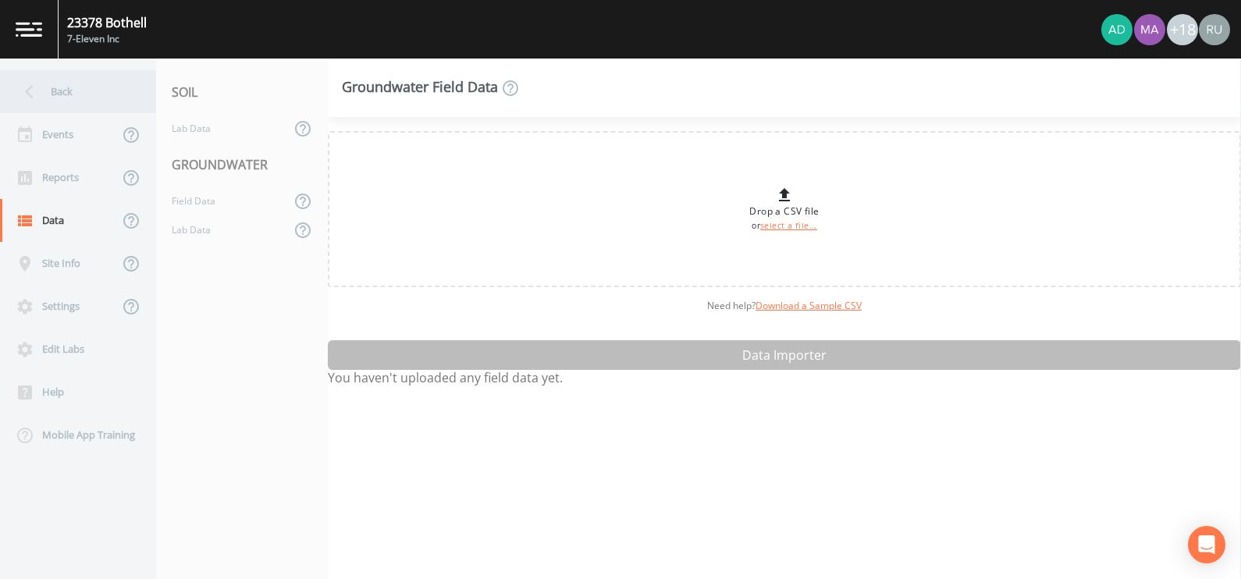
click at [52, 88] on div "Back" at bounding box center [70, 91] width 141 height 43
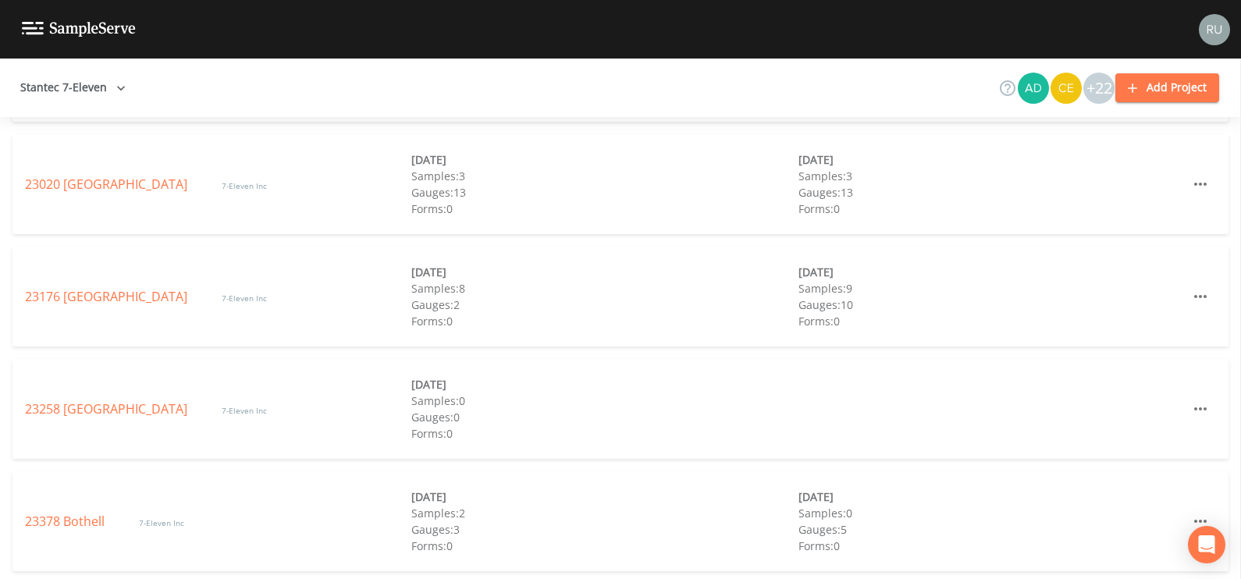
scroll to position [1951, 0]
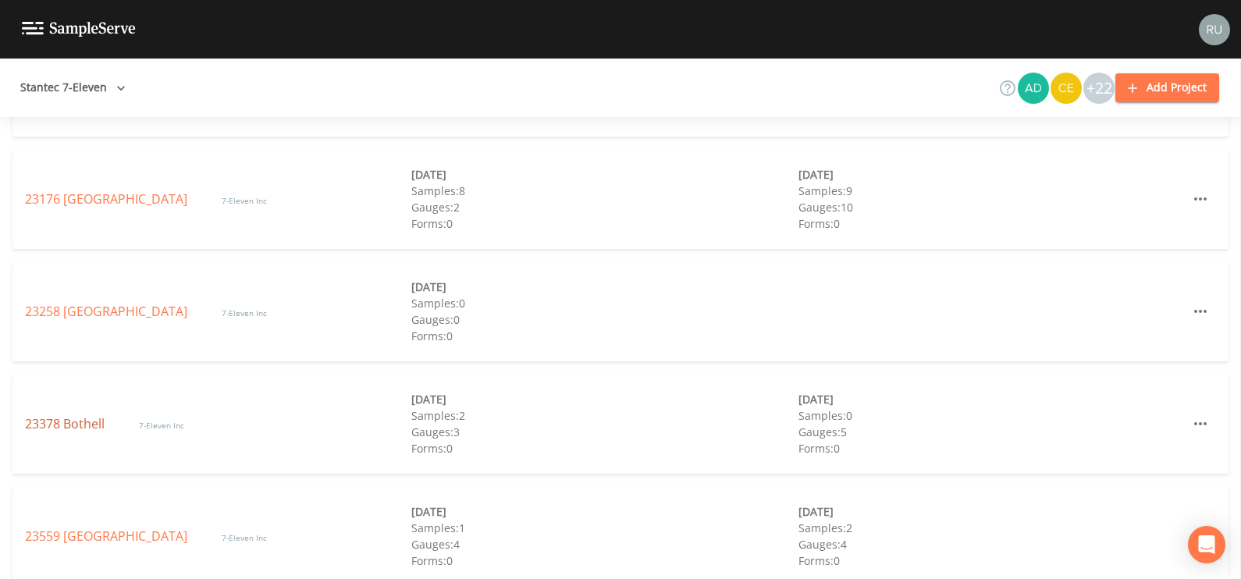
click at [71, 422] on link "23378 Bothell" at bounding box center [66, 423] width 83 height 17
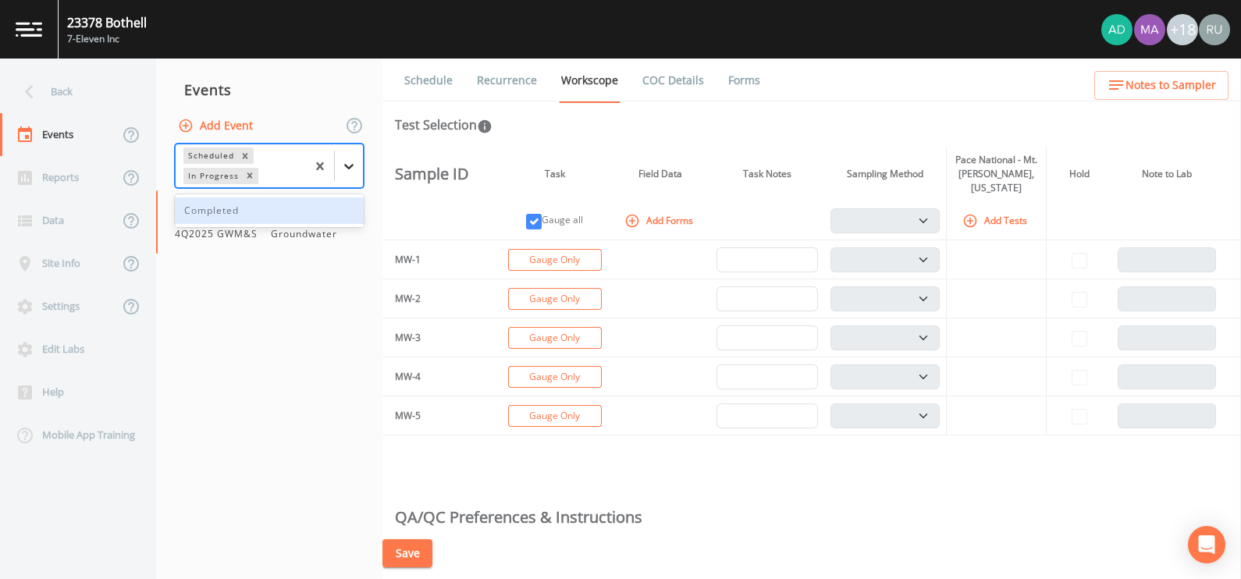
click at [350, 167] on icon at bounding box center [348, 166] width 9 height 5
click at [208, 210] on div "Completed" at bounding box center [269, 210] width 189 height 27
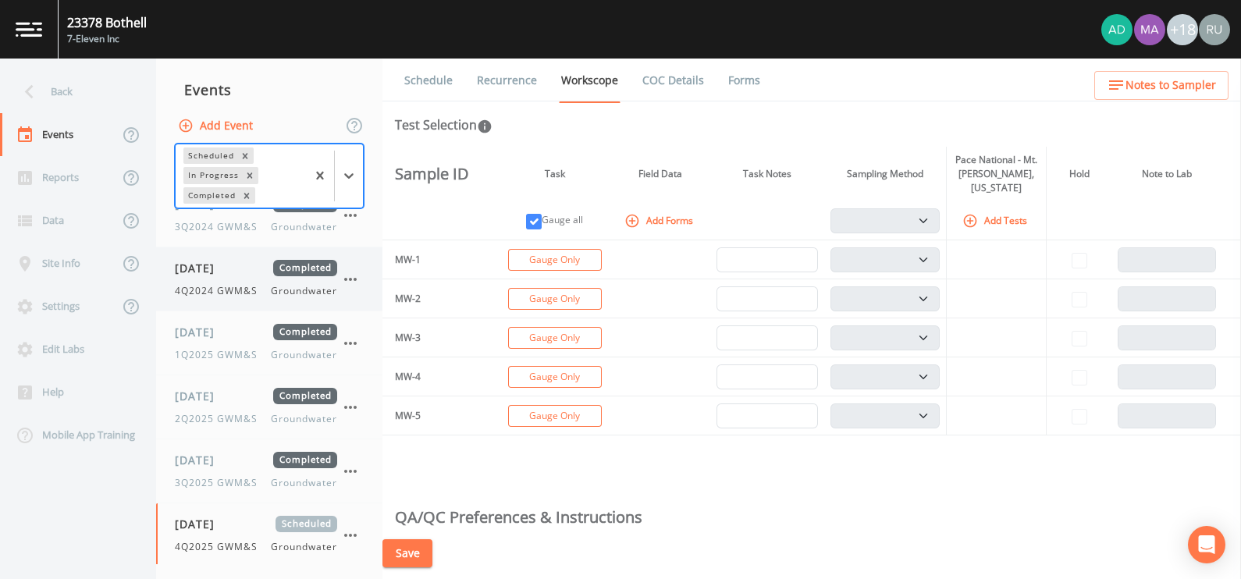
scroll to position [784, 0]
click at [215, 454] on span "[DATE]" at bounding box center [200, 460] width 51 height 16
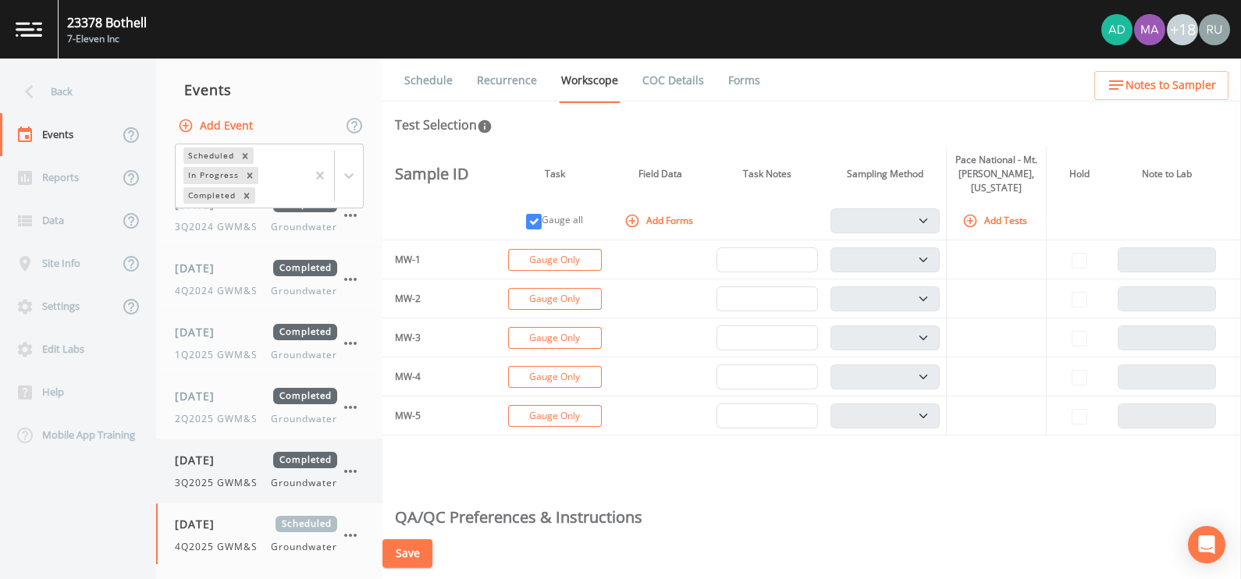
select select "4f082be6-97a7-4f70-a81f-c26a4e896ad7"
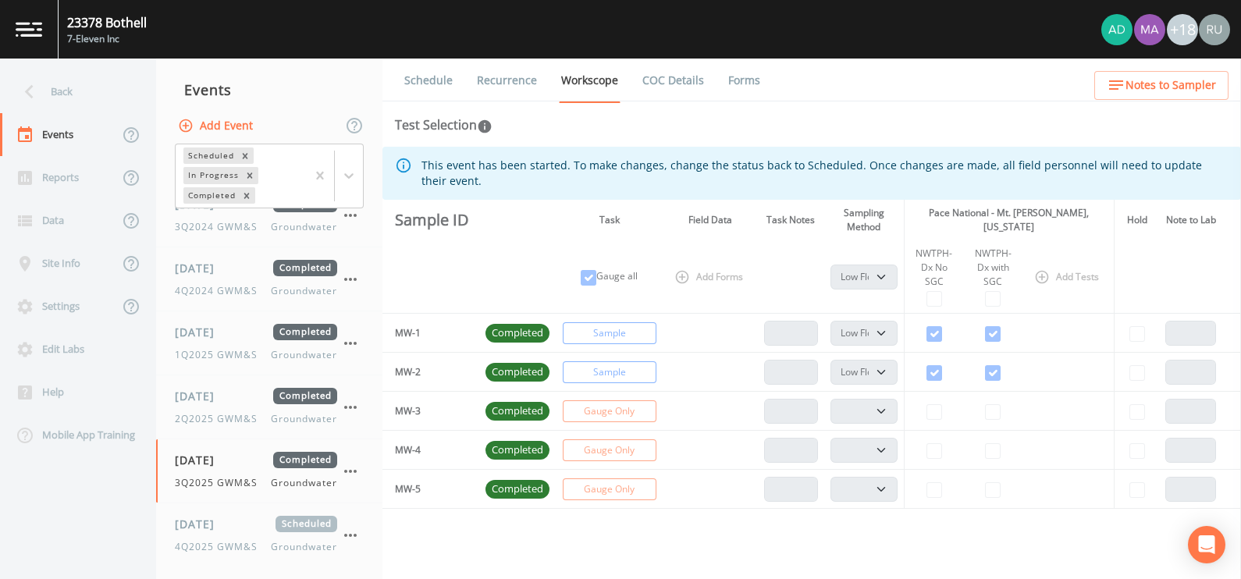
click at [748, 82] on link "Forms" at bounding box center [744, 81] width 37 height 44
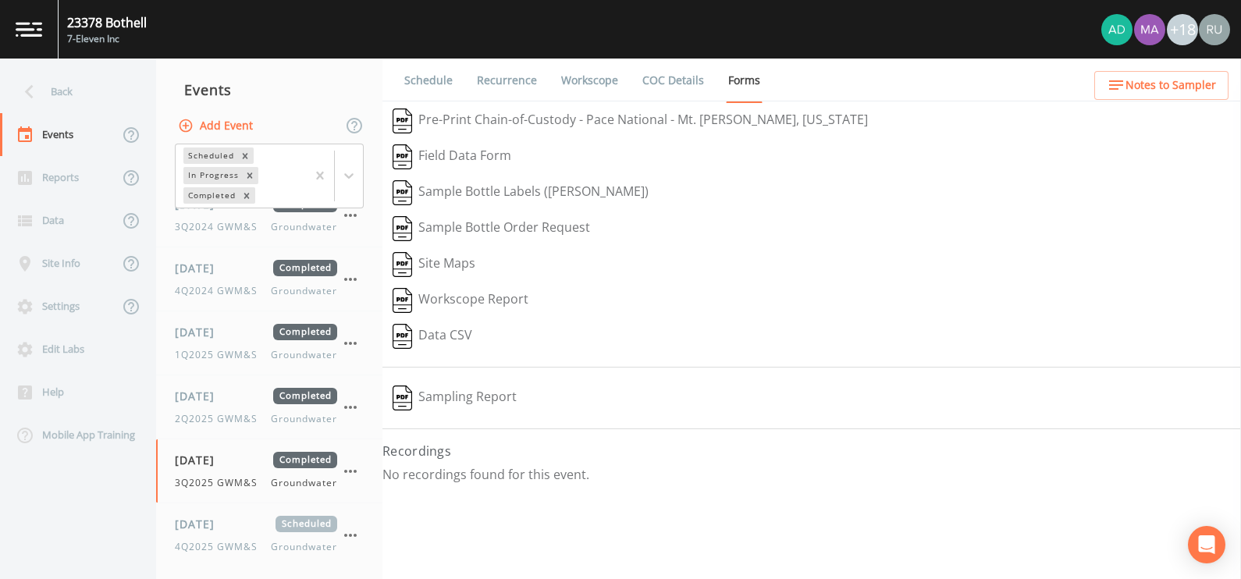
click at [458, 397] on button "Sampling Report" at bounding box center [454, 398] width 144 height 36
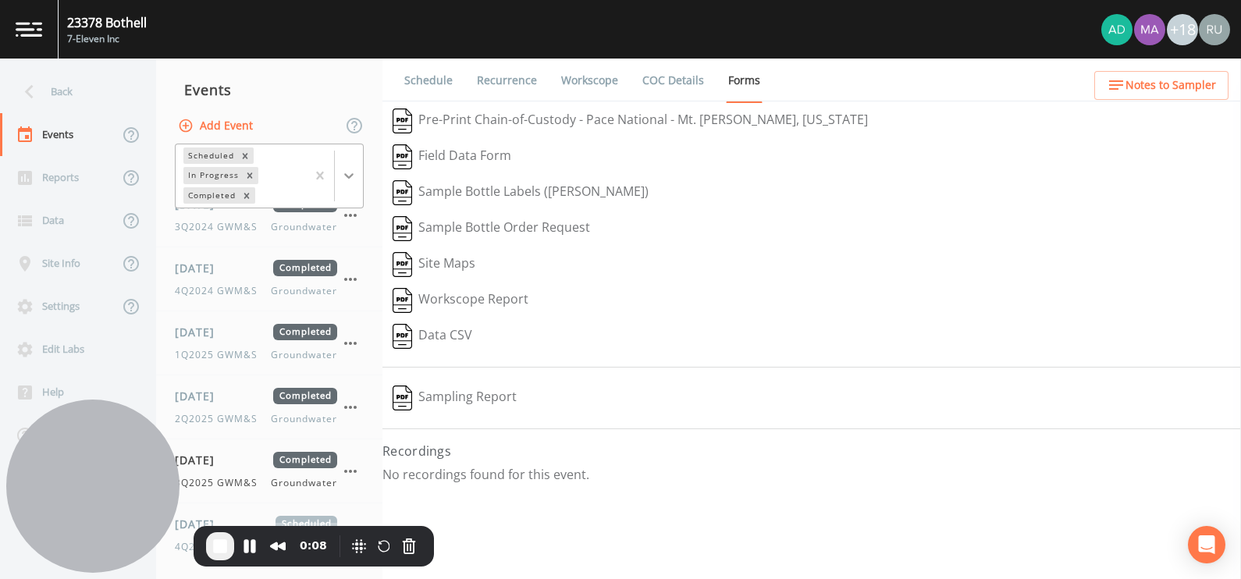
click at [355, 173] on icon at bounding box center [349, 176] width 16 height 16
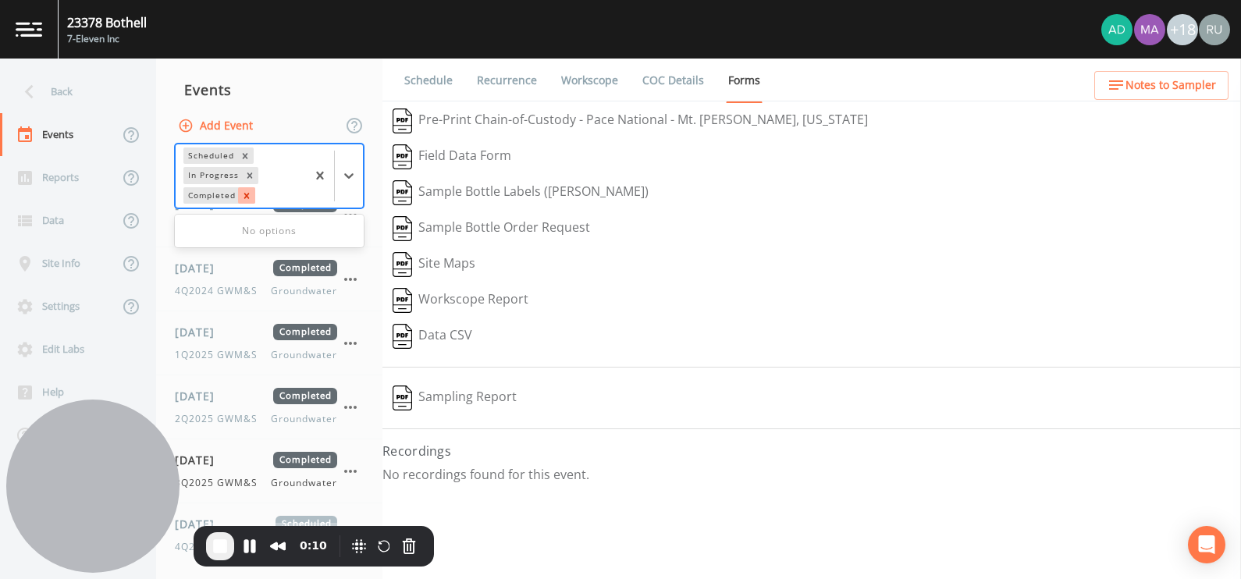
click at [238, 197] on div "Remove Completed" at bounding box center [246, 195] width 17 height 16
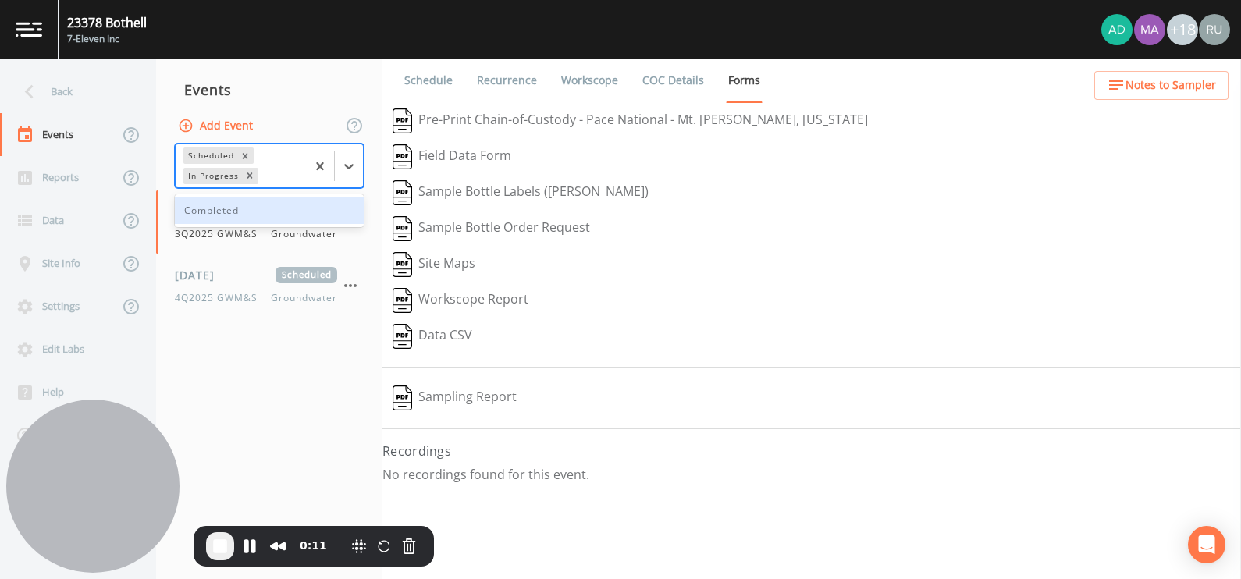
click at [267, 336] on nav "Events Add Event option Completed, deselected. 1 result available. Use Up and D…" at bounding box center [269, 319] width 226 height 521
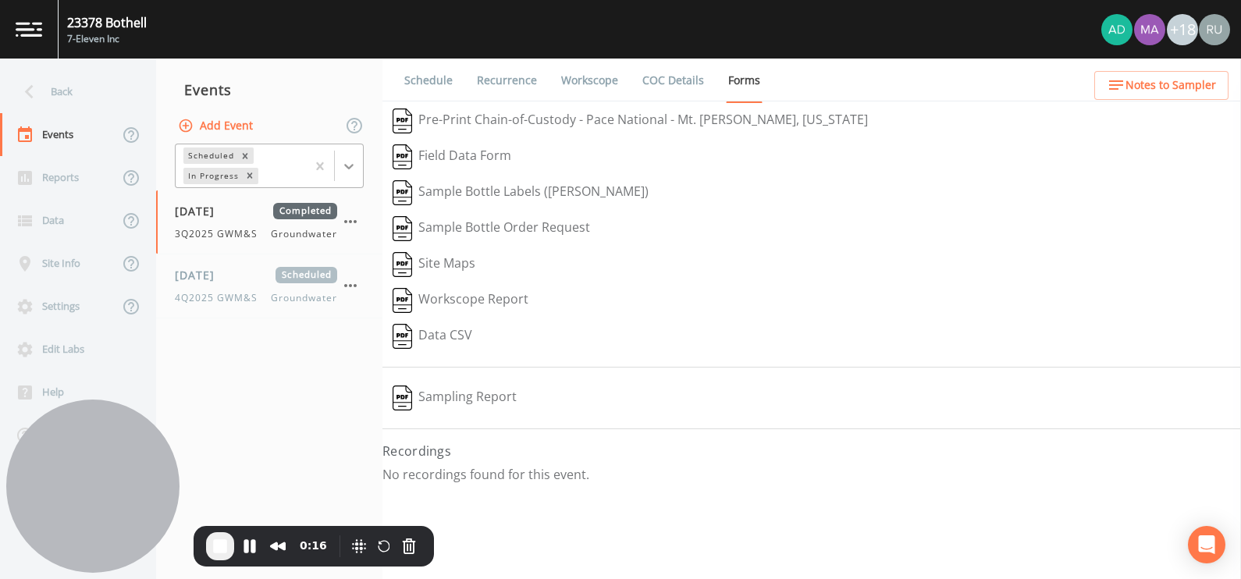
click at [353, 173] on icon at bounding box center [349, 166] width 16 height 16
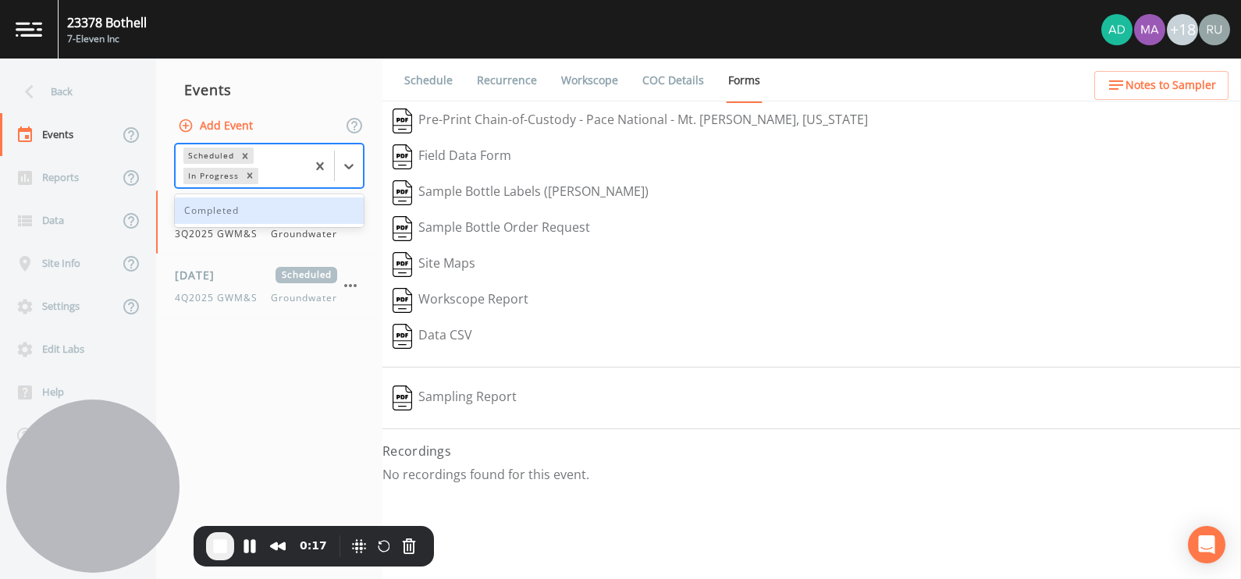
click at [229, 208] on div "Completed" at bounding box center [269, 210] width 189 height 27
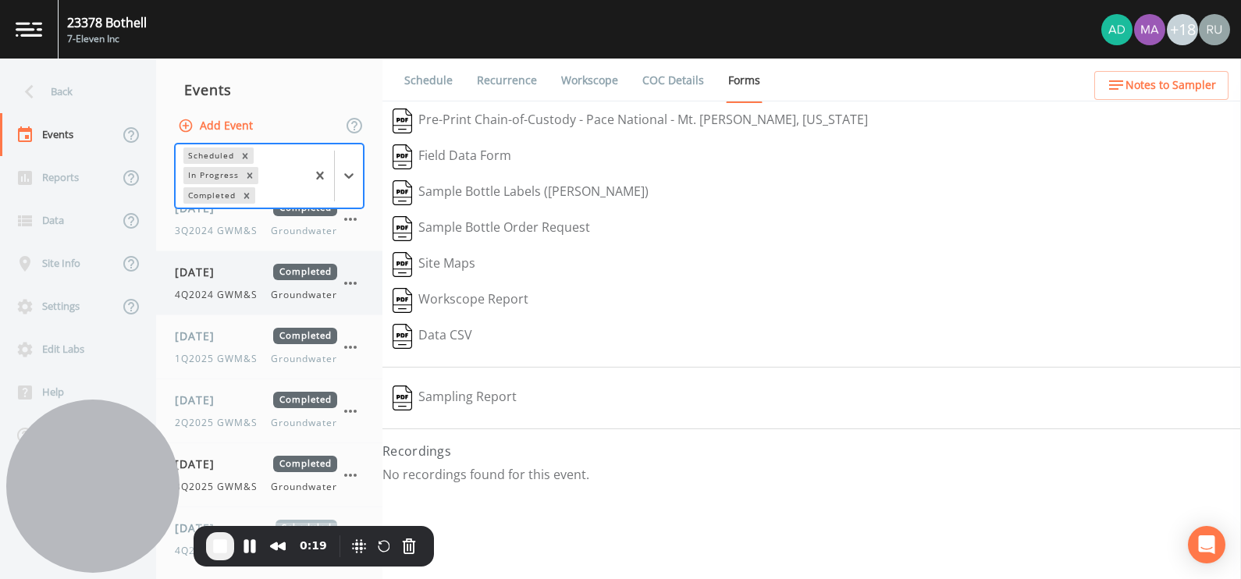
scroll to position [784, 0]
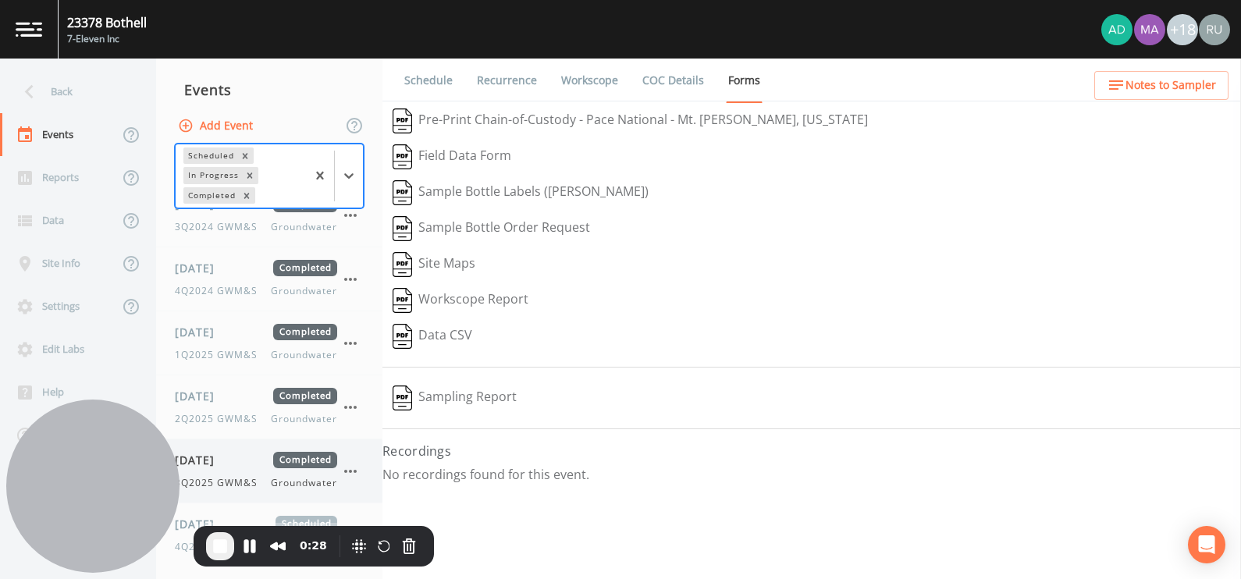
click at [220, 465] on div "[DATE] Completed 3Q2025 GWM&S Groundwater" at bounding box center [256, 471] width 162 height 38
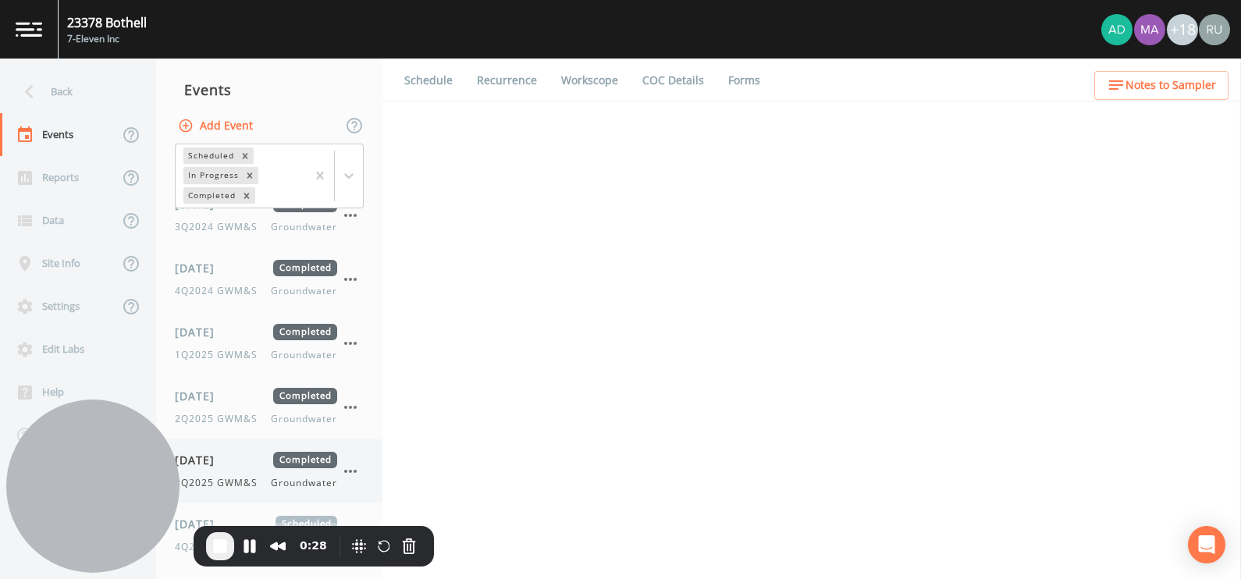
select select "4f082be6-97a7-4f70-a81f-c26a4e896ad7"
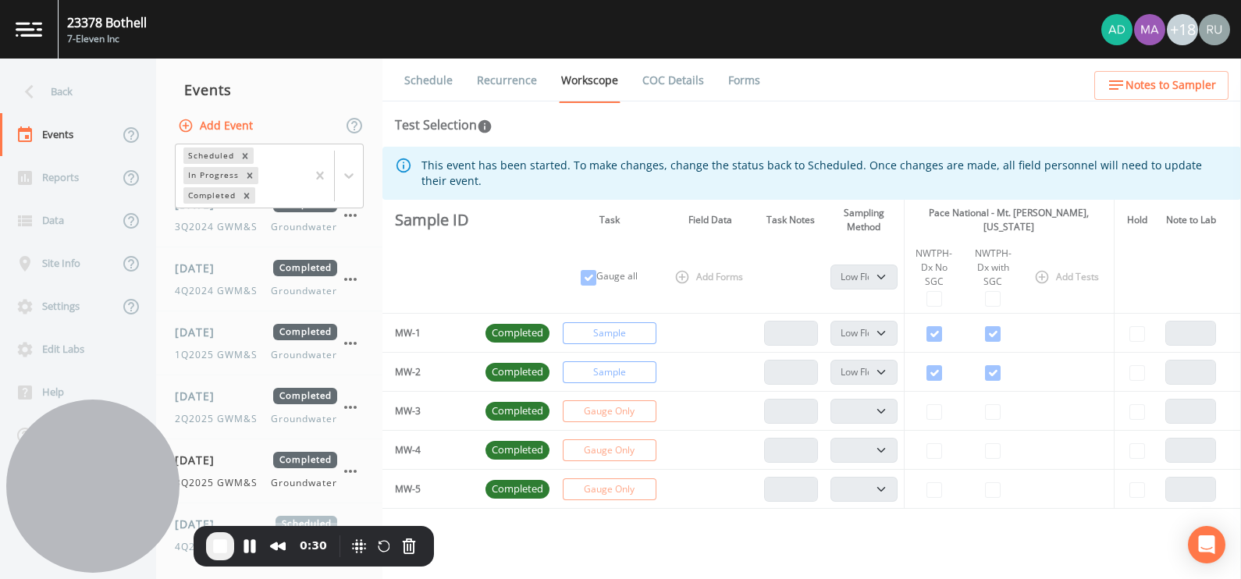
click at [745, 78] on link "Forms" at bounding box center [744, 81] width 37 height 44
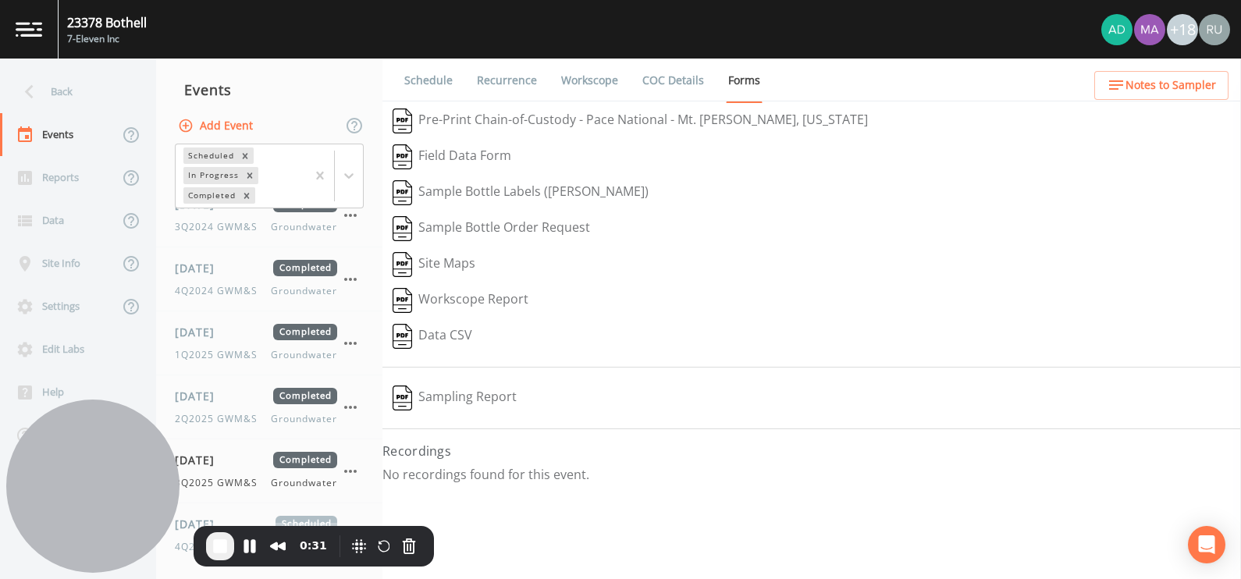
click at [464, 399] on button "Sampling Report" at bounding box center [454, 398] width 144 height 36
click at [215, 546] on span "End Recording" at bounding box center [220, 546] width 19 height 19
